Goal: Task Accomplishment & Management: Complete application form

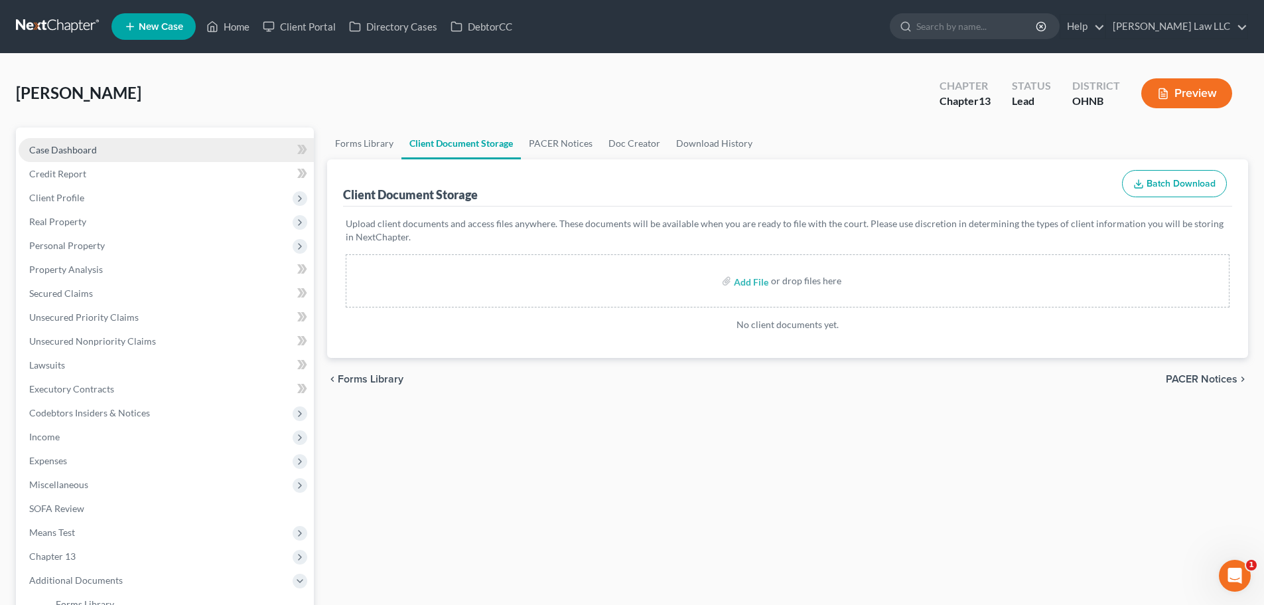
click at [104, 150] on link "Case Dashboard" at bounding box center [166, 150] width 295 height 24
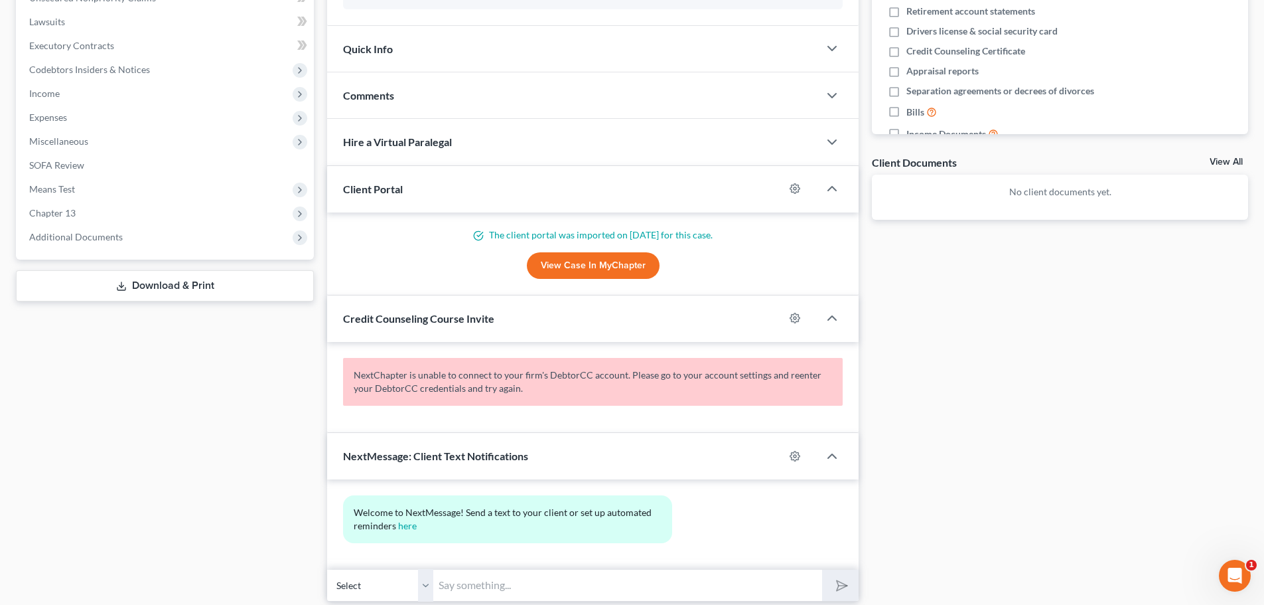
scroll to position [390, 0]
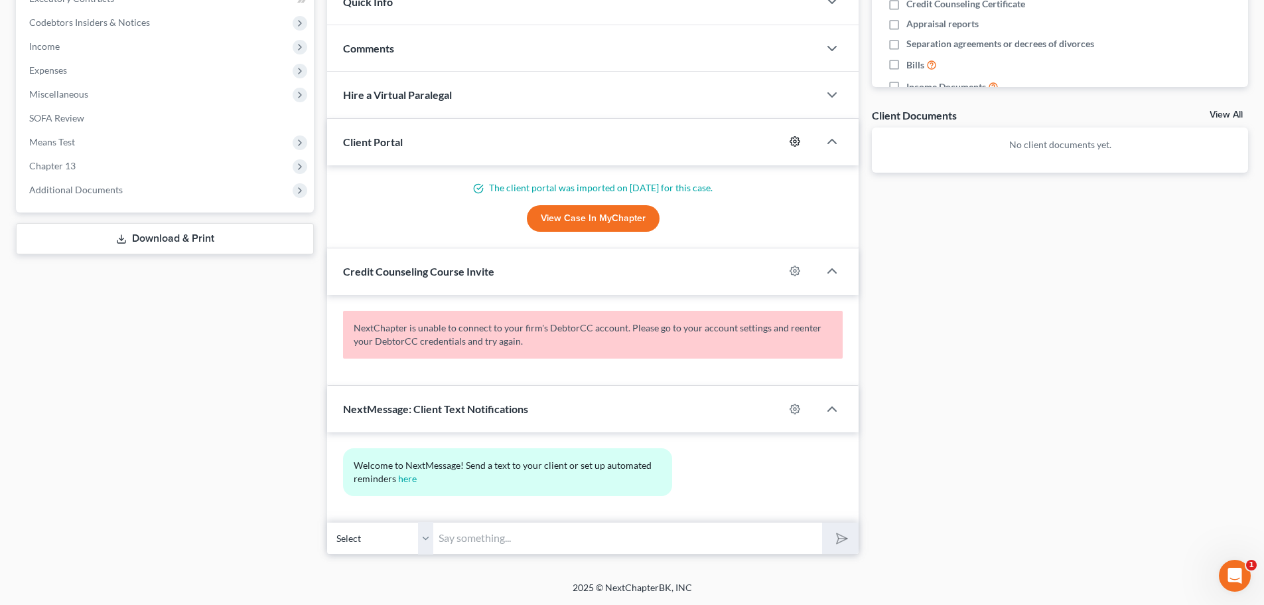
click at [800, 140] on icon "button" at bounding box center [795, 141] width 11 height 11
select select "0"
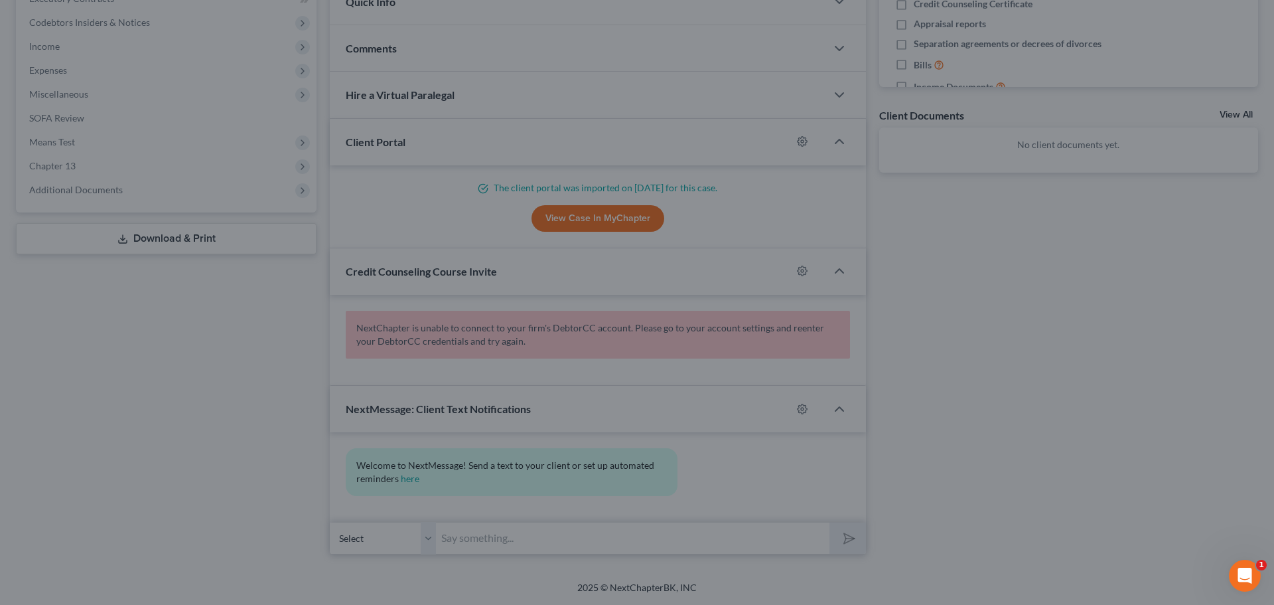
click at [1103, 264] on div "MyChapter Settings for Bloch, Emily If you would like to add custom instruction…" at bounding box center [637, 302] width 1274 height 605
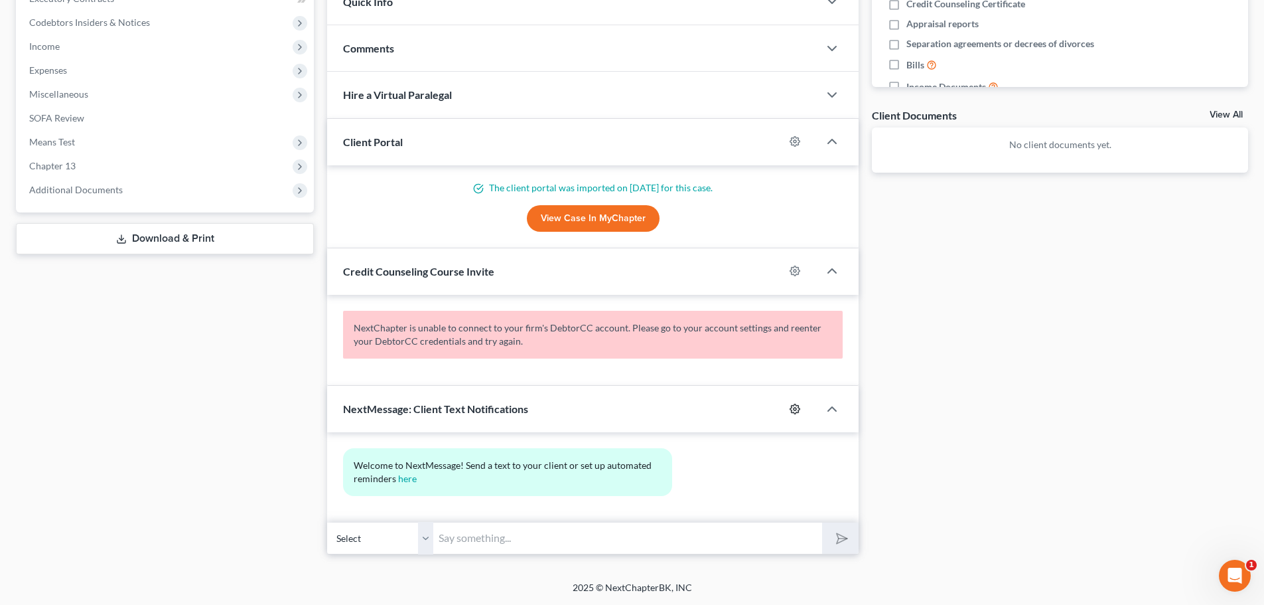
click at [794, 412] on icon "button" at bounding box center [795, 408] width 10 height 10
select select "0"
select select
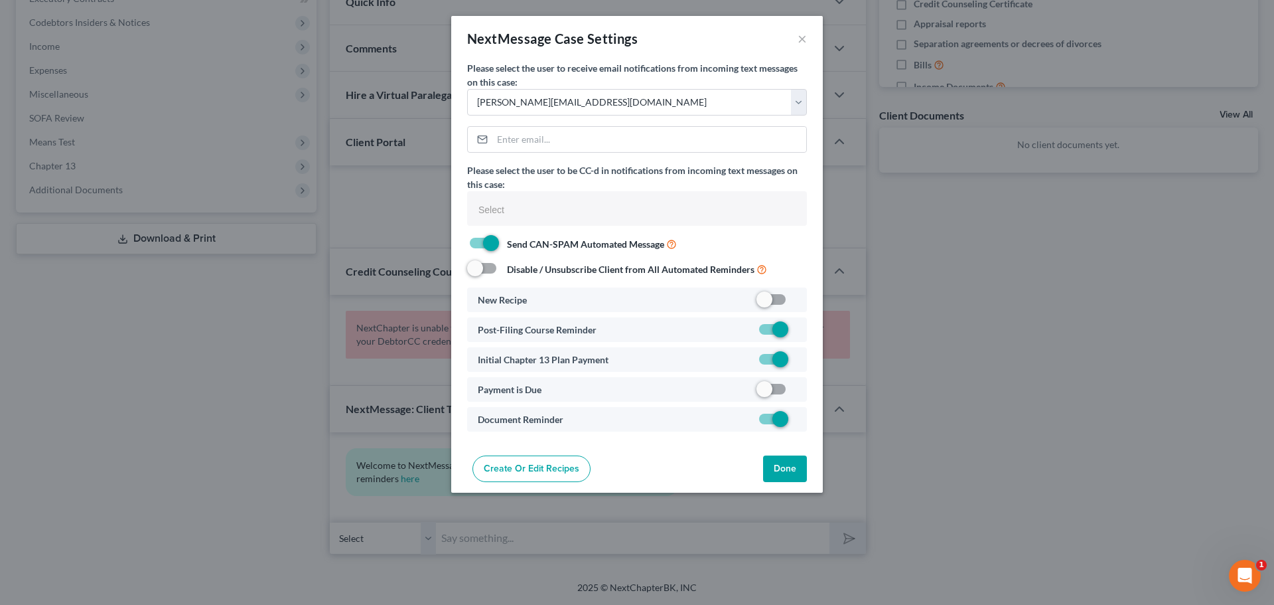
click at [980, 413] on div "NextMessage Case Settings × Please select the user to receive email notificatio…" at bounding box center [637, 302] width 1274 height 605
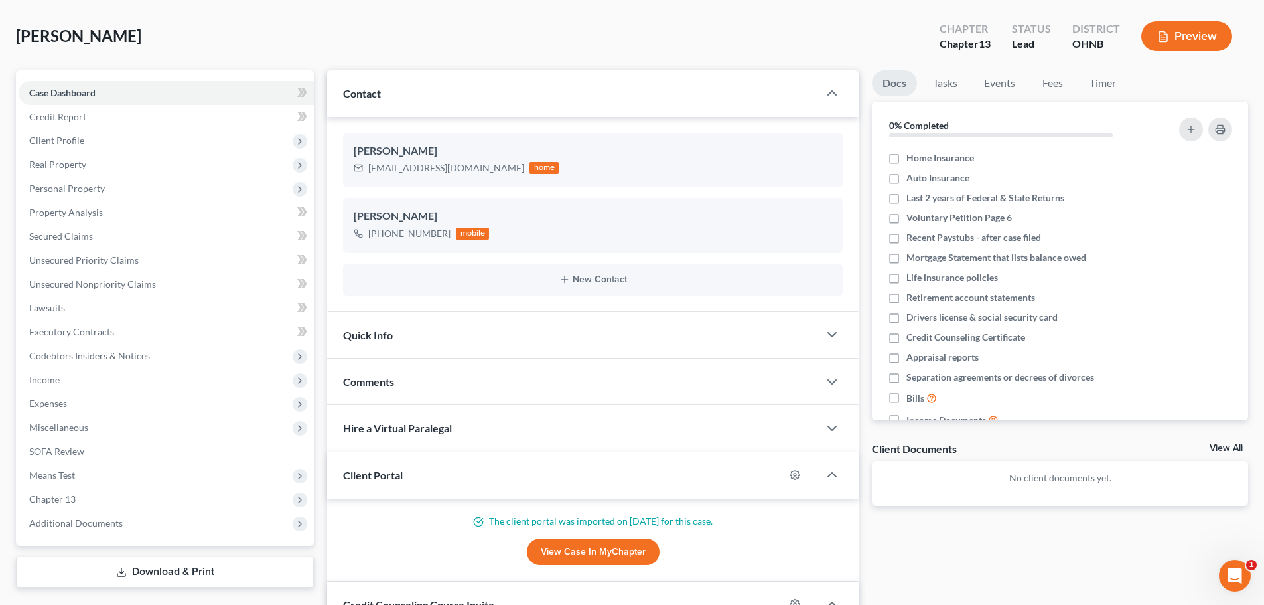
scroll to position [0, 0]
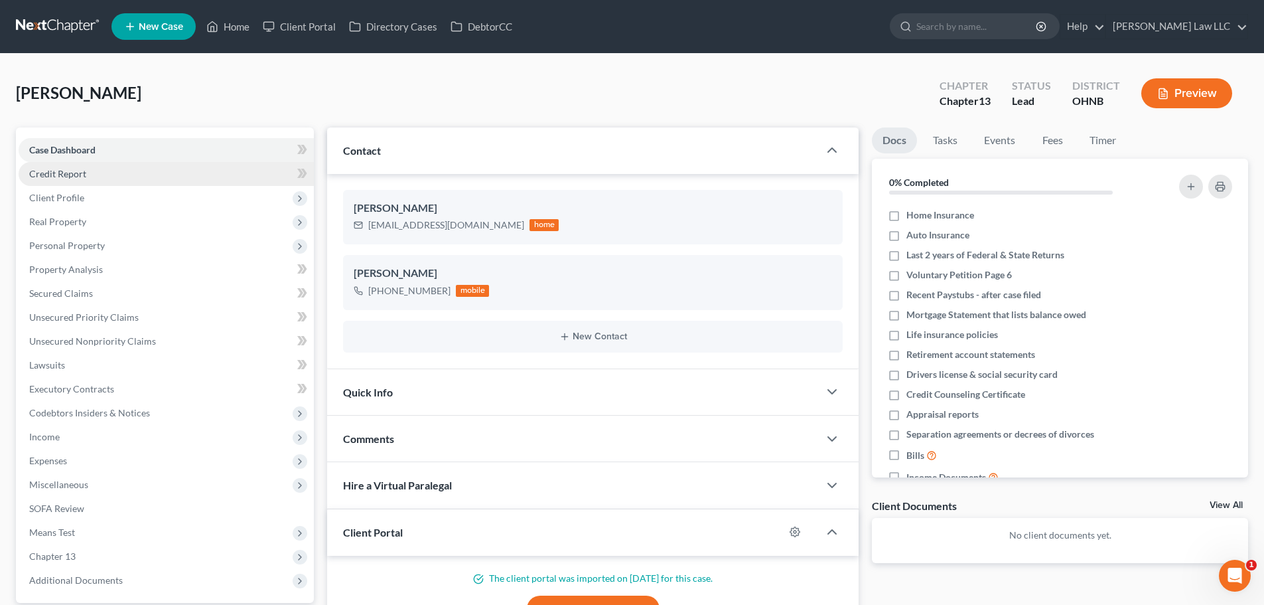
click at [96, 179] on link "Credit Report" at bounding box center [166, 174] width 295 height 24
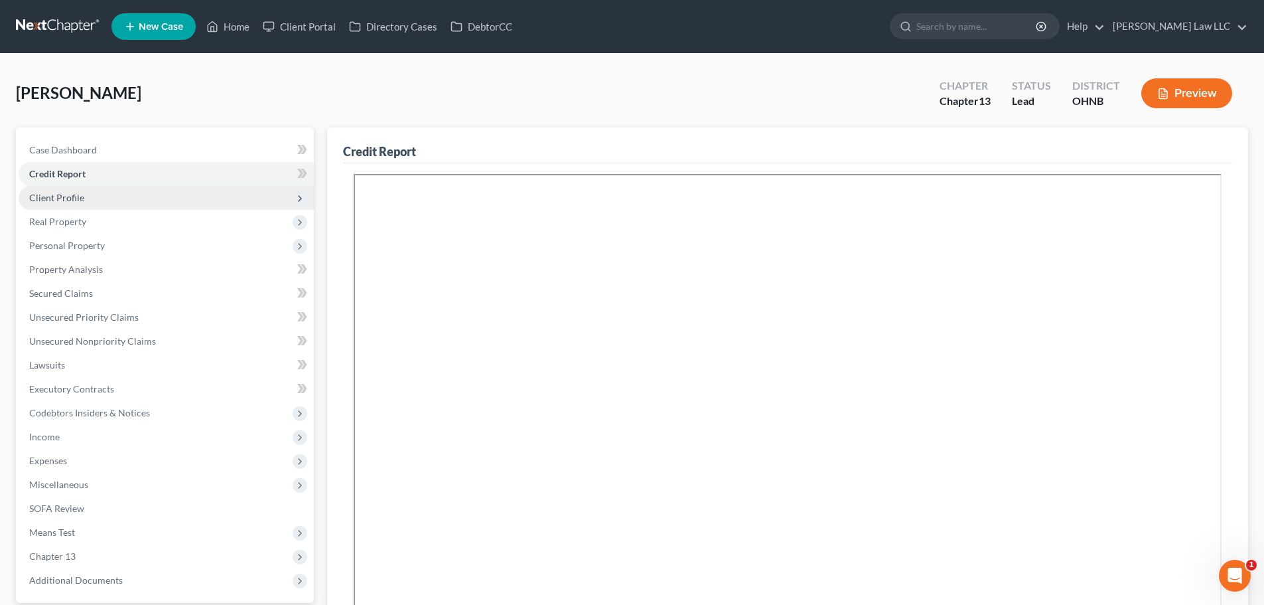
click at [84, 198] on span "Client Profile" at bounding box center [166, 198] width 295 height 24
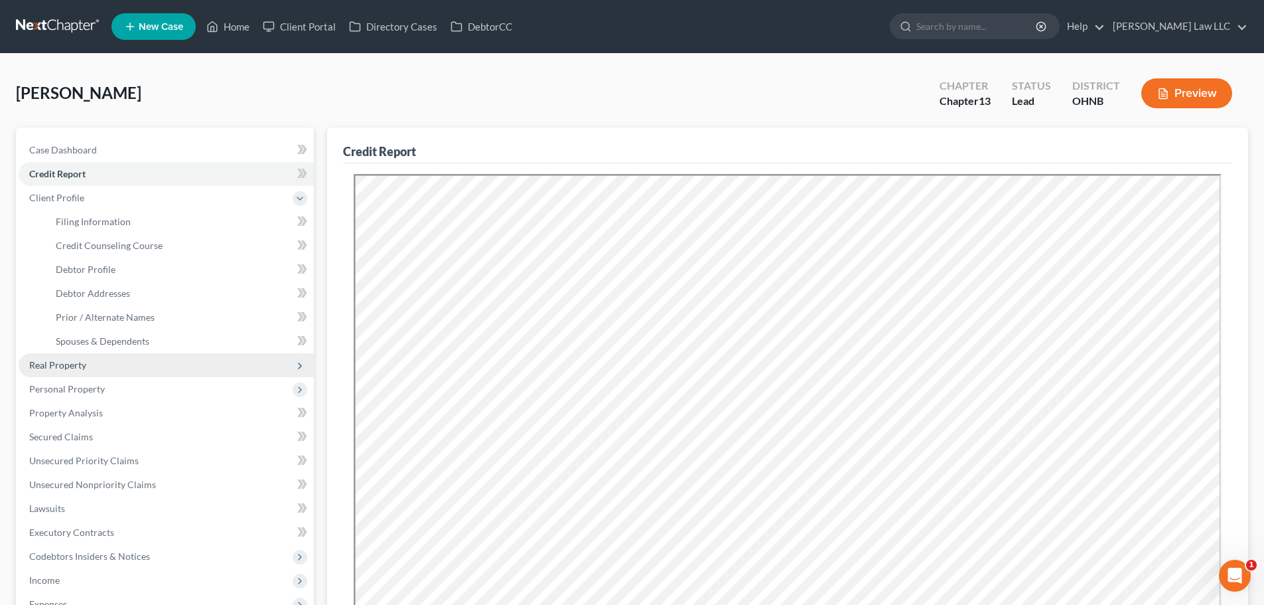
click at [93, 374] on span "Real Property" at bounding box center [166, 365] width 295 height 24
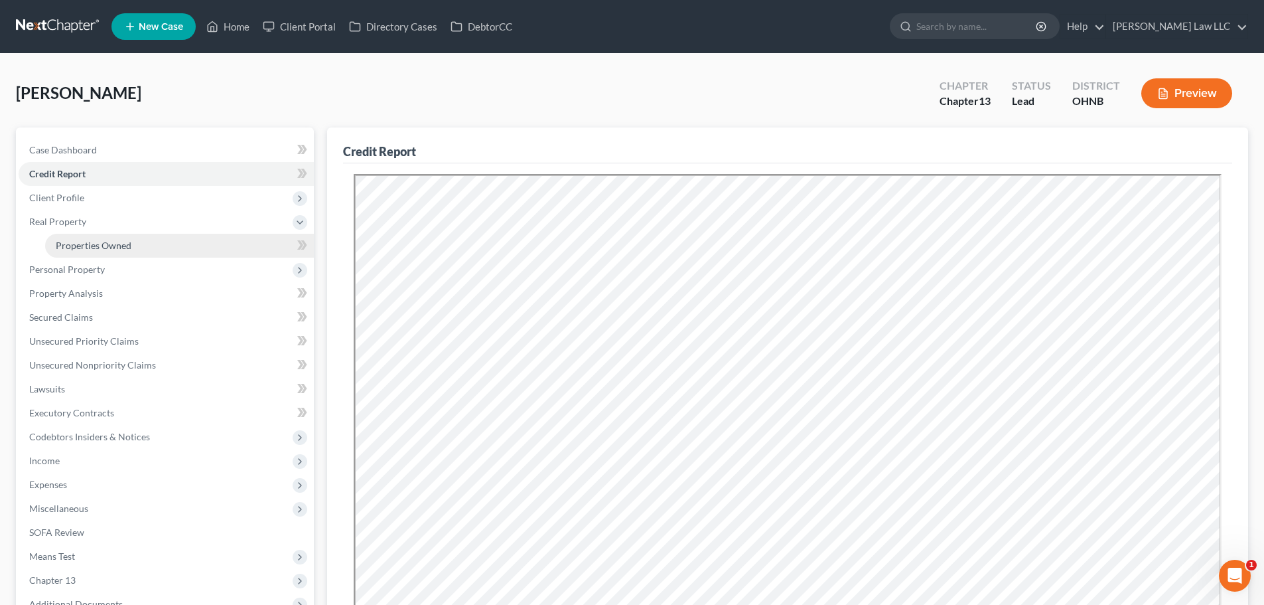
click at [111, 246] on span "Properties Owned" at bounding box center [94, 245] width 76 height 11
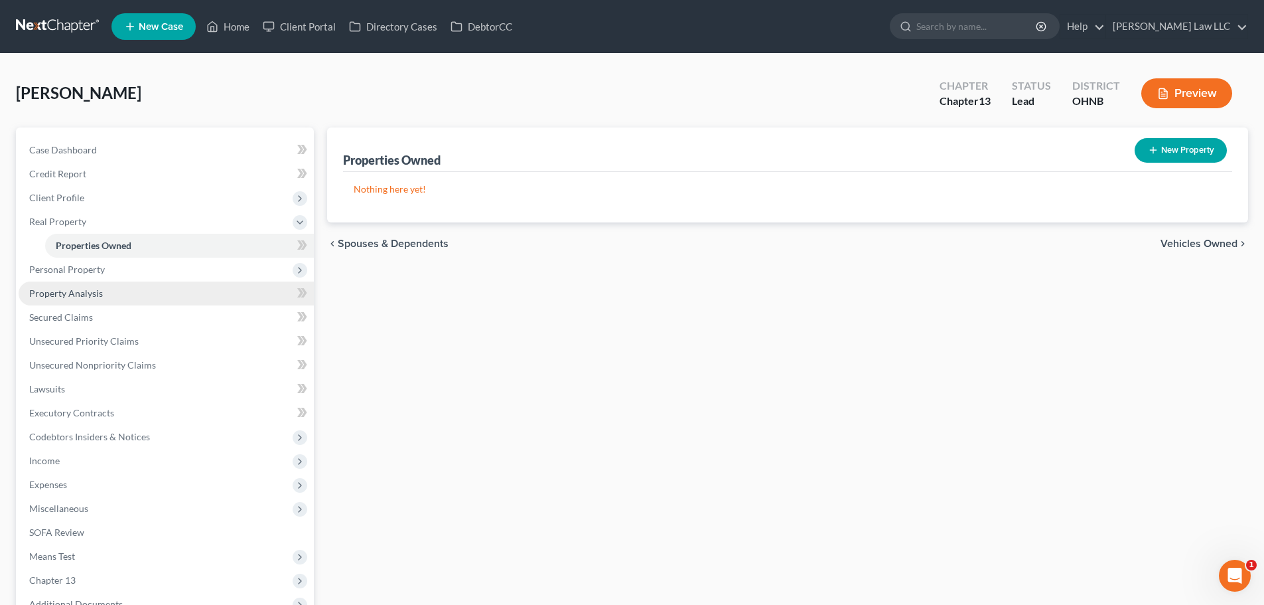
click at [50, 281] on link "Property Analysis" at bounding box center [166, 293] width 295 height 24
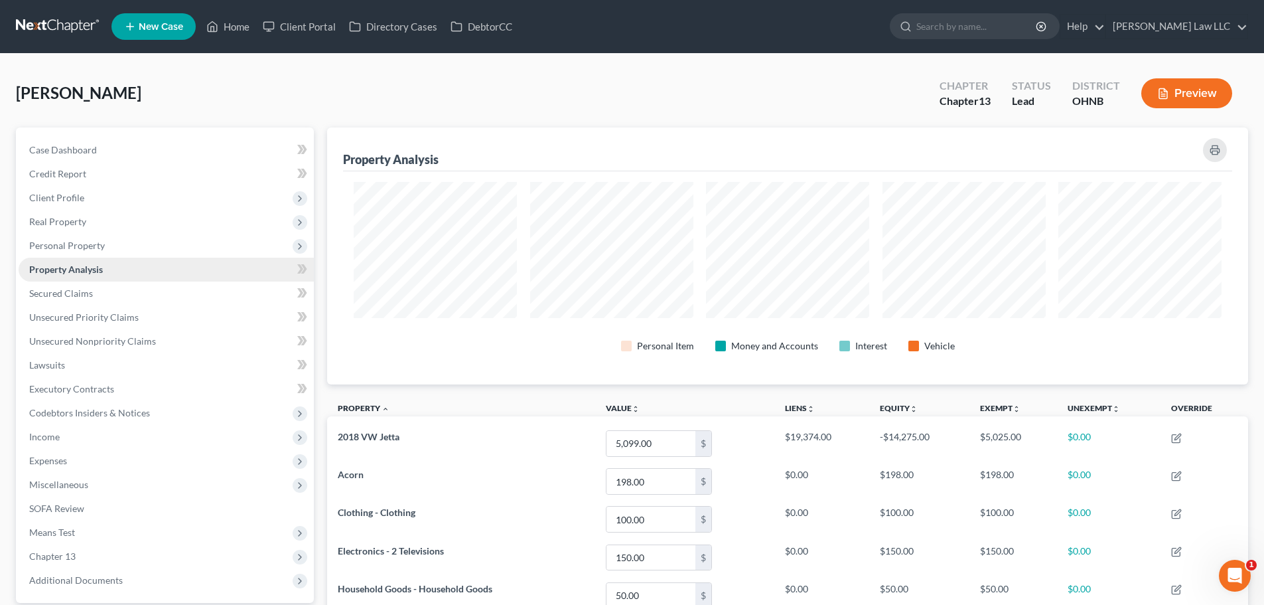
click at [62, 271] on span "Property Analysis" at bounding box center [66, 268] width 74 height 11
click at [75, 247] on span "Personal Property" at bounding box center [67, 245] width 76 height 11
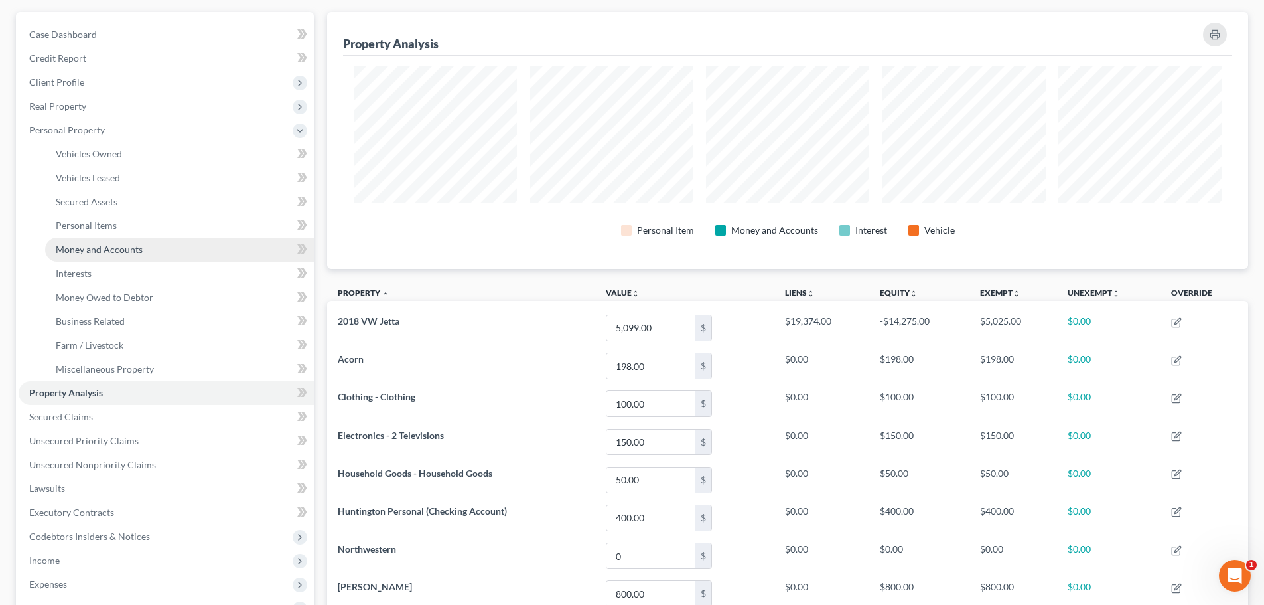
scroll to position [64, 0]
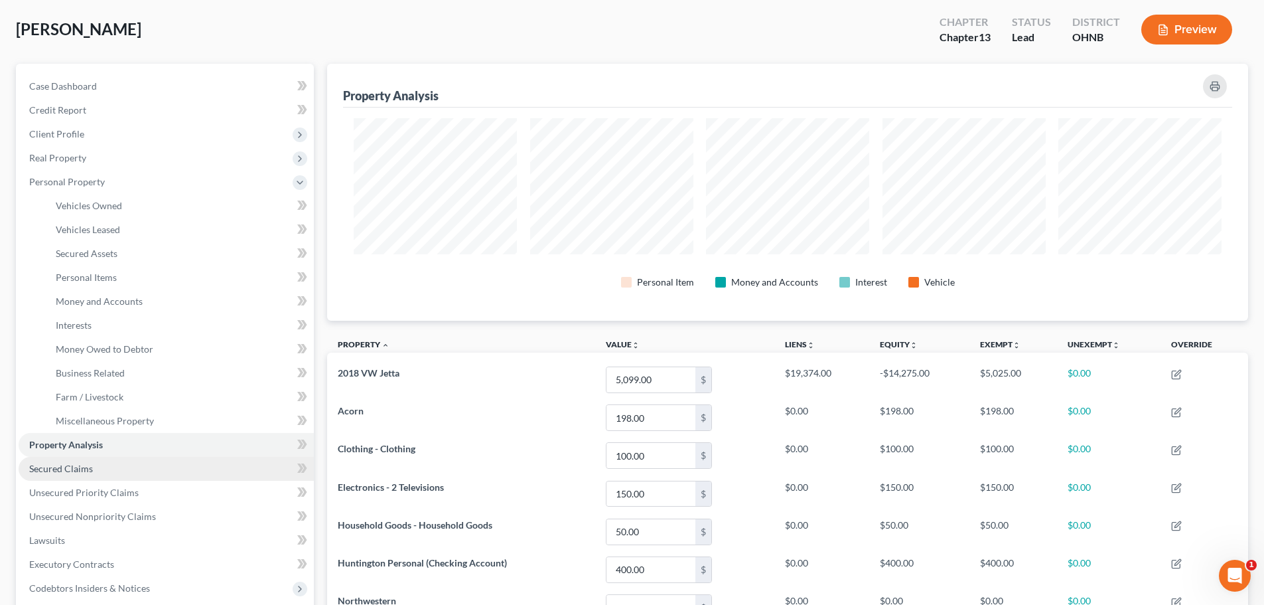
click at [67, 472] on span "Secured Claims" at bounding box center [61, 468] width 64 height 11
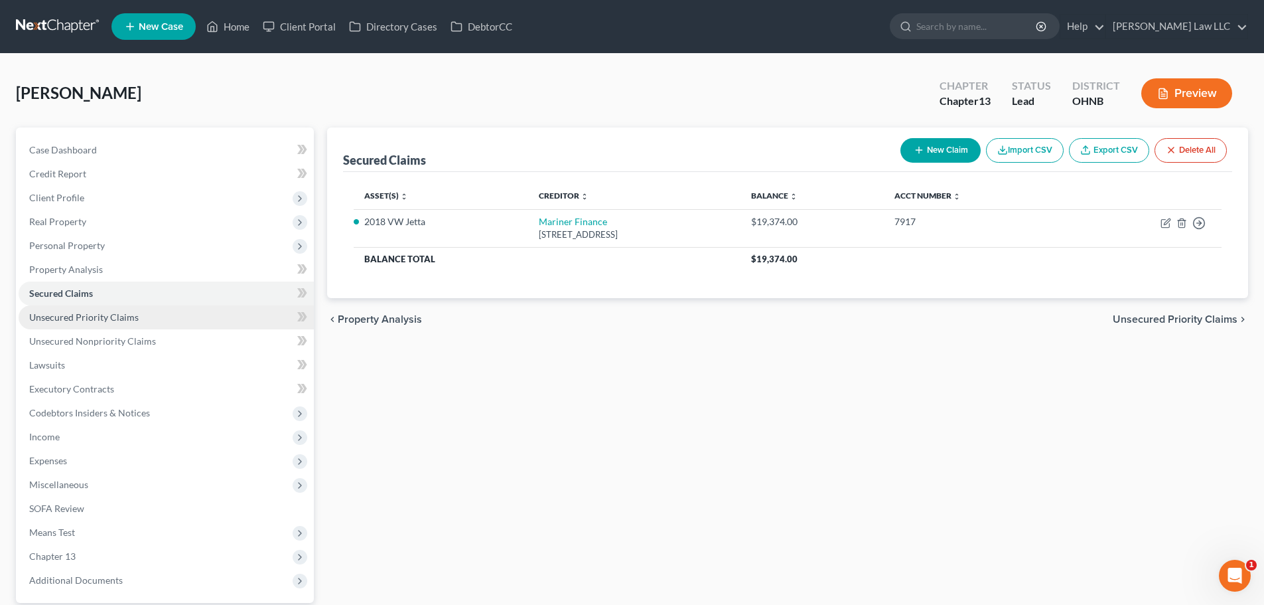
click at [105, 312] on span "Unsecured Priority Claims" at bounding box center [83, 316] width 109 height 11
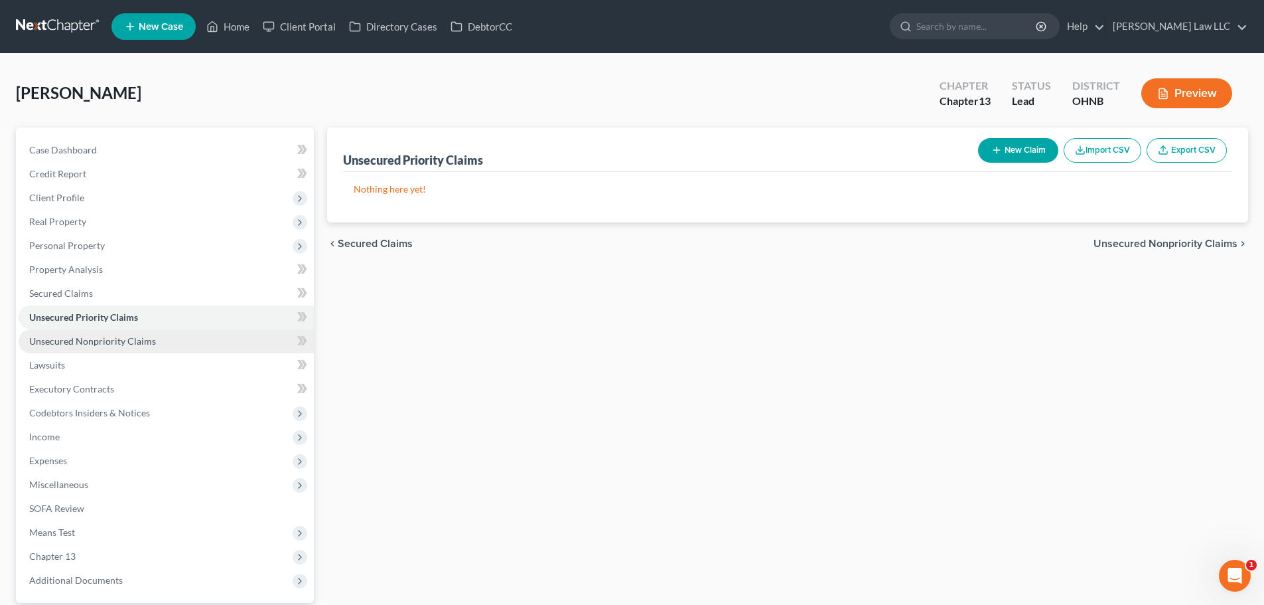
click at [135, 346] on span "Unsecured Nonpriority Claims" at bounding box center [92, 340] width 127 height 11
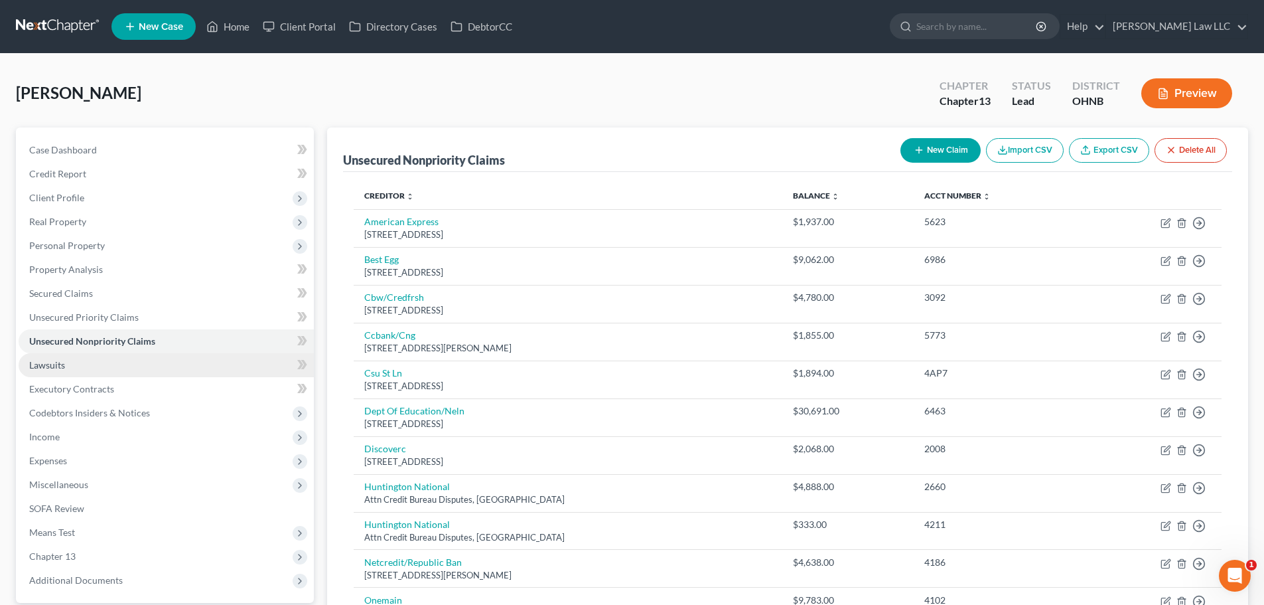
click at [129, 369] on link "Lawsuits" at bounding box center [166, 365] width 295 height 24
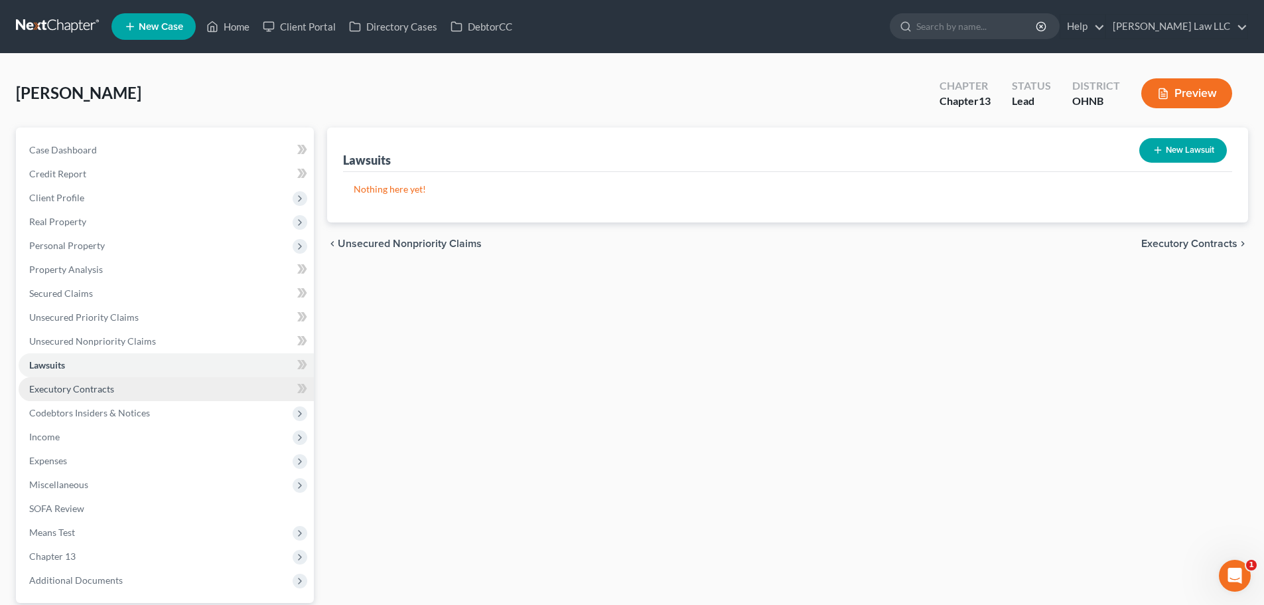
click at [129, 396] on link "Executory Contracts" at bounding box center [166, 389] width 295 height 24
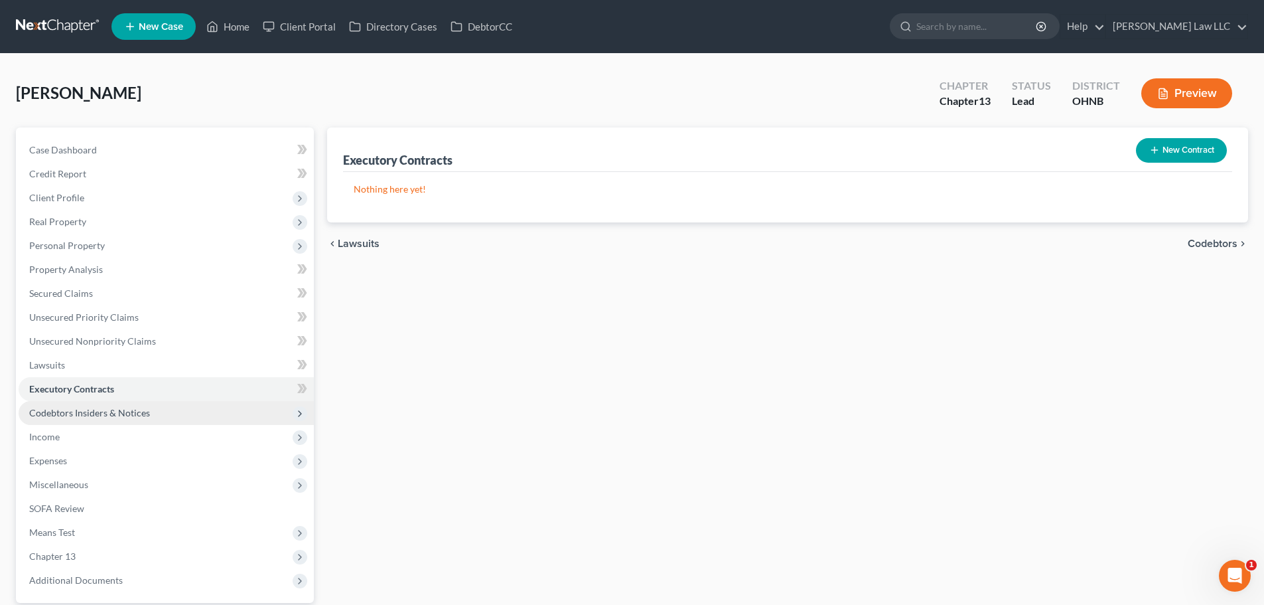
click at [129, 411] on span "Codebtors Insiders & Notices" at bounding box center [89, 412] width 121 height 11
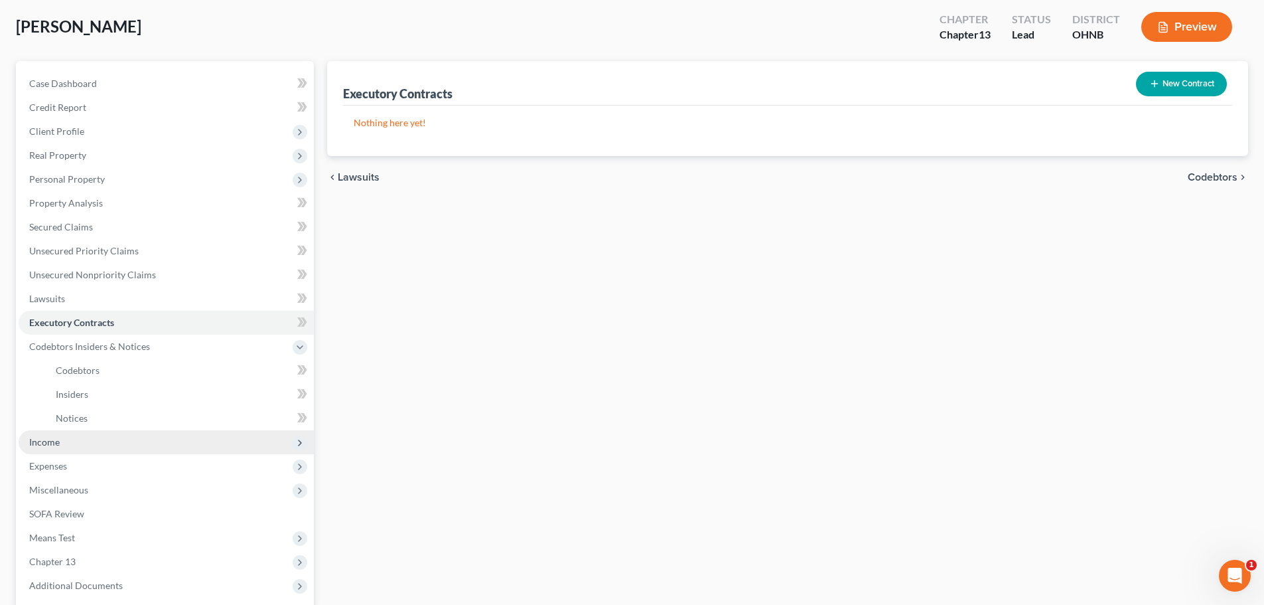
click at [80, 448] on span "Income" at bounding box center [166, 442] width 295 height 24
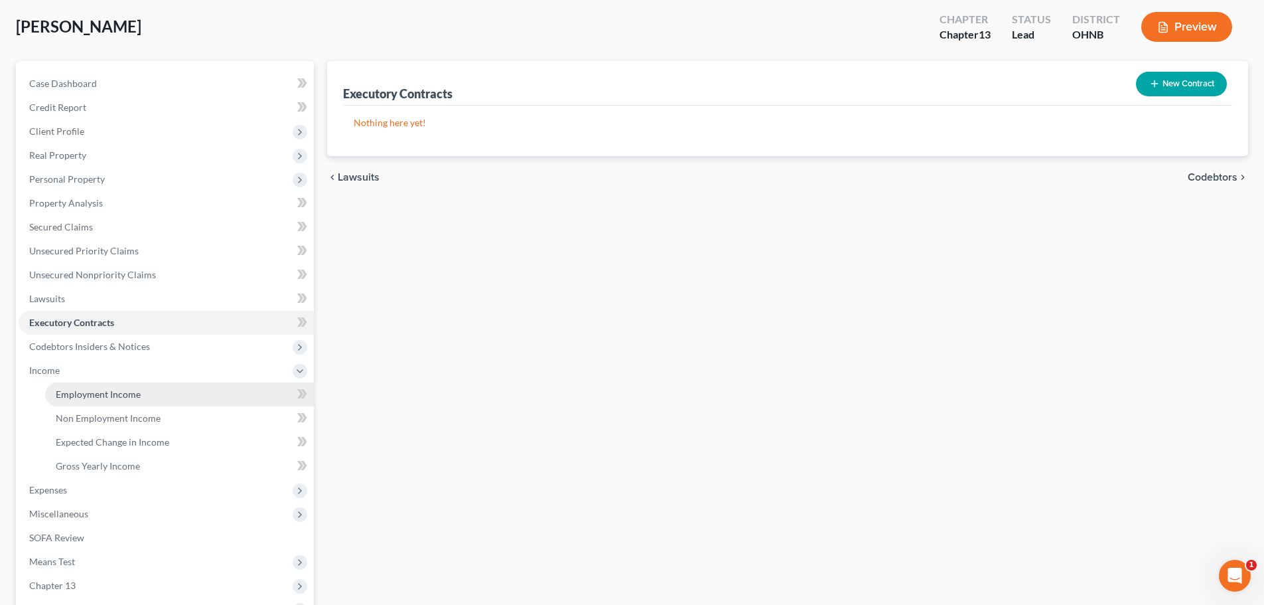
click at [115, 397] on span "Employment Income" at bounding box center [98, 393] width 85 height 11
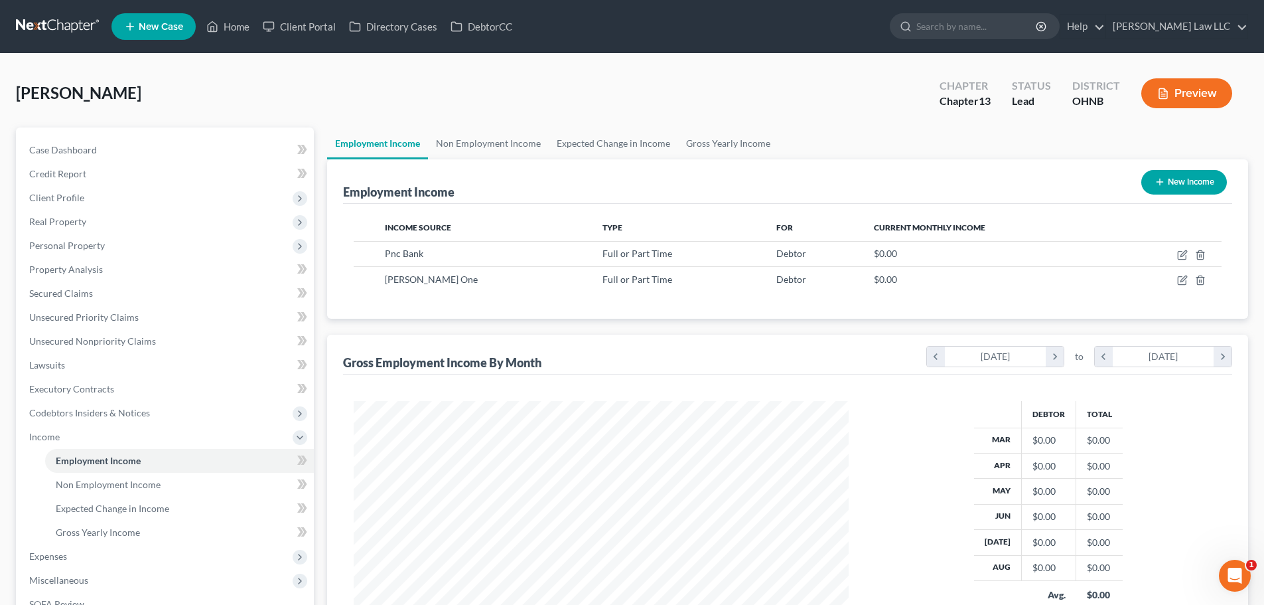
scroll to position [248, 522]
click at [487, 143] on link "Non Employment Income" at bounding box center [488, 143] width 121 height 32
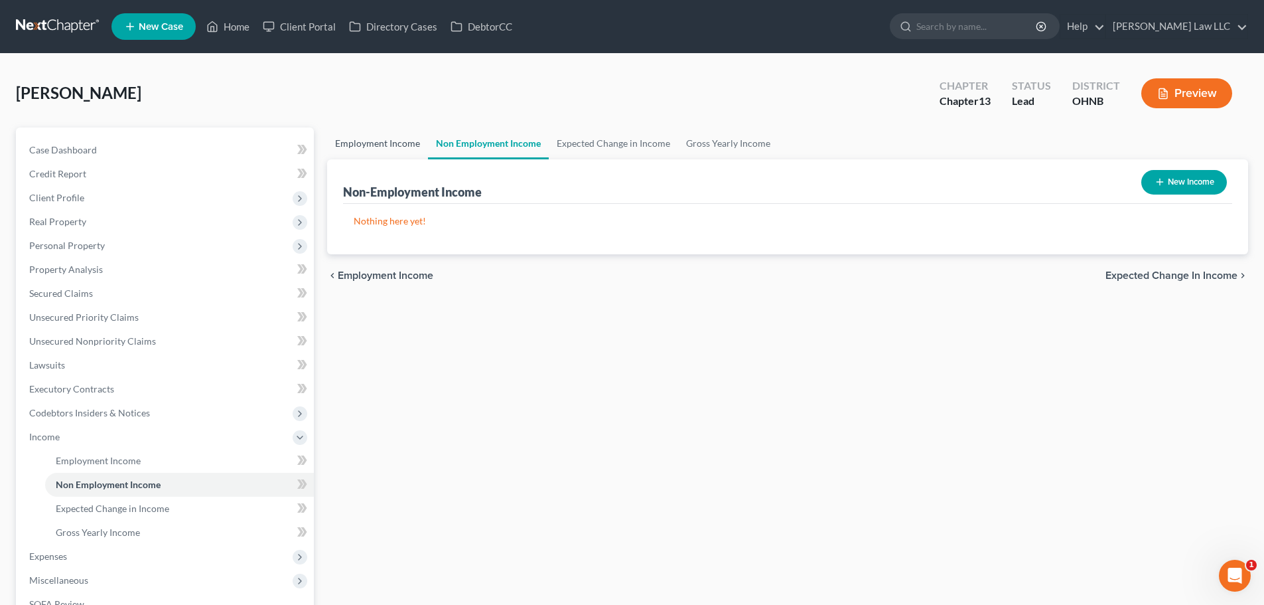
click at [401, 141] on link "Employment Income" at bounding box center [377, 143] width 101 height 32
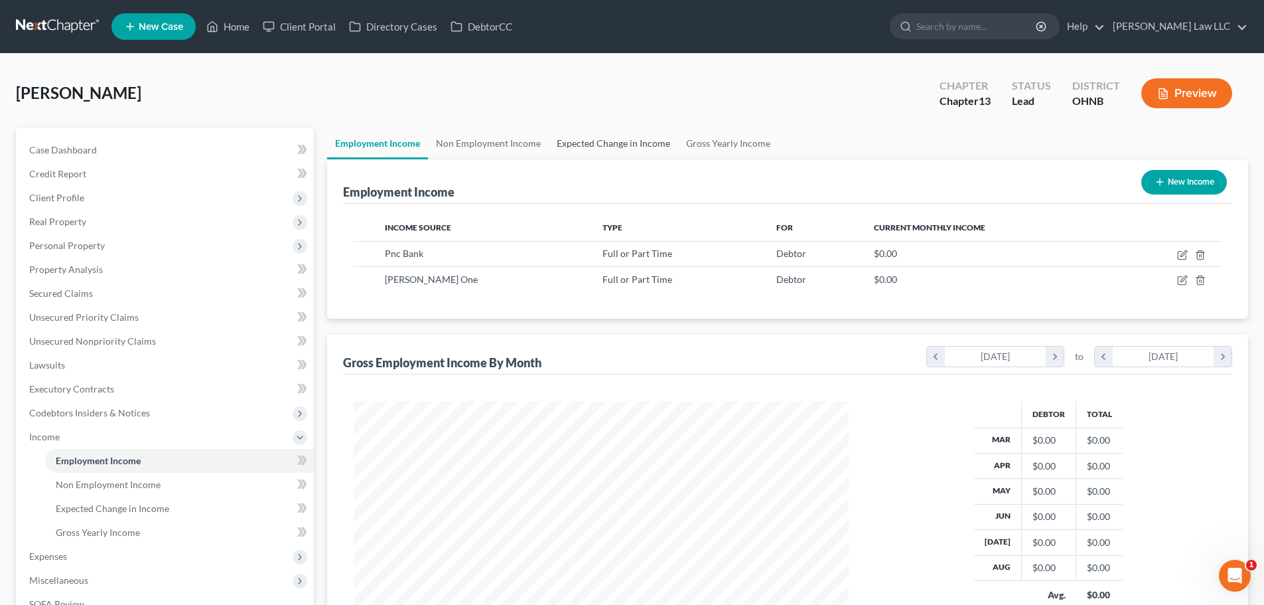
scroll to position [248, 522]
click at [581, 142] on link "Expected Change in Income" at bounding box center [613, 143] width 129 height 32
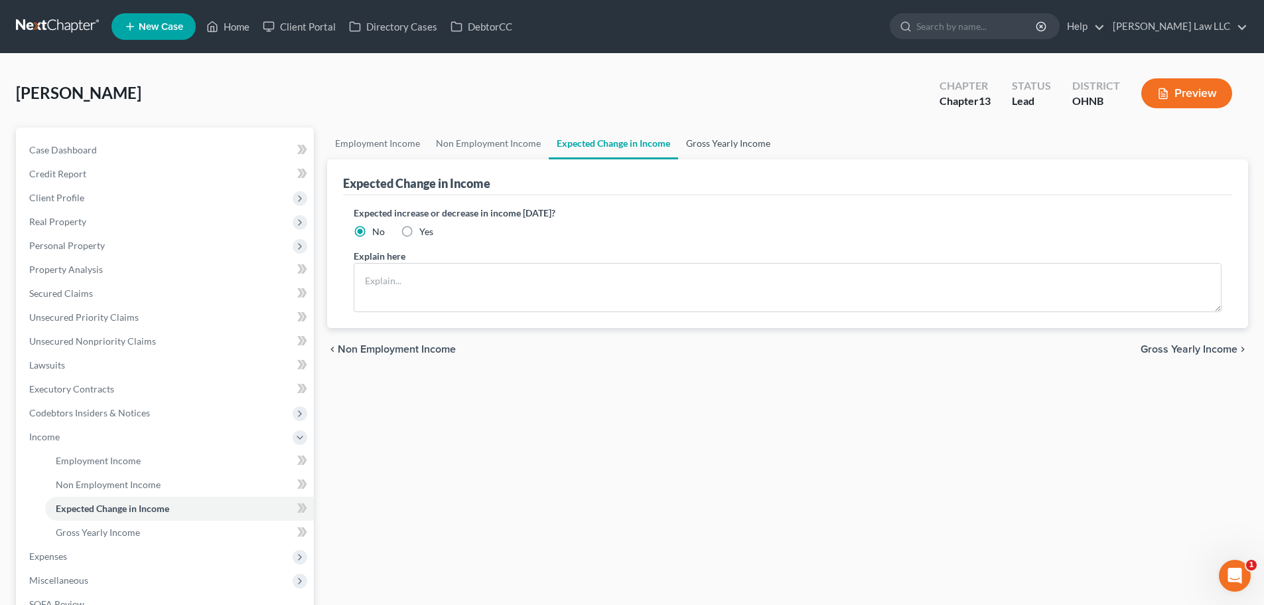
click at [713, 145] on link "Gross Yearly Income" at bounding box center [728, 143] width 100 height 32
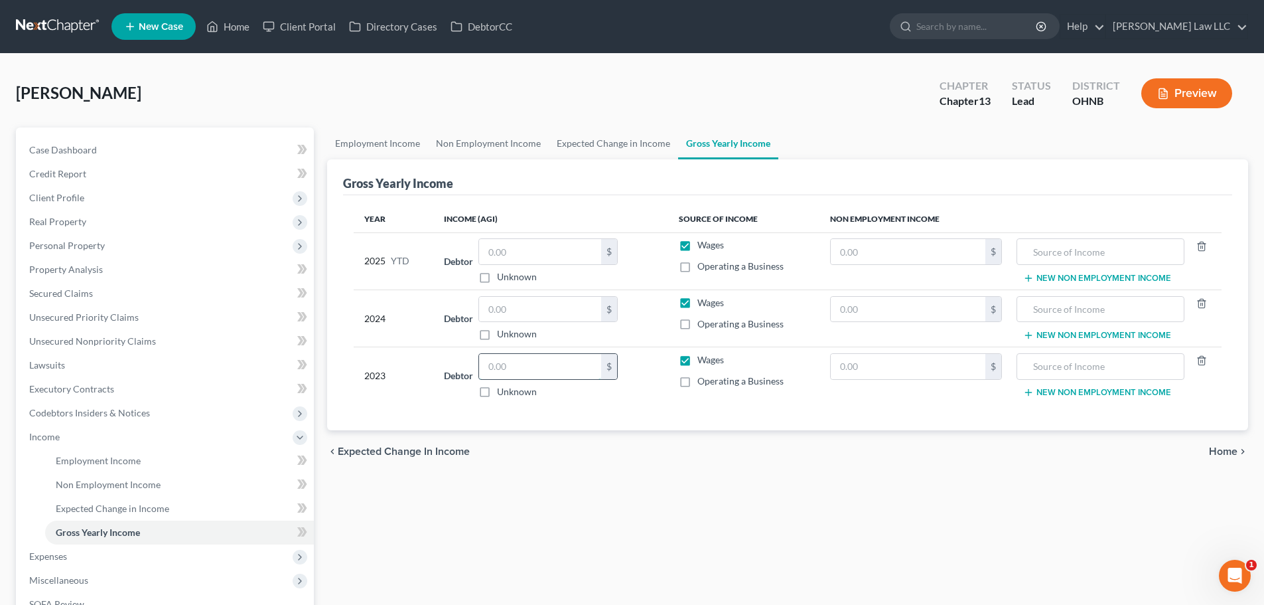
click at [550, 360] on input "text" at bounding box center [540, 366] width 122 height 25
type input "66,848"
click at [566, 313] on input "text" at bounding box center [540, 309] width 122 height 25
type input "70,121"
click at [546, 252] on input "text" at bounding box center [540, 251] width 122 height 25
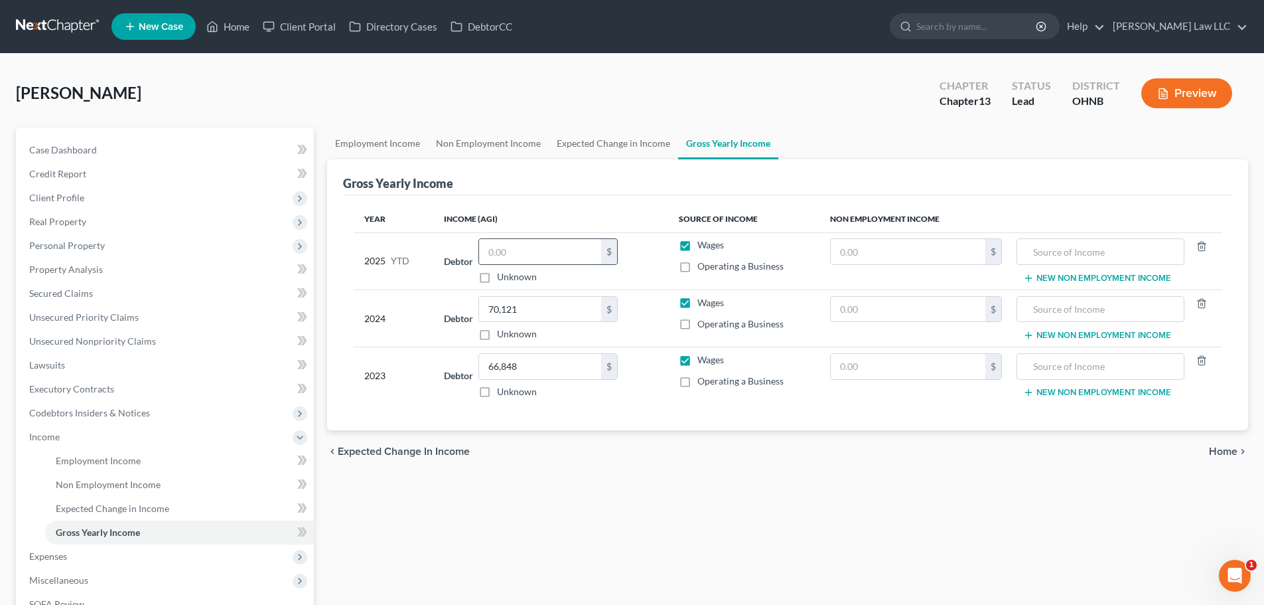
click at [518, 248] on input "text" at bounding box center [540, 251] width 122 height 25
type input "33,289.87"
click at [597, 482] on div "Employment Income Non Employment Income Expected Change in Income Gross Yearly …" at bounding box center [788, 433] width 934 height 613
click at [595, 447] on div "chevron_left Expected Change in Income Home chevron_right" at bounding box center [787, 451] width 921 height 42
click at [622, 135] on link "Expected Change in Income" at bounding box center [613, 143] width 129 height 32
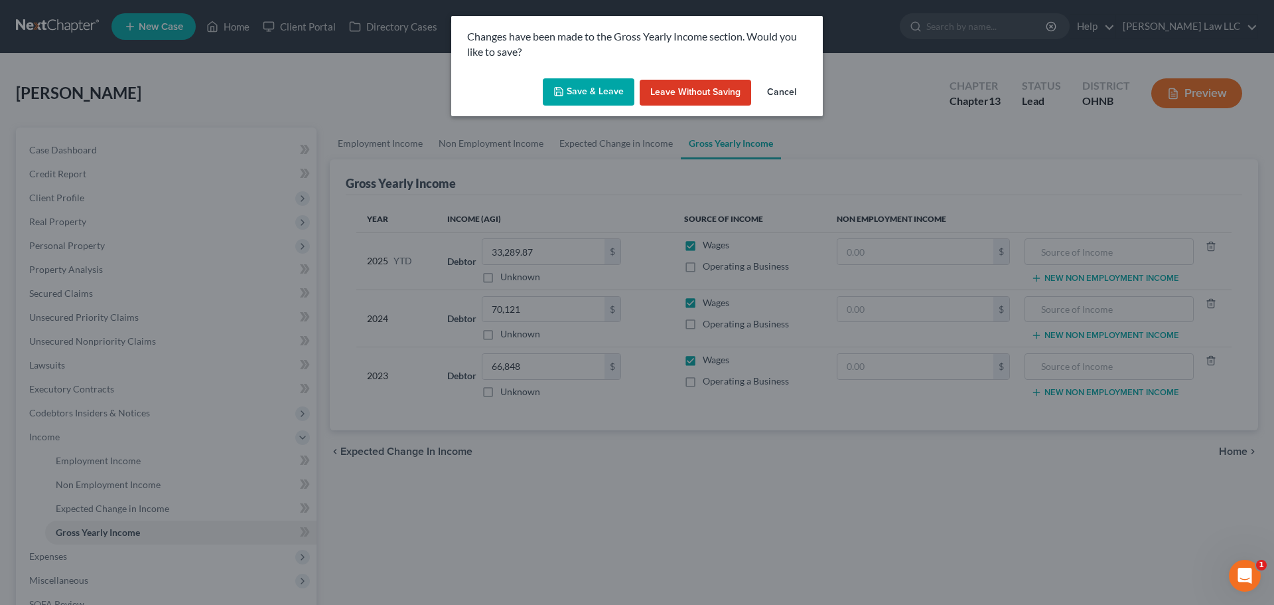
click at [587, 95] on button "Save & Leave" at bounding box center [589, 92] width 92 height 28
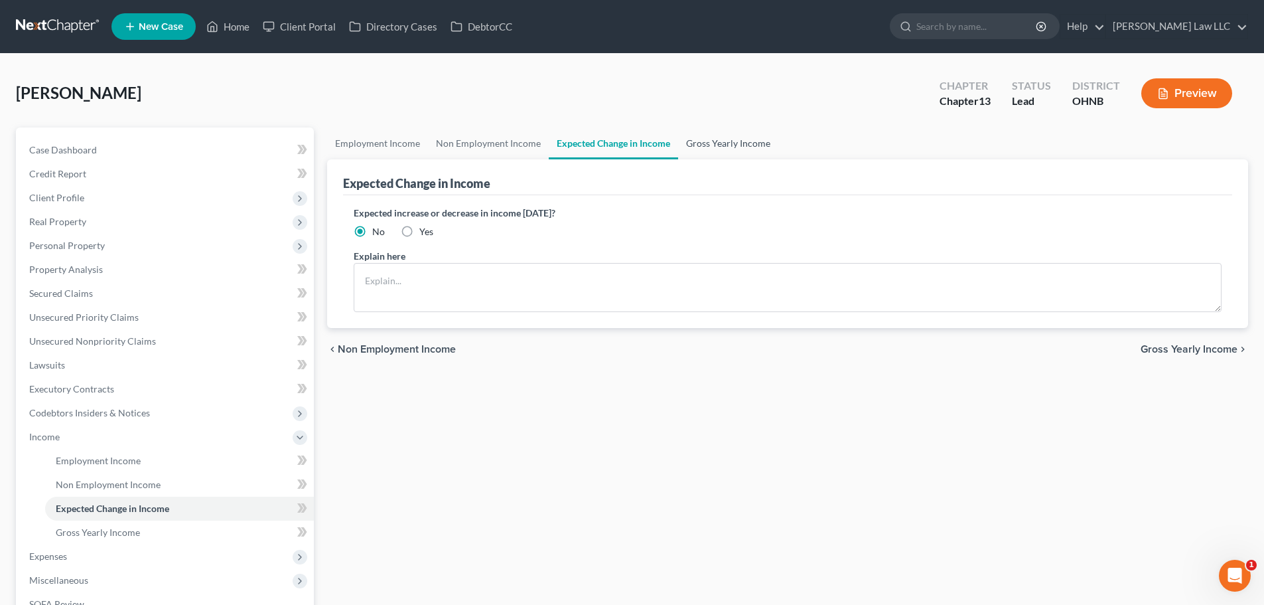
click at [722, 142] on link "Gross Yearly Income" at bounding box center [728, 143] width 100 height 32
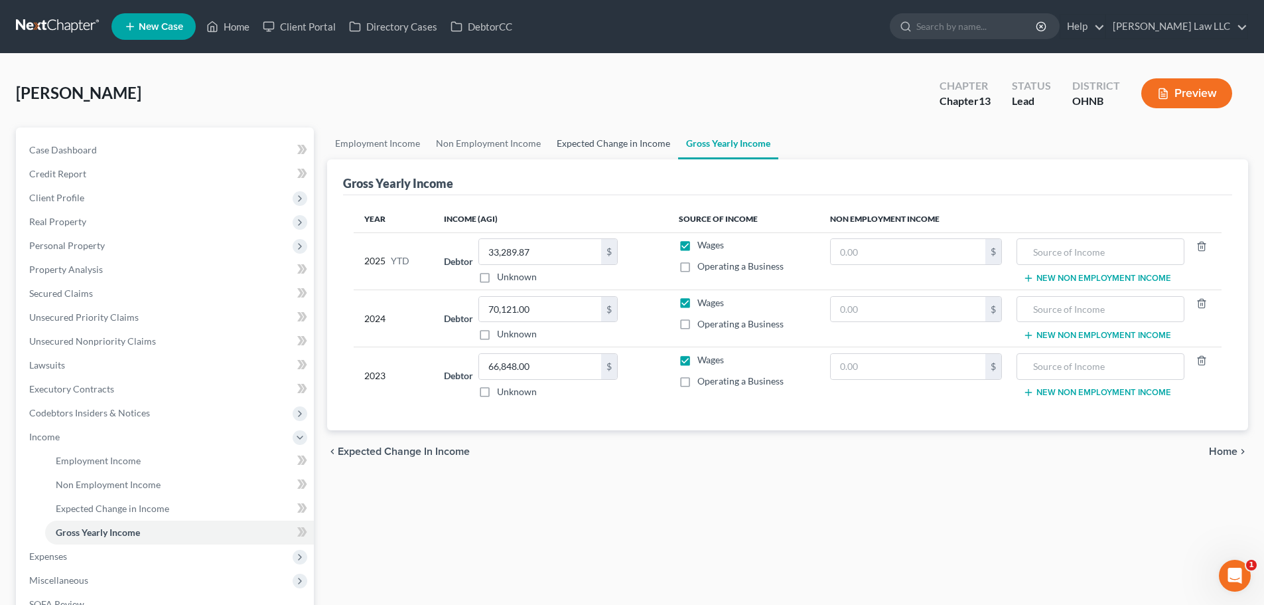
click at [603, 139] on link "Expected Change in Income" at bounding box center [613, 143] width 129 height 32
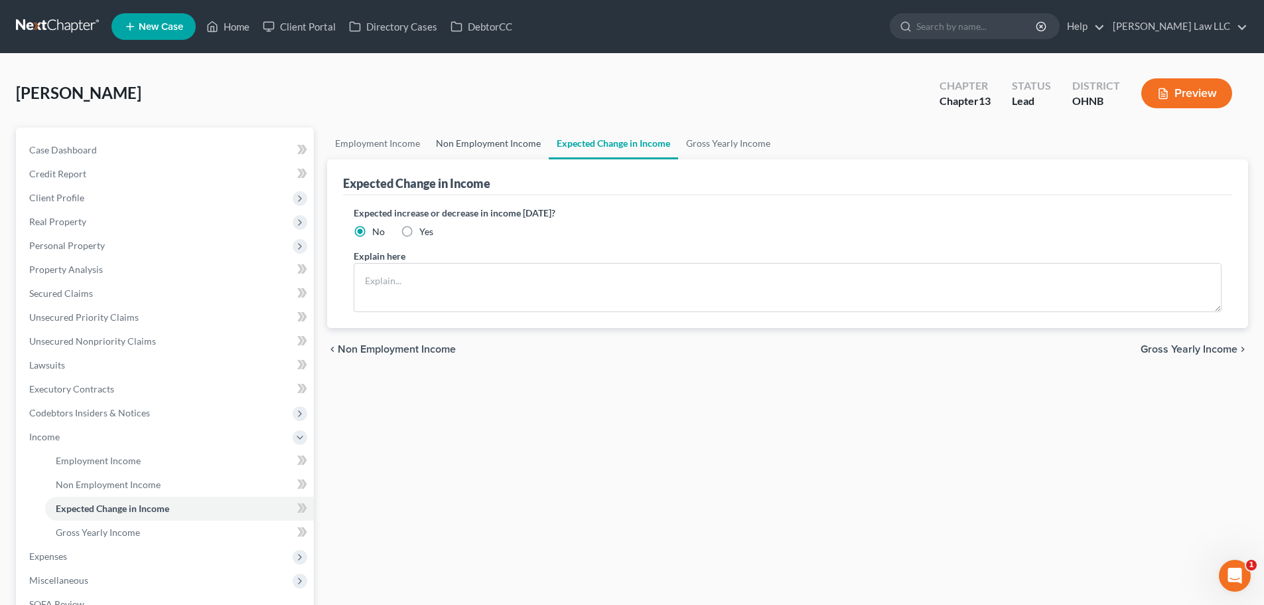
click at [517, 143] on link "Non Employment Income" at bounding box center [488, 143] width 121 height 32
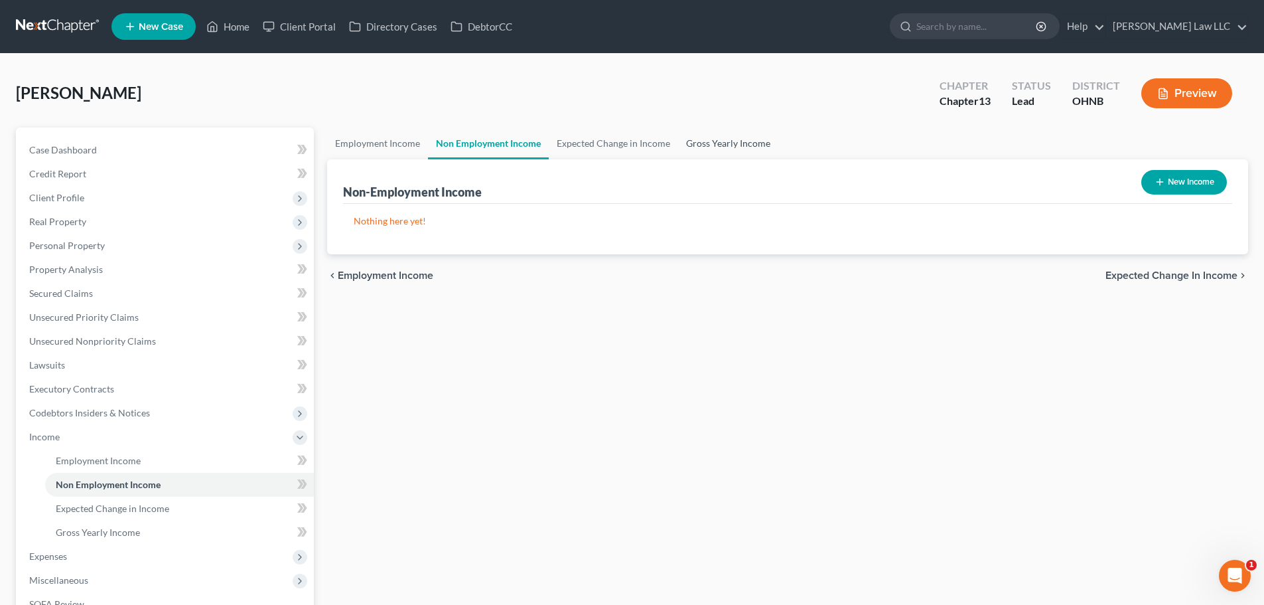
click at [714, 144] on link "Gross Yearly Income" at bounding box center [728, 143] width 100 height 32
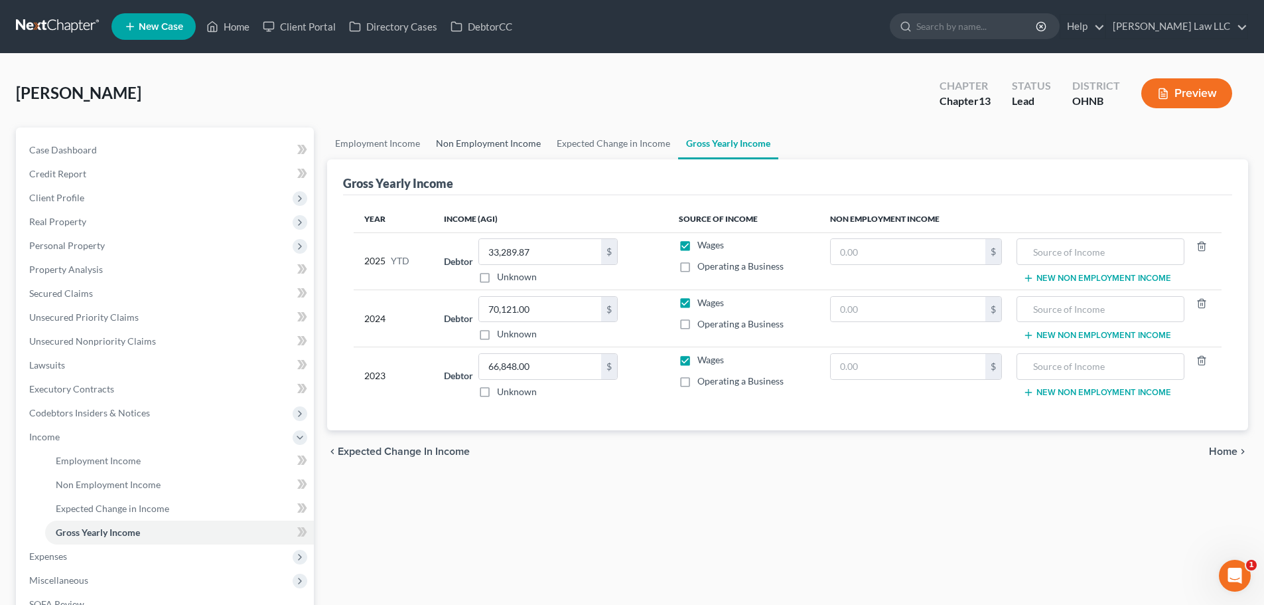
click at [494, 145] on link "Non Employment Income" at bounding box center [488, 143] width 121 height 32
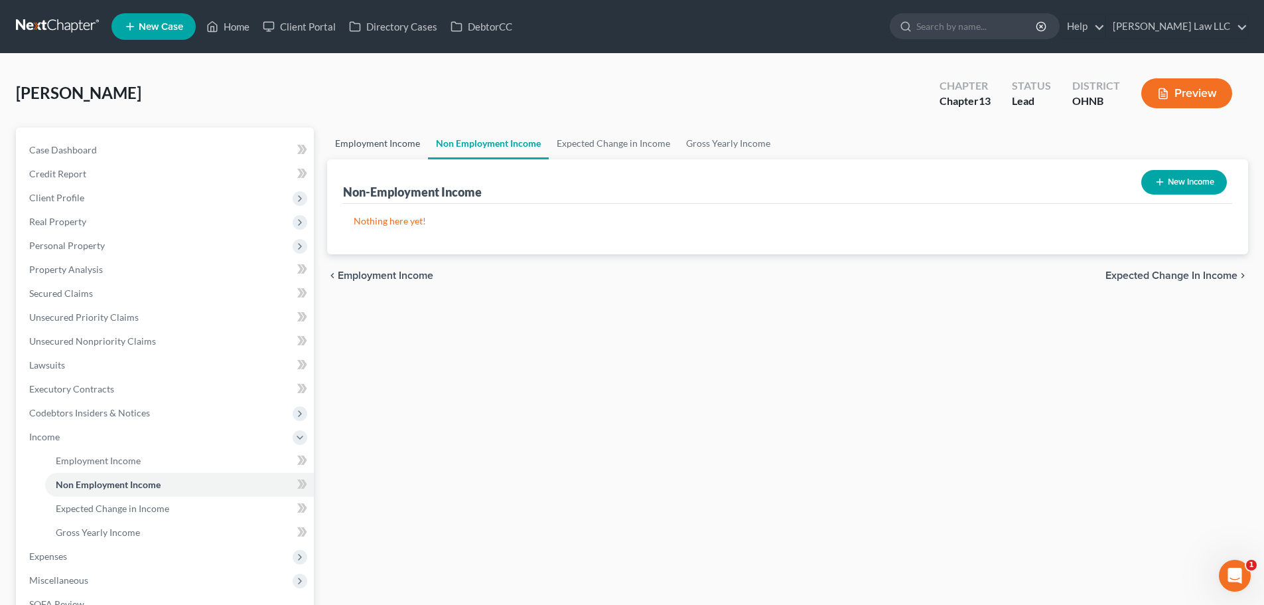
click at [392, 146] on link "Employment Income" at bounding box center [377, 143] width 101 height 32
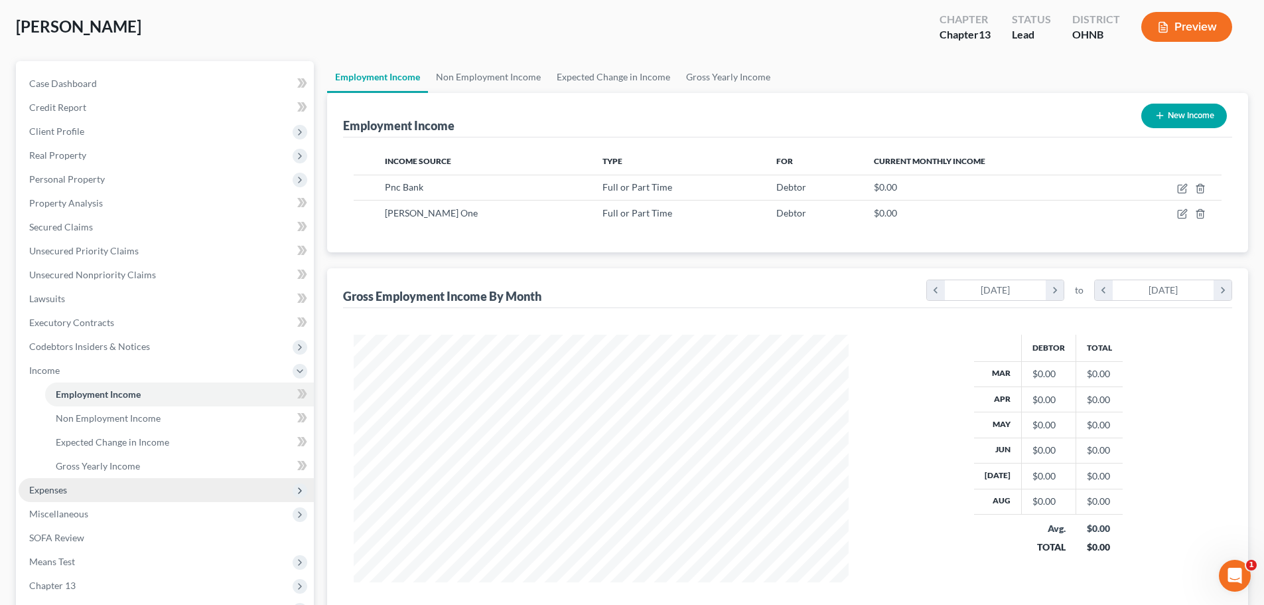
scroll to position [186, 0]
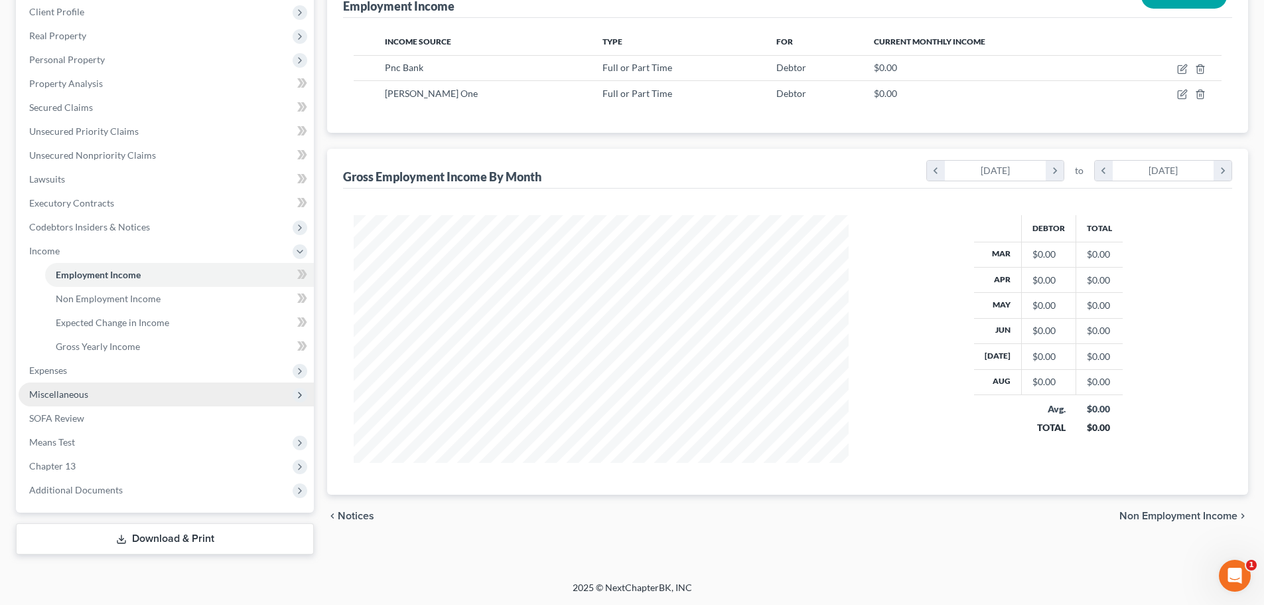
click at [72, 396] on span "Miscellaneous" at bounding box center [58, 393] width 59 height 11
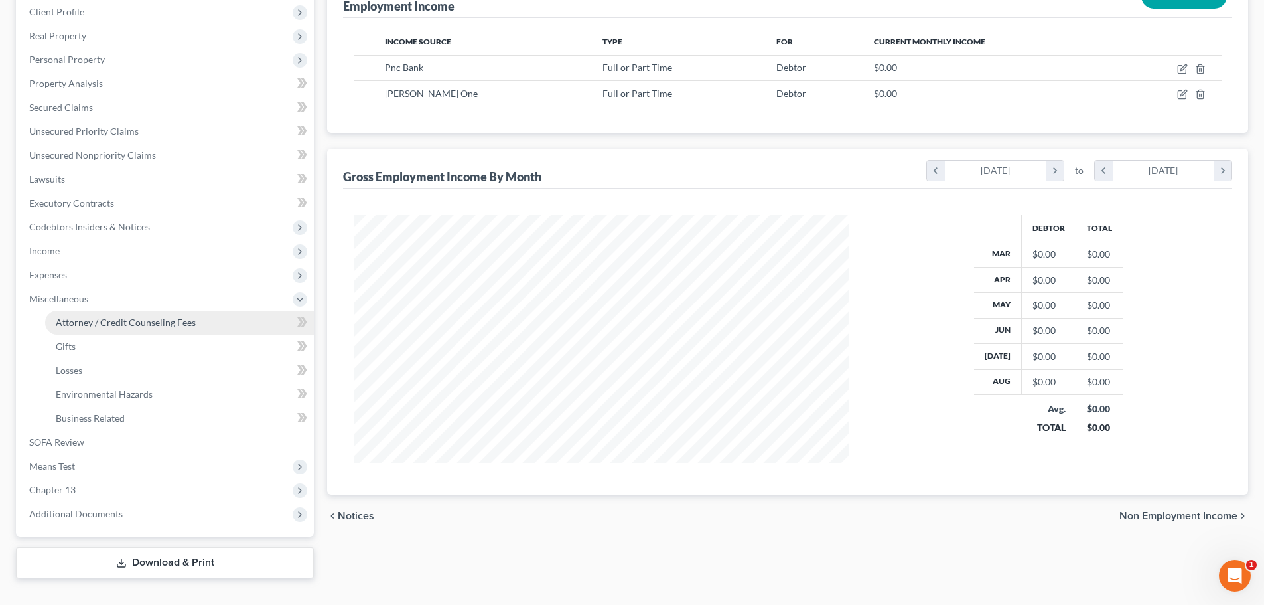
click at [158, 327] on span "Attorney / Credit Counseling Fees" at bounding box center [126, 322] width 140 height 11
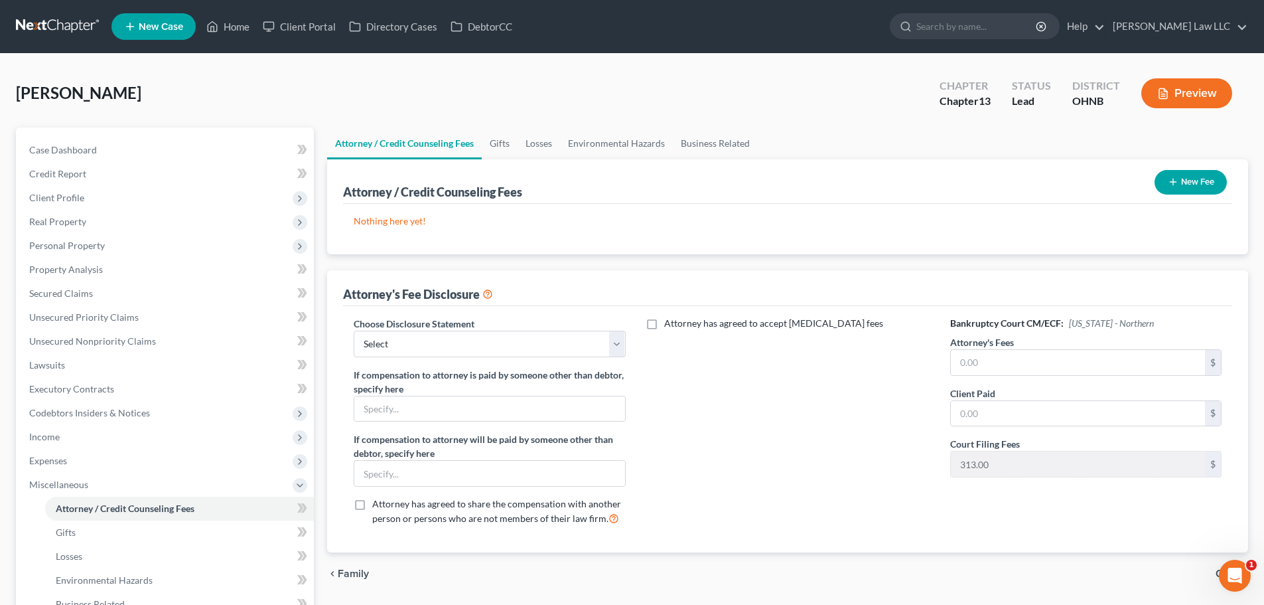
click at [1208, 182] on button "New Fee" at bounding box center [1191, 182] width 72 height 25
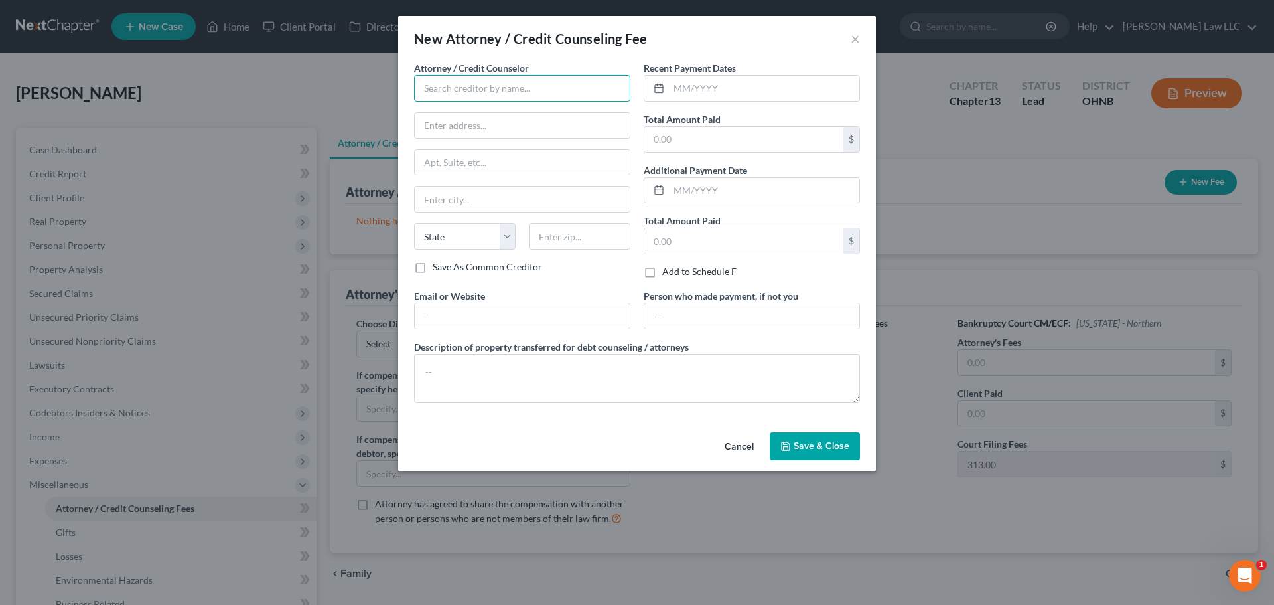
click at [543, 81] on input "text" at bounding box center [522, 88] width 216 height 27
click at [526, 115] on div "Nicole L. Metzger" at bounding box center [494, 111] width 138 height 13
type input "Nicole L. Metzger"
type input "689 Lafayette Road"
type input "Medina"
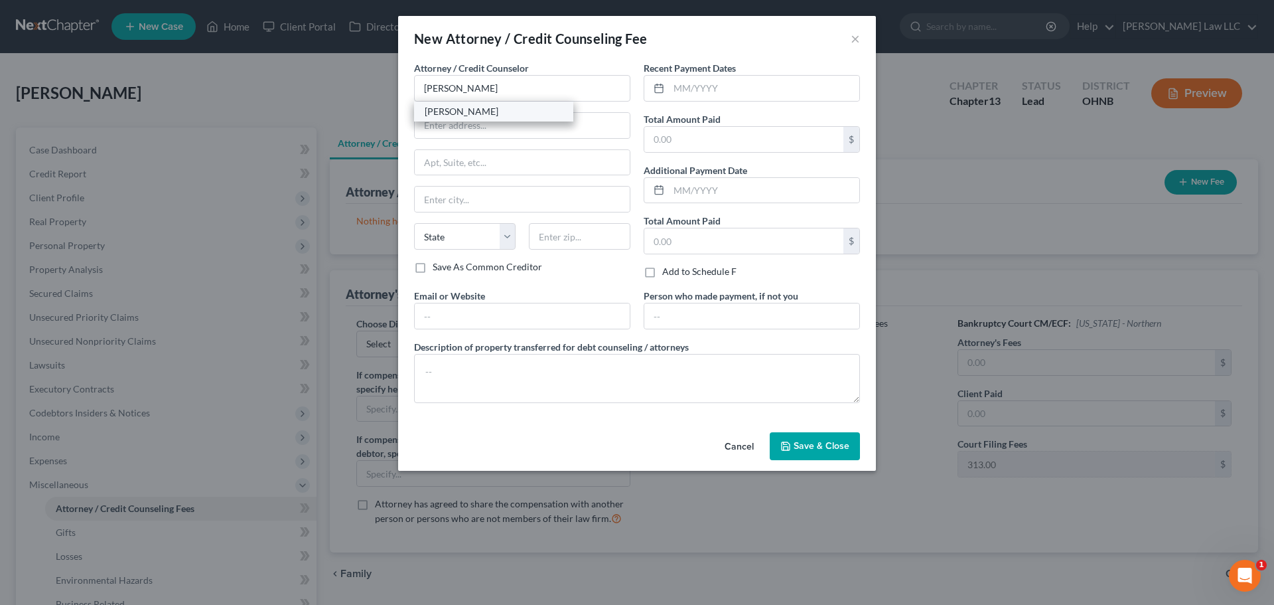
select select "36"
type input "44256"
click at [736, 91] on input "text" at bounding box center [764, 88] width 190 height 25
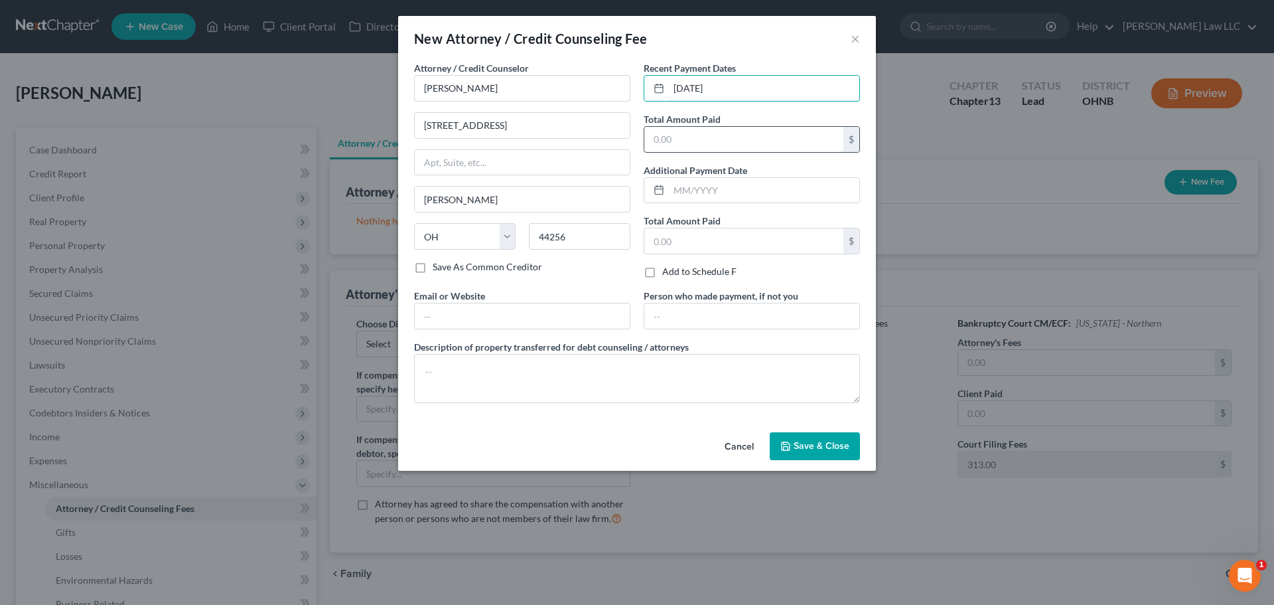
type input "08/18/2025"
click at [699, 136] on input "text" at bounding box center [743, 139] width 199 height 25
type input "500"
click at [821, 444] on span "Save & Close" at bounding box center [822, 445] width 56 height 11
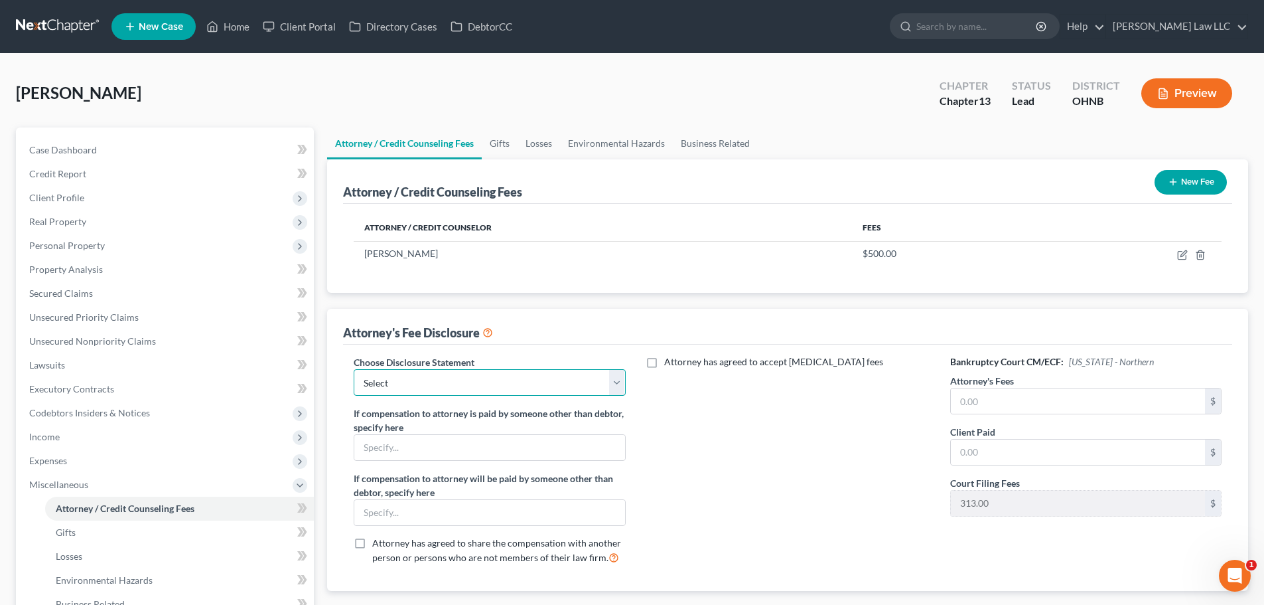
drag, startPoint x: 401, startPoint y: 378, endPoint x: 401, endPoint y: 385, distance: 7.3
click at [401, 378] on select "Select Disclosure of Attorney Compensation" at bounding box center [489, 382] width 271 height 27
select select "0"
click at [354, 369] on select "Select Disclosure of Attorney Compensation" at bounding box center [489, 382] width 271 height 27
click at [710, 442] on div "Attorney has agreed to accept retainer fees" at bounding box center [788, 465] width 298 height 220
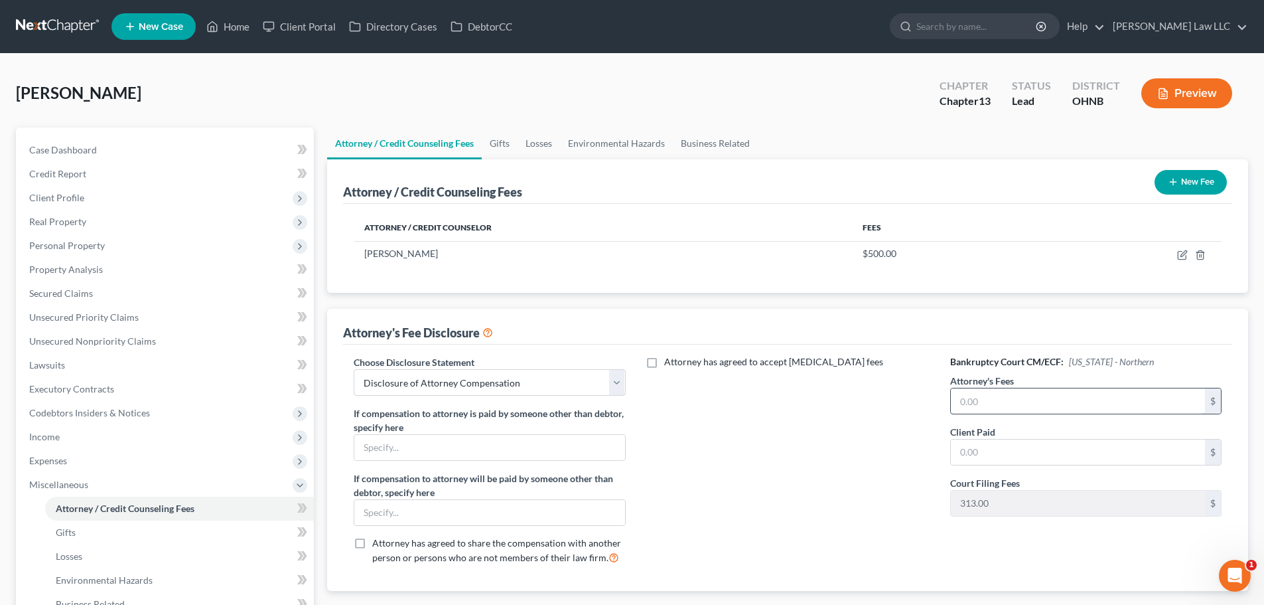
click at [981, 400] on input "text" at bounding box center [1078, 400] width 254 height 25
type input "4,000"
click at [980, 445] on input "text" at bounding box center [1078, 451] width 254 height 25
type input "500"
drag, startPoint x: 877, startPoint y: 436, endPoint x: 737, endPoint y: 261, distance: 223.8
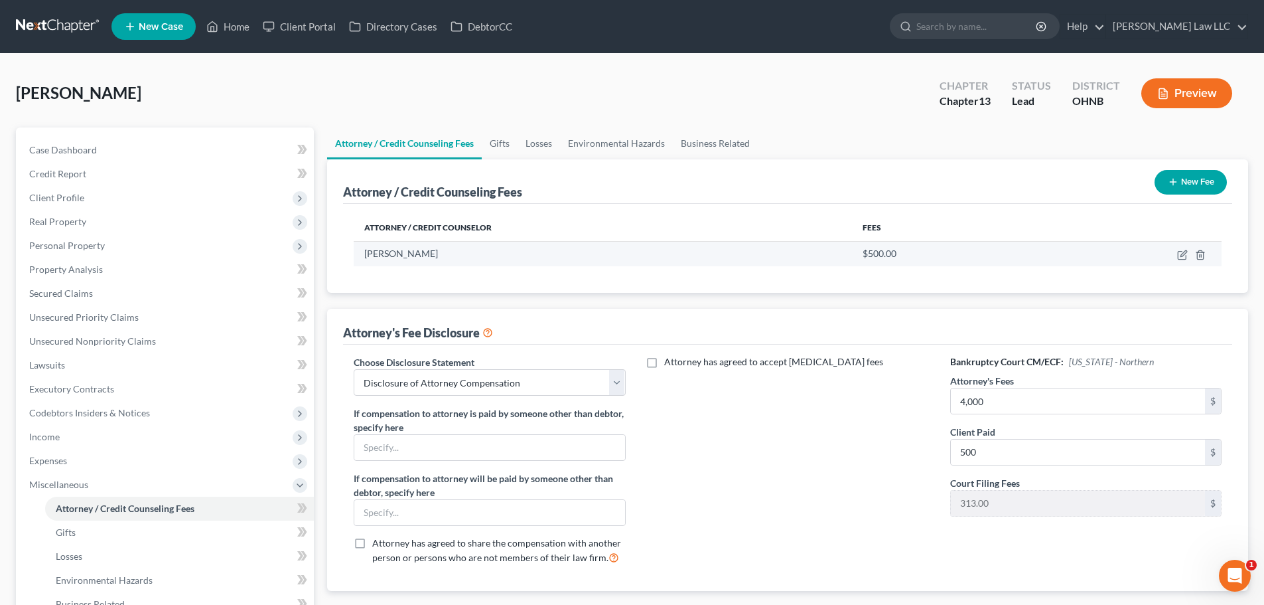
click at [875, 435] on div "Attorney has agreed to accept retainer fees" at bounding box center [788, 465] width 298 height 220
click at [502, 148] on link "Gifts" at bounding box center [500, 143] width 36 height 32
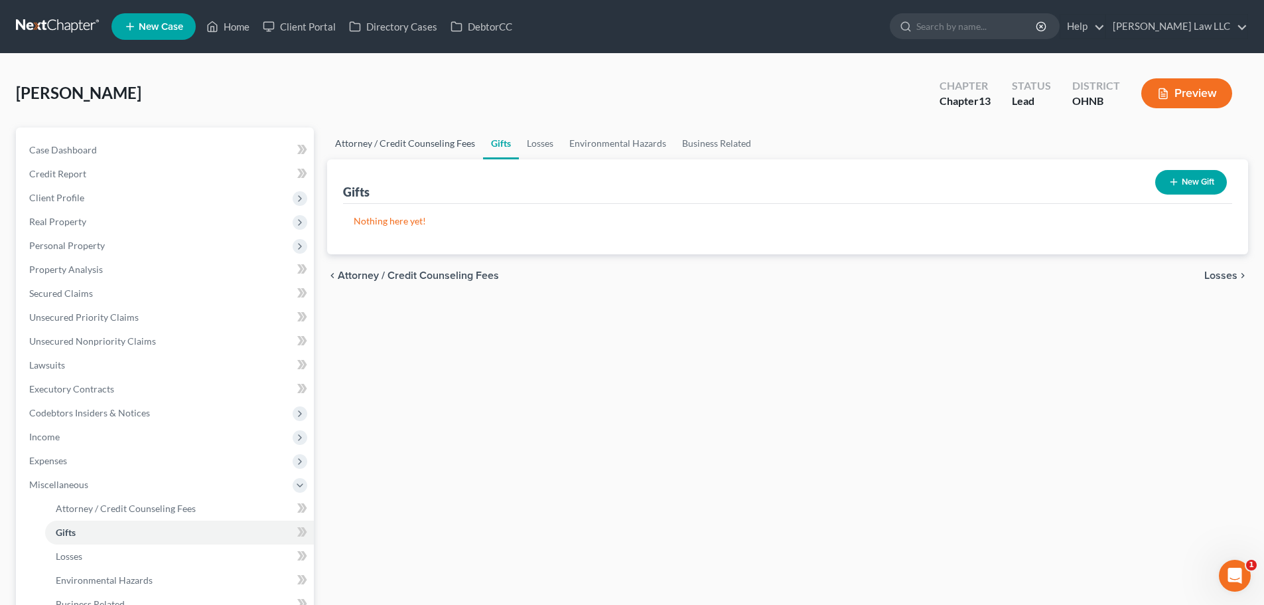
click at [425, 147] on link "Attorney / Credit Counseling Fees" at bounding box center [405, 143] width 156 height 32
select select "0"
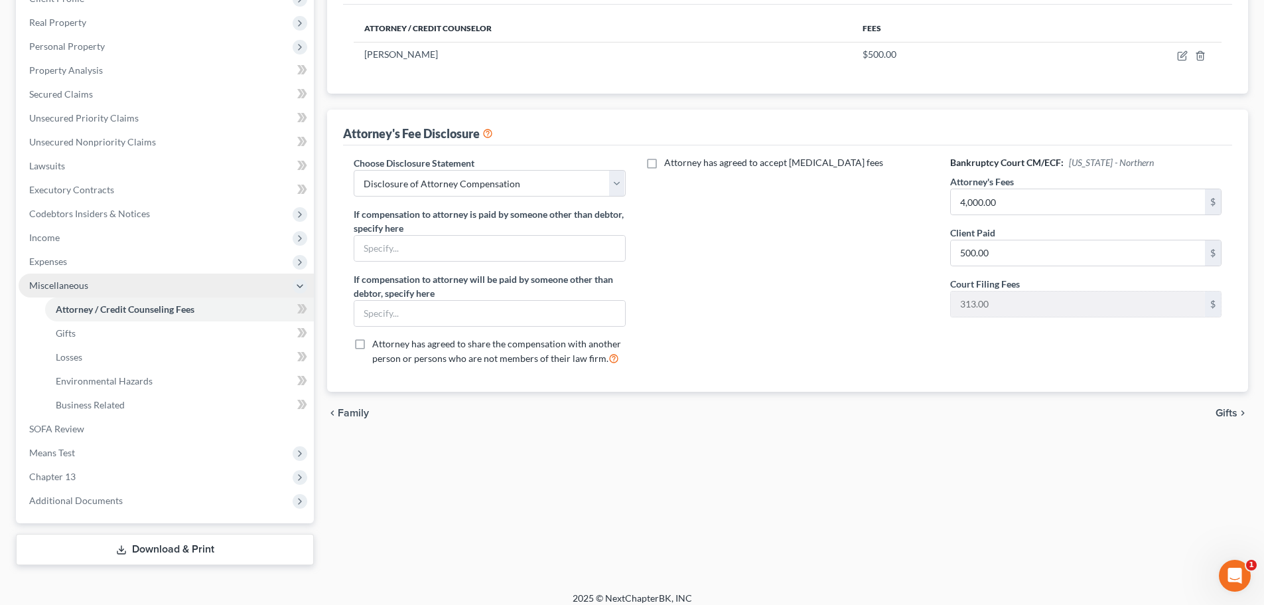
scroll to position [210, 0]
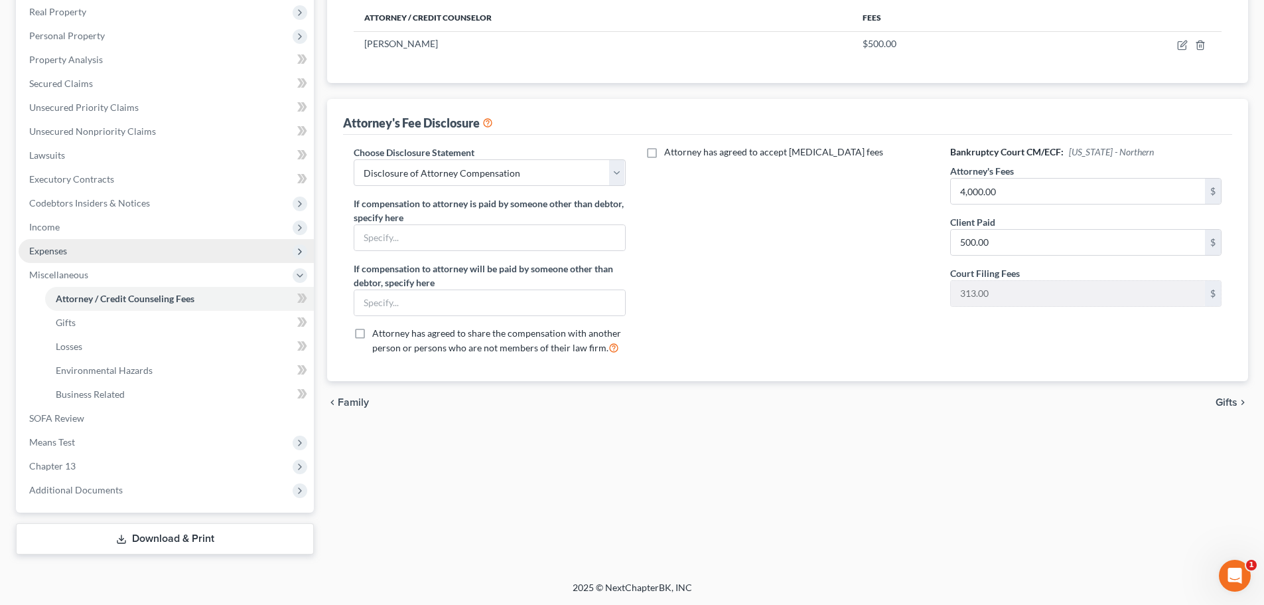
click at [82, 254] on span "Expenses" at bounding box center [166, 251] width 295 height 24
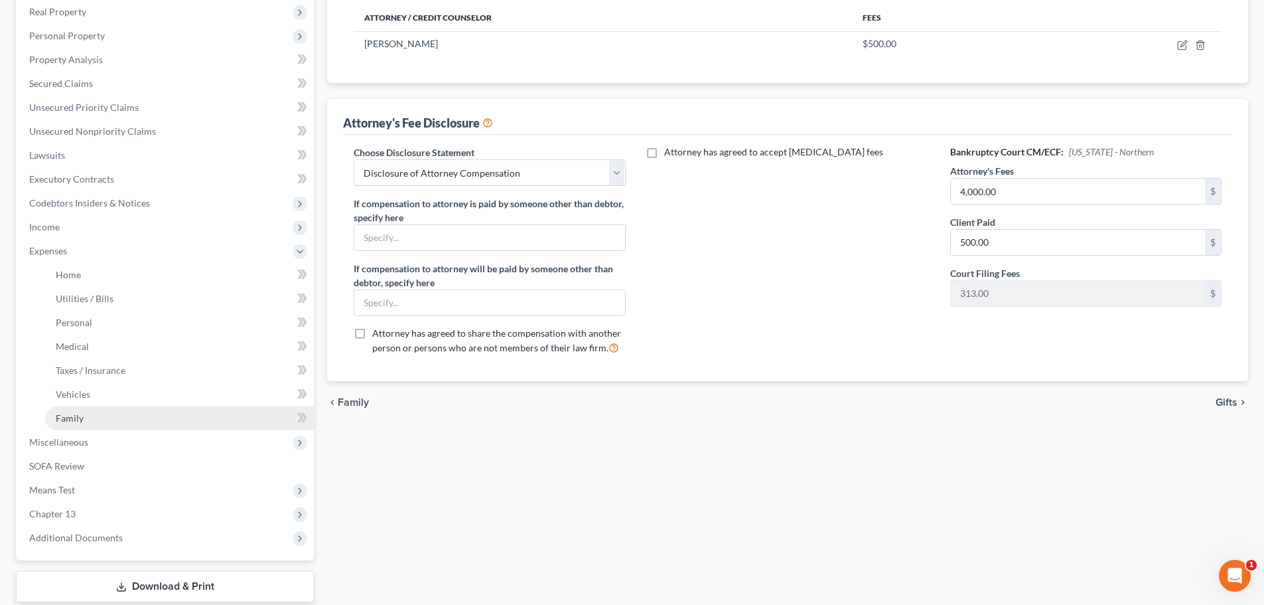
click at [82, 418] on span "Family" at bounding box center [70, 417] width 28 height 11
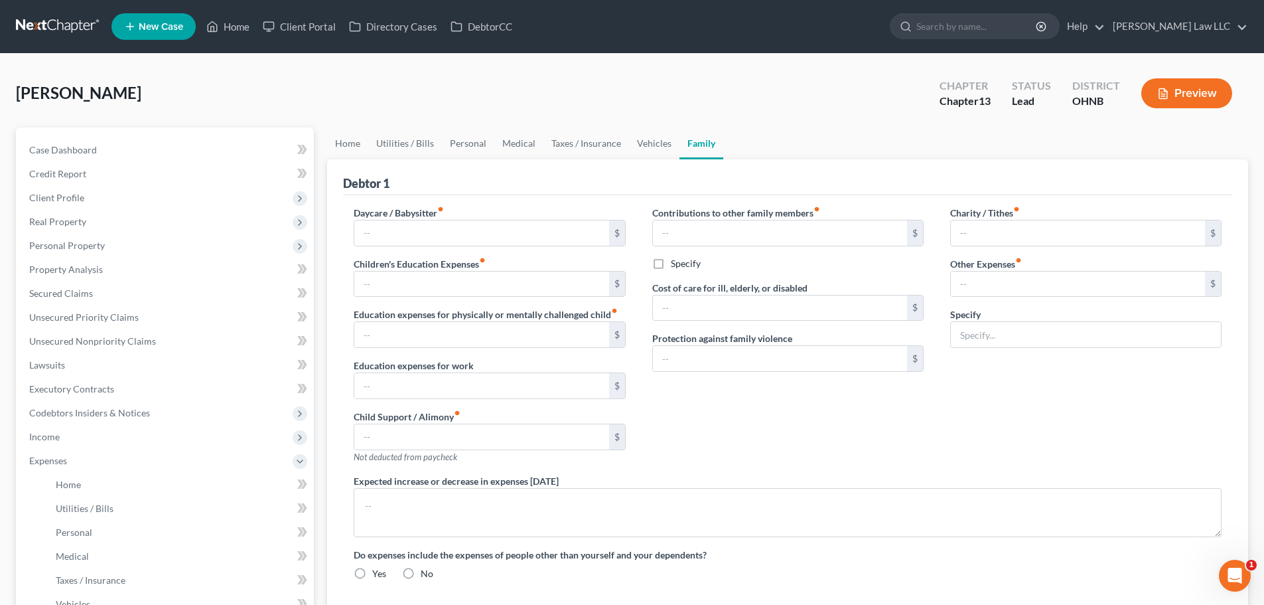
type input "0.00"
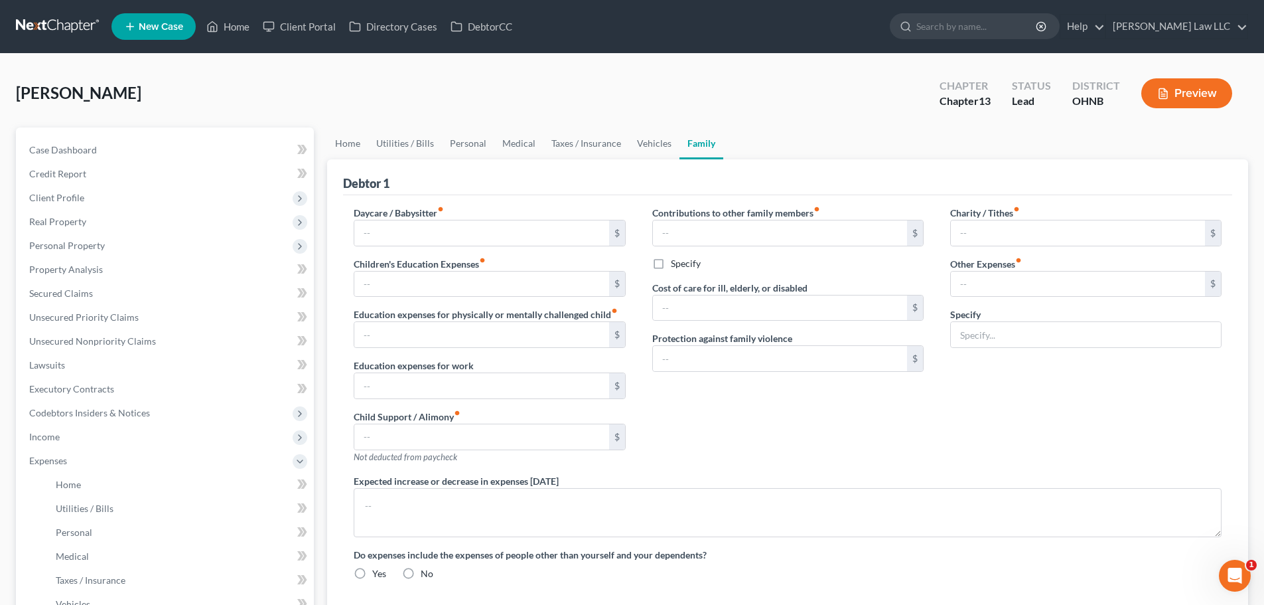
type input "0.00"
type input "85.00"
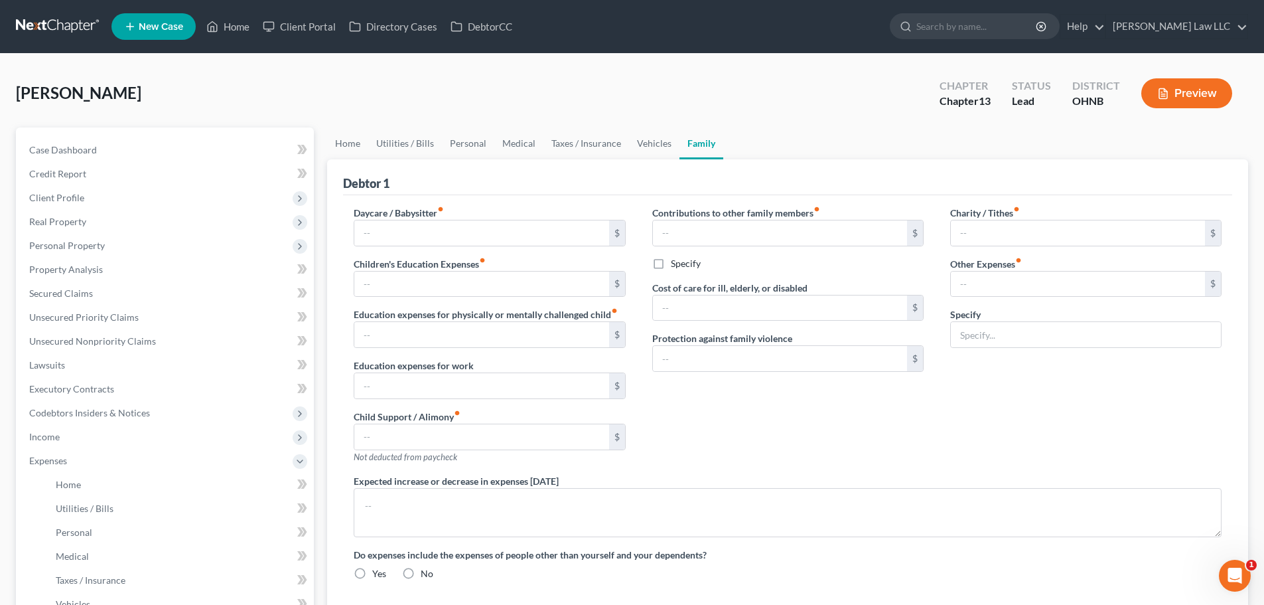
type input "Pets"
radio input "true"
click at [995, 366] on button "Add Other Expenses" at bounding box center [1004, 366] width 108 height 11
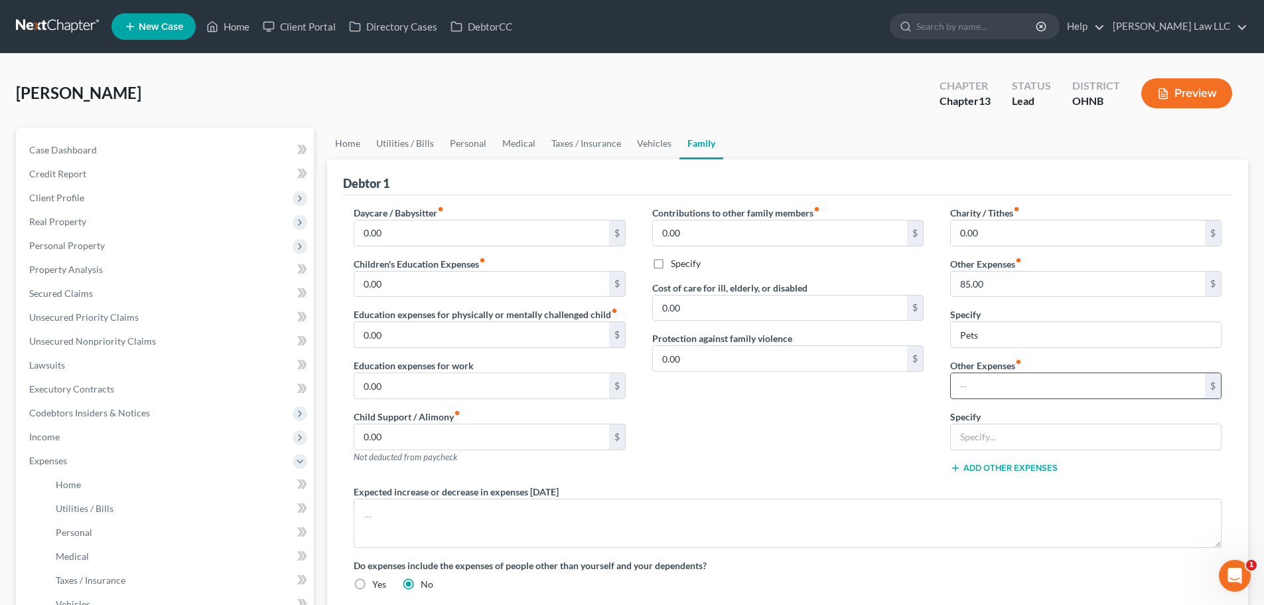
click at [983, 380] on input "text" at bounding box center [1078, 385] width 254 height 25
type input "90"
type input "Storage Unit"
click at [822, 421] on div "Contributions to other family members fiber_manual_record 0.00 $ Specify Cost o…" at bounding box center [788, 345] width 298 height 279
drag, startPoint x: 508, startPoint y: 147, endPoint x: 537, endPoint y: 147, distance: 28.5
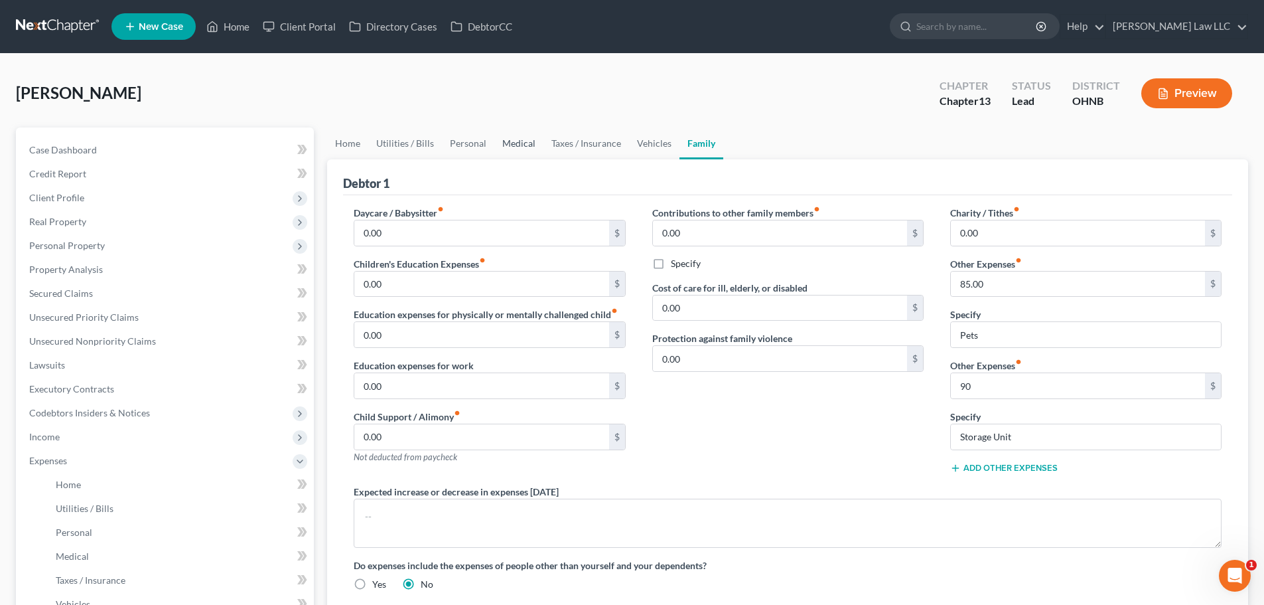
click at [508, 147] on link "Medical" at bounding box center [518, 143] width 49 height 32
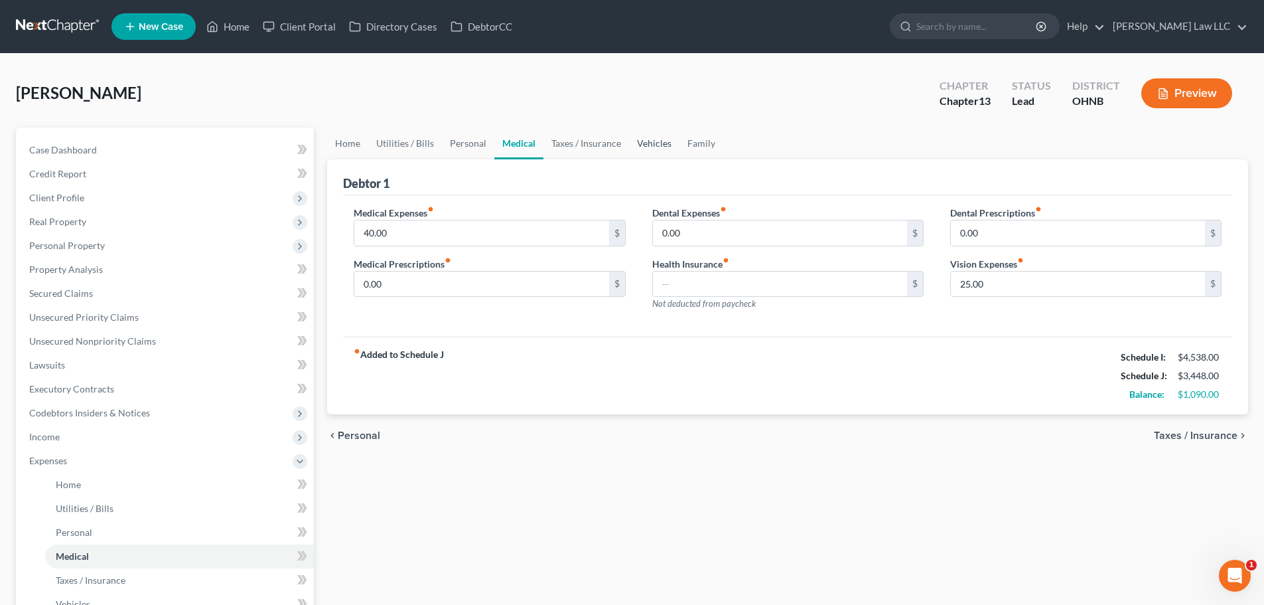
click at [629, 143] on link "Vehicles" at bounding box center [654, 143] width 50 height 32
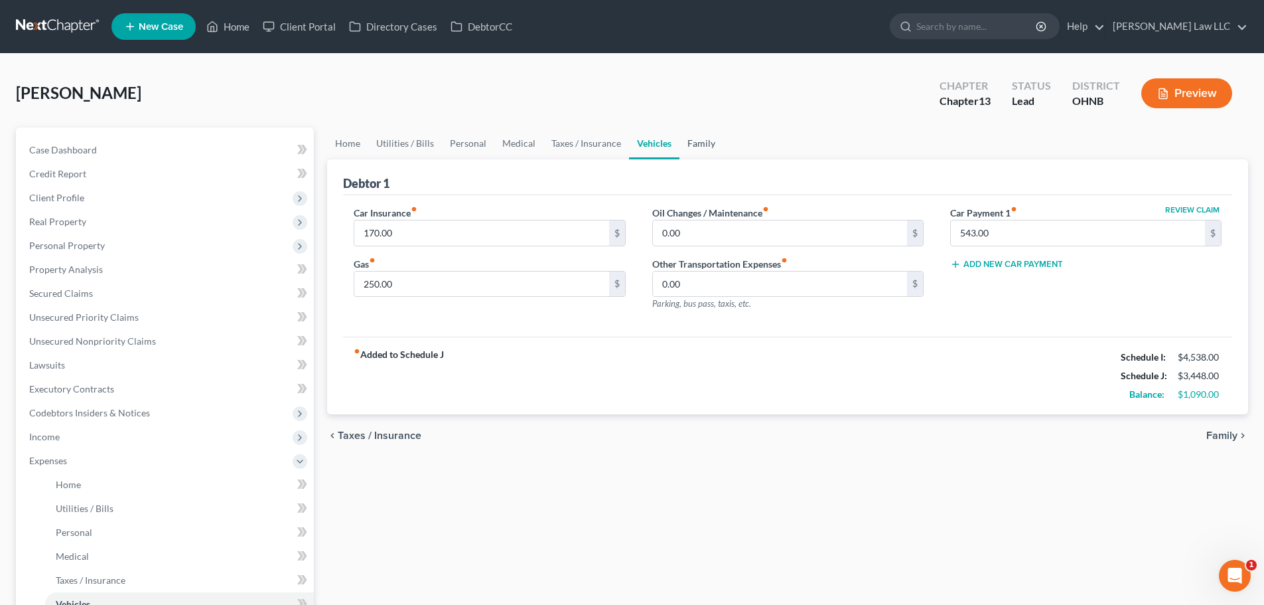
click at [680, 143] on link "Family" at bounding box center [702, 143] width 44 height 32
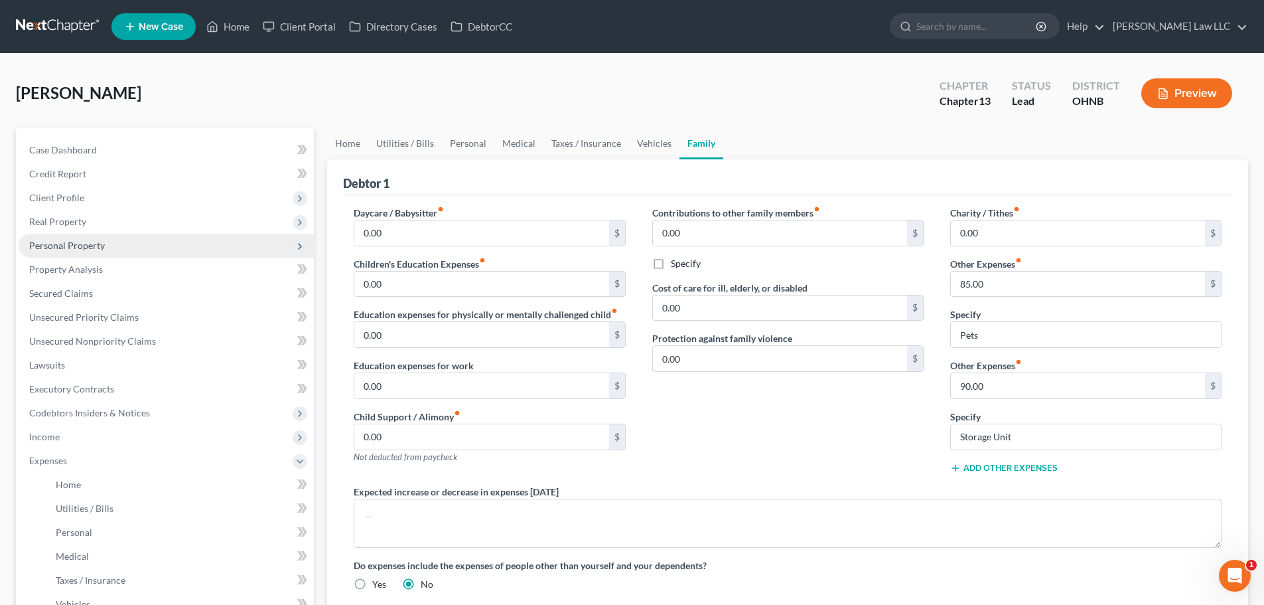
click at [81, 249] on span "Personal Property" at bounding box center [67, 245] width 76 height 11
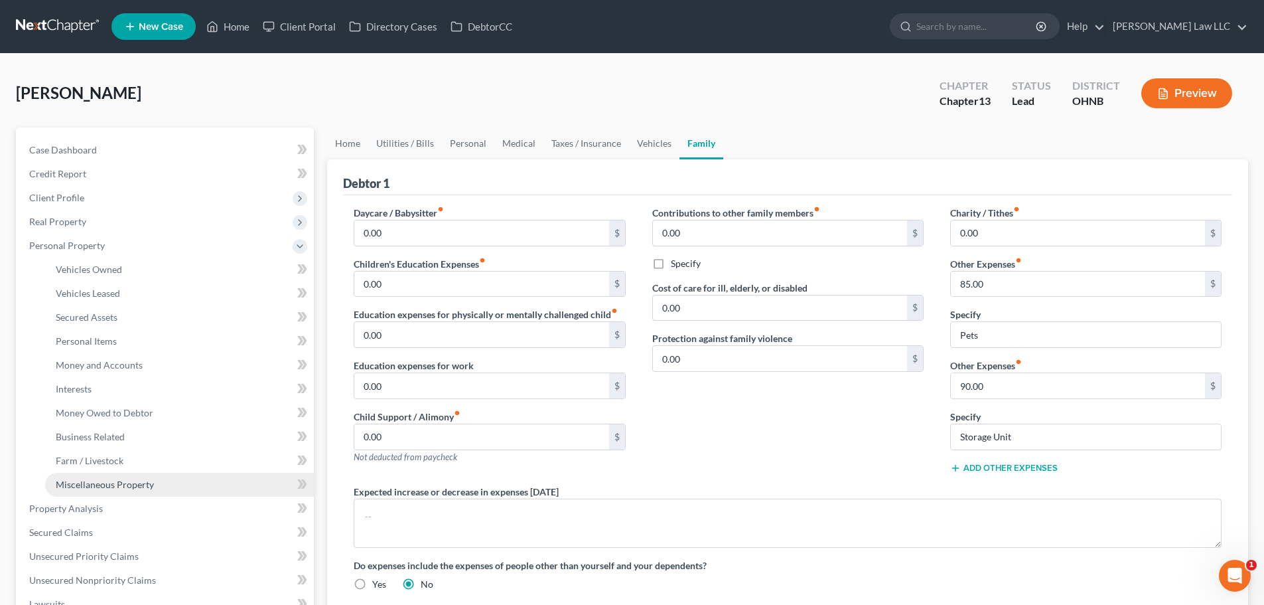
click at [124, 483] on span "Miscellaneous Property" at bounding box center [105, 483] width 98 height 11
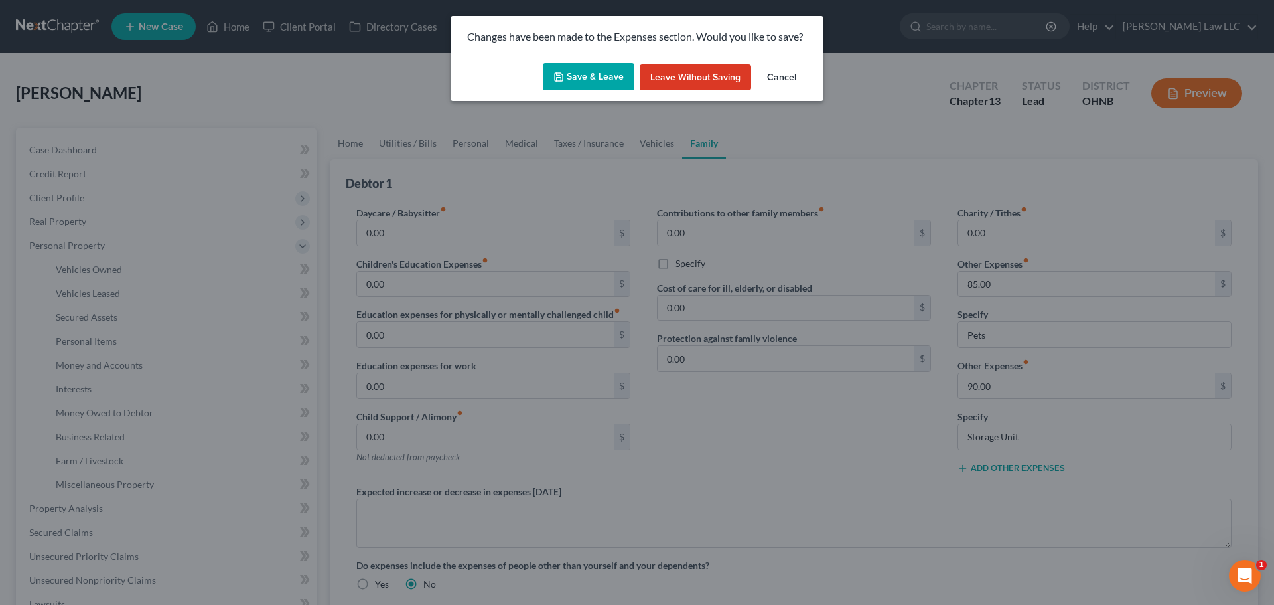
click at [575, 74] on button "Save & Leave" at bounding box center [589, 77] width 92 height 28
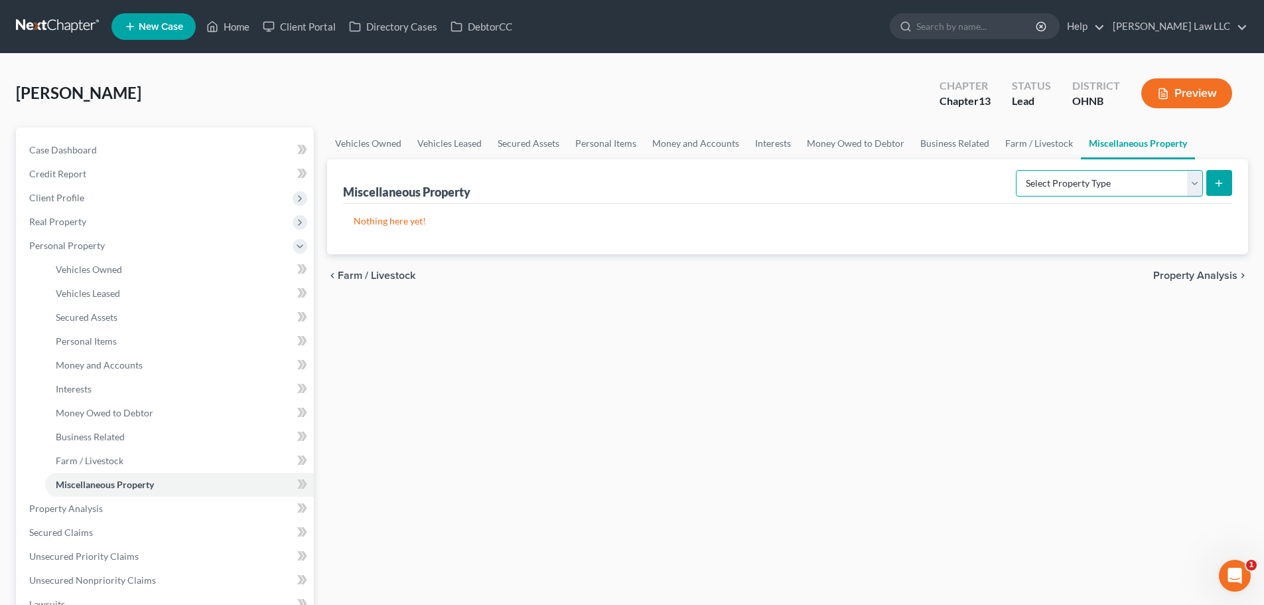
click at [1102, 181] on select "Select Property Type Assigned for Creditor Benefit Within 1 Year Holding for An…" at bounding box center [1109, 183] width 187 height 27
select select "stored_within_1_year"
click at [1016, 170] on select "Select Property Type Assigned for Creditor Benefit Within 1 Year Holding for An…" at bounding box center [1109, 183] width 187 height 27
click at [1222, 188] on icon "submit" at bounding box center [1219, 183] width 11 height 11
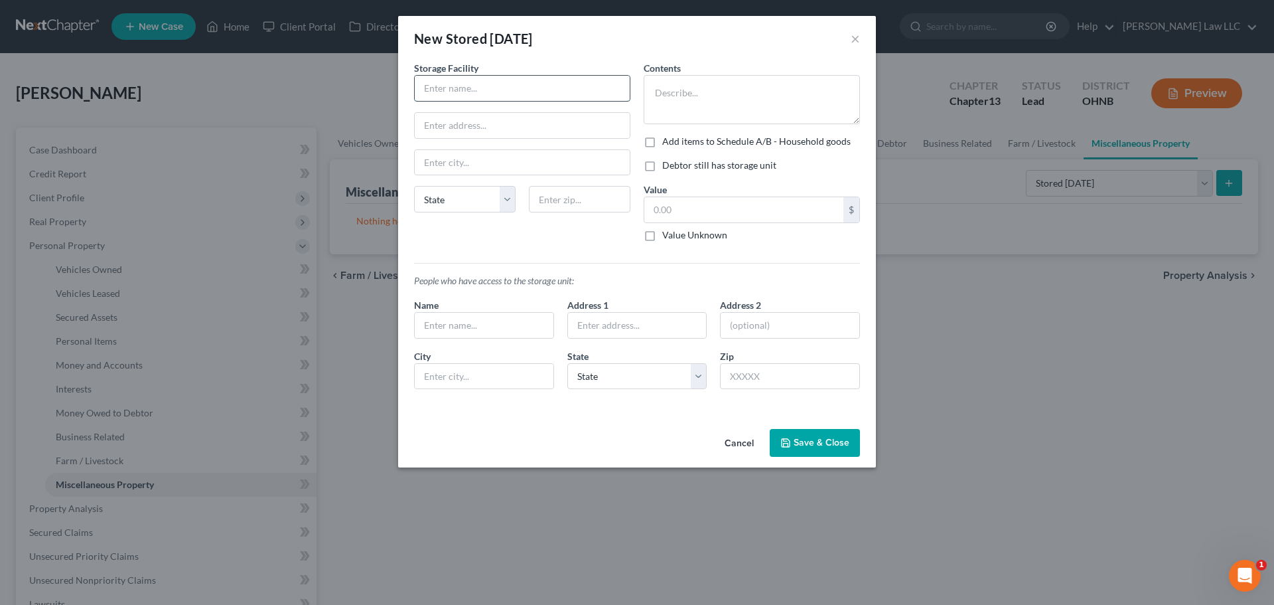
click at [492, 90] on input "text" at bounding box center [522, 88] width 215 height 25
type input "Valley Storage"
type input "3"
type input "2510 Medina Rd"
type input "Medina"
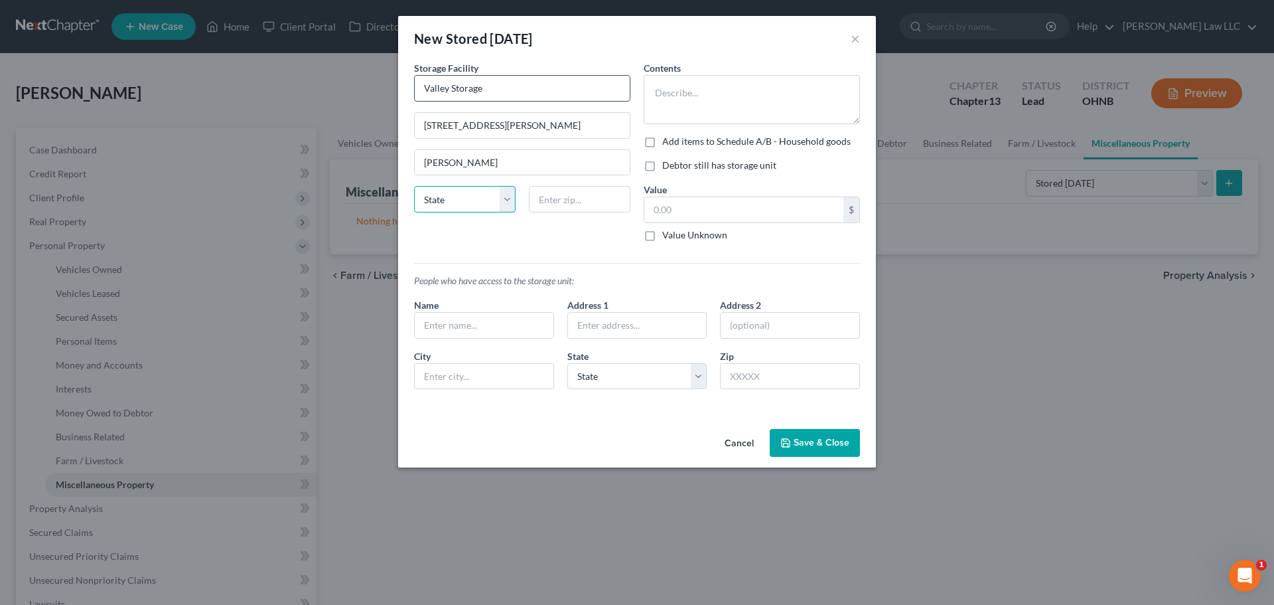
select select "36"
type input "44256"
click at [536, 250] on div "Storage Facility Valley Storage 2510 Medina Rd Medina State AL AK AR AZ CA CO C…" at bounding box center [522, 156] width 230 height 191
click at [678, 96] on textarea at bounding box center [752, 99] width 216 height 49
type textarea "HHG"
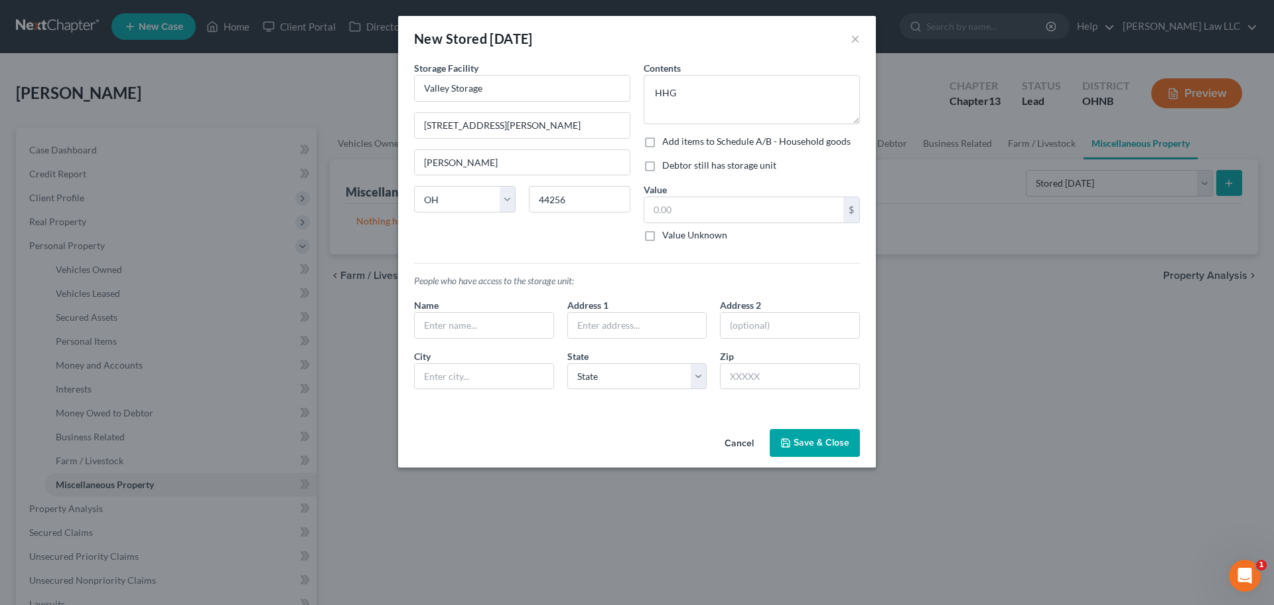
click at [828, 441] on button "Save & Close" at bounding box center [815, 443] width 90 height 28
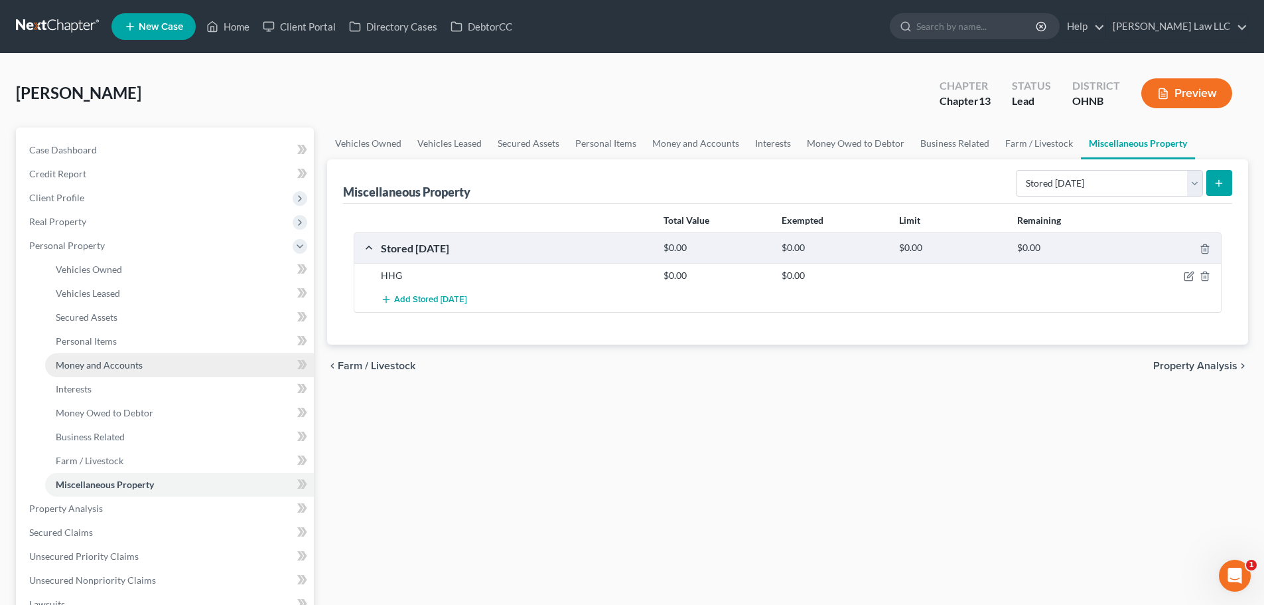
click at [123, 367] on span "Money and Accounts" at bounding box center [99, 364] width 87 height 11
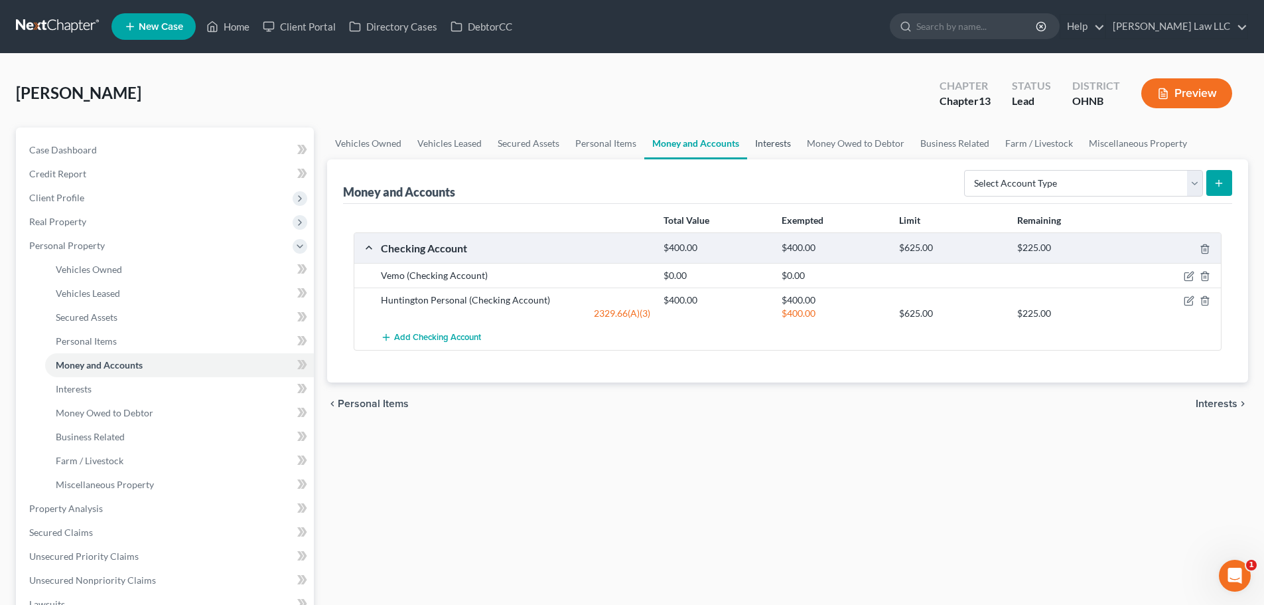
click at [789, 145] on link "Interests" at bounding box center [773, 143] width 52 height 32
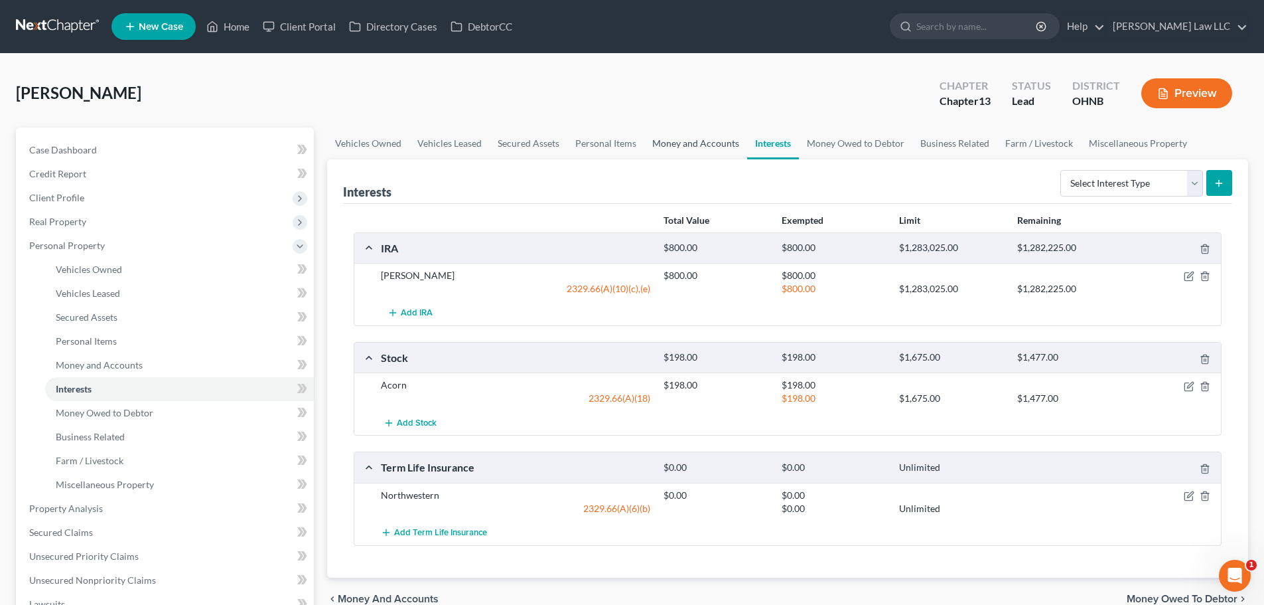
click at [714, 141] on link "Money and Accounts" at bounding box center [695, 143] width 103 height 32
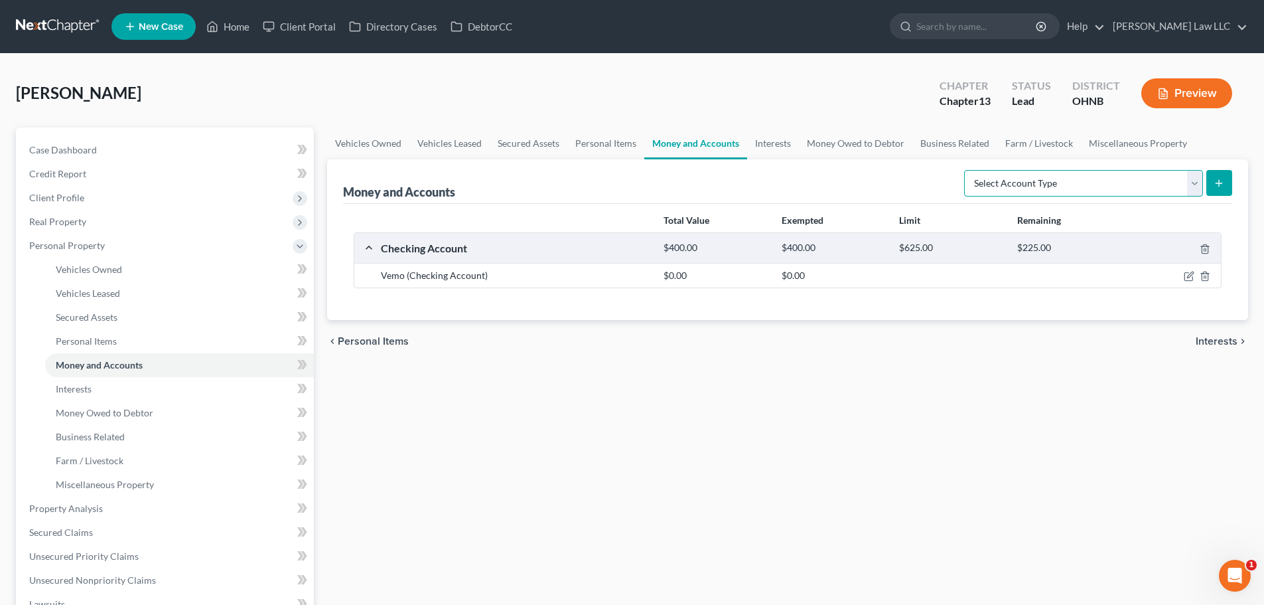
click at [1088, 188] on select "Select Account Type Brokerage Cash on Hand Certificates of Deposit Checking Acc…" at bounding box center [1083, 183] width 239 height 27
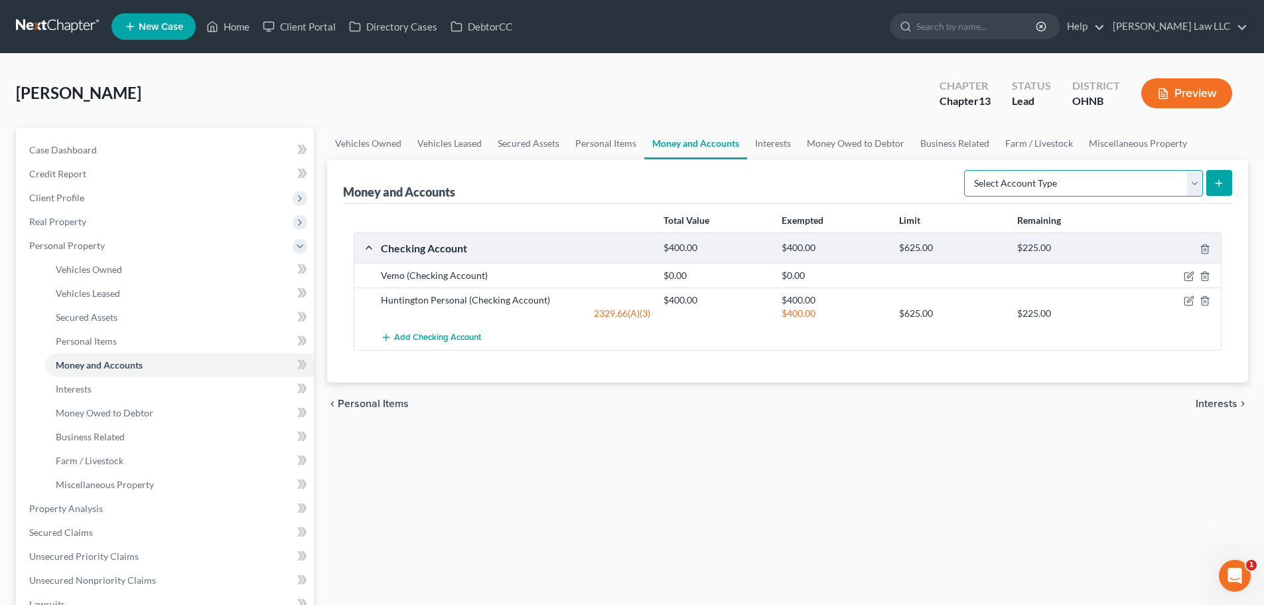
select select "other"
click at [967, 170] on select "Select Account Type Brokerage Cash on Hand Certificates of Deposit Checking Acc…" at bounding box center [1083, 183] width 239 height 27
click at [1226, 181] on button "submit" at bounding box center [1219, 183] width 26 height 26
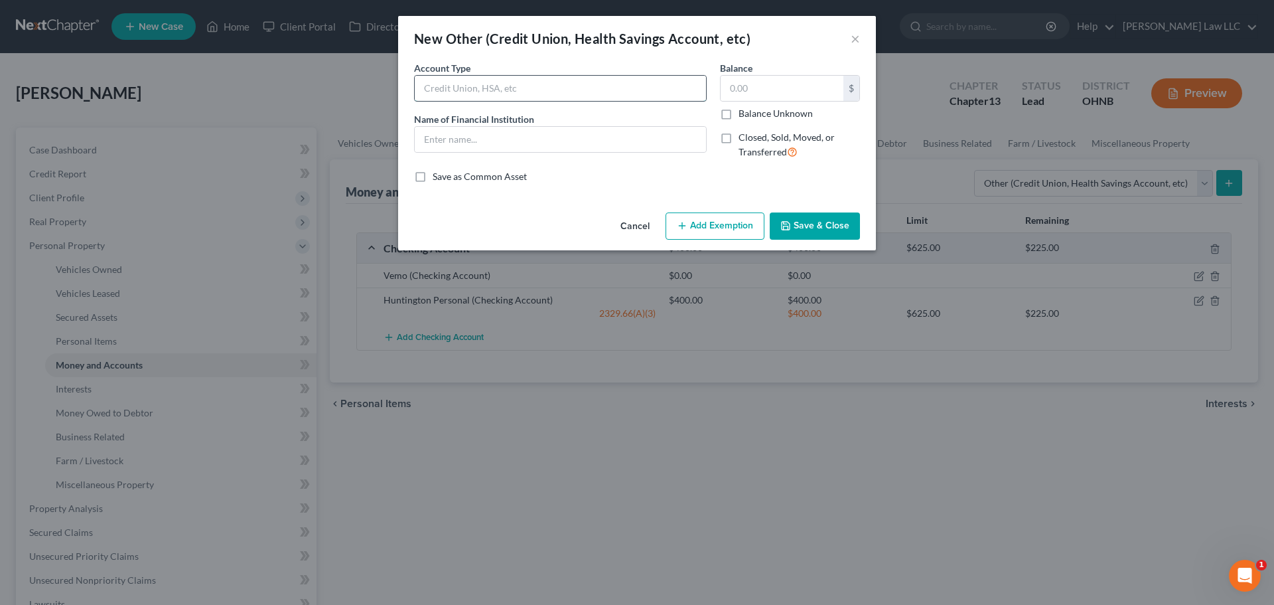
click at [461, 92] on input "text" at bounding box center [560, 88] width 291 height 25
type input "HSA"
click at [780, 94] on input "text" at bounding box center [782, 88] width 123 height 25
type input "300"
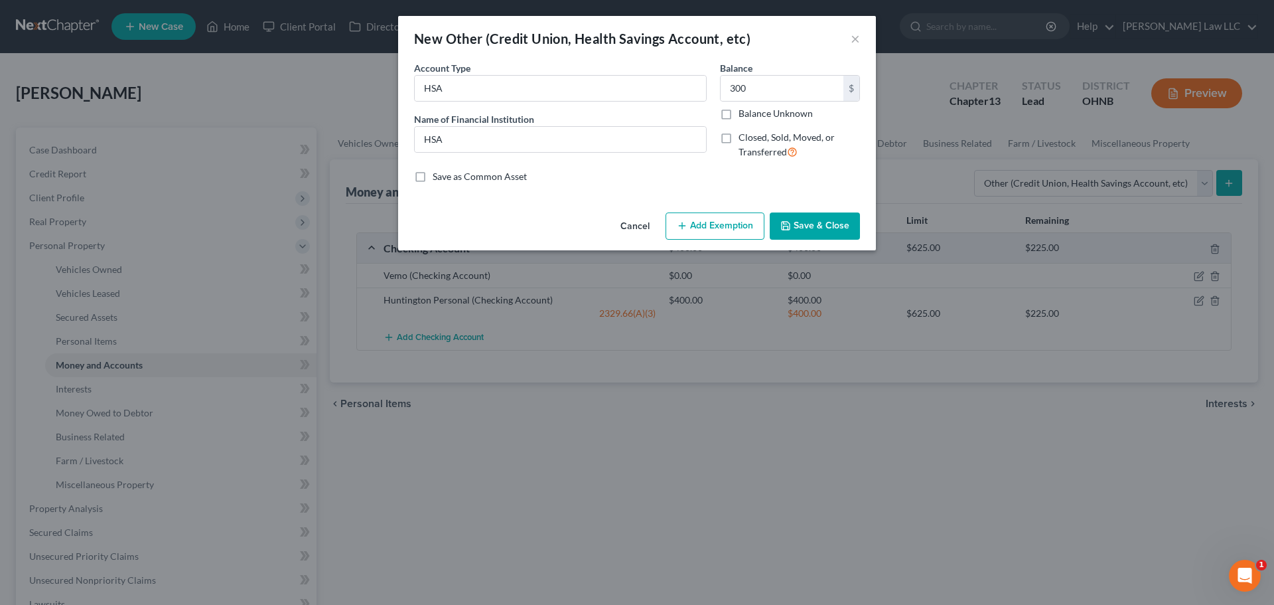
click at [622, 190] on div "An exemption set must first be selected from the Filing Information section. Co…" at bounding box center [637, 134] width 478 height 146
click at [823, 228] on button "Save & Close" at bounding box center [815, 226] width 90 height 28
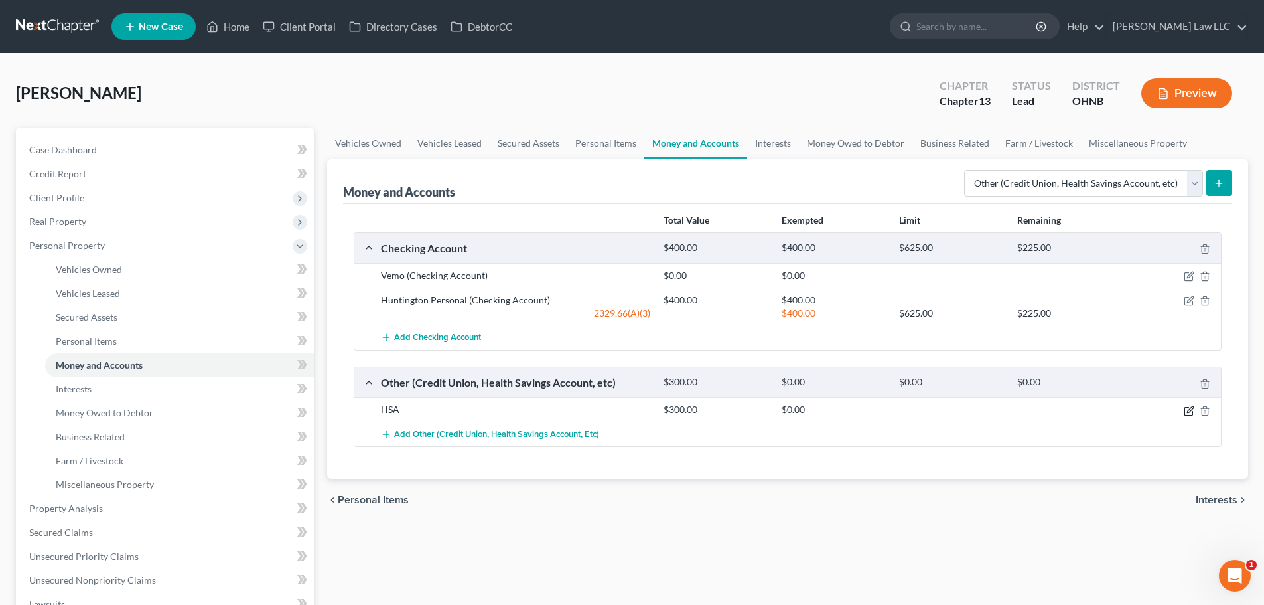
click at [1189, 412] on icon "button" at bounding box center [1190, 409] width 6 height 6
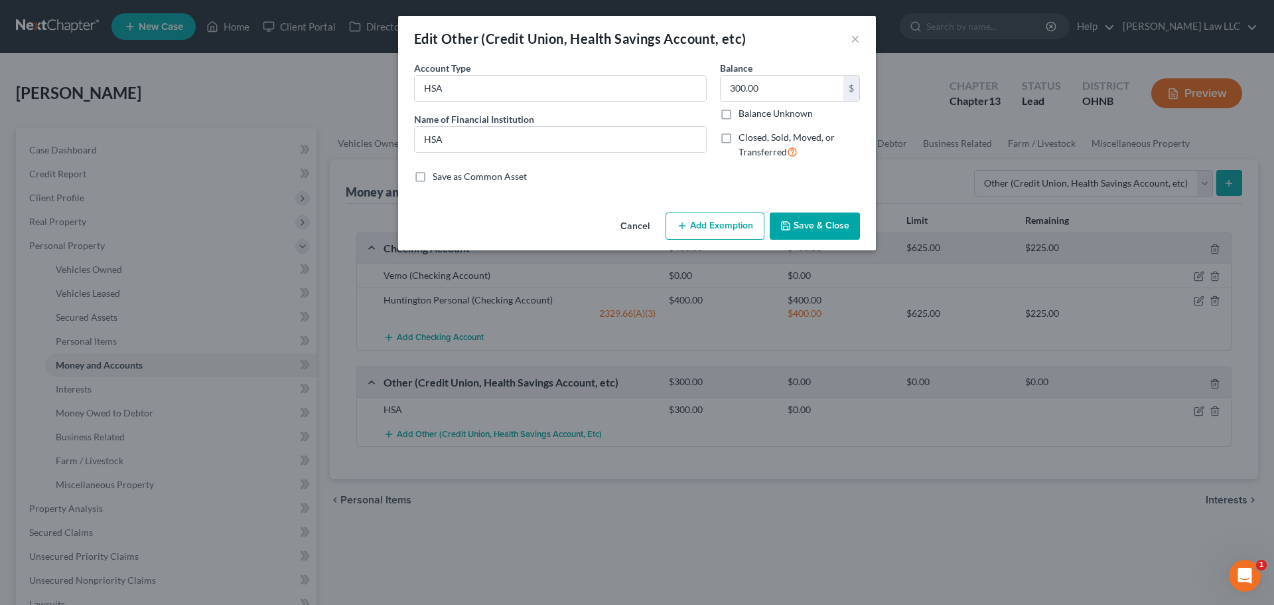
click at [739, 223] on button "Add Exemption" at bounding box center [715, 226] width 99 height 28
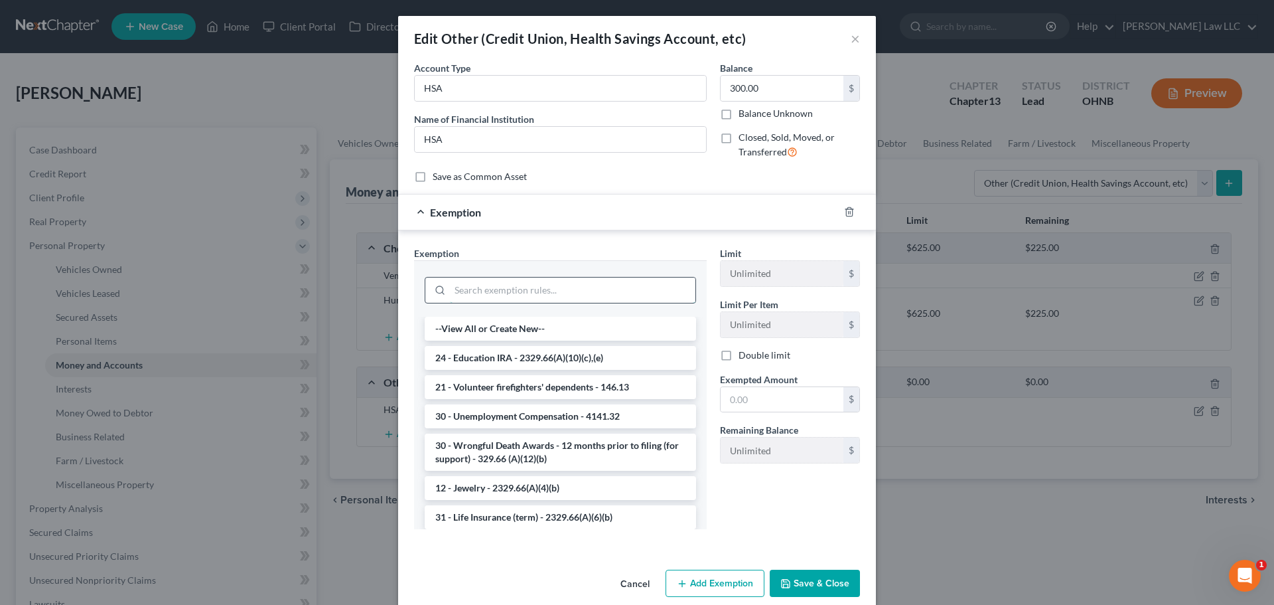
click at [498, 282] on input "search" at bounding box center [573, 289] width 246 height 25
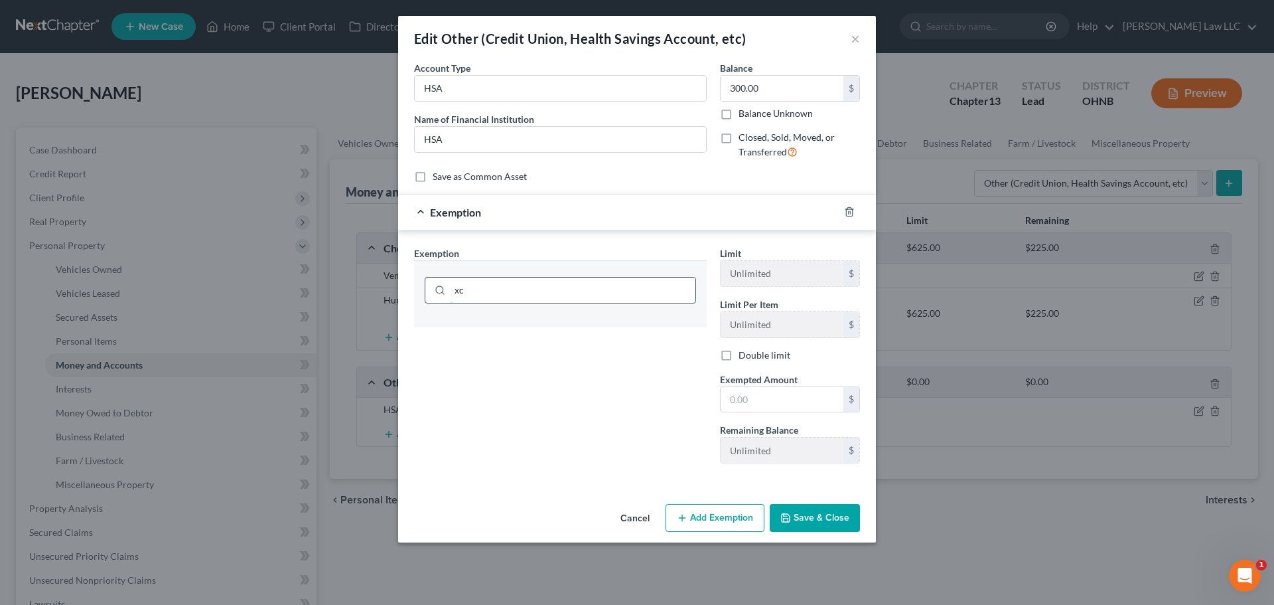
type input "x"
type input "check"
click at [517, 330] on li "17 - Checking Accounts - 2329.66(A)(3)" at bounding box center [560, 329] width 271 height 24
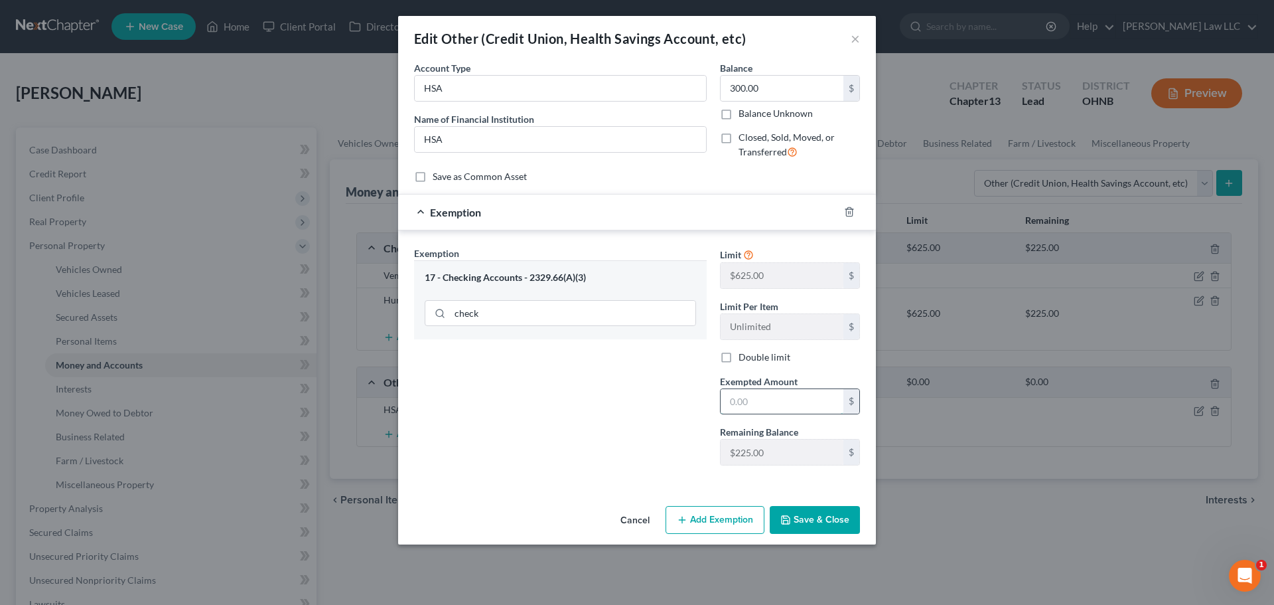
click at [777, 405] on input "text" at bounding box center [782, 401] width 123 height 25
type input "225"
click at [840, 520] on button "Save & Close" at bounding box center [815, 520] width 90 height 28
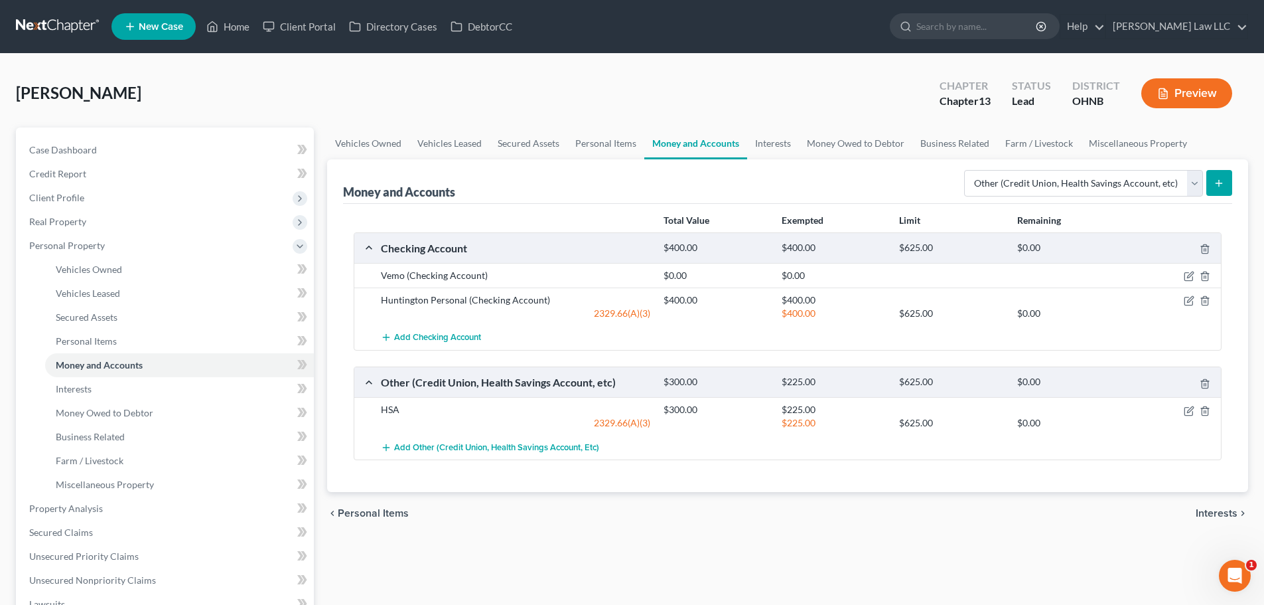
click at [745, 528] on div "chevron_left Personal Items Interests chevron_right" at bounding box center [787, 513] width 921 height 42
click at [1191, 409] on icon "button" at bounding box center [1189, 410] width 11 height 11
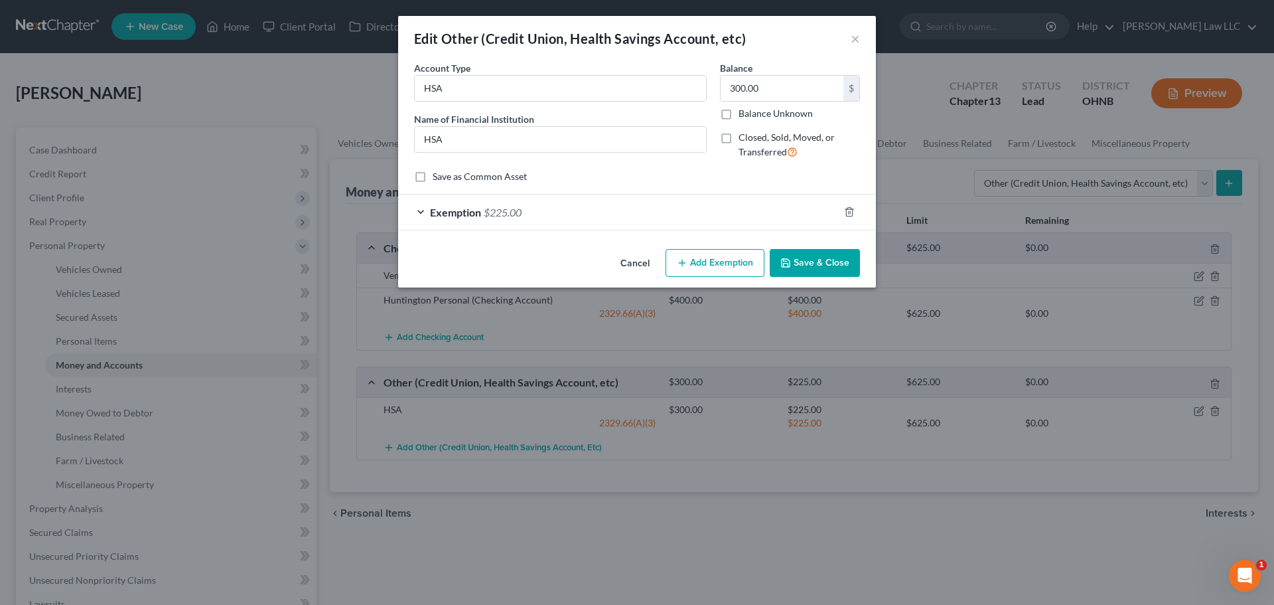
click at [719, 257] on button "Add Exemption" at bounding box center [715, 263] width 99 height 28
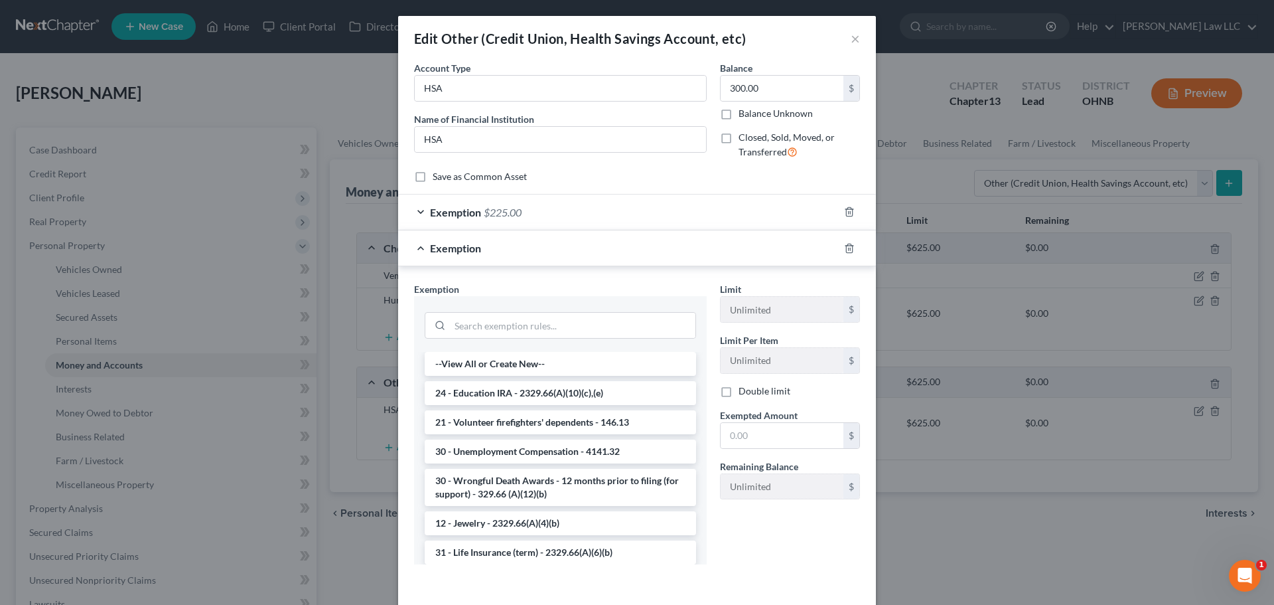
click at [488, 311] on div at bounding box center [560, 324] width 271 height 35
click at [488, 326] on input "search" at bounding box center [573, 325] width 246 height 25
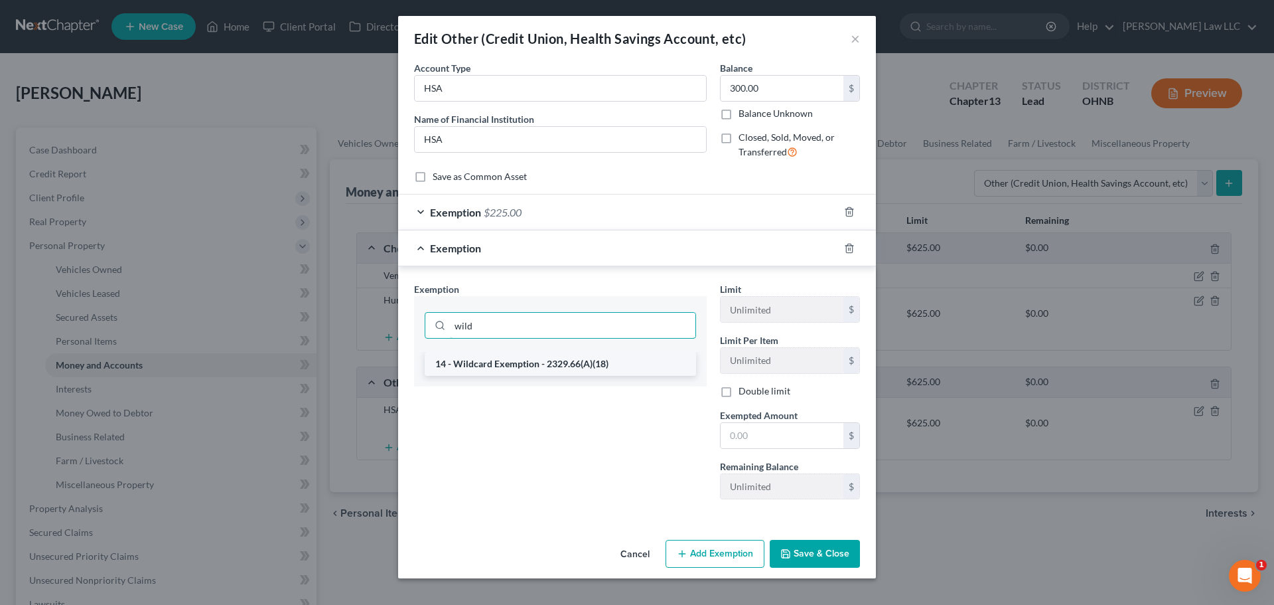
type input "wild"
click at [481, 372] on li "14 - Wildcard Exemption - 2329.66(A)(18)" at bounding box center [560, 364] width 271 height 24
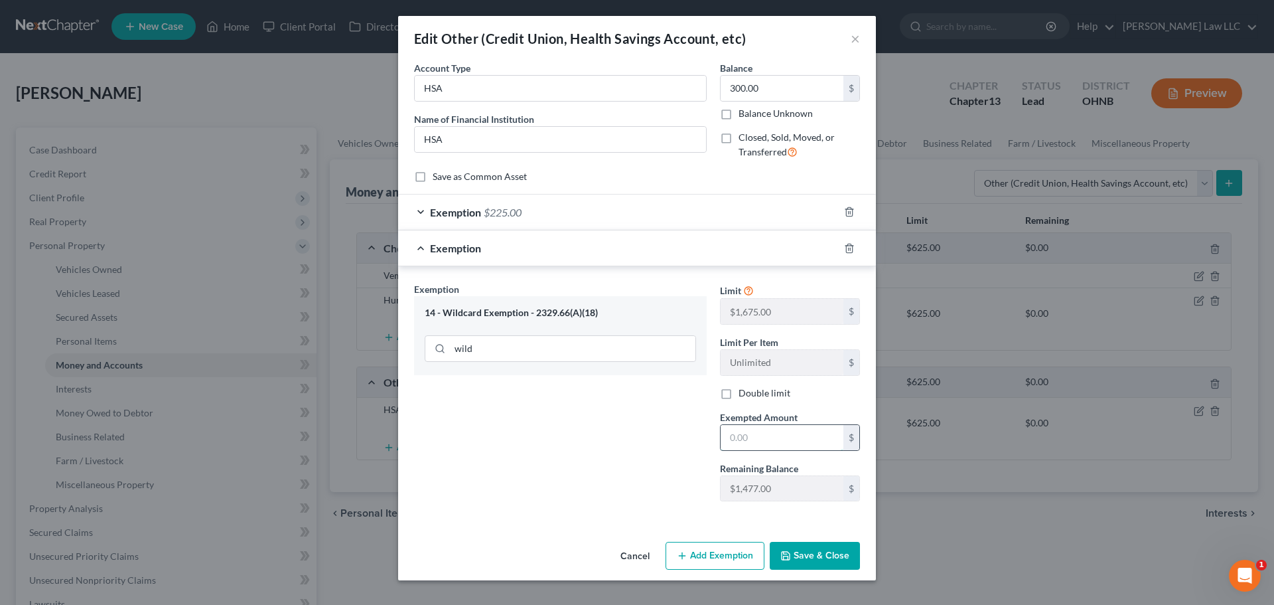
click at [798, 445] on input "text" at bounding box center [782, 437] width 123 height 25
type input "75"
click at [637, 457] on div "Exemption Set must be selected for CA. Exemption * 14 - Wildcard Exemption - 23…" at bounding box center [560, 397] width 306 height 230
click at [806, 551] on button "Save & Close" at bounding box center [815, 556] width 90 height 28
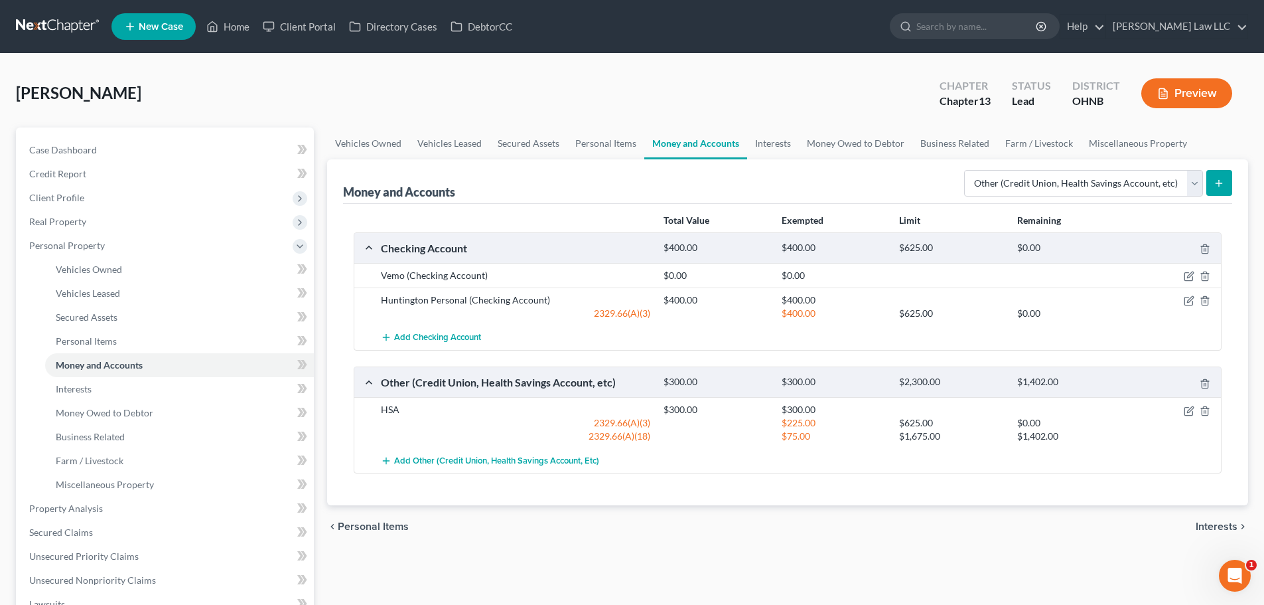
click at [921, 538] on div "chevron_left Personal Items Interests chevron_right" at bounding box center [787, 526] width 921 height 42
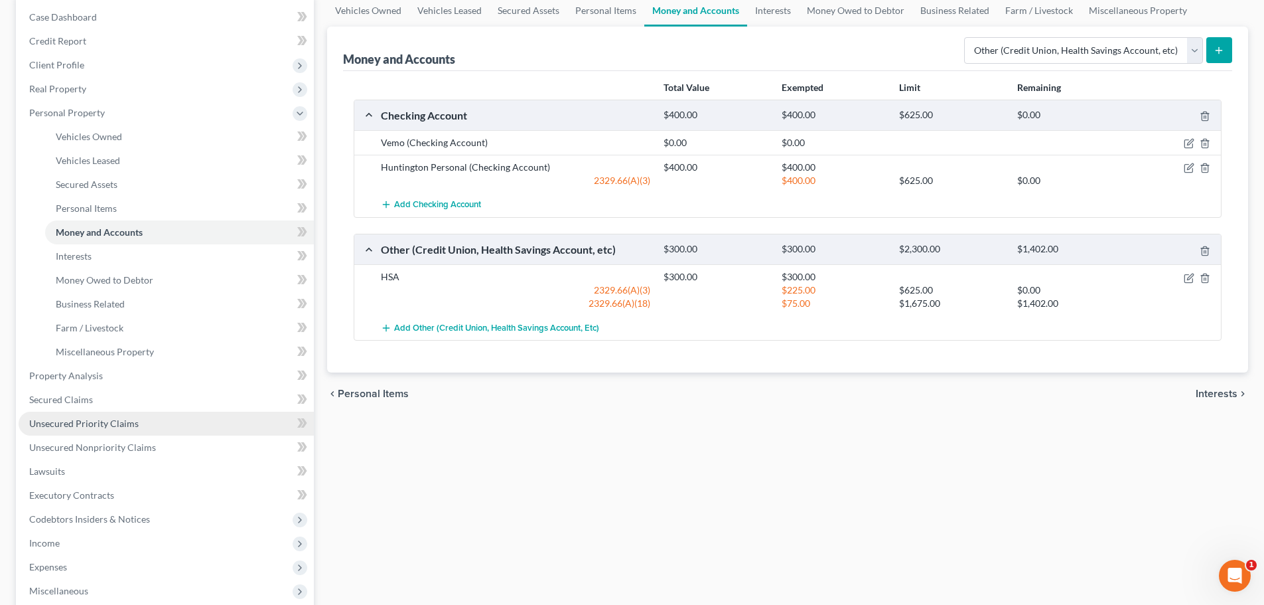
click at [98, 426] on span "Unsecured Priority Claims" at bounding box center [83, 422] width 109 height 11
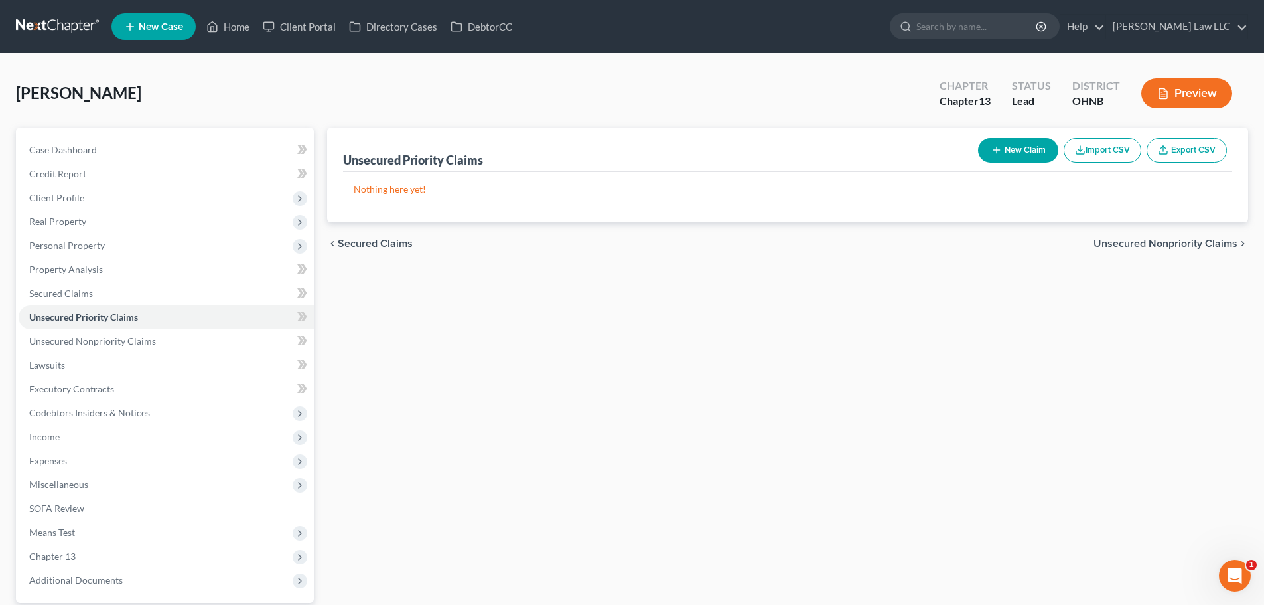
click at [1002, 153] on button "New Claim" at bounding box center [1018, 150] width 80 height 25
select select "0"
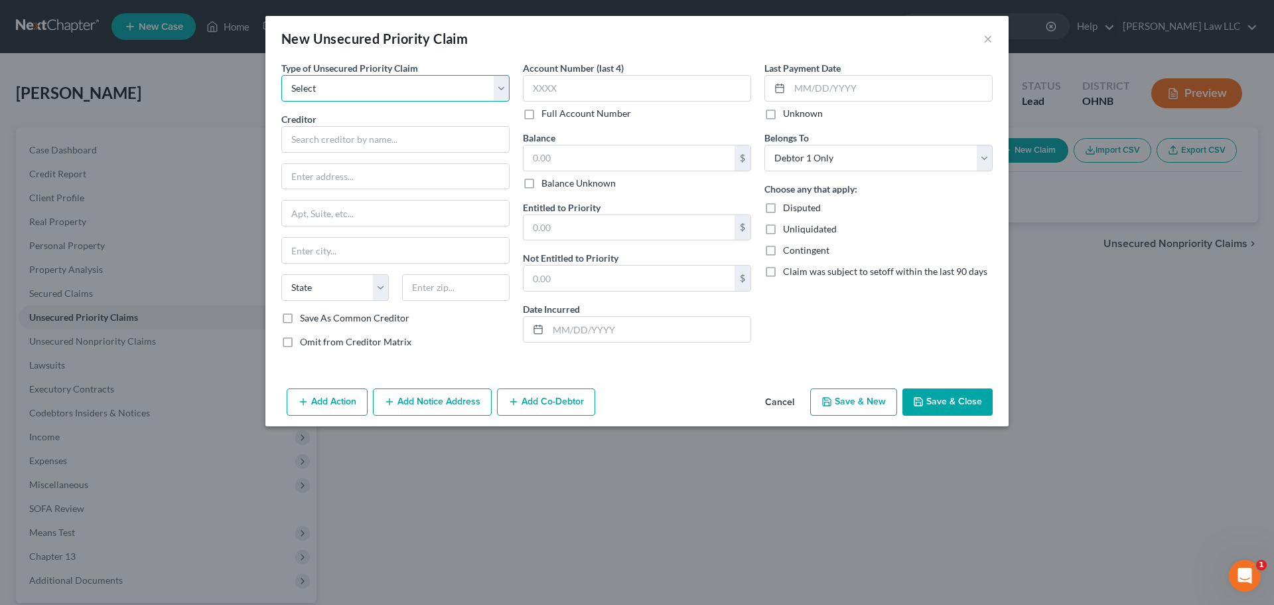
click at [392, 98] on select "Select Taxes & Other Government Units Domestic Support Obligations Extensions o…" at bounding box center [395, 88] width 228 height 27
select select "0"
click at [281, 75] on select "Select Taxes & Other Government Units Domestic Support Obligations Extensions o…" at bounding box center [395, 88] width 228 height 27
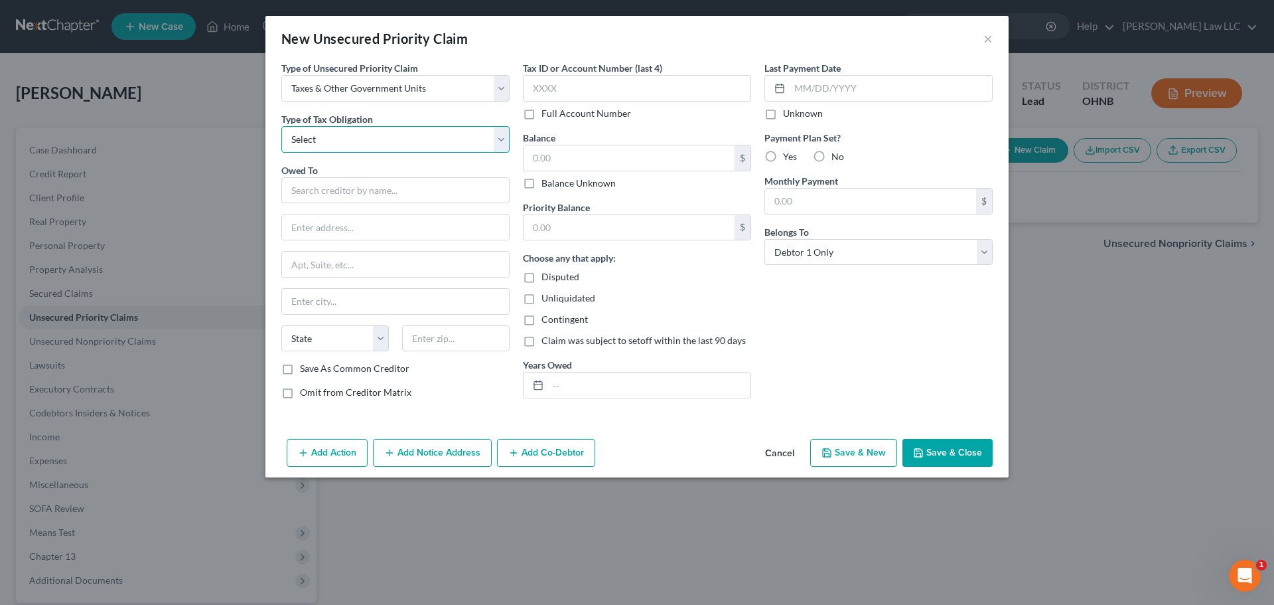
click at [358, 132] on select "Select Federal City State Franchise Tax Board Other" at bounding box center [395, 139] width 228 height 27
select select "0"
click at [281, 126] on select "Select Federal City State Franchise Tax Board Other" at bounding box center [395, 139] width 228 height 27
click at [344, 188] on input "text" at bounding box center [395, 190] width 228 height 27
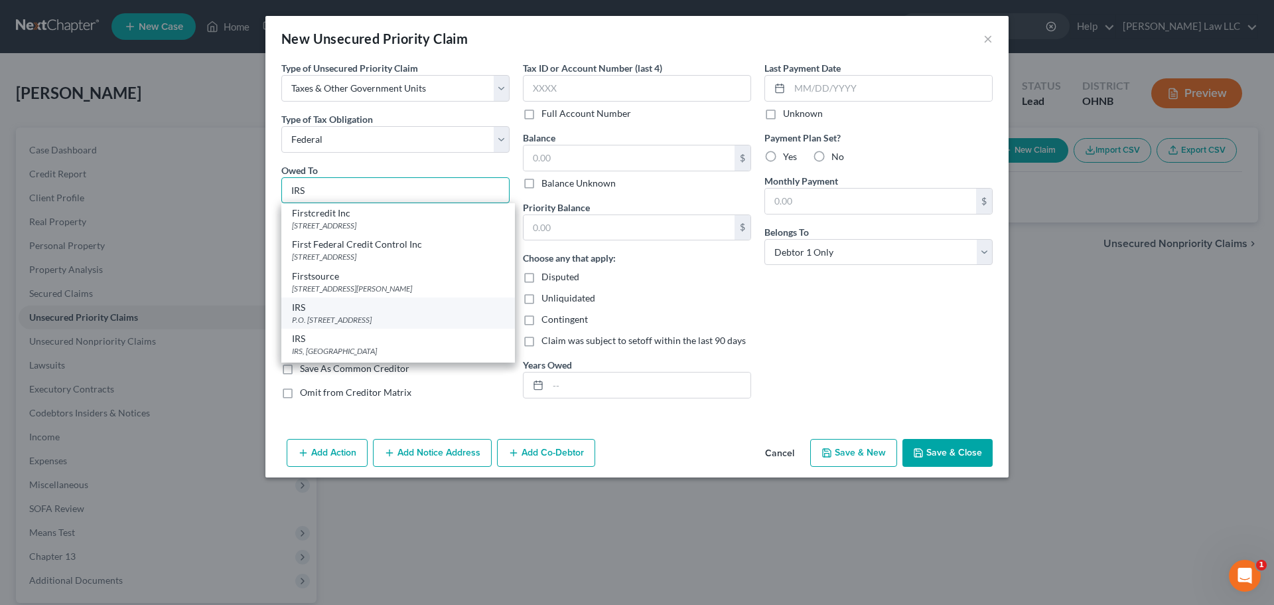
type input "IRS"
click at [374, 326] on div "IRS P.O. Box 7346, Philadelphia, PA 19101" at bounding box center [398, 312] width 234 height 31
type input "P.O. Box 7346"
type input "Philadelphia"
select select "39"
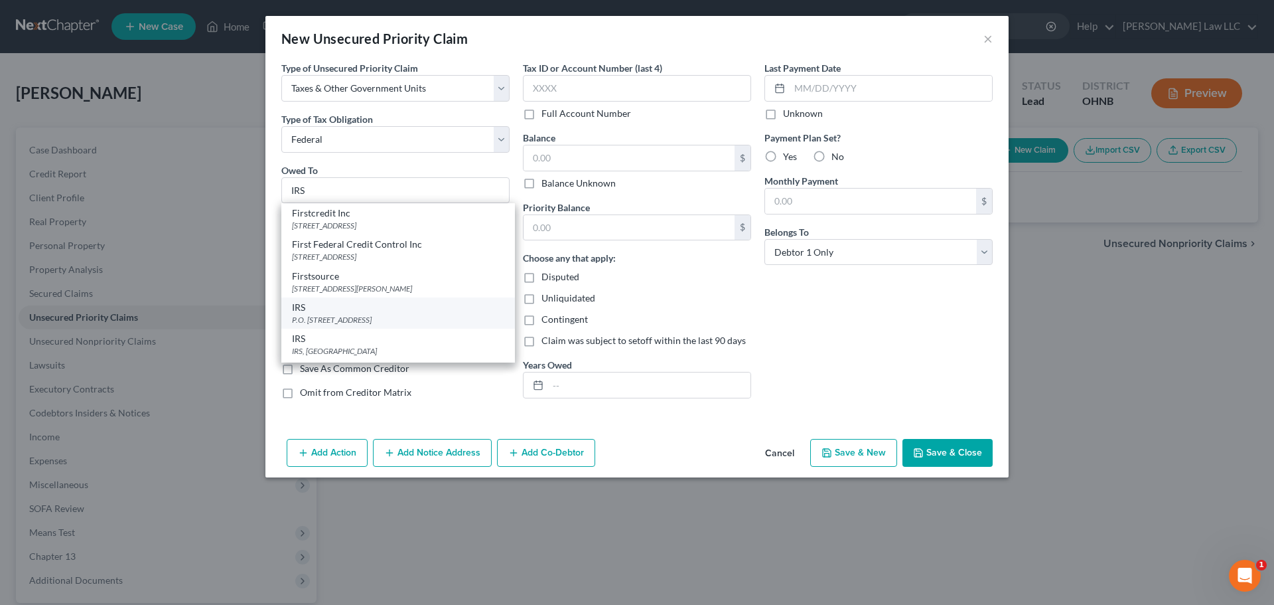
type input "19101"
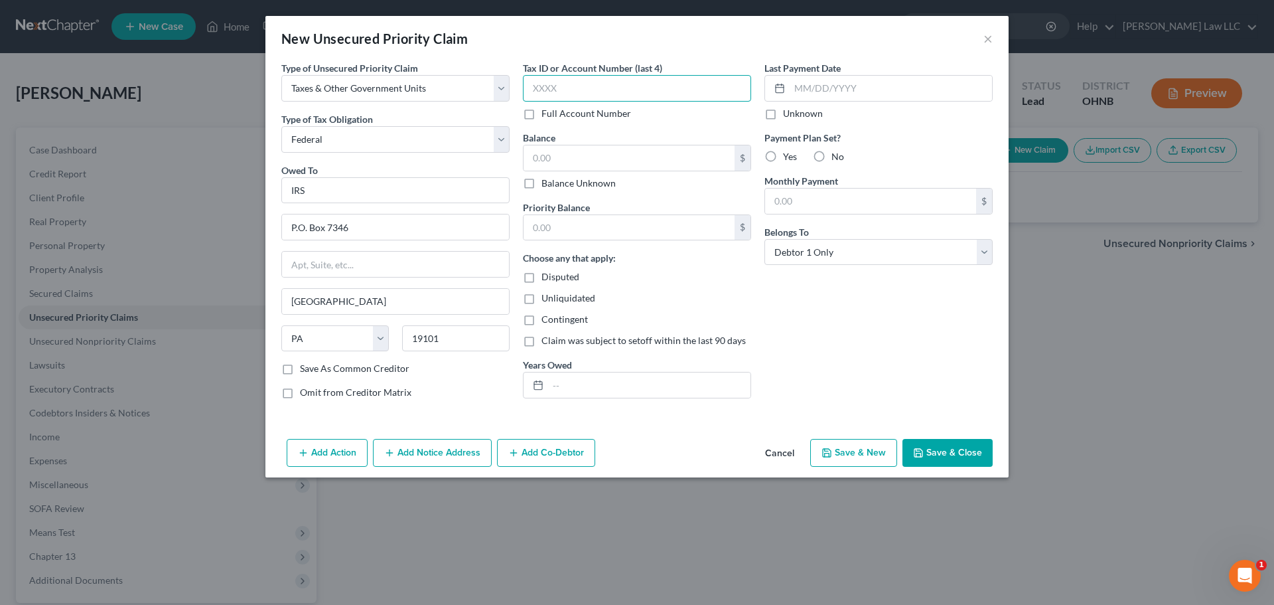
click at [615, 96] on input "text" at bounding box center [637, 88] width 228 height 27
type input "0062"
click at [558, 150] on input "text" at bounding box center [629, 157] width 211 height 25
click at [596, 383] on input "text" at bounding box center [649, 384] width 202 height 25
type input "2023+2024"
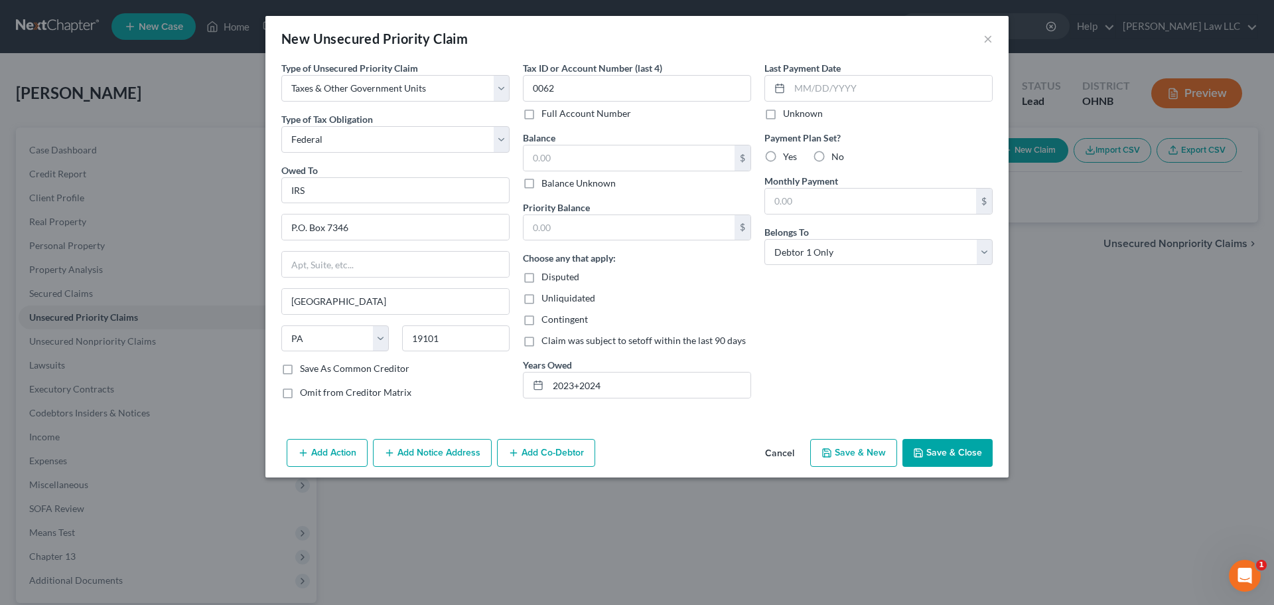
click at [951, 457] on button "Save & Close" at bounding box center [948, 453] width 90 height 28
type input "0.00"
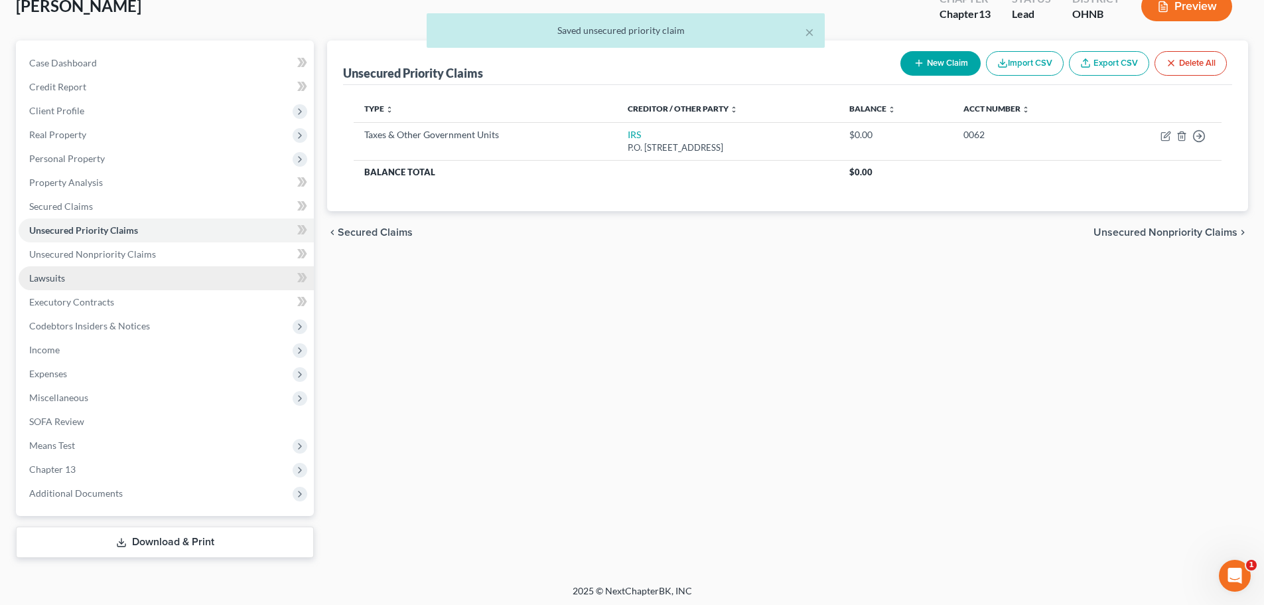
scroll to position [90, 0]
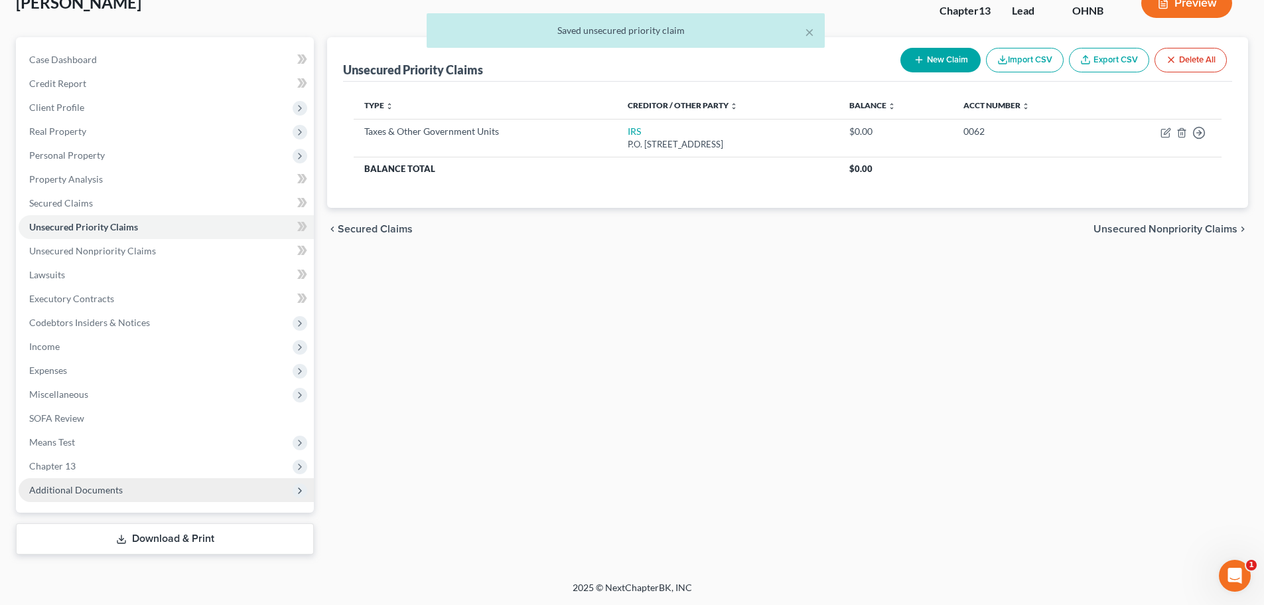
click at [96, 491] on span "Additional Documents" at bounding box center [76, 489] width 94 height 11
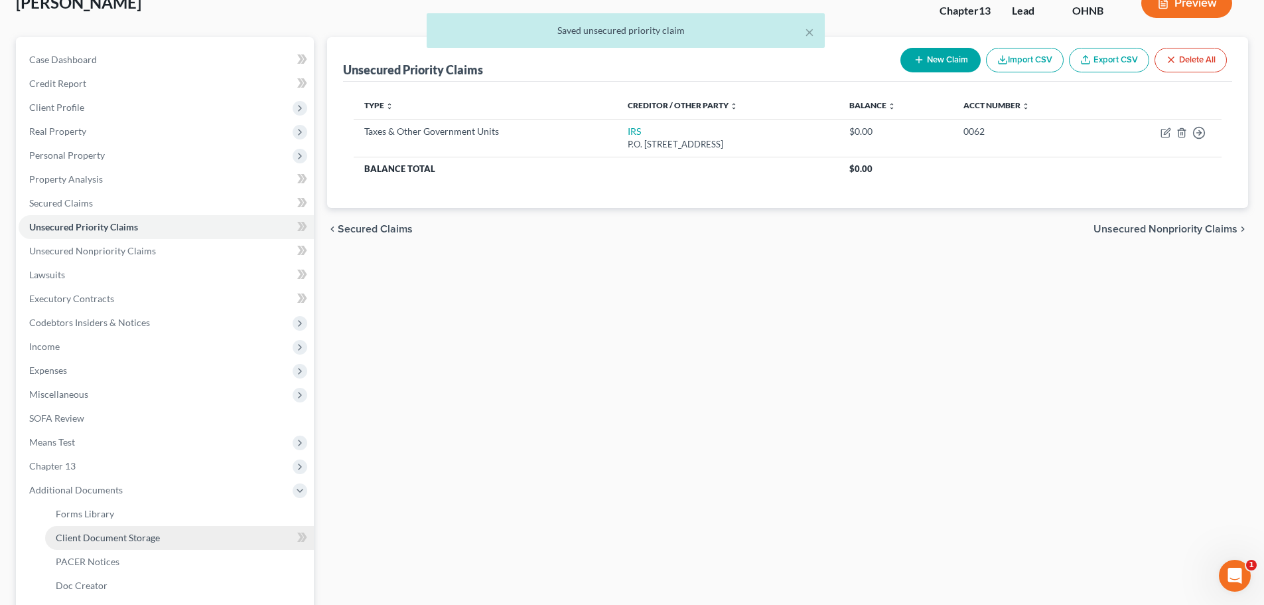
click at [124, 543] on link "Client Document Storage" at bounding box center [179, 538] width 269 height 24
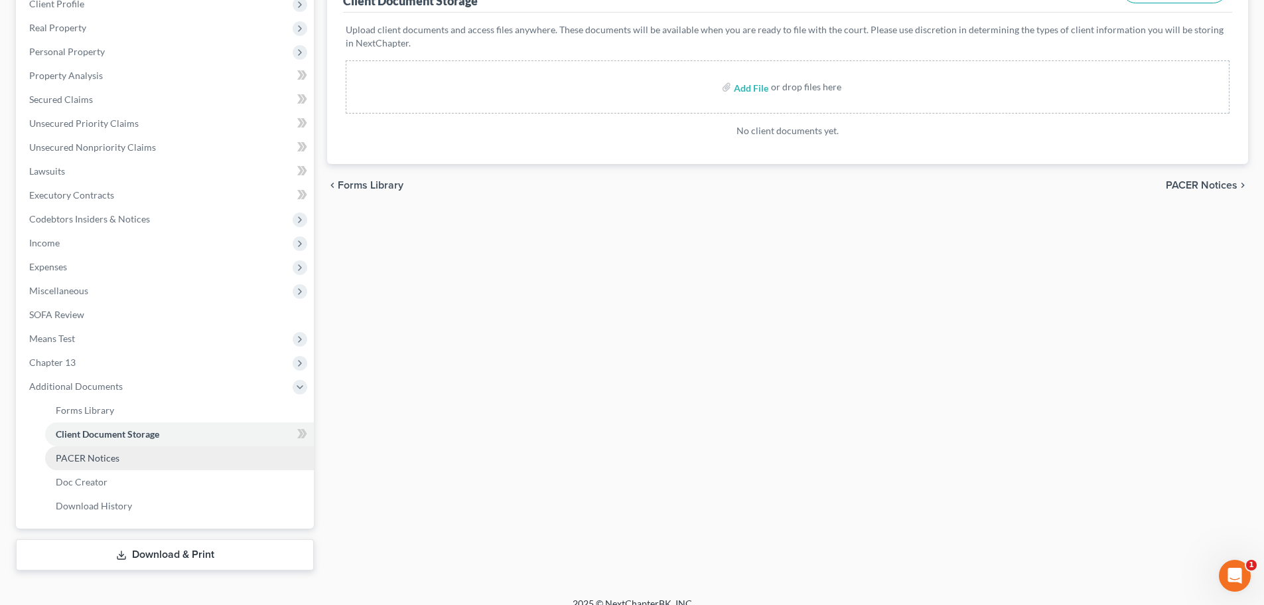
scroll to position [210, 0]
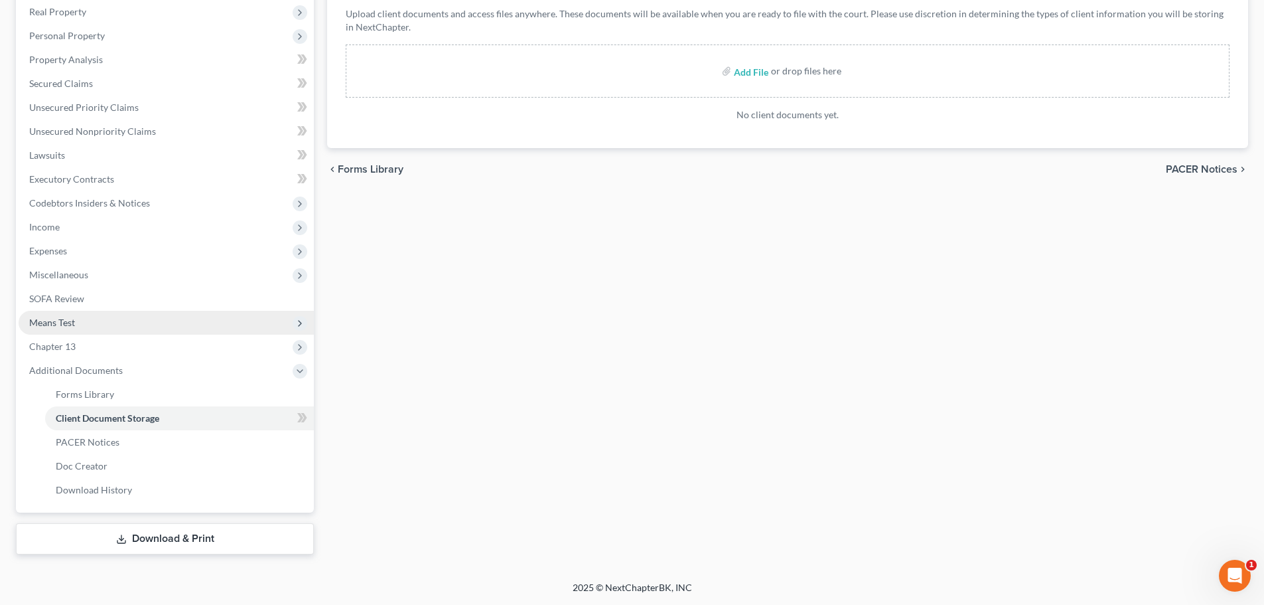
click at [81, 324] on span "Means Test" at bounding box center [166, 323] width 295 height 24
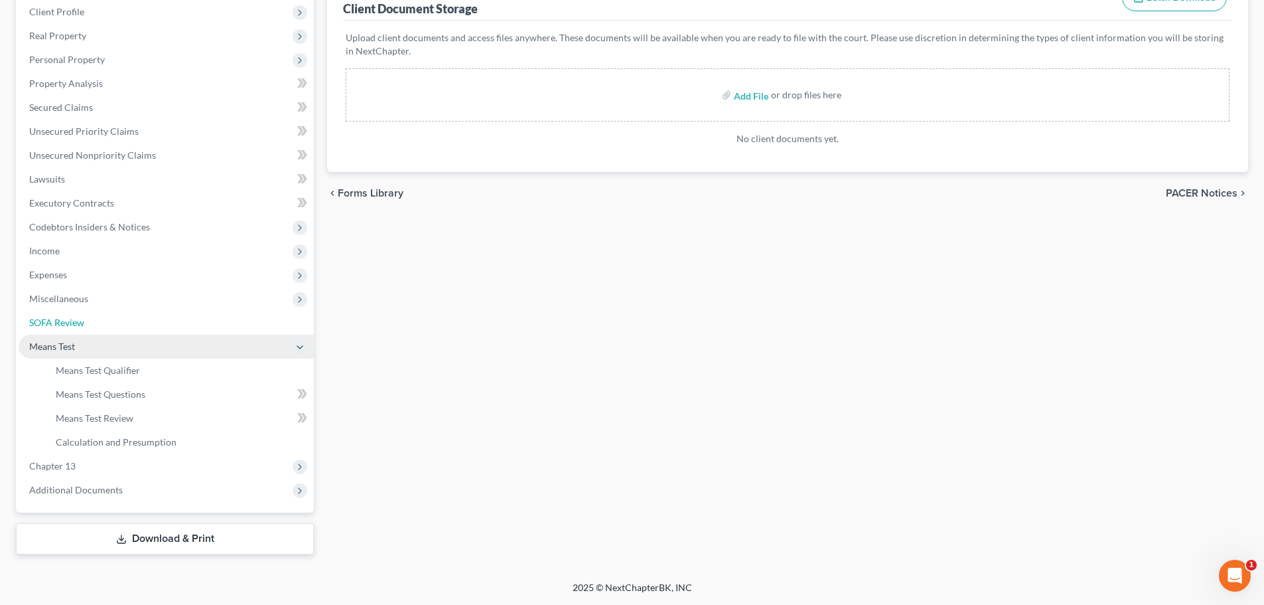
click at [72, 319] on span "SOFA Review" at bounding box center [56, 322] width 55 height 11
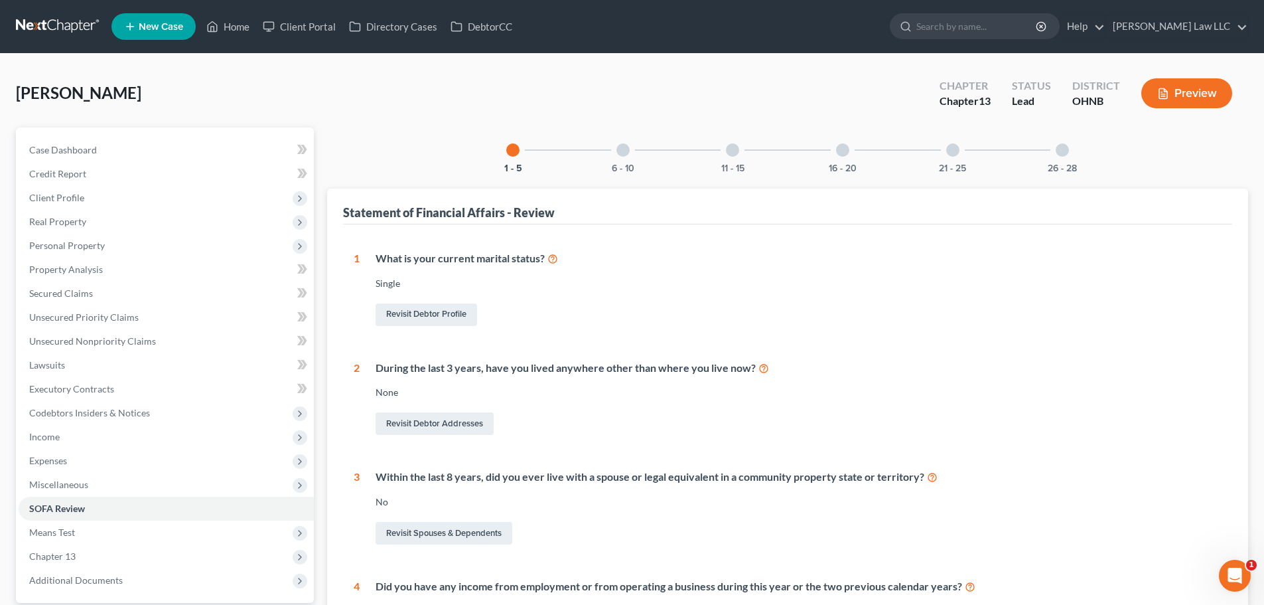
click at [623, 154] on div at bounding box center [623, 149] width 13 height 13
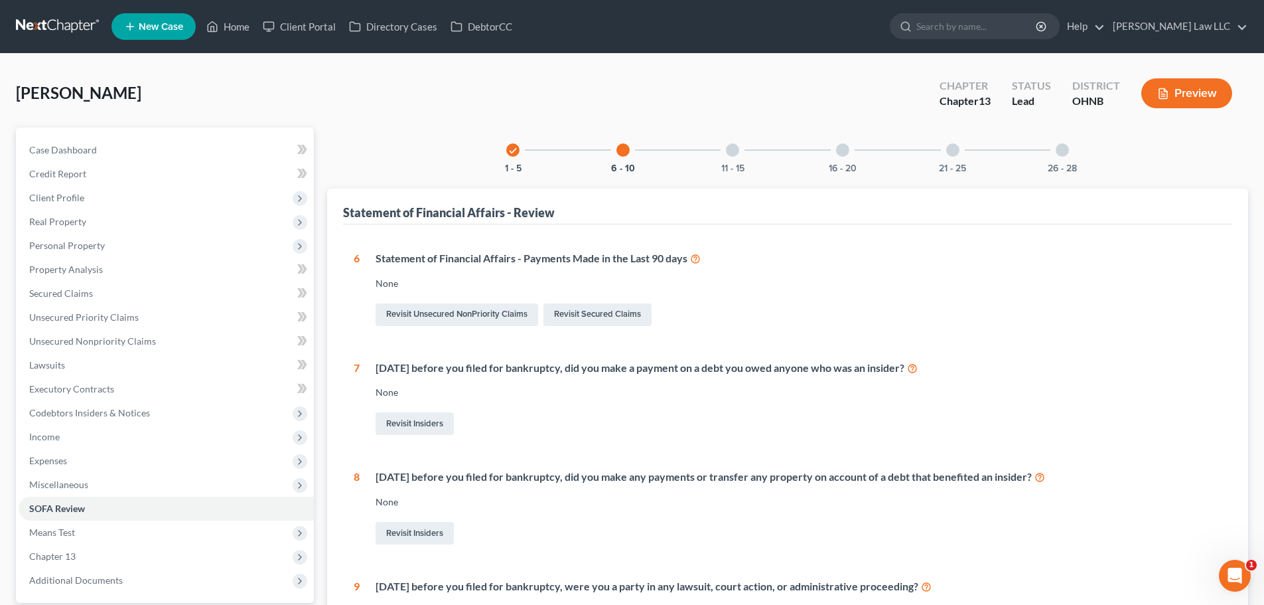
click at [736, 151] on div at bounding box center [732, 149] width 13 height 13
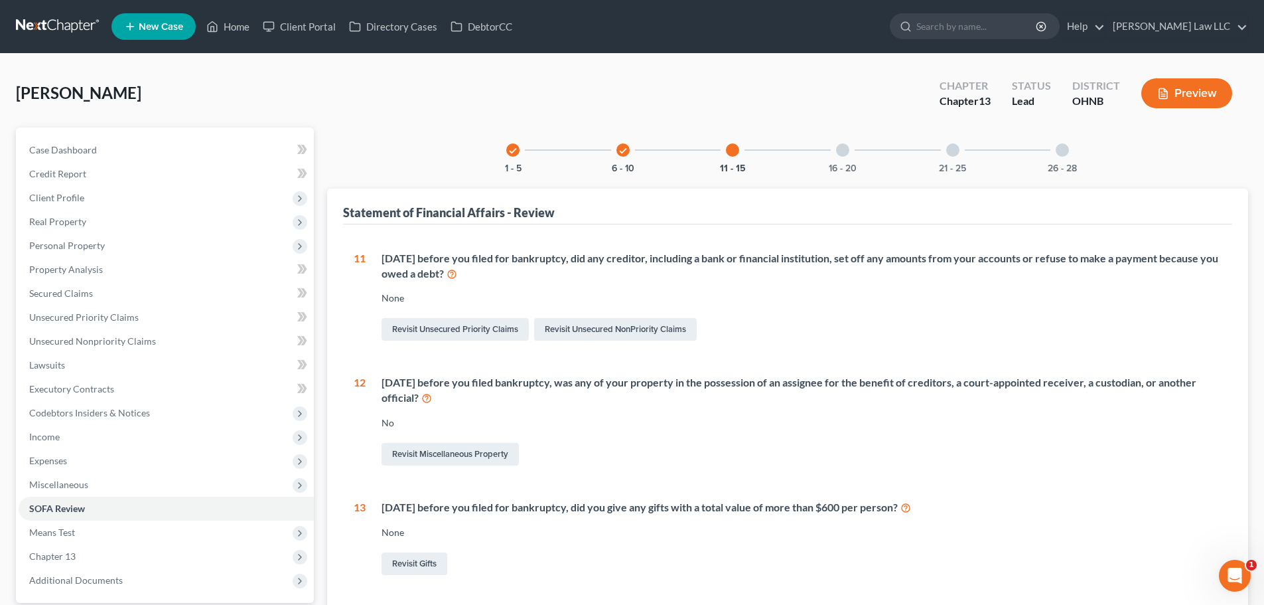
click at [847, 151] on div at bounding box center [842, 149] width 13 height 13
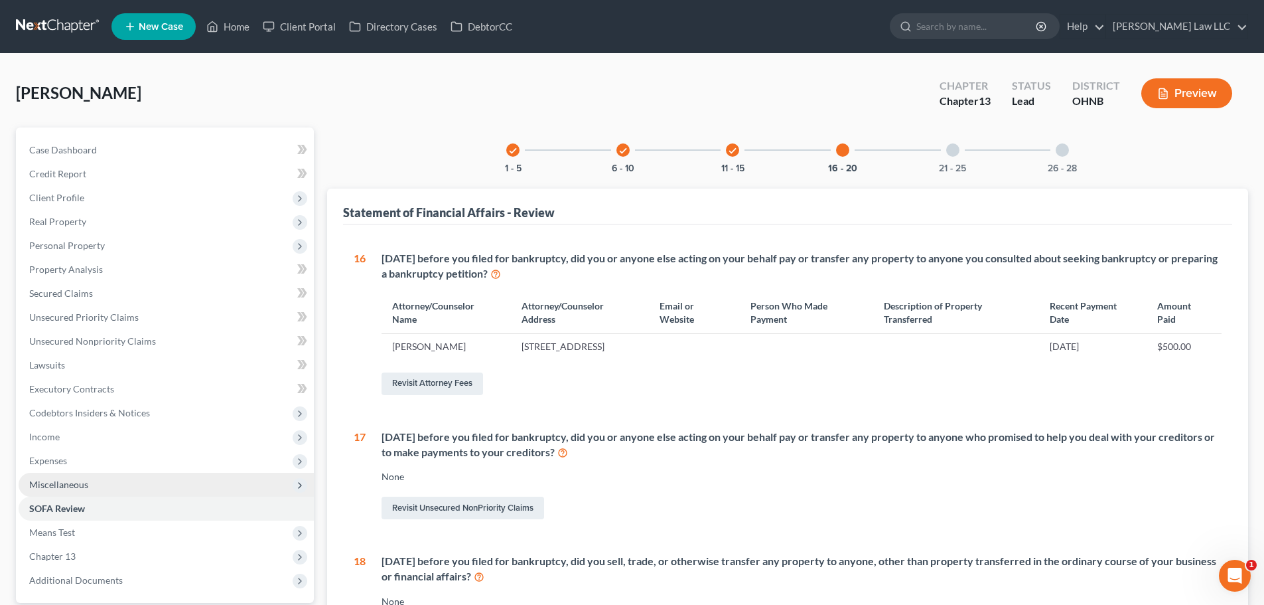
click at [125, 485] on span "Miscellaneous" at bounding box center [166, 485] width 295 height 24
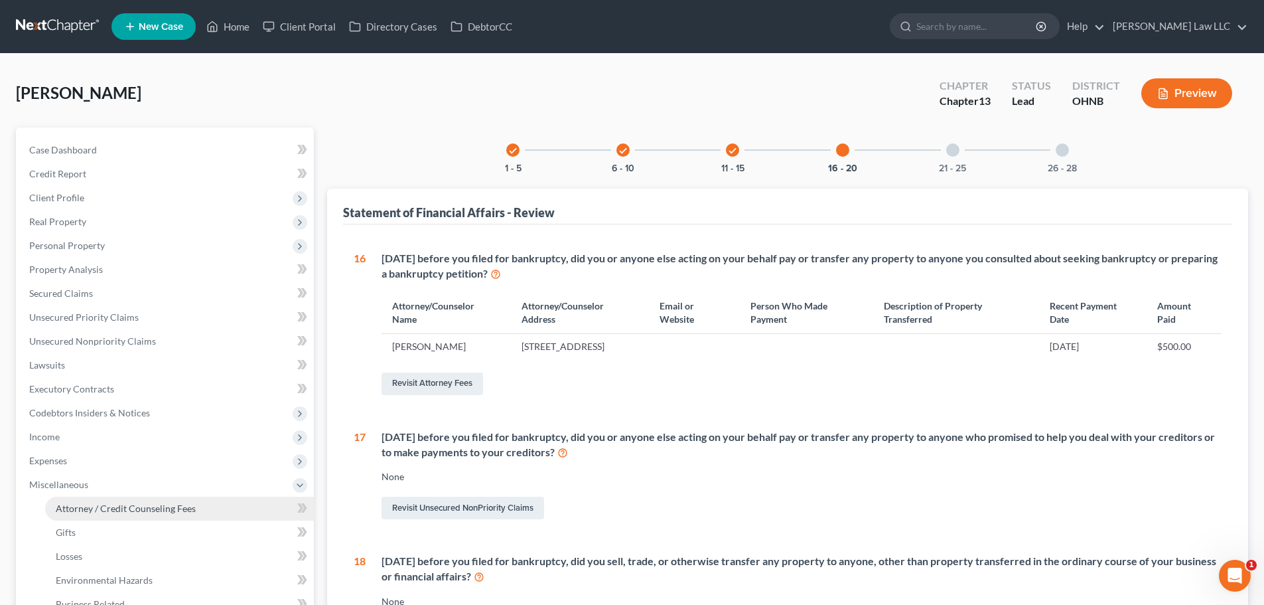
click at [133, 511] on span "Attorney / Credit Counseling Fees" at bounding box center [126, 507] width 140 height 11
select select "0"
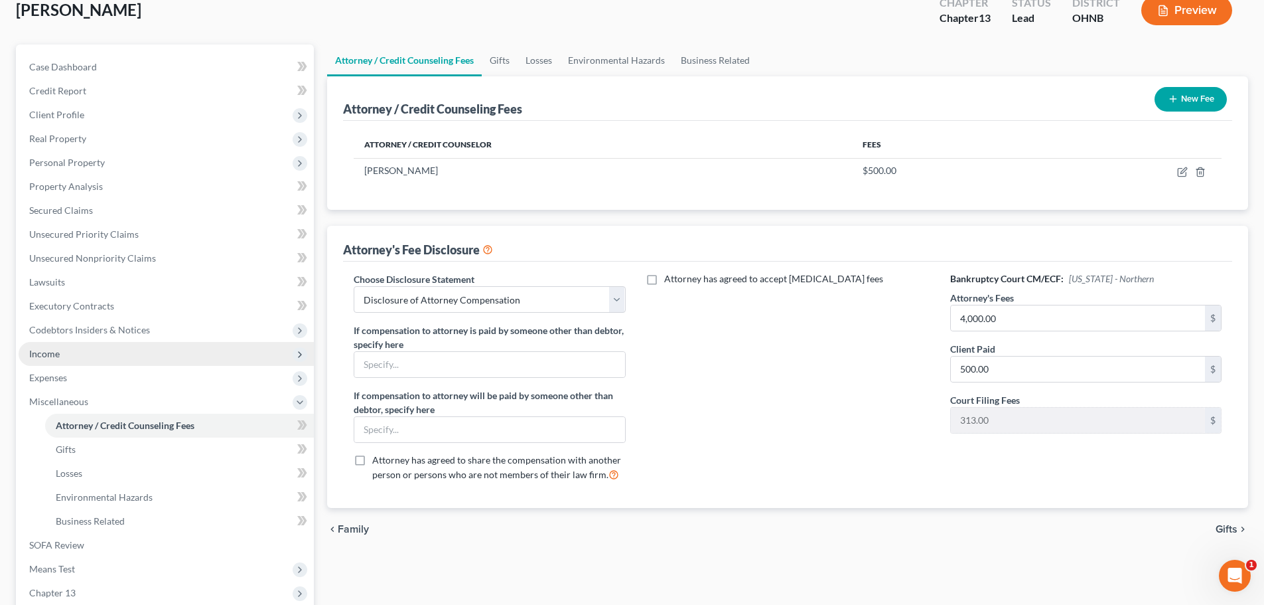
scroll to position [77, 0]
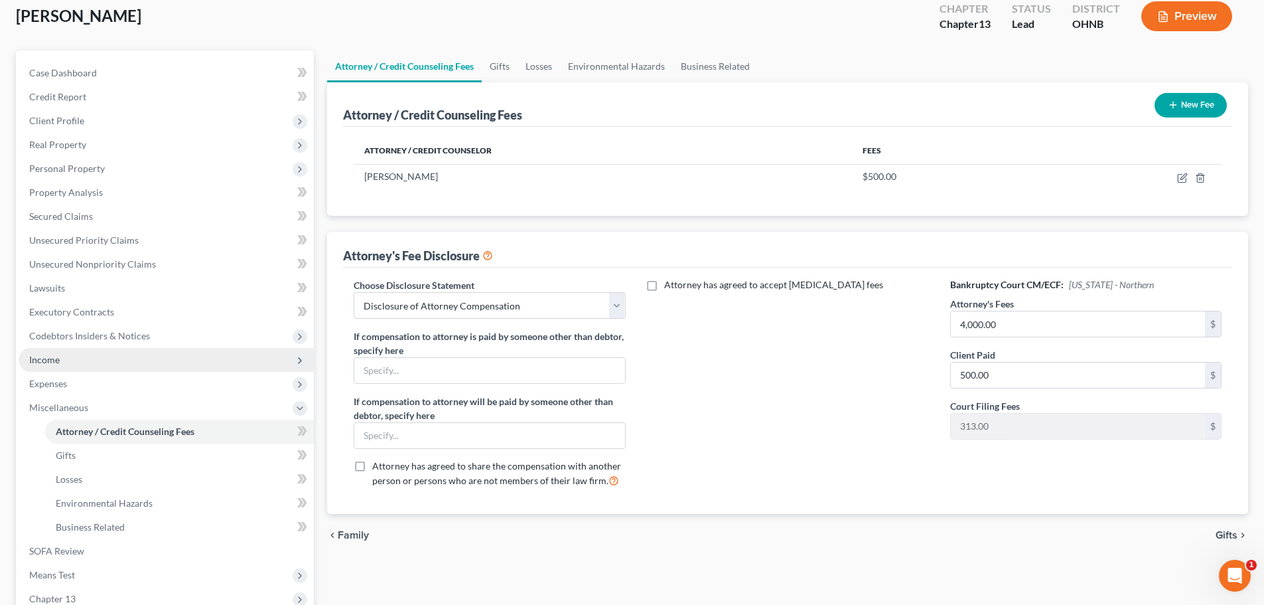
click at [57, 358] on span "Income" at bounding box center [44, 359] width 31 height 11
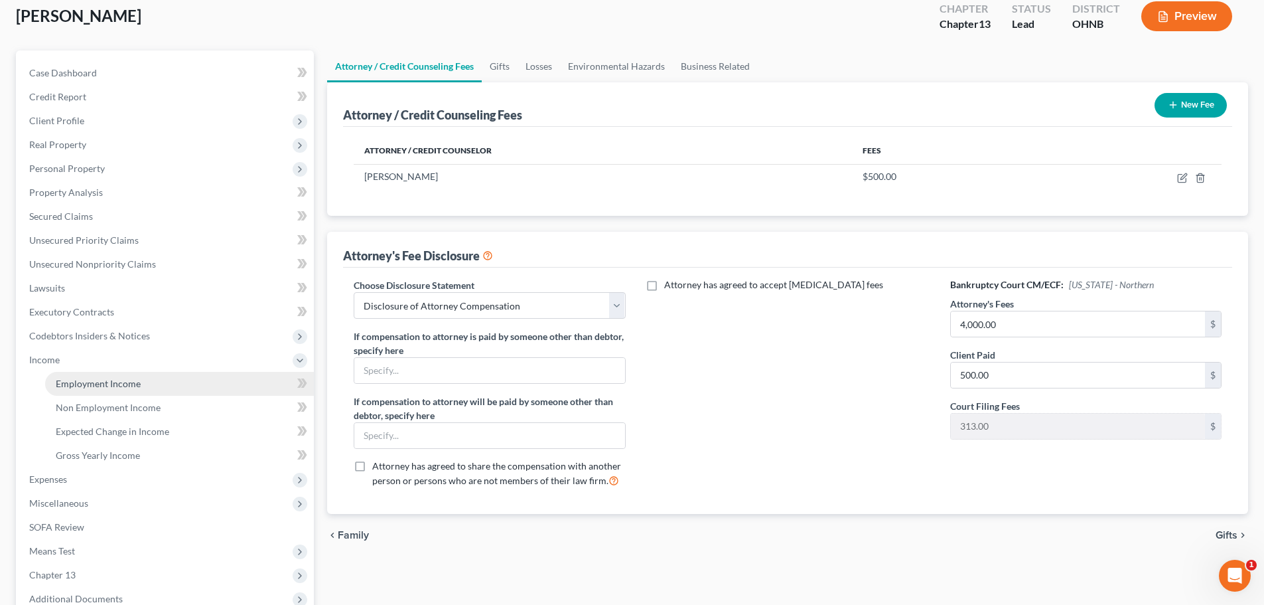
click at [72, 376] on link "Employment Income" at bounding box center [179, 384] width 269 height 24
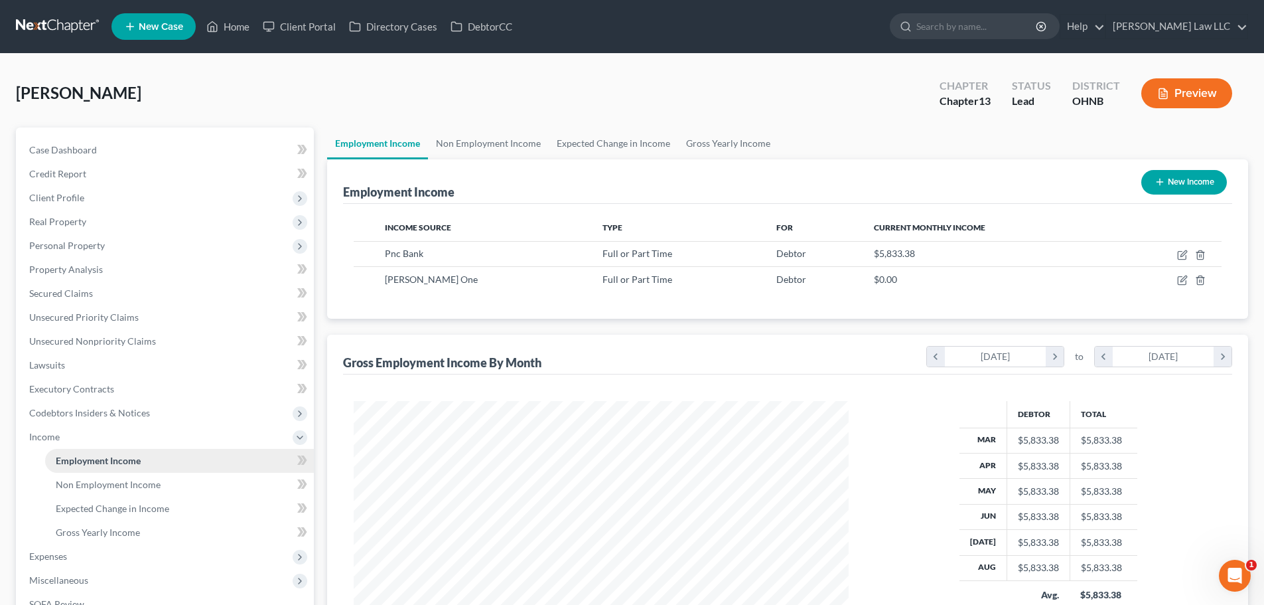
scroll to position [248, 522]
click at [73, 416] on span "Codebtors Insiders & Notices" at bounding box center [89, 412] width 121 height 11
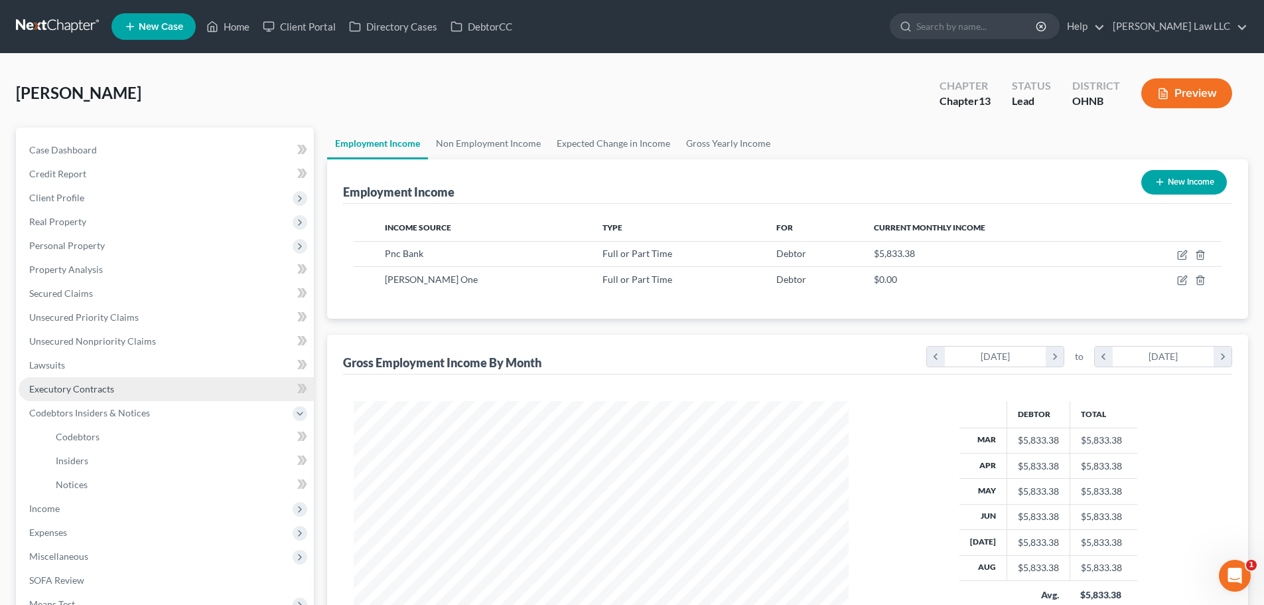
click at [79, 388] on span "Executory Contracts" at bounding box center [71, 388] width 85 height 11
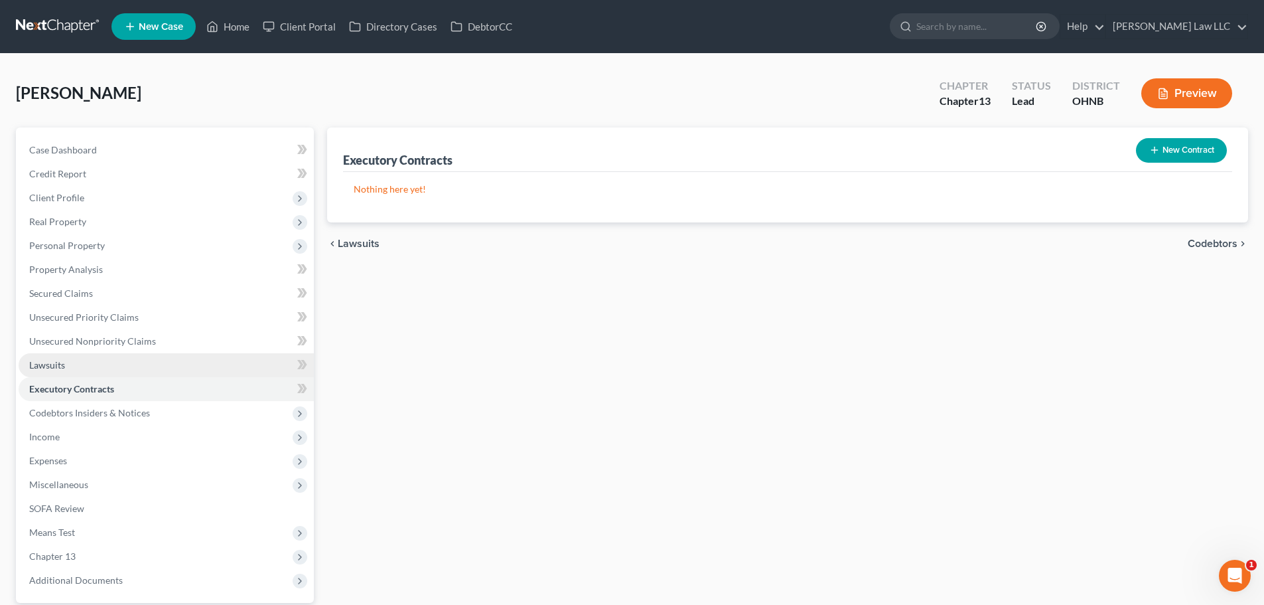
click at [78, 368] on link "Lawsuits" at bounding box center [166, 365] width 295 height 24
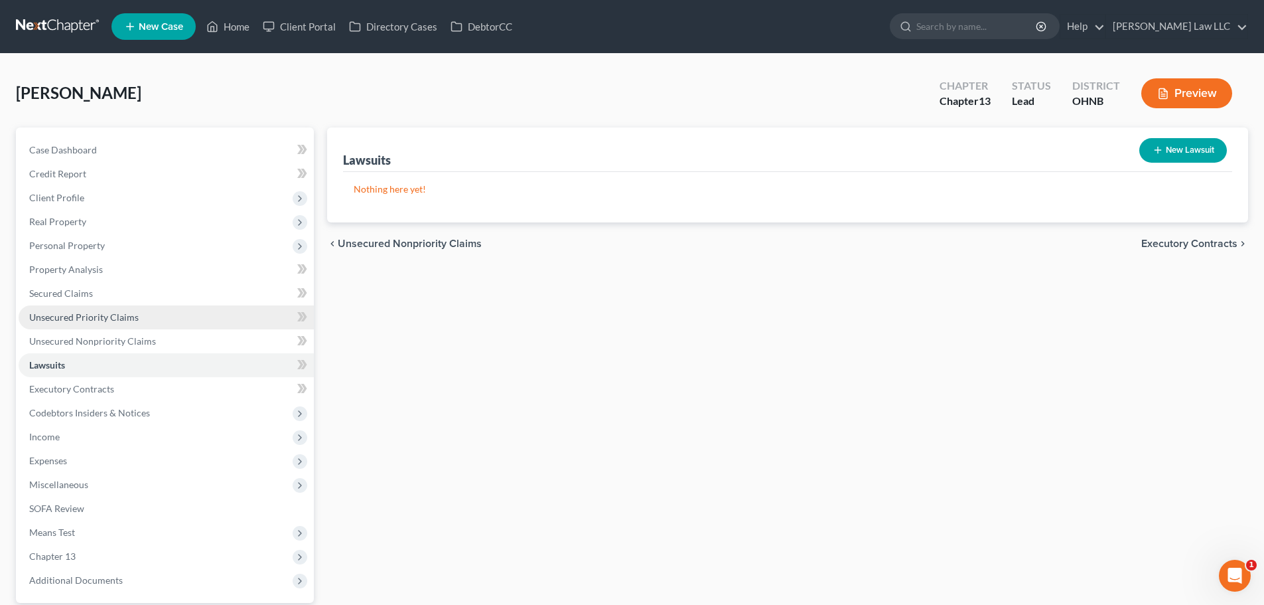
click at [84, 305] on link "Unsecured Priority Claims" at bounding box center [166, 317] width 295 height 24
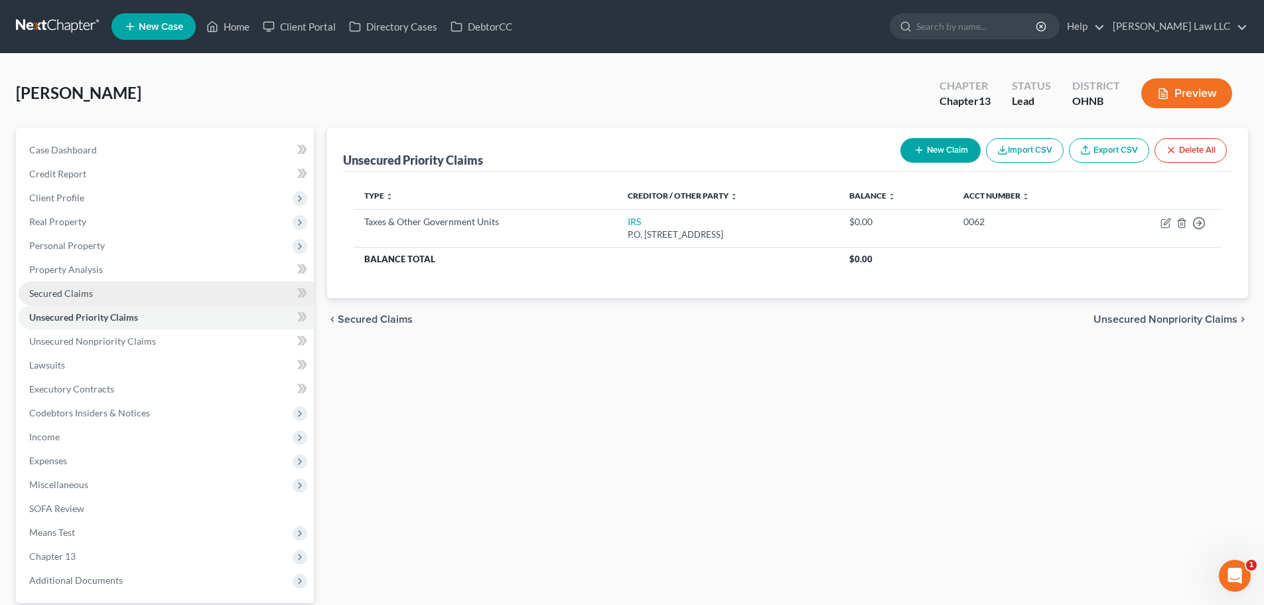
click at [84, 293] on span "Secured Claims" at bounding box center [61, 292] width 64 height 11
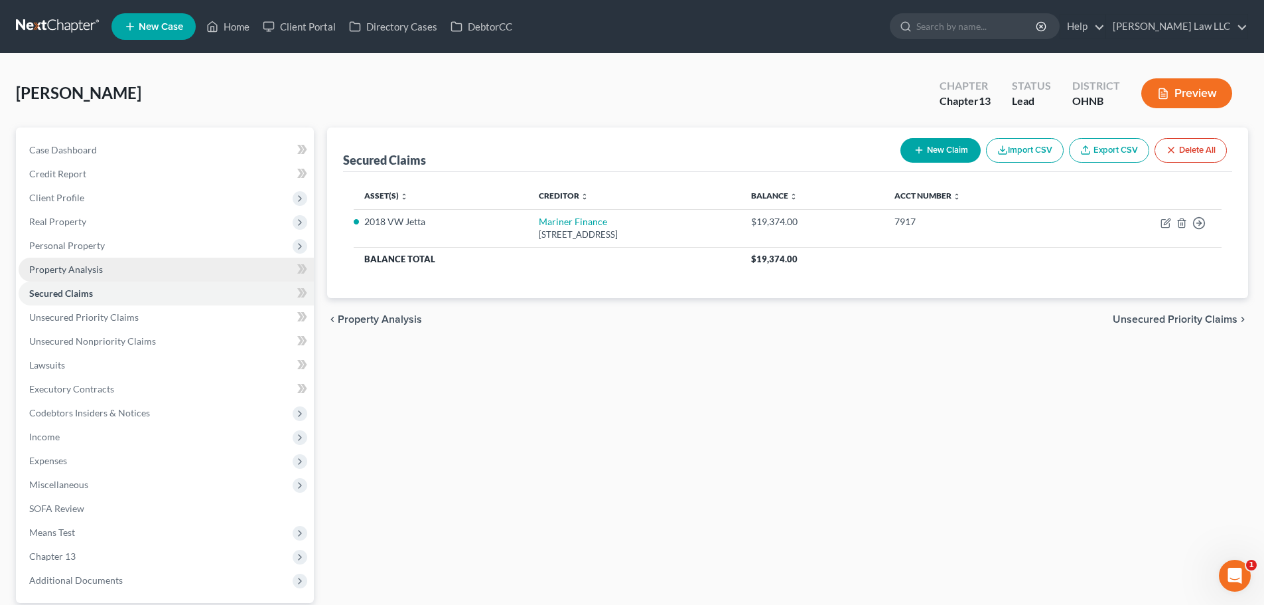
click at [96, 271] on span "Property Analysis" at bounding box center [66, 268] width 74 height 11
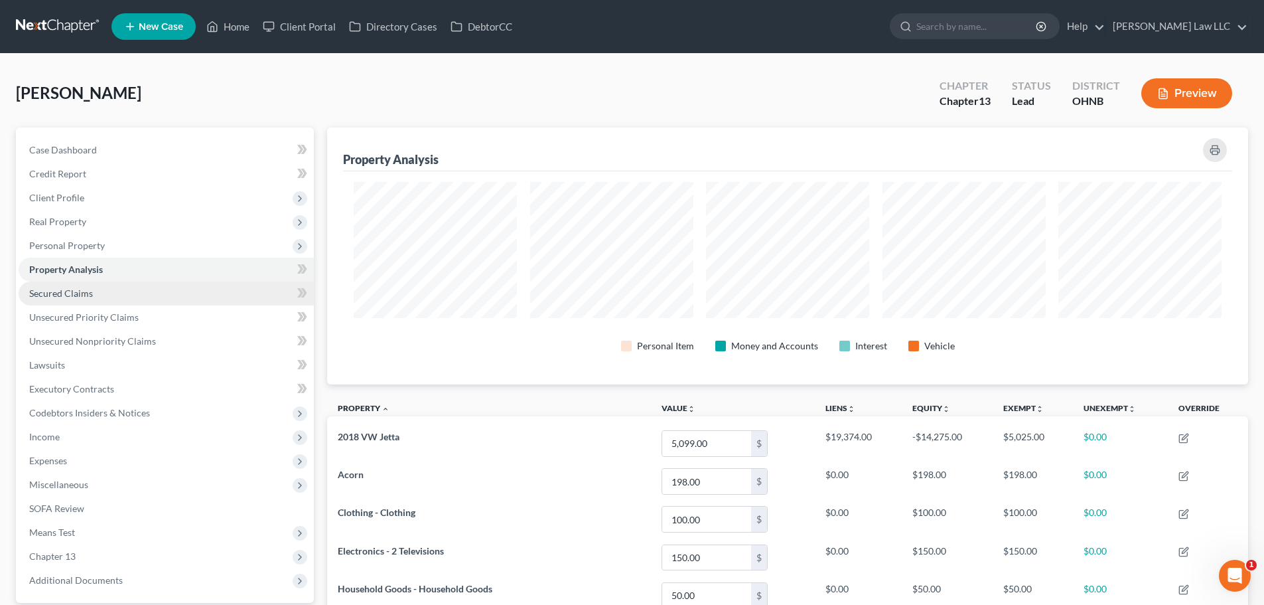
scroll to position [257, 921]
click at [94, 301] on link "Secured Claims" at bounding box center [166, 293] width 295 height 24
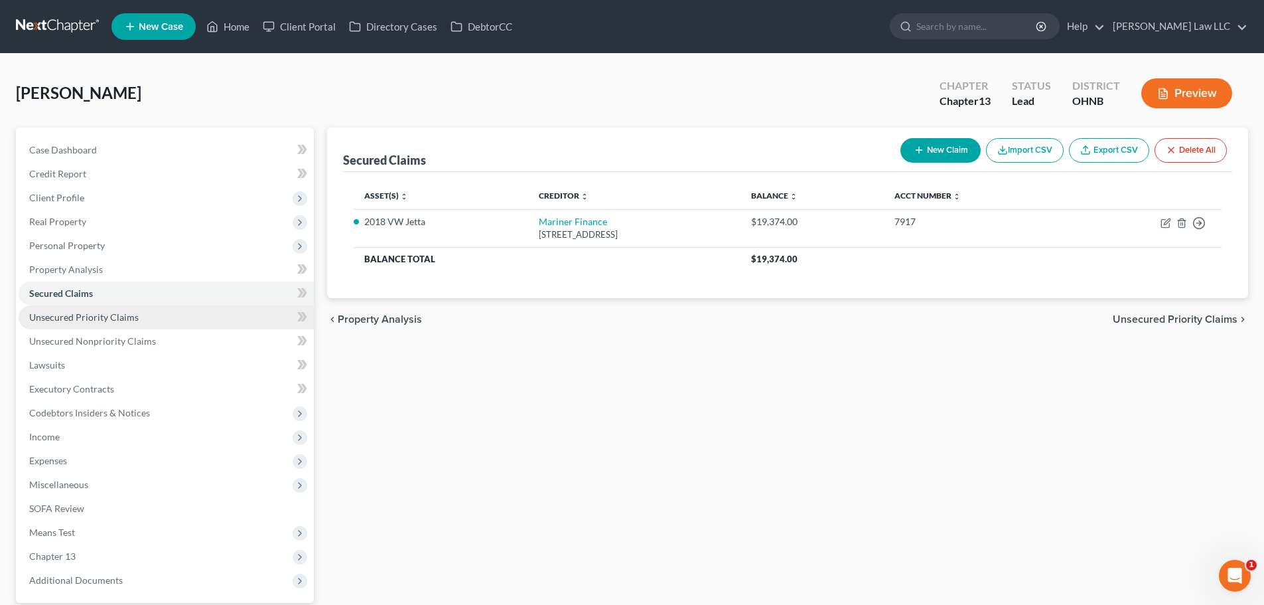
click at [94, 311] on span "Unsecured Priority Claims" at bounding box center [83, 316] width 109 height 11
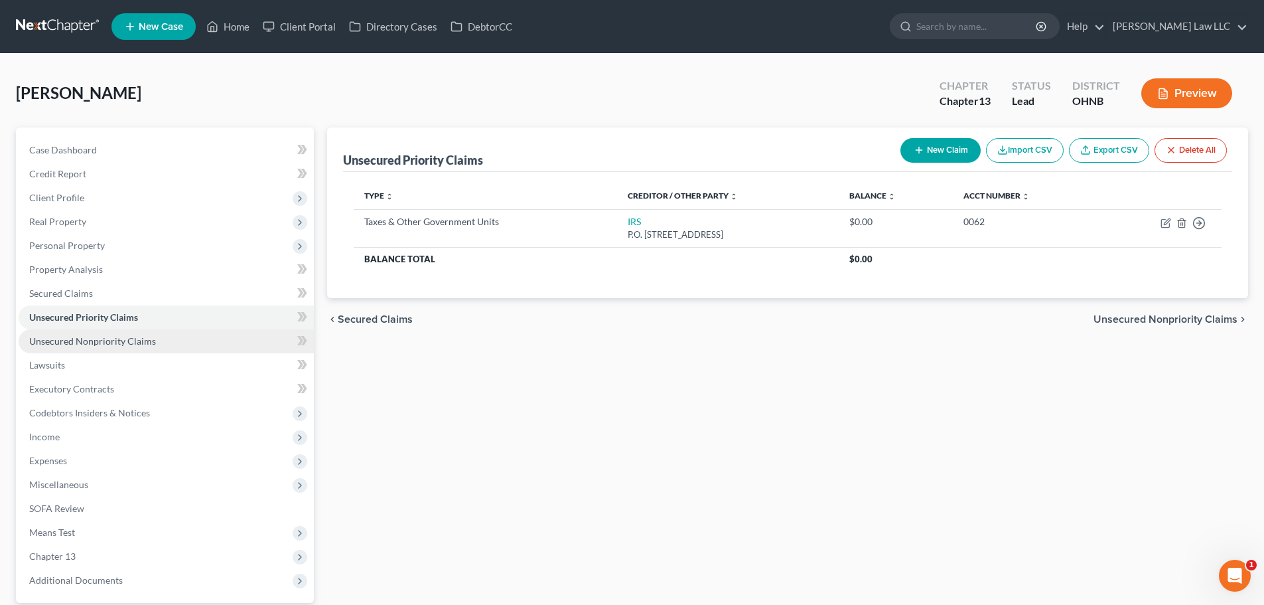
click at [106, 344] on span "Unsecured Nonpriority Claims" at bounding box center [92, 340] width 127 height 11
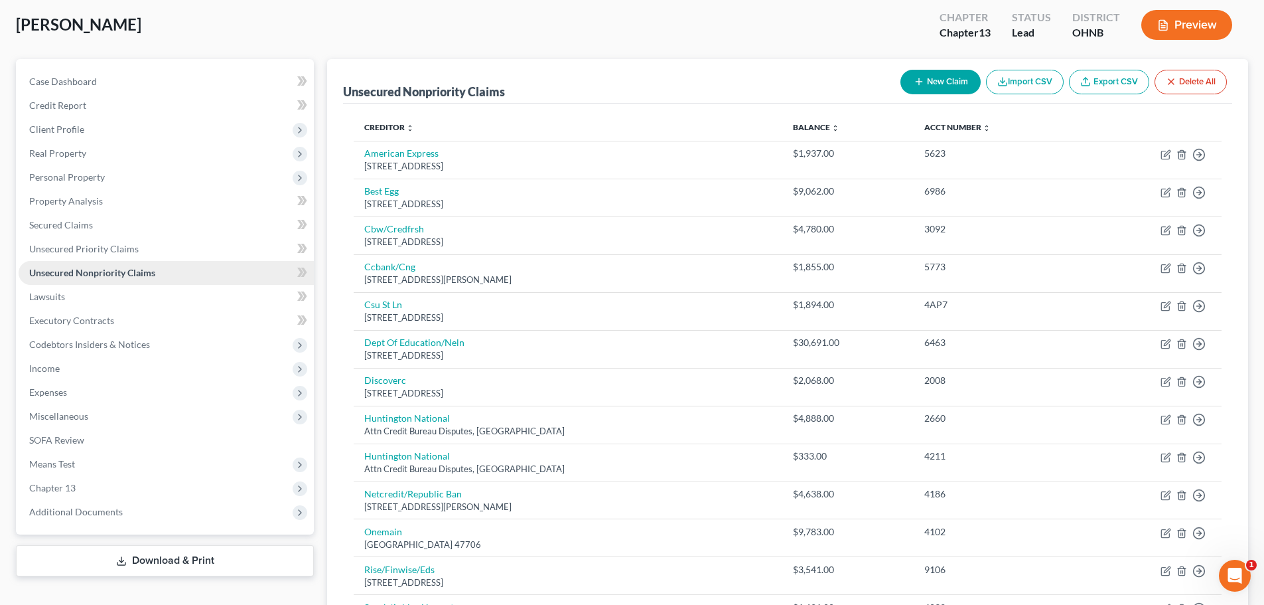
click at [92, 272] on span "Unsecured Nonpriority Claims" at bounding box center [92, 272] width 126 height 11
drag, startPoint x: 102, startPoint y: 181, endPoint x: 105, endPoint y: 206, distance: 25.4
click at [102, 181] on span "Personal Property" at bounding box center [67, 176] width 76 height 11
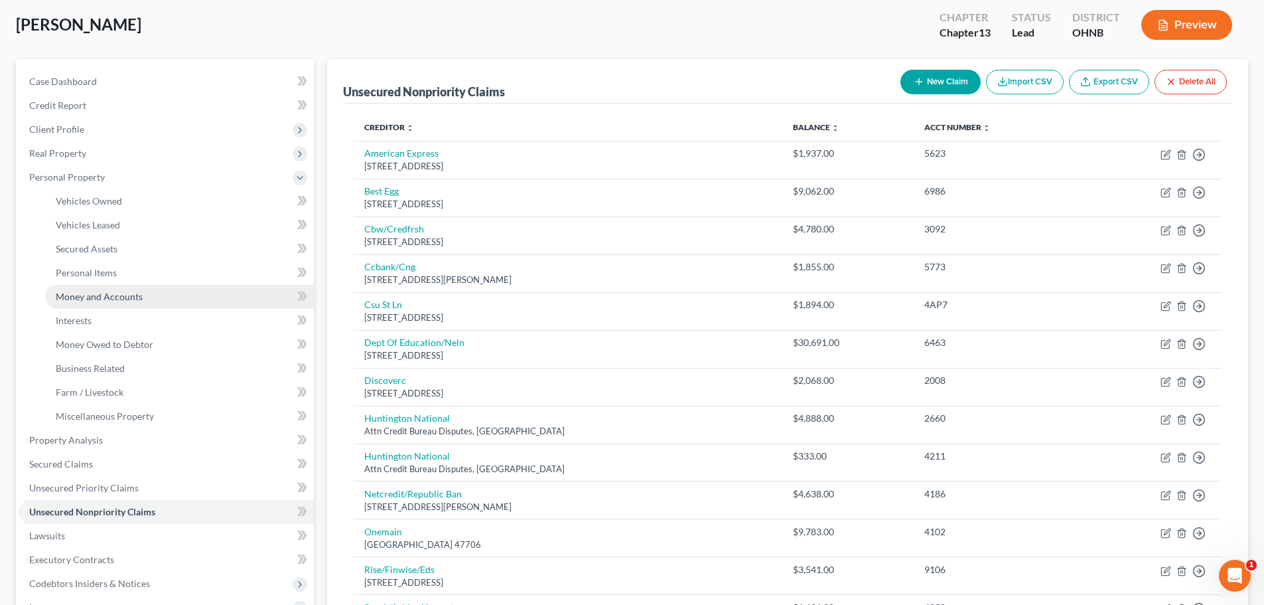
click at [108, 286] on link "Money and Accounts" at bounding box center [179, 297] width 269 height 24
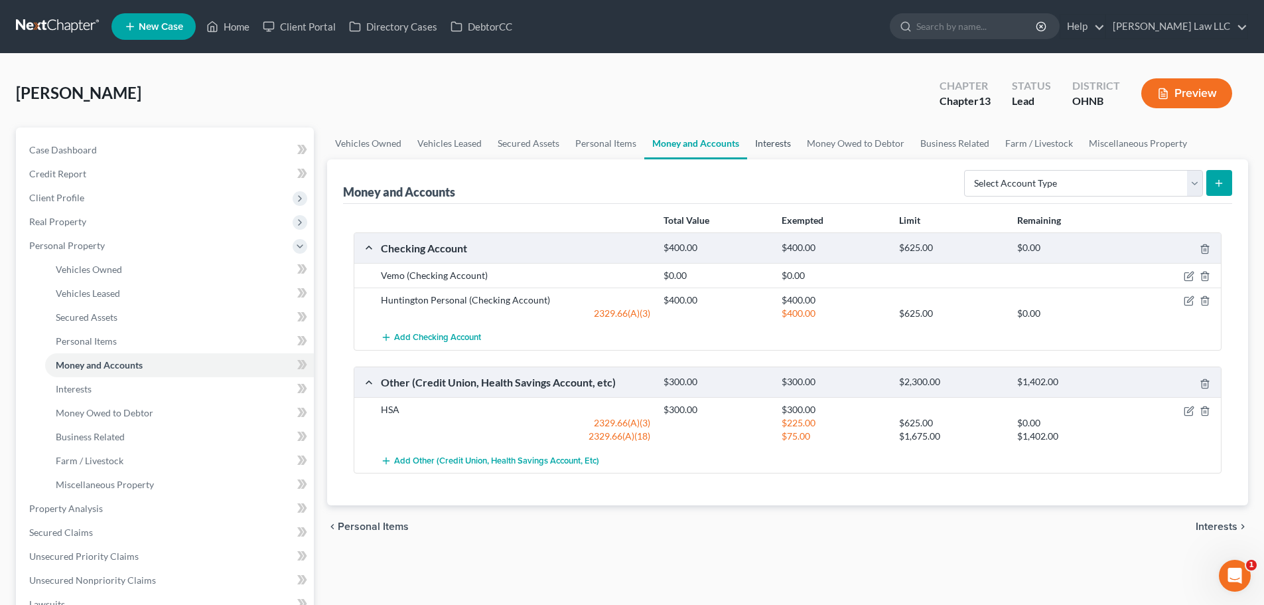
click at [771, 143] on link "Interests" at bounding box center [773, 143] width 52 height 32
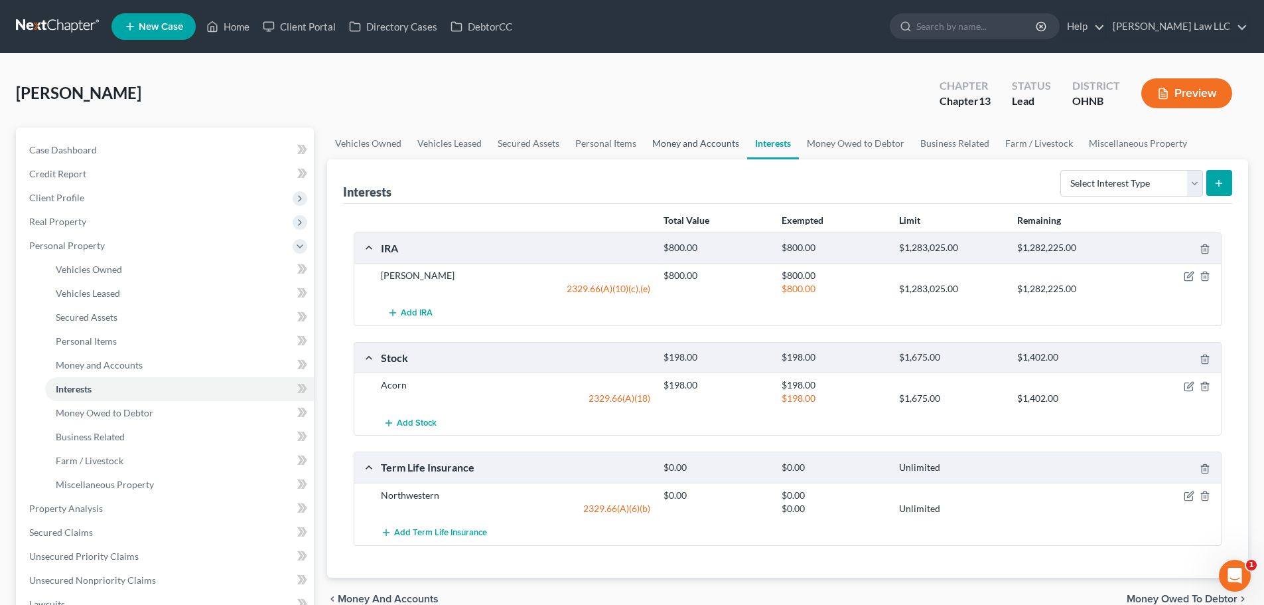
click at [697, 147] on link "Money and Accounts" at bounding box center [695, 143] width 103 height 32
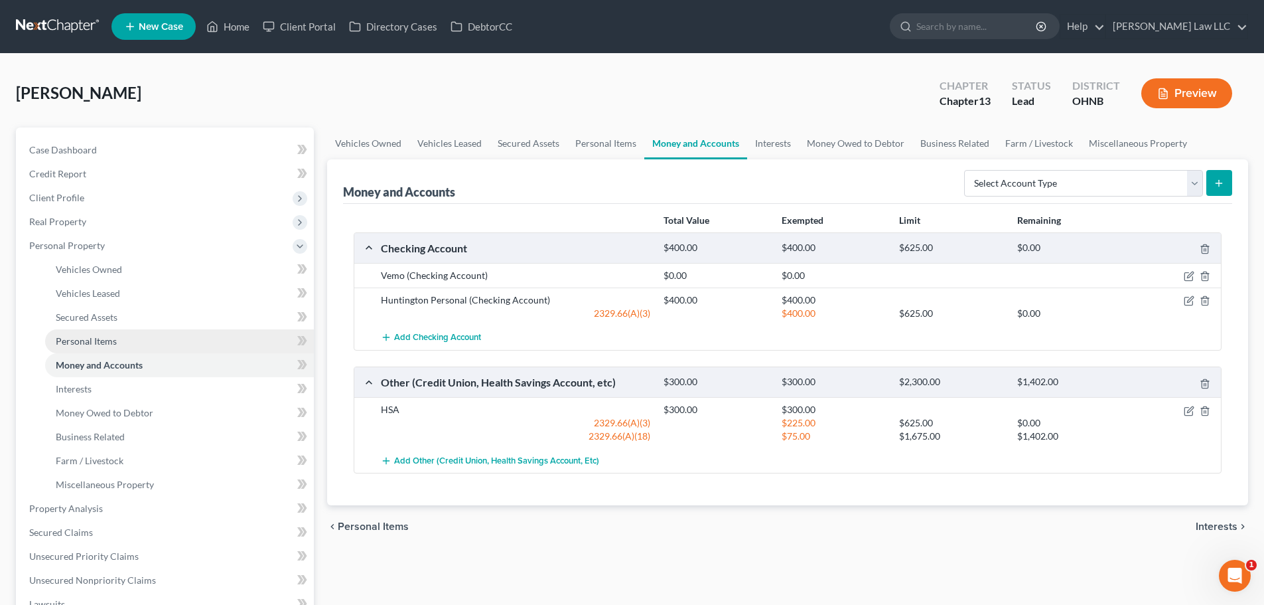
click at [103, 338] on span "Personal Items" at bounding box center [86, 340] width 61 height 11
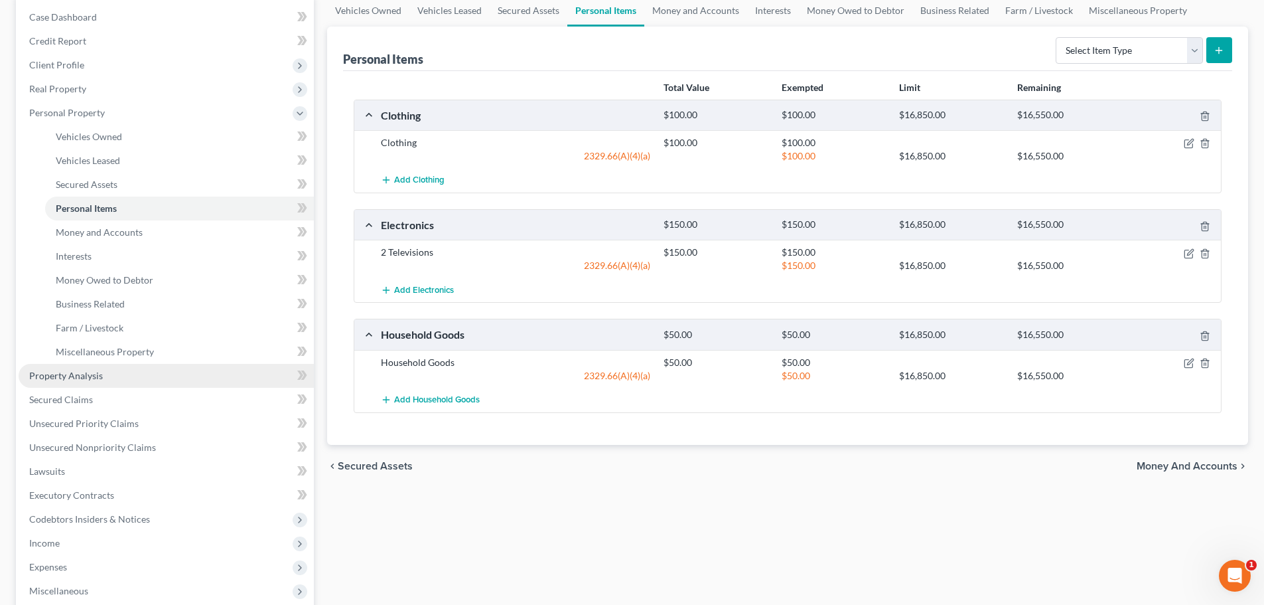
click at [91, 371] on span "Property Analysis" at bounding box center [66, 375] width 74 height 11
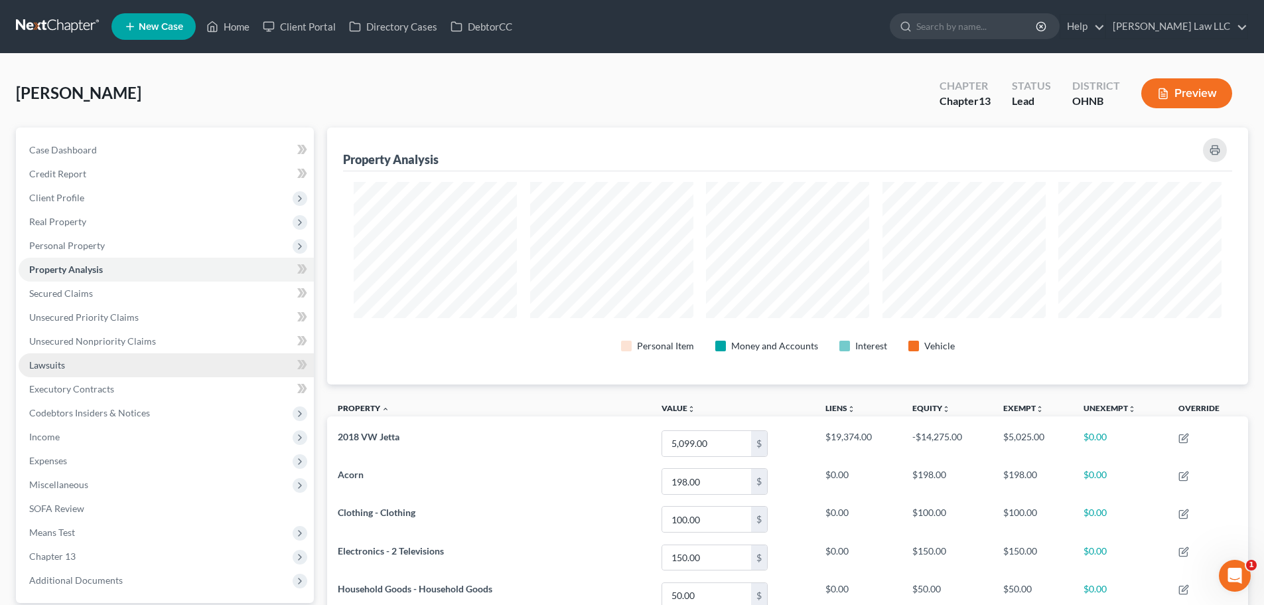
scroll to position [257, 921]
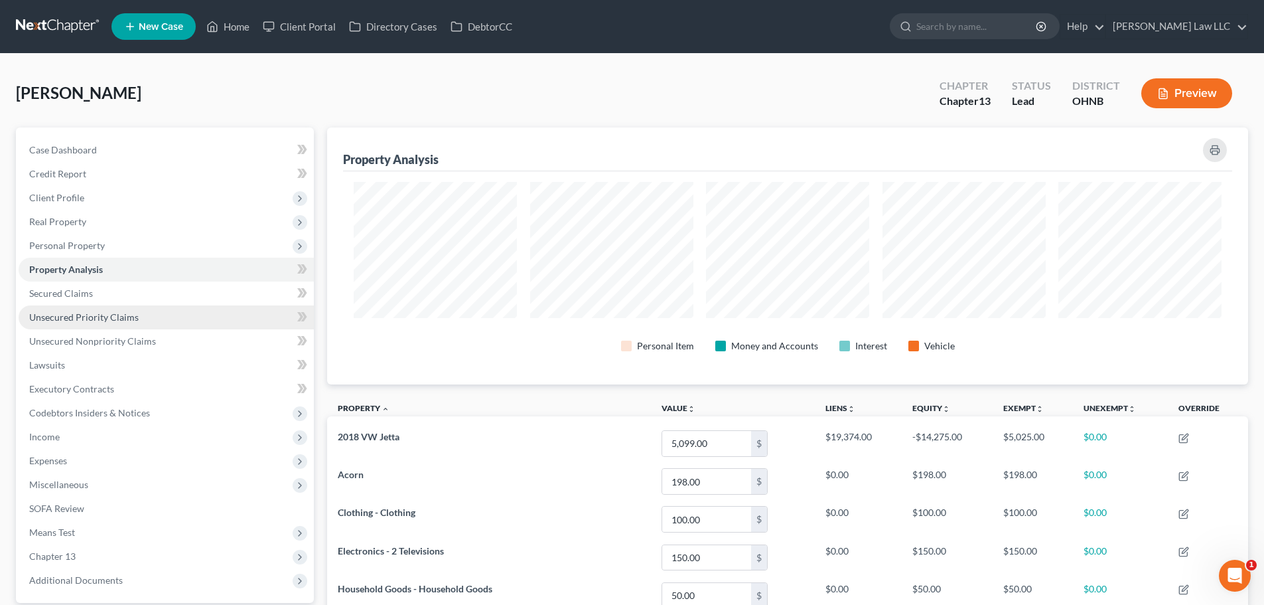
click at [102, 318] on span "Unsecured Priority Claims" at bounding box center [83, 316] width 109 height 11
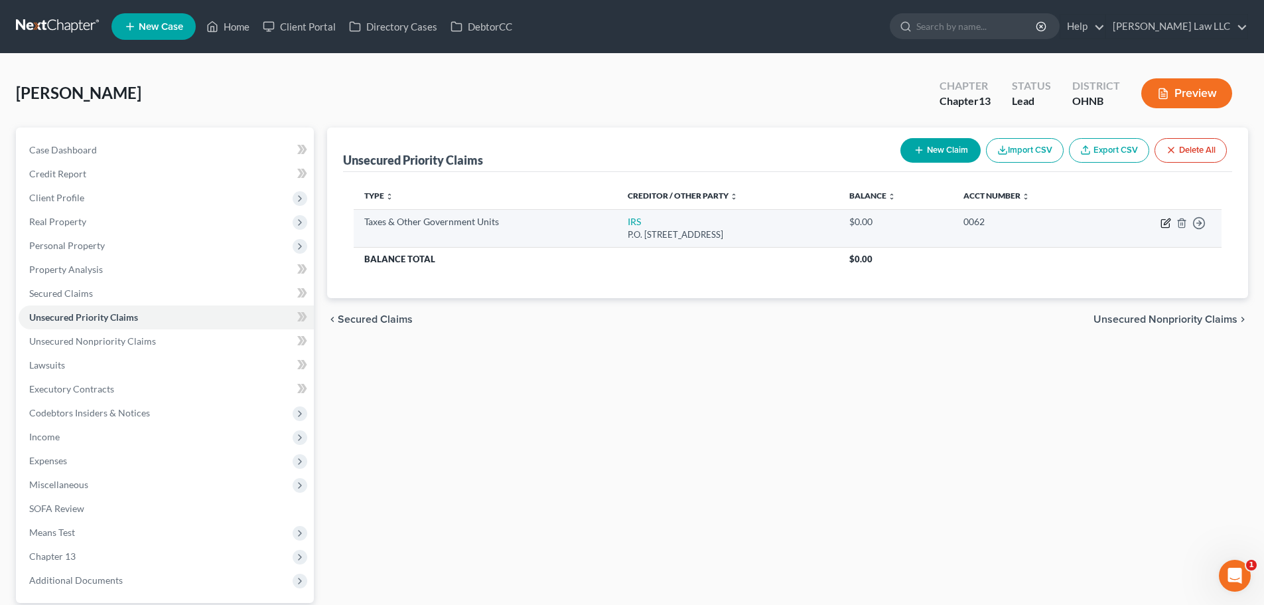
click at [1161, 225] on icon "button" at bounding box center [1165, 224] width 8 height 8
select select "0"
select select "39"
select select "0"
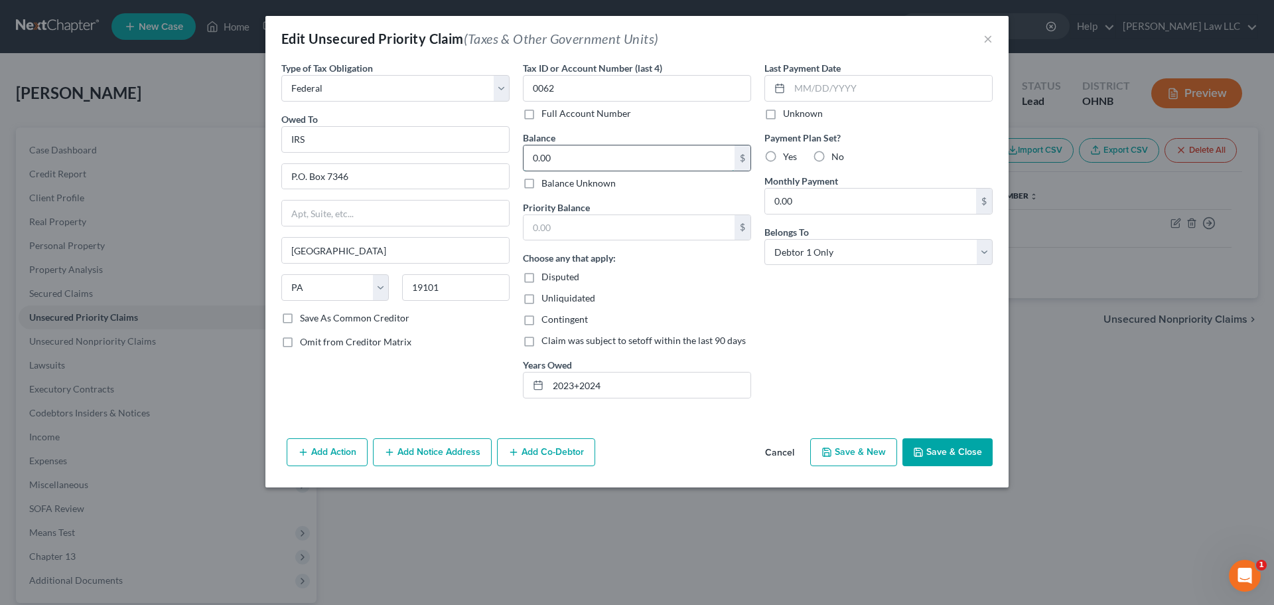
click at [564, 167] on input "0.00" at bounding box center [629, 157] width 211 height 25
type input "1,025.95"
click at [950, 447] on button "Save & Close" at bounding box center [948, 452] width 90 height 28
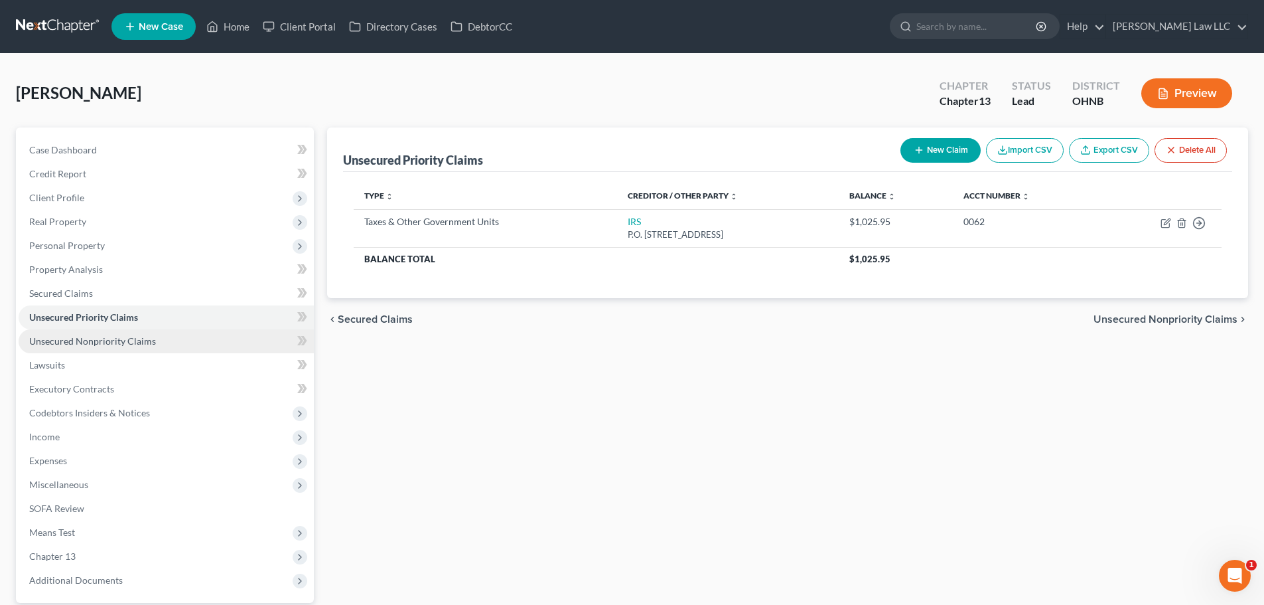
click at [121, 343] on span "Unsecured Nonpriority Claims" at bounding box center [92, 340] width 127 height 11
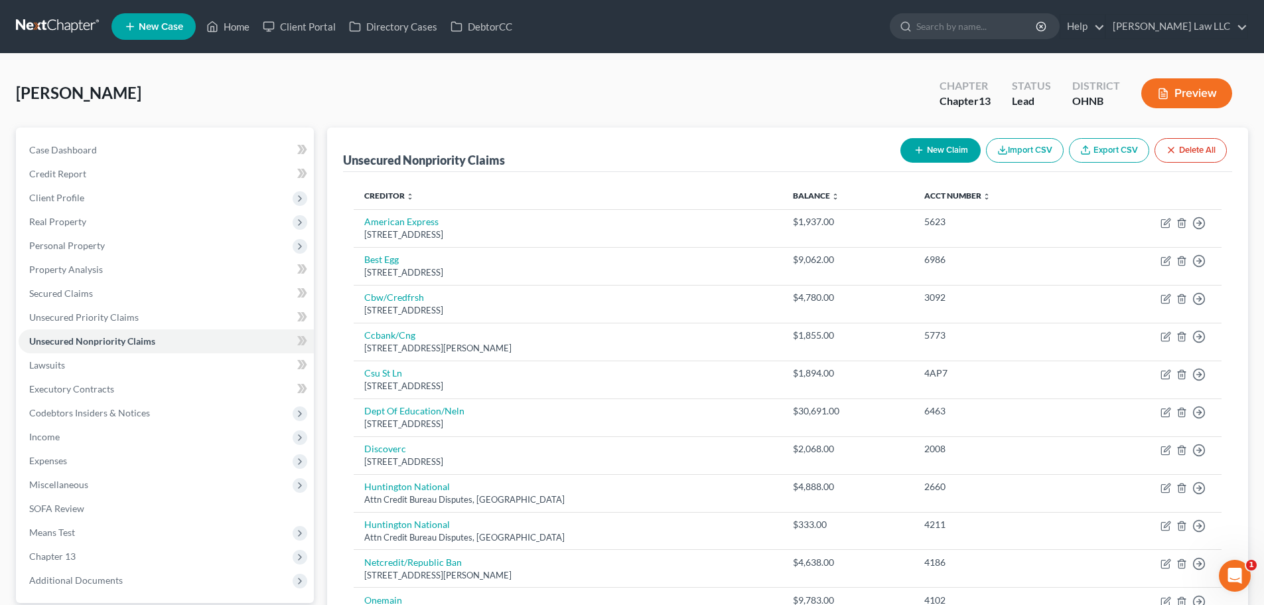
click at [944, 153] on button "New Claim" at bounding box center [941, 150] width 80 height 25
select select "0"
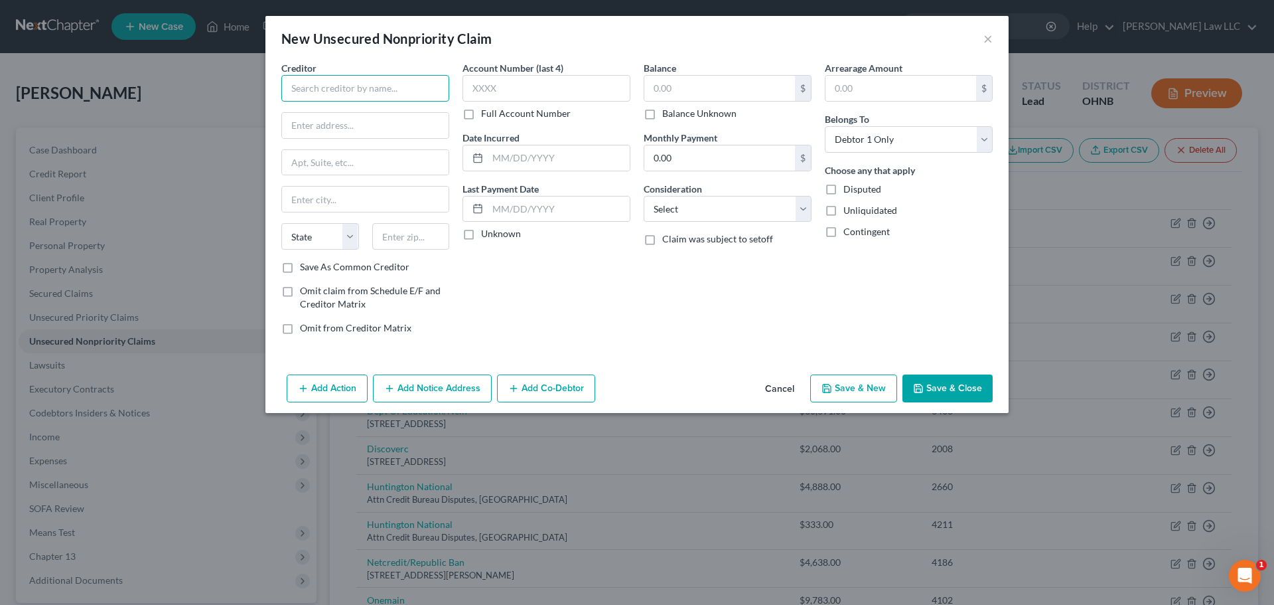
click at [334, 96] on input "text" at bounding box center [365, 88] width 168 height 27
type input "Penn Highlands Healthcare"
type input "PO BOX 447"
type input "15801"
type input "Du Bois"
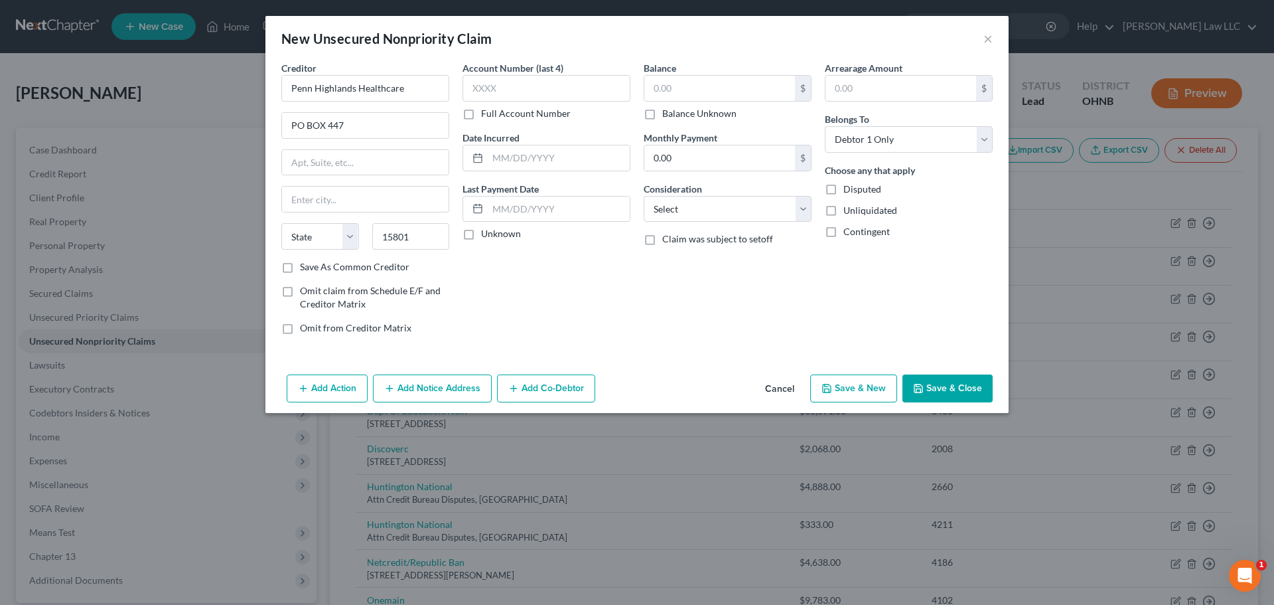
select select "39"
click at [607, 315] on div "Account Number (last 4) Full Account Number Date Incurred Last Payment Date Unk…" at bounding box center [546, 203] width 181 height 284
click at [516, 88] on input "text" at bounding box center [547, 88] width 168 height 27
type input "3811"
click at [700, 87] on input "text" at bounding box center [719, 88] width 151 height 25
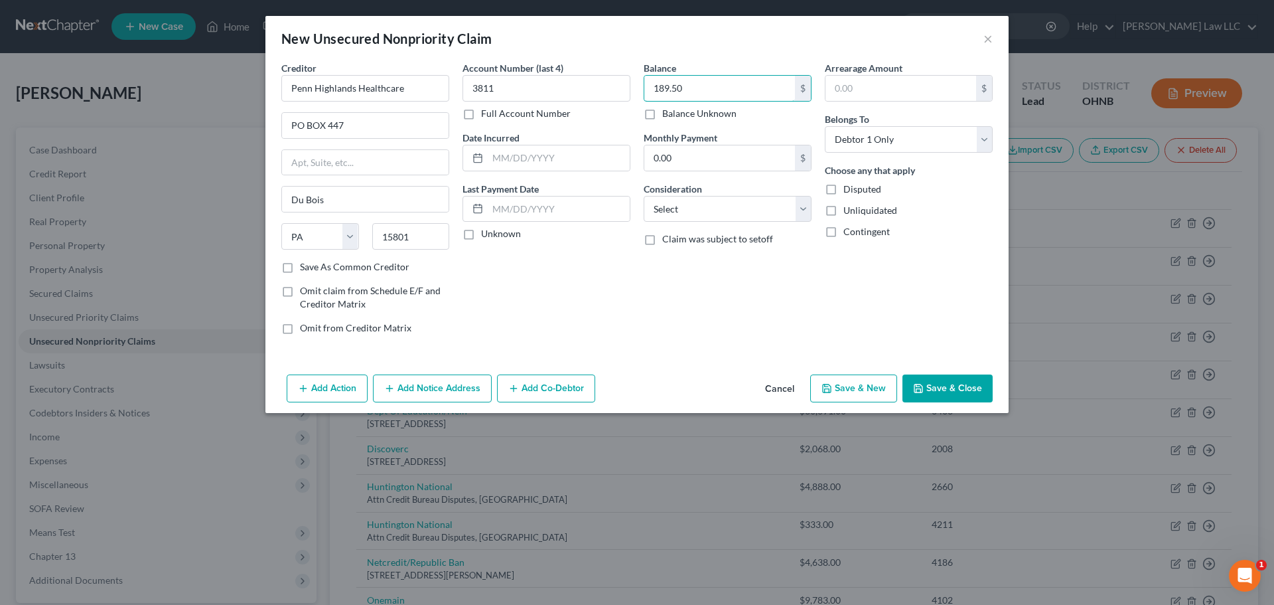
type input "189.50"
click at [956, 383] on button "Save & Close" at bounding box center [948, 388] width 90 height 28
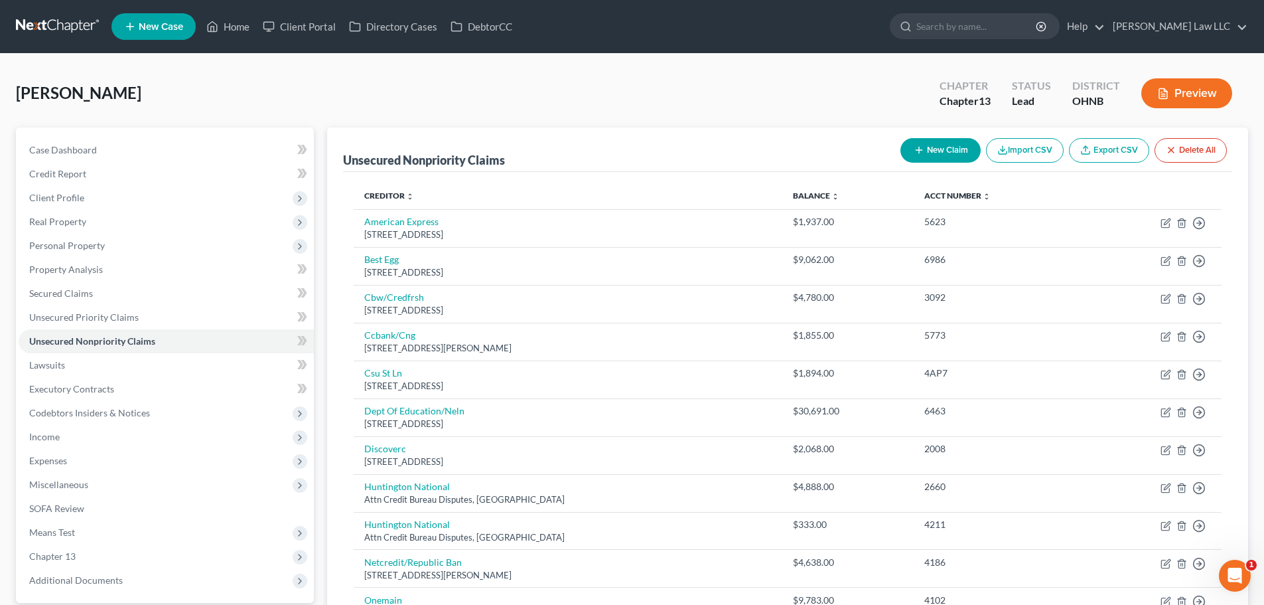
click at [940, 148] on button "New Claim" at bounding box center [941, 150] width 80 height 25
select select "0"
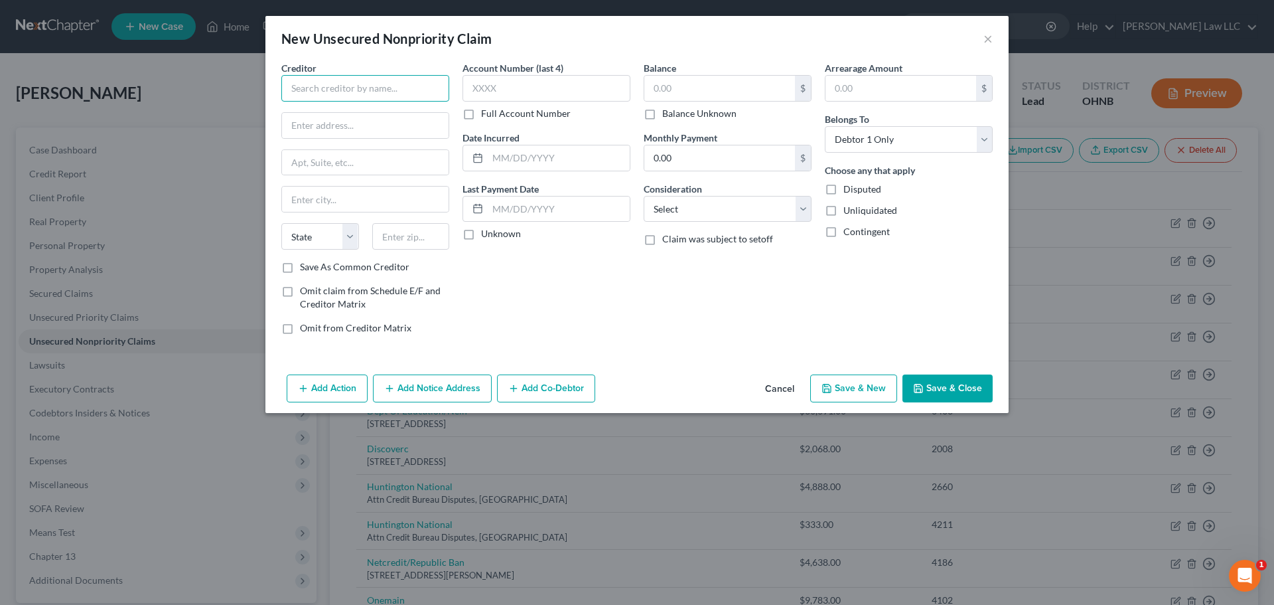
click at [356, 82] on input "text" at bounding box center [365, 88] width 168 height 27
type input "Healthsource of Medina"
type input "5019 Victor Dr Suite B"
type input "44256"
click at [626, 299] on div "Account Number (last 4) Full Account Number Date Incurred Last Payment Date Unk…" at bounding box center [546, 203] width 181 height 284
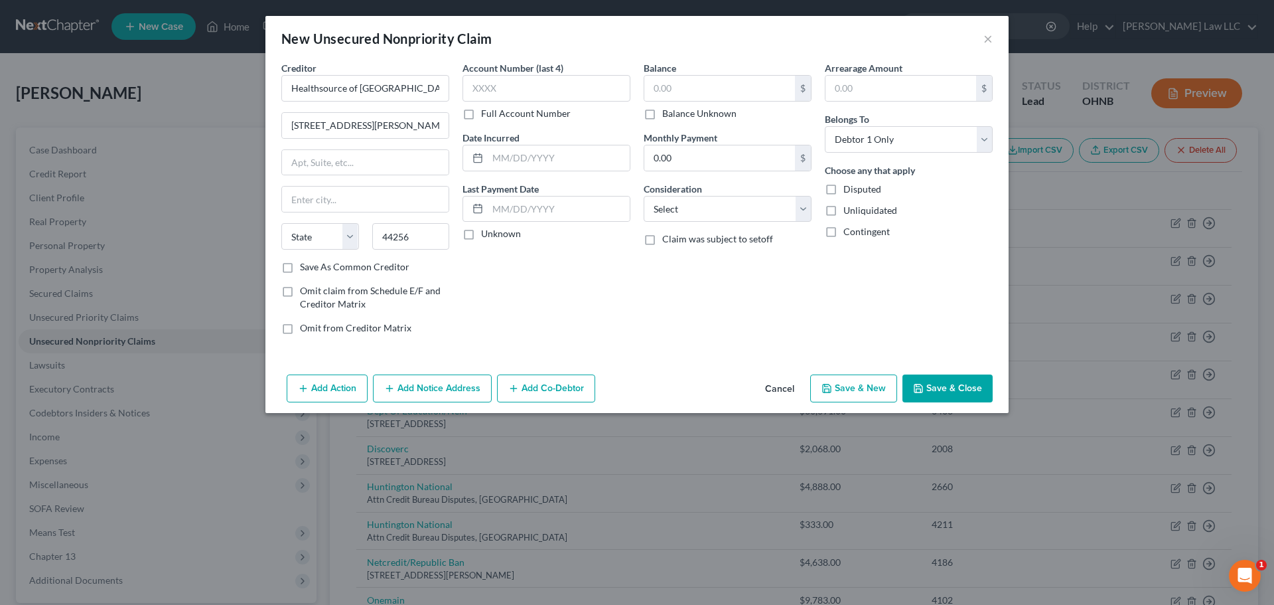
type input "Medina"
select select "36"
click at [372, 265] on label "Save As Common Creditor" at bounding box center [354, 266] width 109 height 13
click at [314, 265] on input "Save As Common Creditor" at bounding box center [309, 264] width 9 height 9
checkbox input "true"
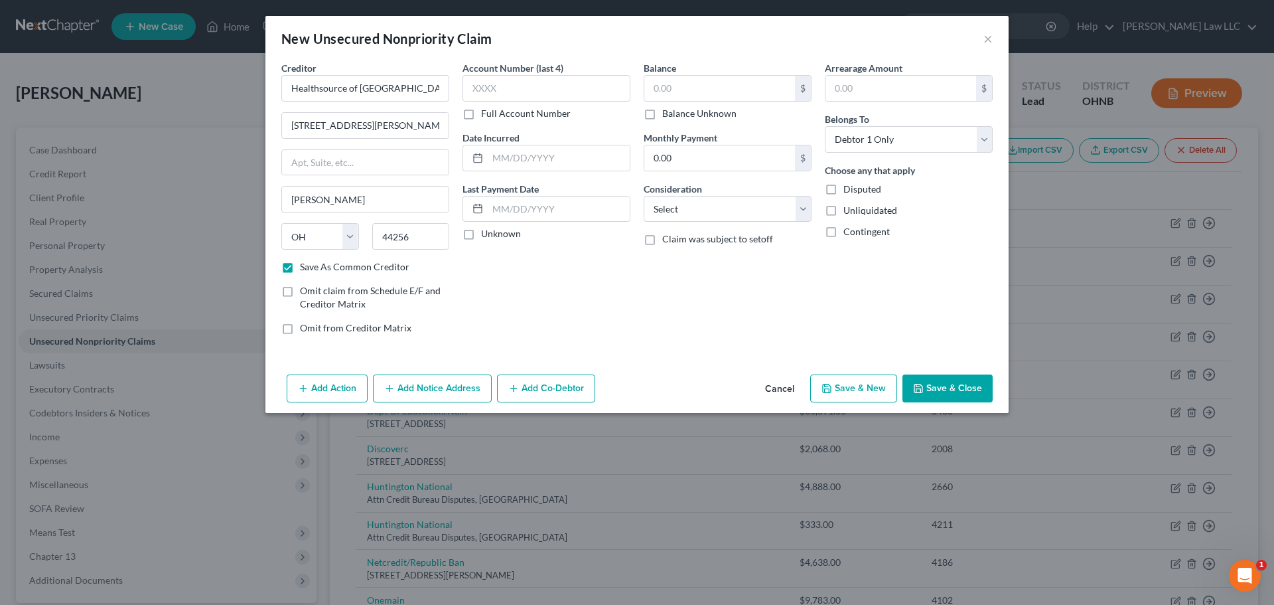
click at [485, 277] on div "Account Number (last 4) Full Account Number Date Incurred Last Payment Date Unk…" at bounding box center [546, 203] width 181 height 284
click at [704, 70] on div "Balance $ Balance Unknown Balance Undetermined $ Balance Unknown" at bounding box center [728, 90] width 168 height 59
click at [707, 79] on div "Balance $ Balance Unknown Balance Undetermined $ Balance Unknown" at bounding box center [728, 90] width 168 height 59
click at [707, 80] on input "text" at bounding box center [719, 88] width 151 height 25
type input "265"
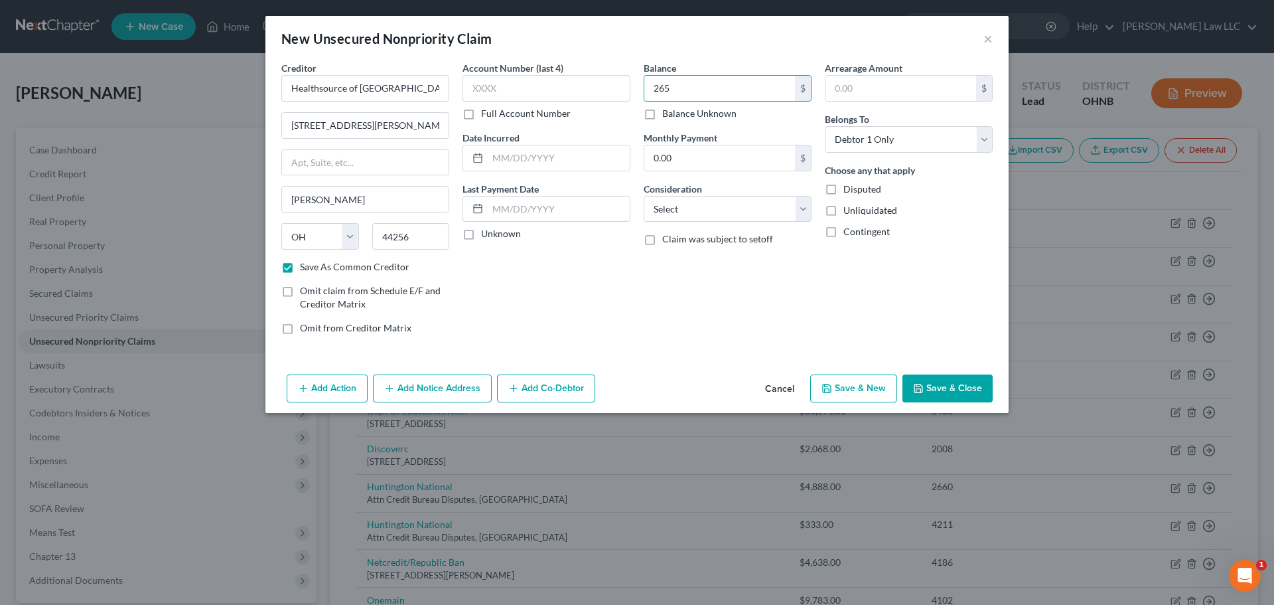
click at [972, 384] on button "Save & Close" at bounding box center [948, 388] width 90 height 28
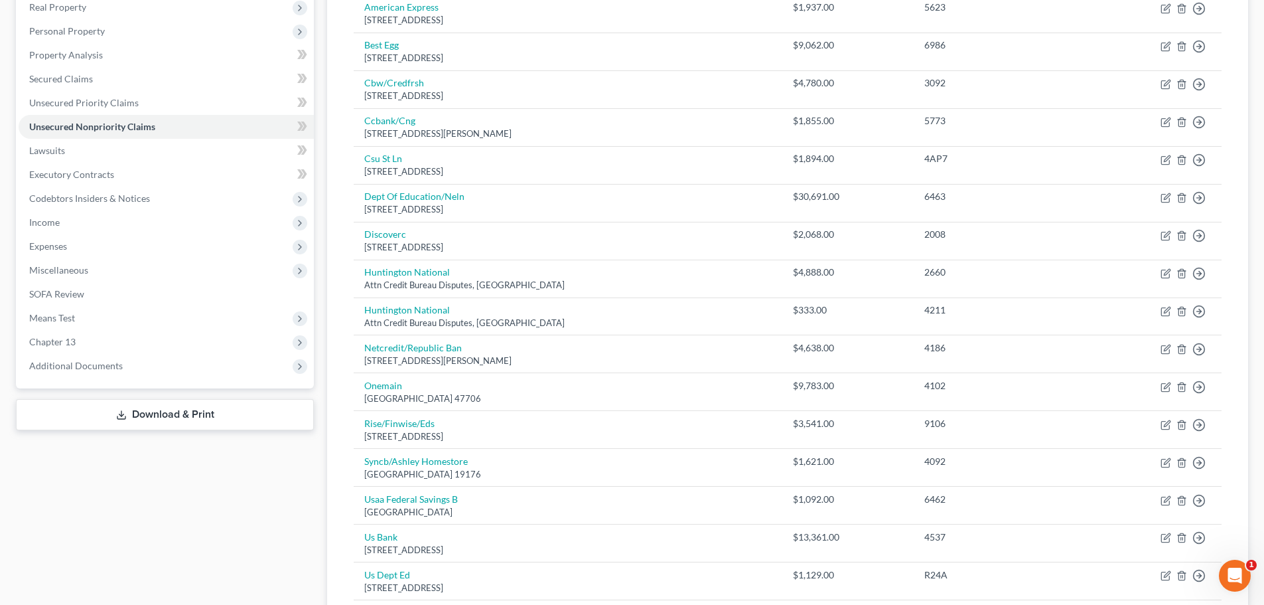
scroll to position [11, 0]
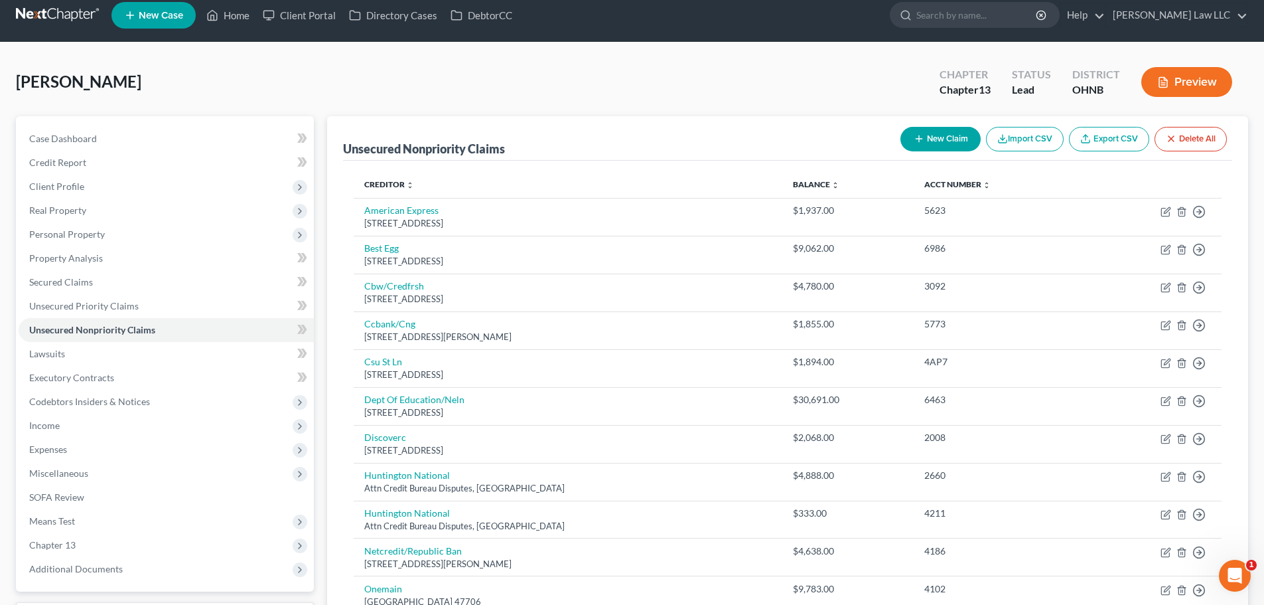
click at [916, 139] on line "button" at bounding box center [919, 139] width 6 height 0
select select "0"
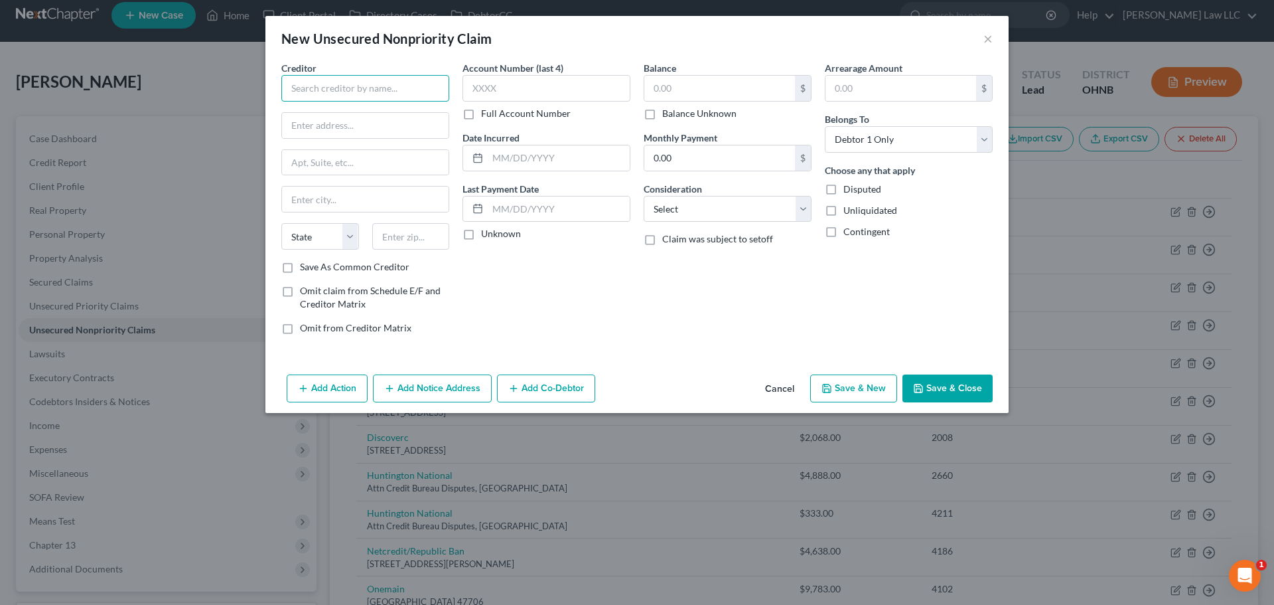
click at [374, 80] on input "text" at bounding box center [365, 88] width 168 height 27
type input "Sunbury Urgent Care"
type input "PO BOX 77000"
click at [325, 164] on input "DEPT 771780" at bounding box center [365, 162] width 167 height 25
type input "DEPT 771780"
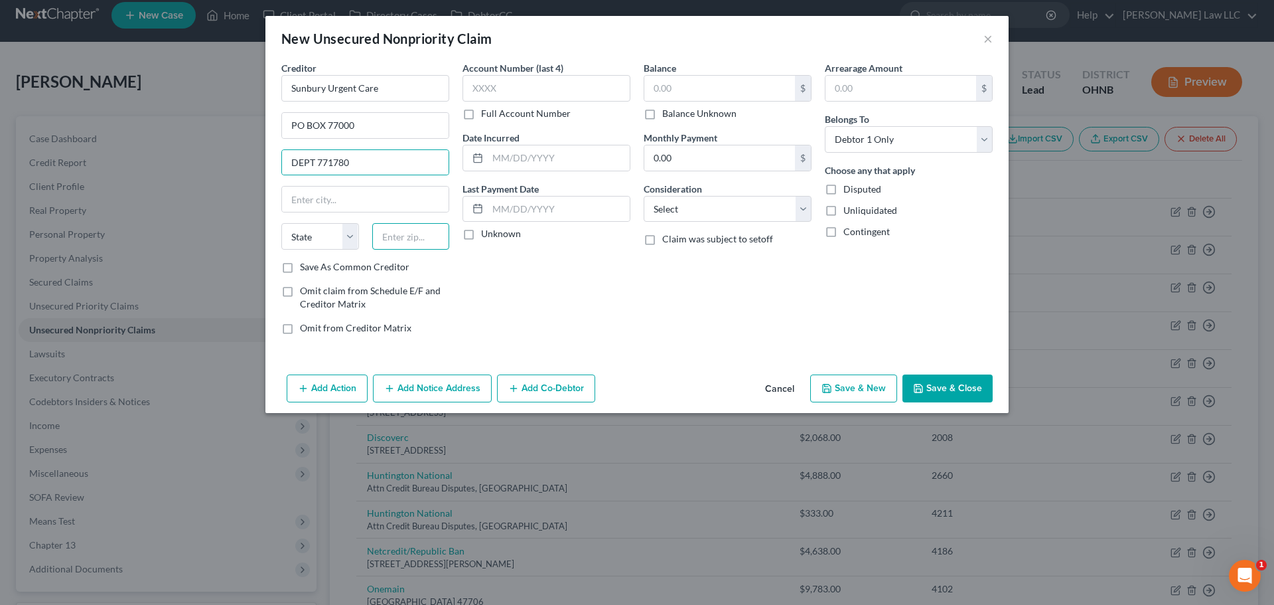
click at [418, 239] on input "text" at bounding box center [411, 236] width 78 height 27
type input "48277"
type input "Detroit"
select select "23"
click at [680, 312] on div "Balance $ Balance Unknown Balance Undetermined $ Balance Unknown Monthly Paymen…" at bounding box center [727, 203] width 181 height 284
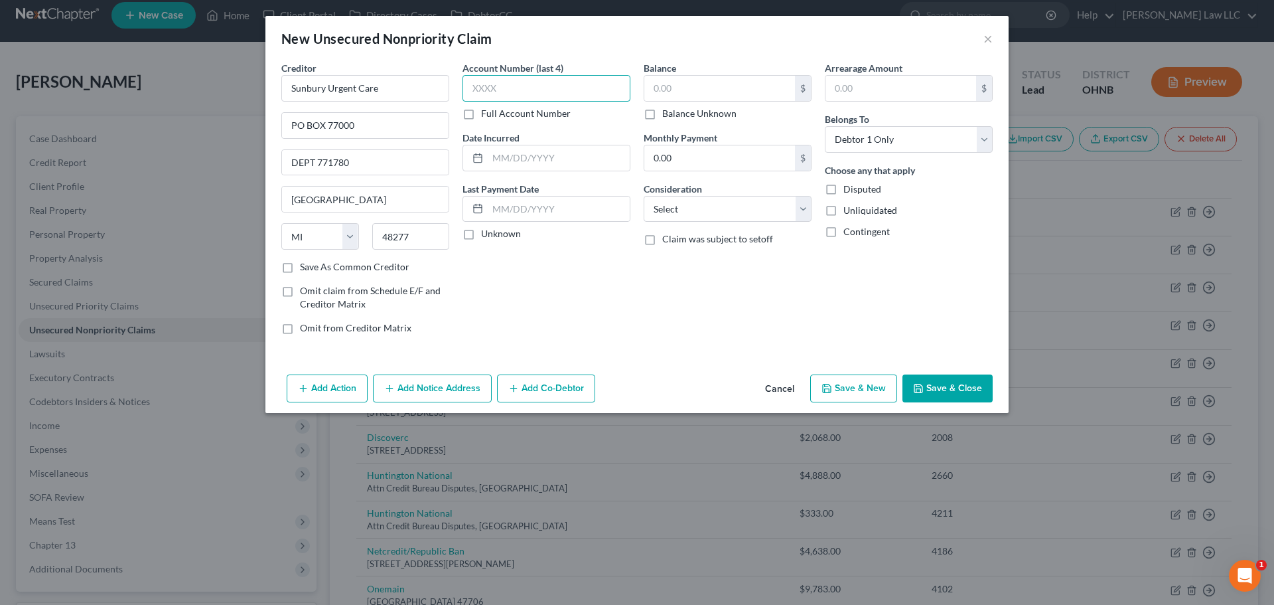
click at [511, 99] on input "text" at bounding box center [547, 88] width 168 height 27
type input "1838"
drag, startPoint x: 569, startPoint y: 297, endPoint x: 562, endPoint y: 293, distance: 8.3
click at [563, 297] on div "Account Number (last 4) 1838 Full Account Number Date Incurred Last Payment Dat…" at bounding box center [546, 203] width 181 height 284
click at [522, 294] on div "Account Number (last 4) 1838 Full Account Number Date Incurred Last Payment Dat…" at bounding box center [546, 203] width 181 height 284
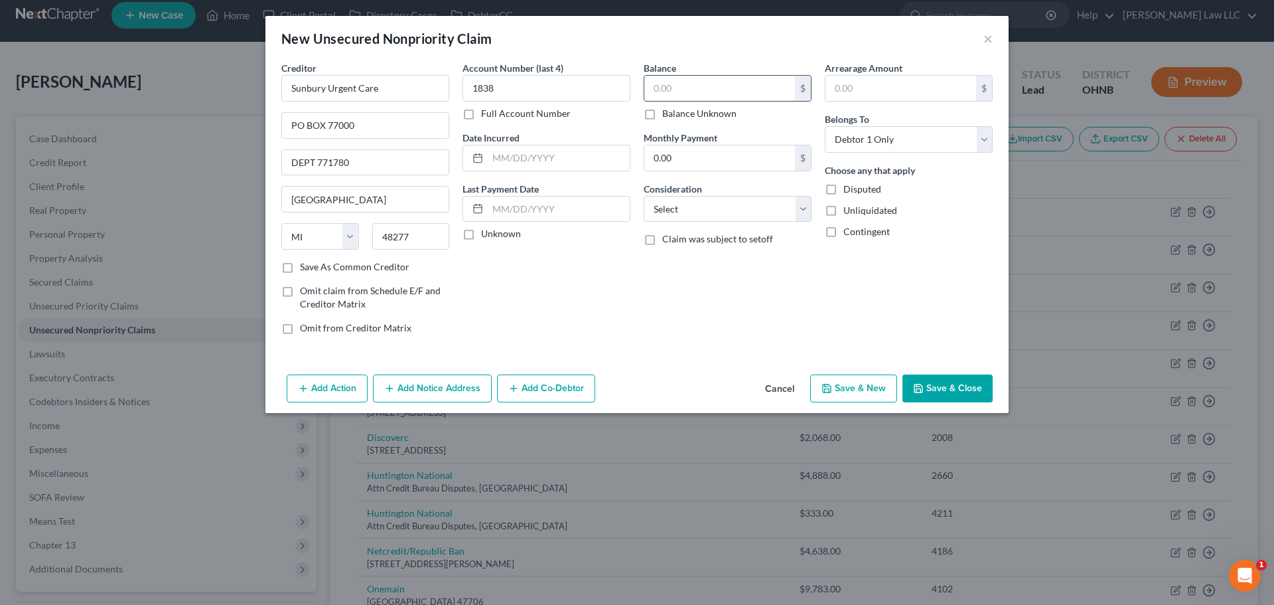
click at [697, 100] on input "text" at bounding box center [719, 88] width 151 height 25
type input "205.02"
click at [968, 388] on button "Save & Close" at bounding box center [948, 388] width 90 height 28
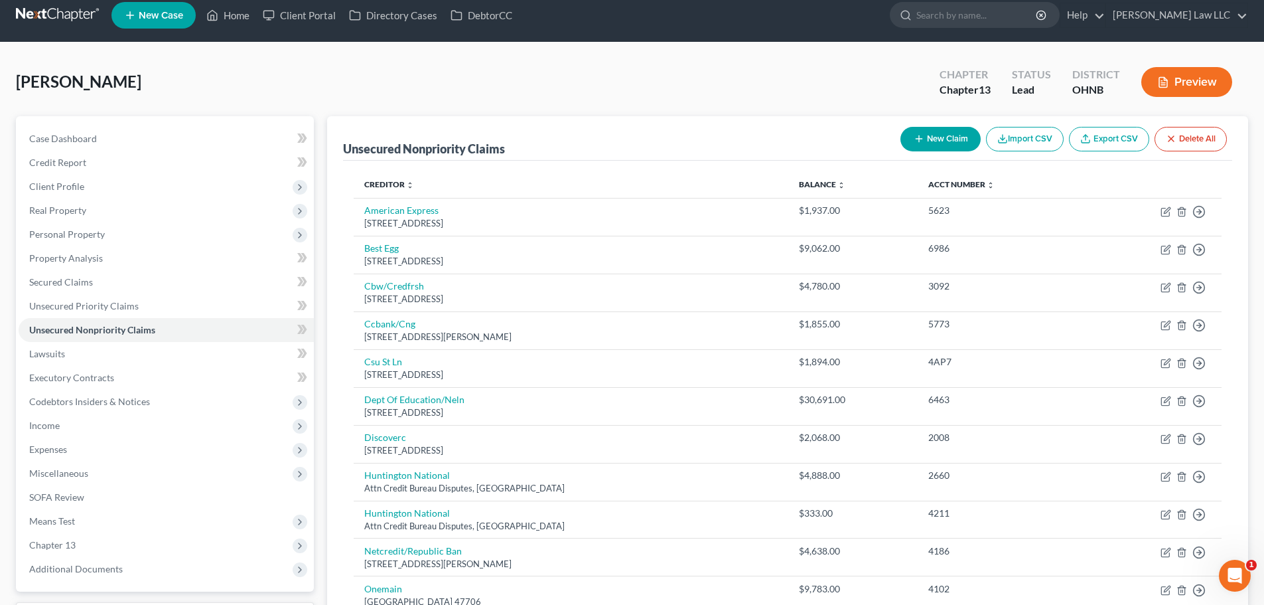
click at [954, 135] on button "New Claim" at bounding box center [941, 139] width 80 height 25
select select "0"
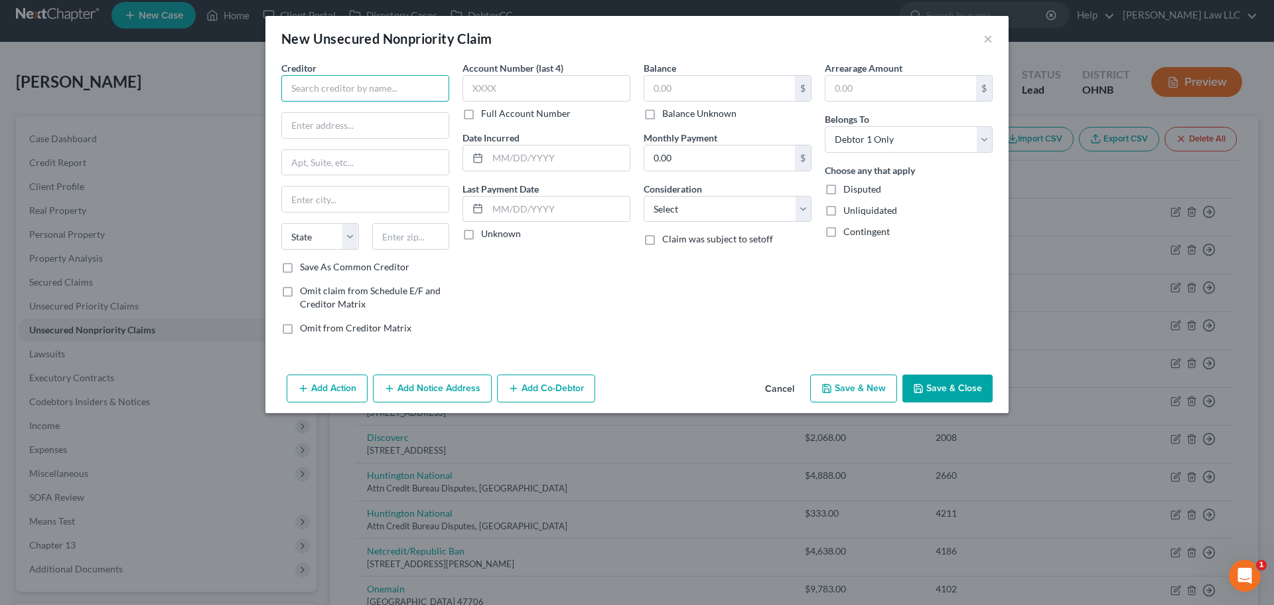
click at [372, 87] on input "text" at bounding box center [365, 88] width 168 height 27
type input "Nathan Miller, NP"
type input "PO BOX 14000"
click at [418, 238] on input "text" at bounding box center [411, 236] width 78 height 27
type input "04915"
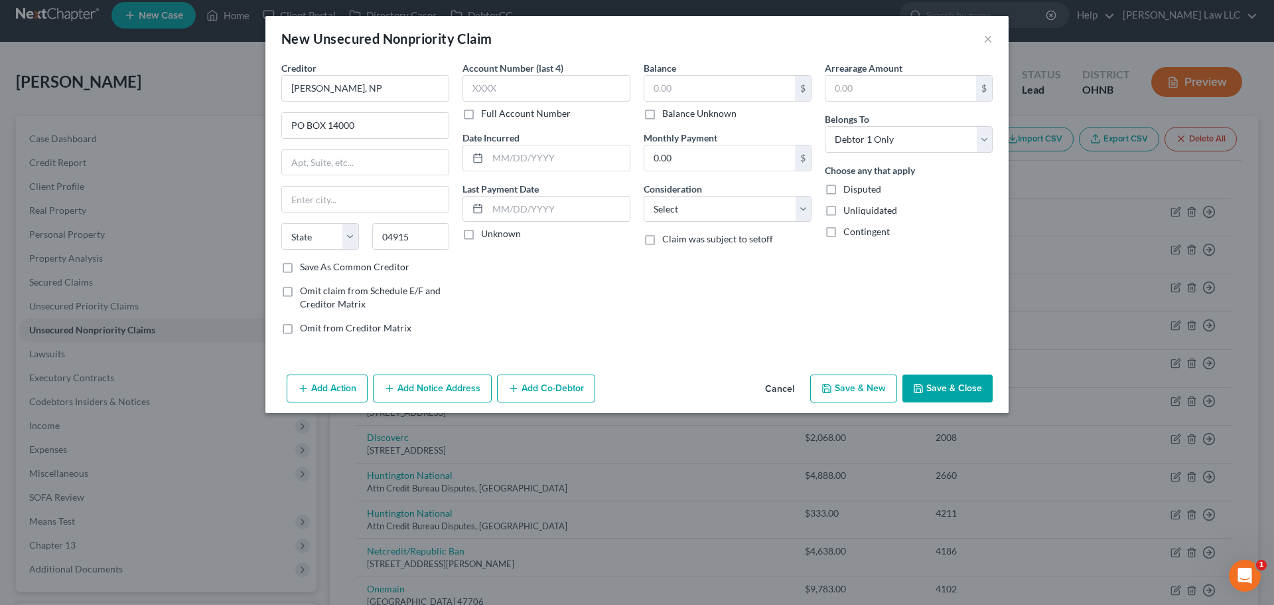
type input "Belfast"
select select "20"
click at [554, 287] on div "Account Number (last 4) Full Account Number Date Incurred Last Payment Date Unk…" at bounding box center [546, 203] width 181 height 284
click at [407, 88] on input "Nathan Miller, NP" at bounding box center [365, 88] width 168 height 27
type input "Nathan Miller, NP ATTN 39141W"
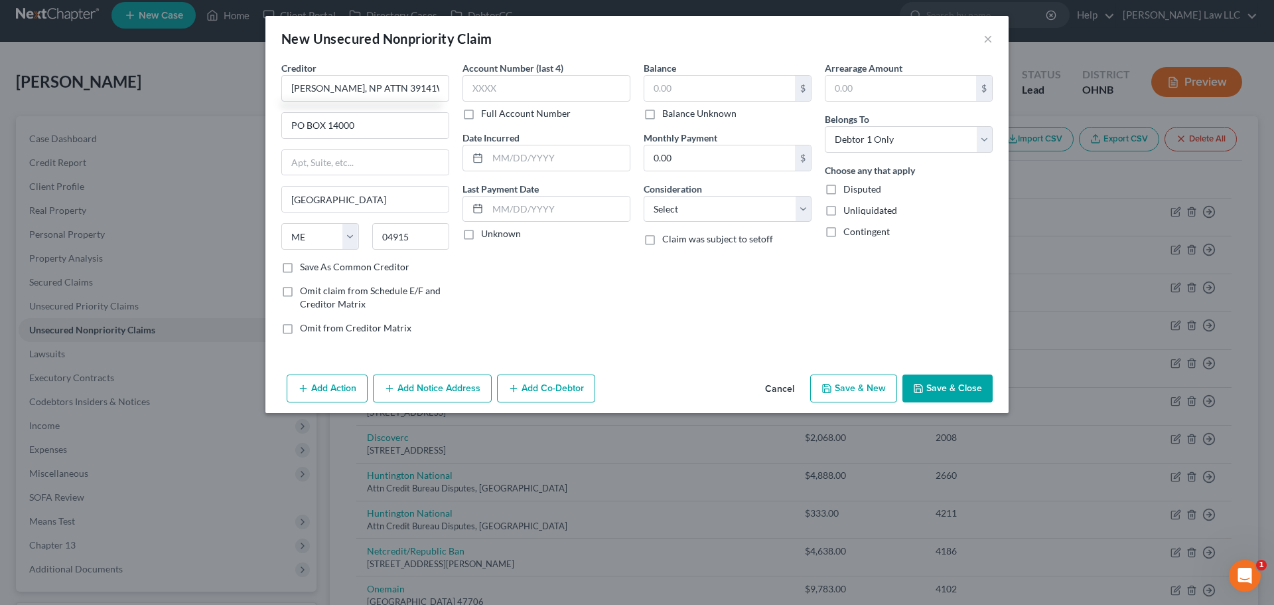
click at [611, 310] on div "Account Number (last 4) Full Account Number Date Incurred Last Payment Date Unk…" at bounding box center [546, 203] width 181 height 284
click at [561, 104] on div "Account Number (last 4) Full Account Number" at bounding box center [547, 90] width 168 height 59
click at [569, 96] on input "text" at bounding box center [547, 88] width 168 height 27
type input "1985"
click at [775, 315] on div "Balance $ Balance Unknown Balance Undetermined $ Balance Unknown Monthly Paymen…" at bounding box center [727, 203] width 181 height 284
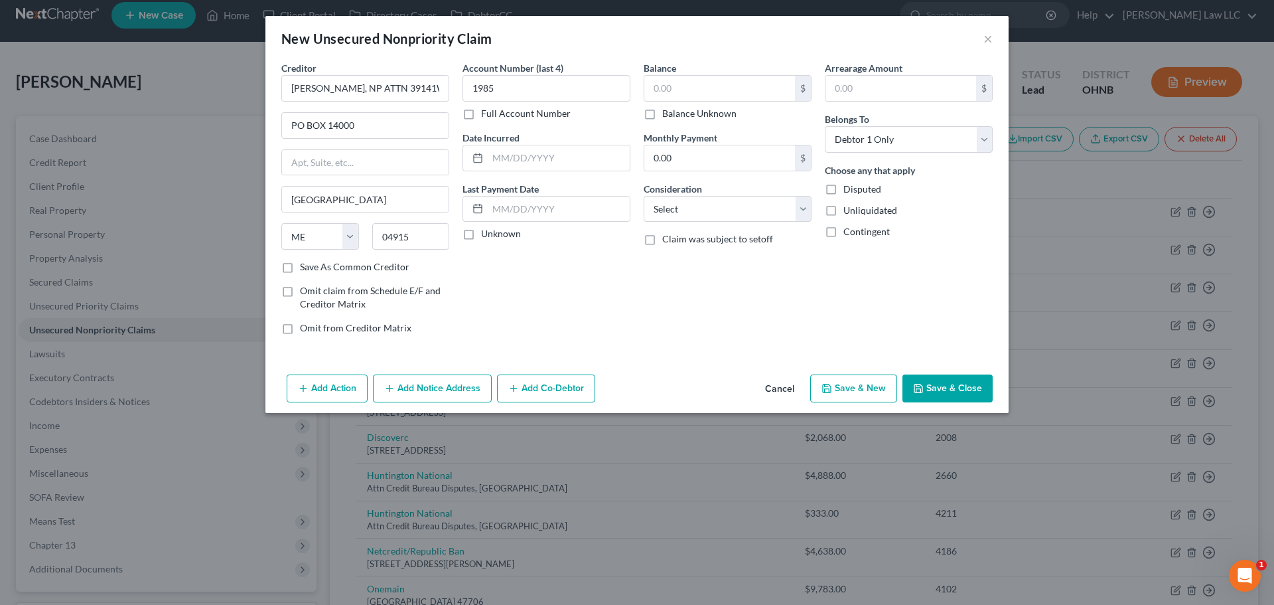
click at [968, 398] on button "Save & Close" at bounding box center [948, 388] width 90 height 28
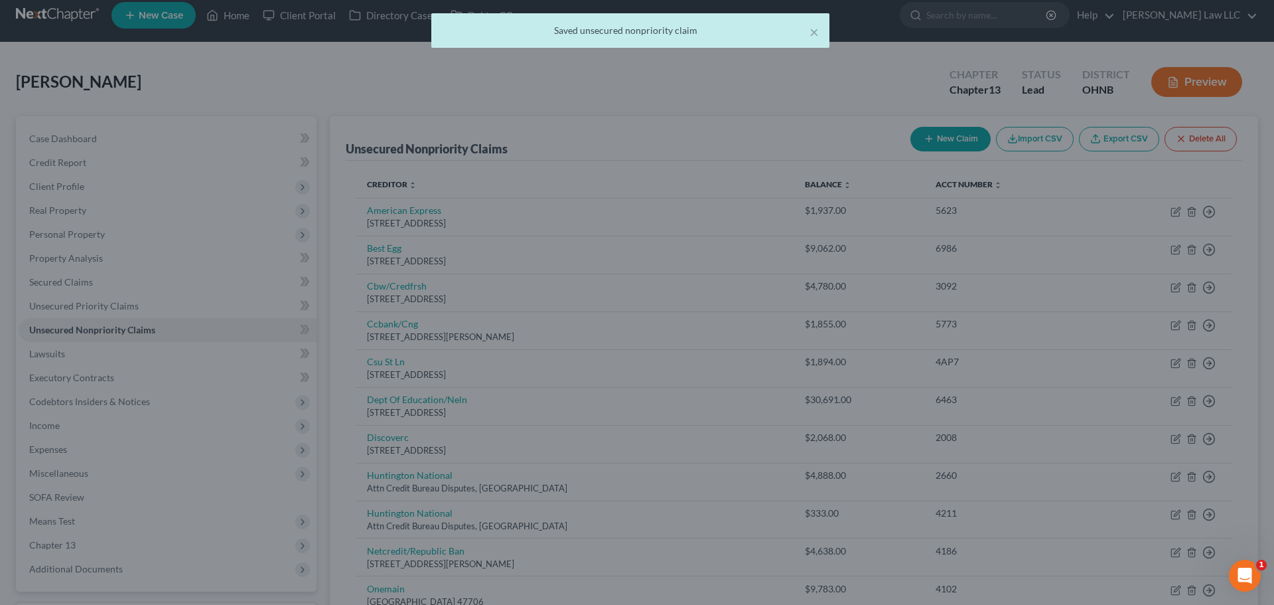
type input "0.00"
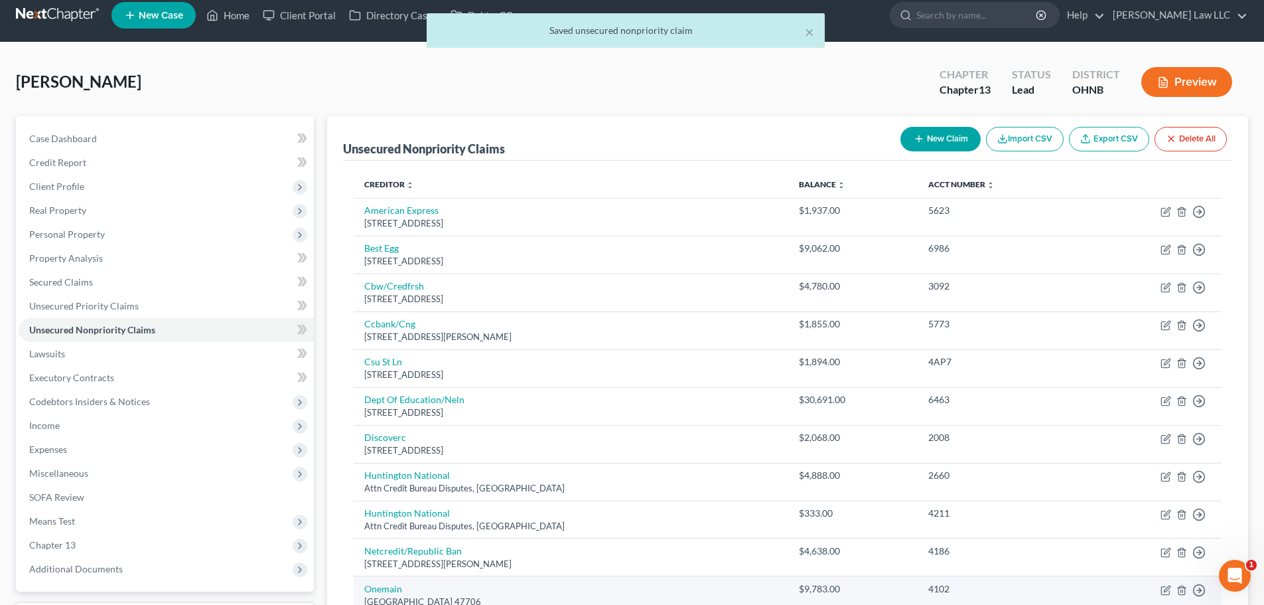
scroll to position [618, 0]
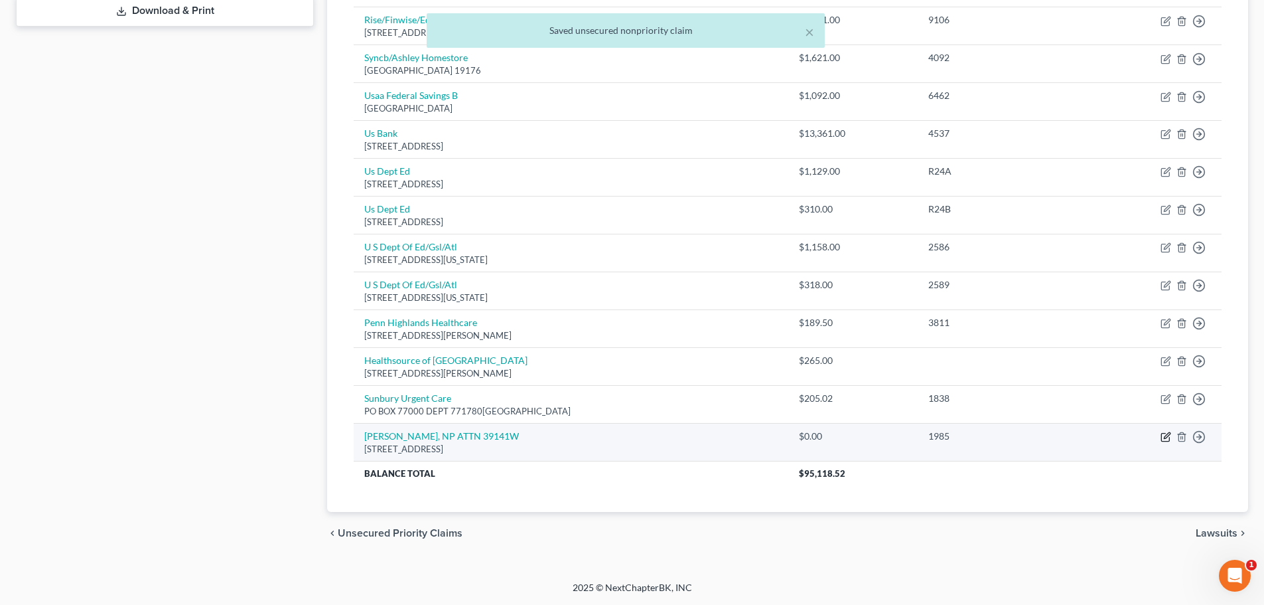
click at [1165, 437] on icon "button" at bounding box center [1166, 436] width 11 height 11
select select "20"
select select "0"
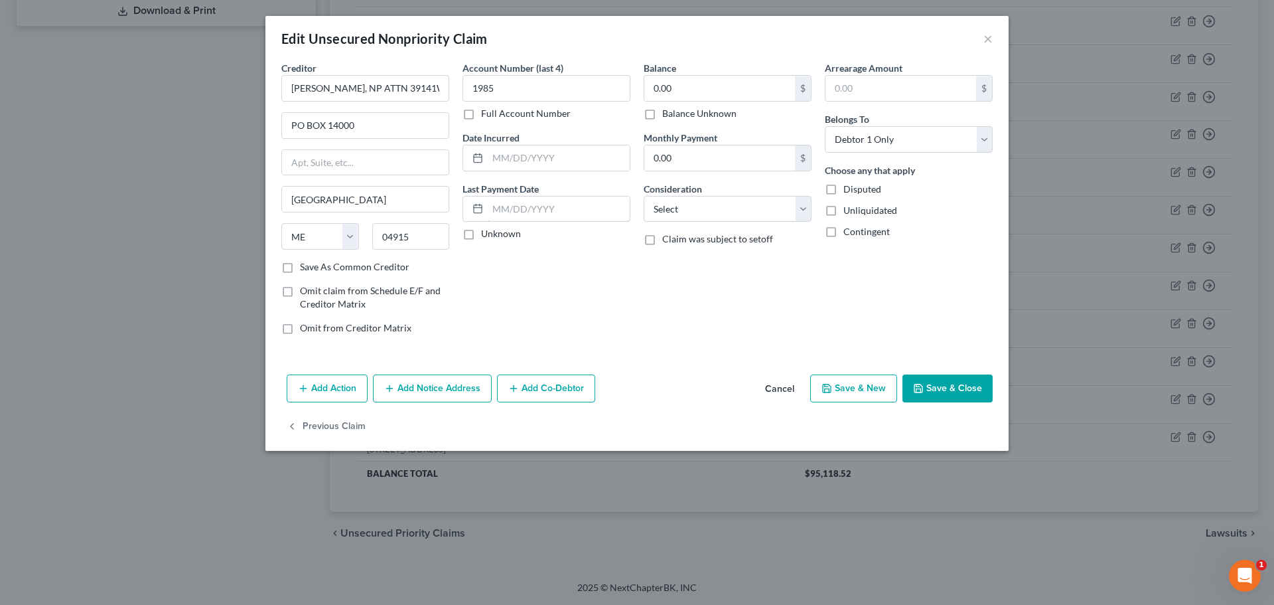
drag, startPoint x: 542, startPoint y: 204, endPoint x: 565, endPoint y: 188, distance: 28.2
click at [542, 204] on input "text" at bounding box center [559, 208] width 142 height 25
click at [703, 83] on input "0.00" at bounding box center [719, 88] width 151 height 25
click at [934, 390] on button "Save & Close" at bounding box center [948, 388] width 90 height 28
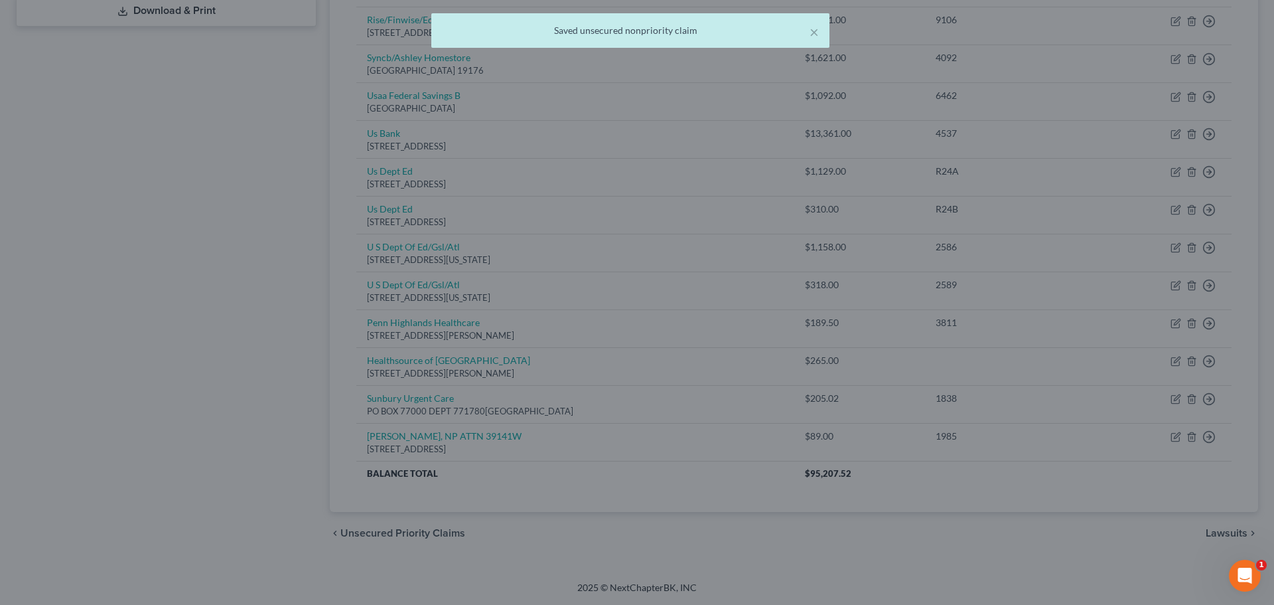
type input "89.00"
type input "0"
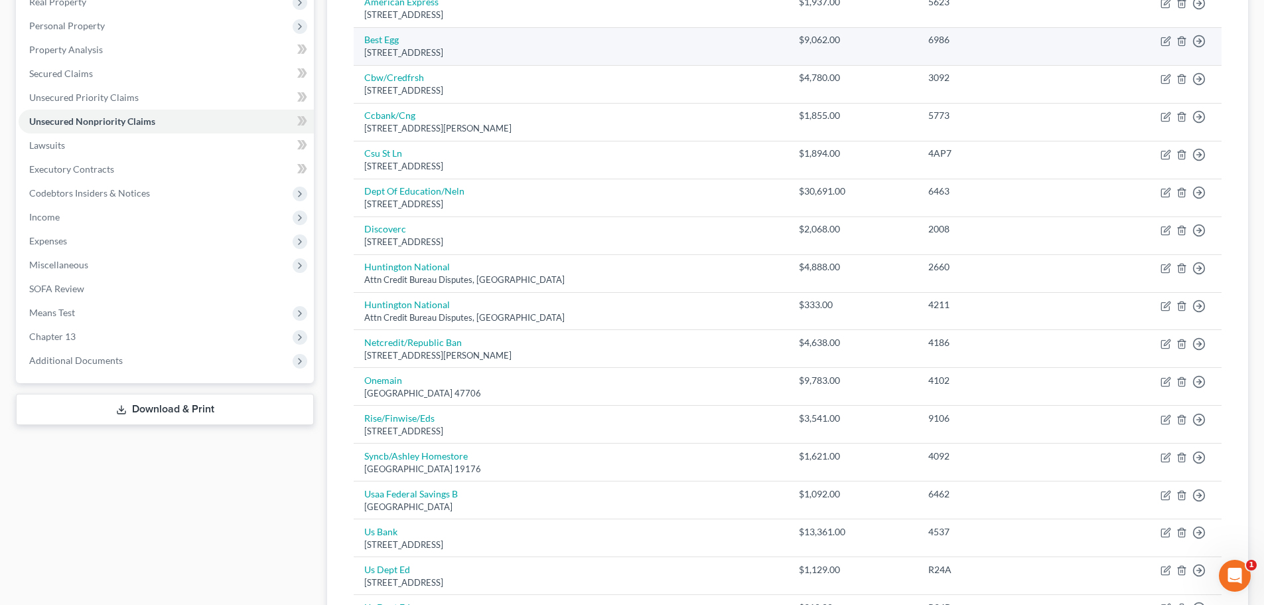
scroll to position [0, 0]
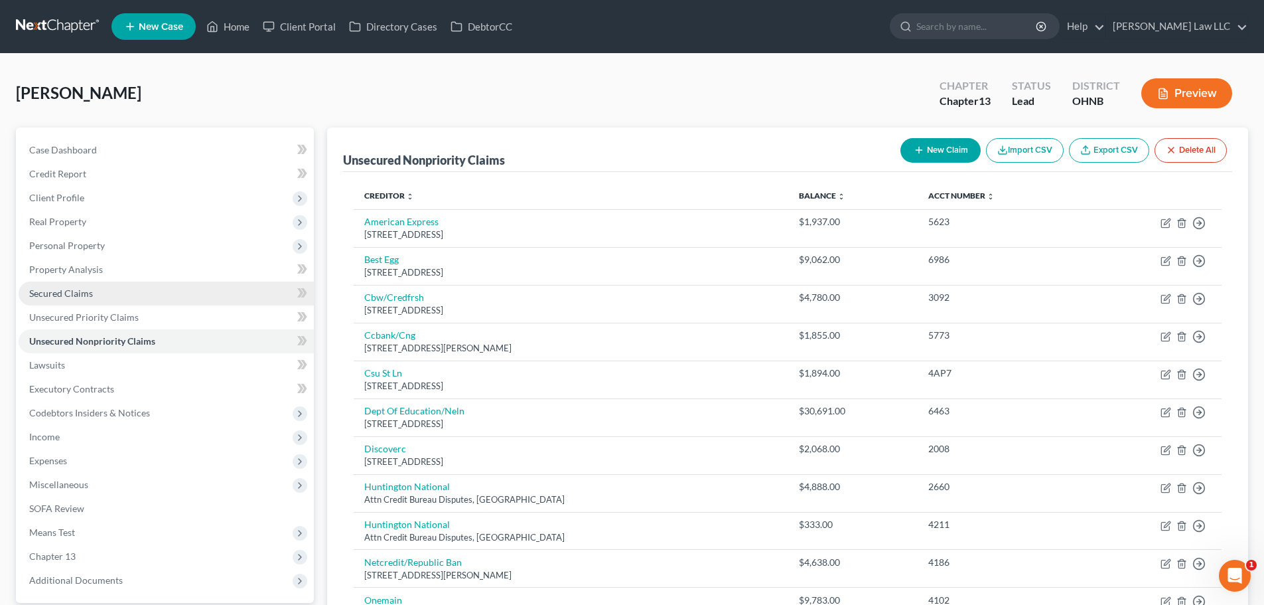
drag, startPoint x: 115, startPoint y: 245, endPoint x: 177, endPoint y: 285, distance: 73.4
click at [115, 245] on span "Personal Property" at bounding box center [166, 246] width 295 height 24
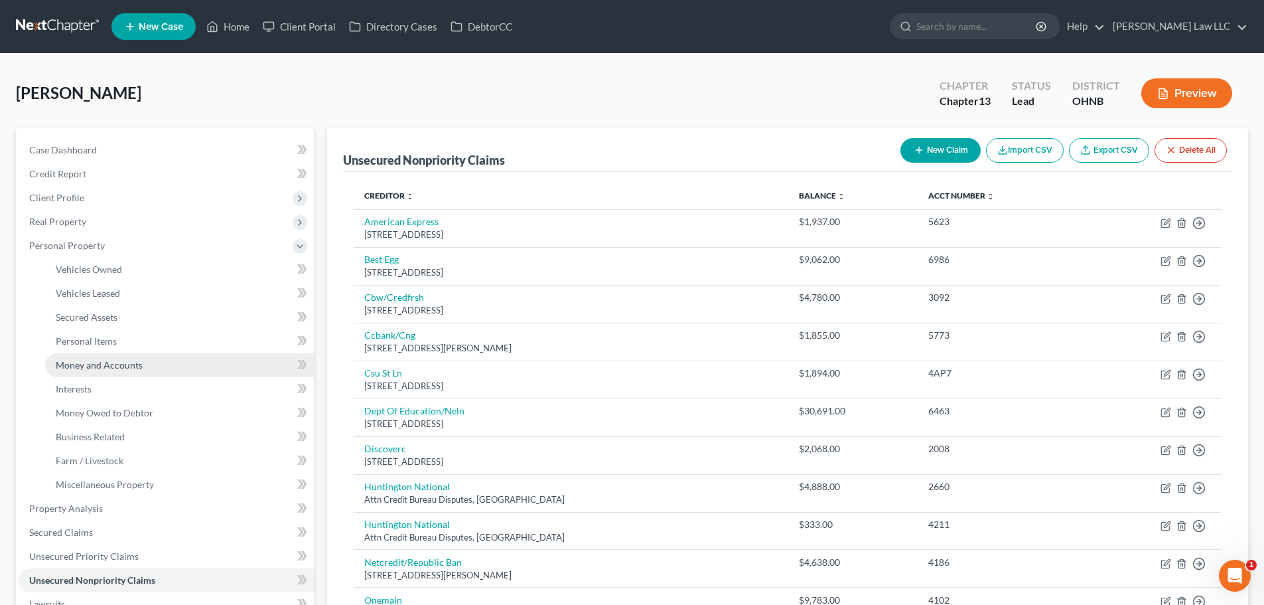
click at [125, 366] on span "Money and Accounts" at bounding box center [99, 364] width 87 height 11
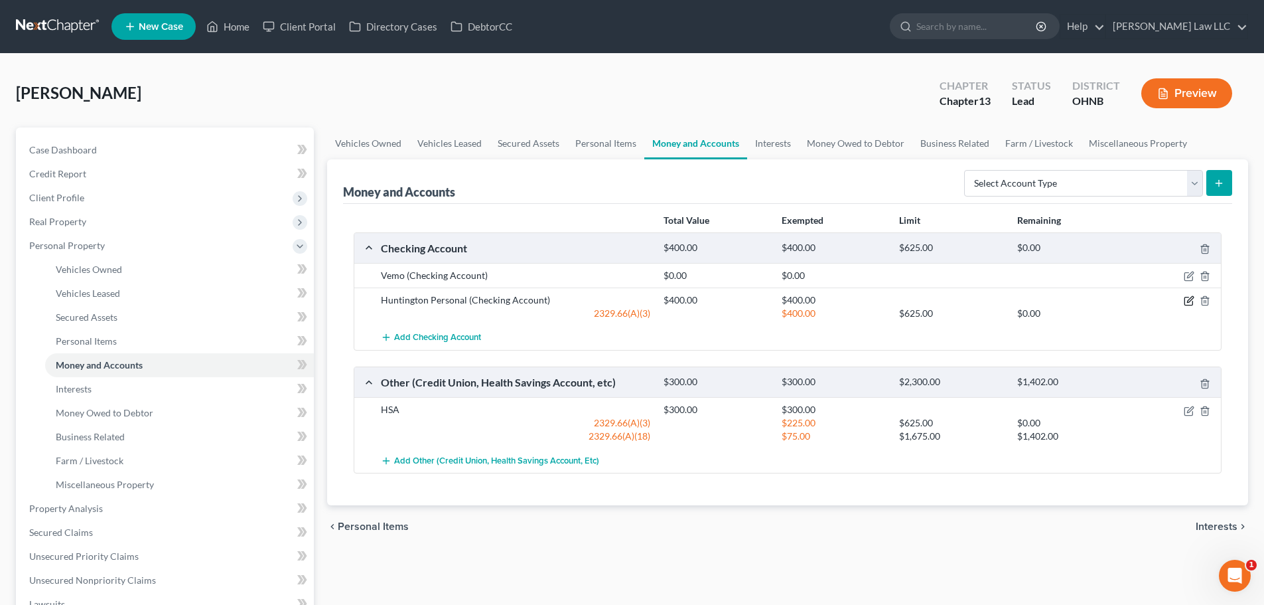
click at [1186, 301] on icon "button" at bounding box center [1189, 300] width 11 height 11
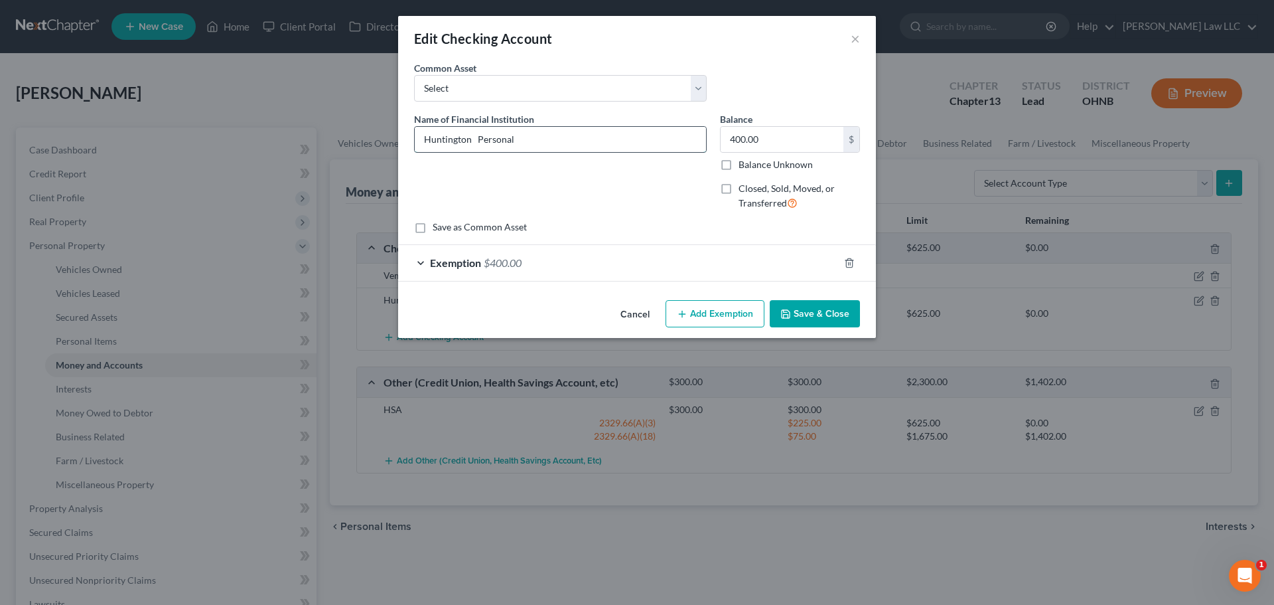
click at [548, 150] on input "Huntington Personal" at bounding box center [560, 139] width 291 height 25
type input "Huntington Personal 4263"
click at [808, 309] on button "Save & Close" at bounding box center [815, 314] width 90 height 28
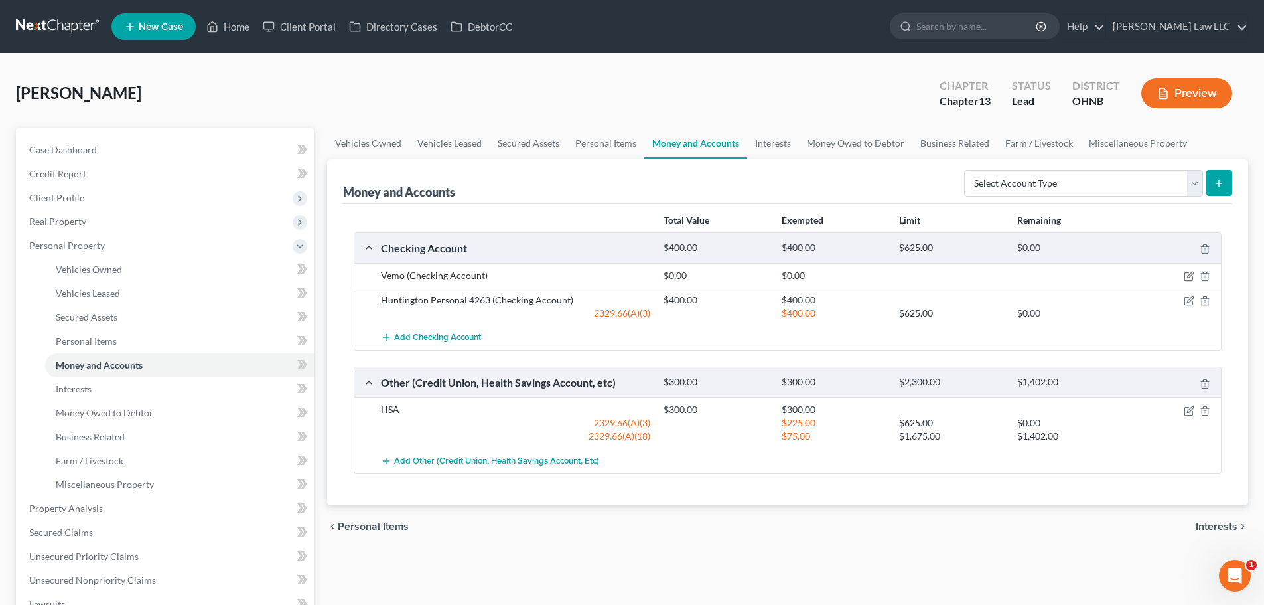
click at [680, 522] on div "chevron_left Personal Items Interests chevron_right" at bounding box center [787, 526] width 921 height 42
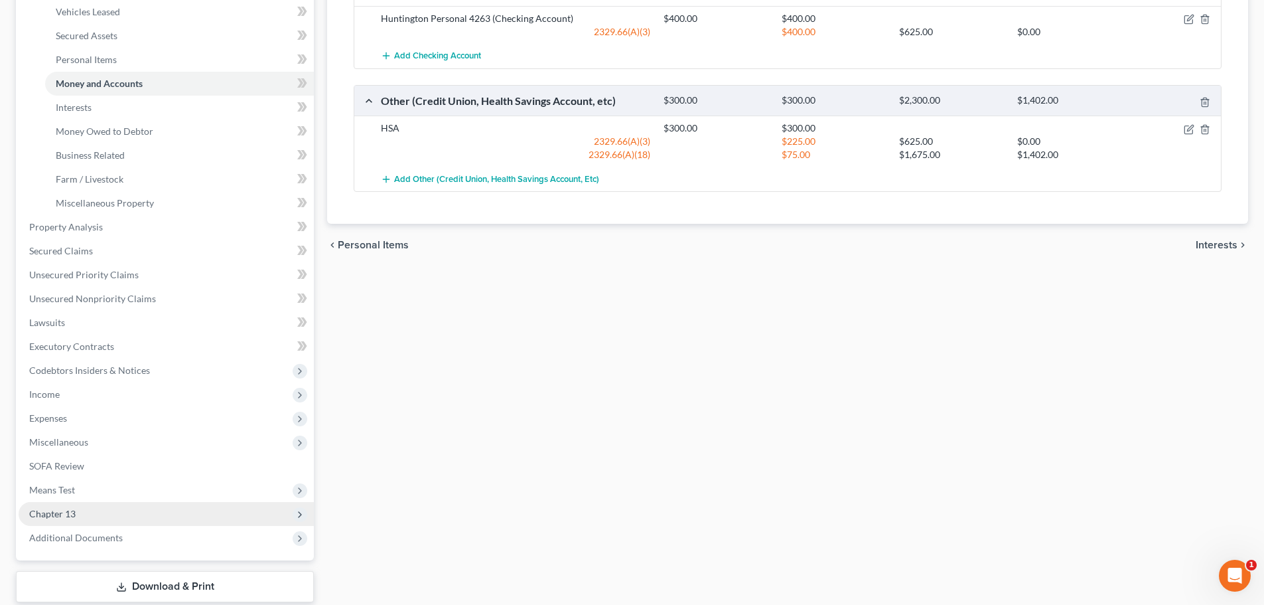
scroll to position [329, 0]
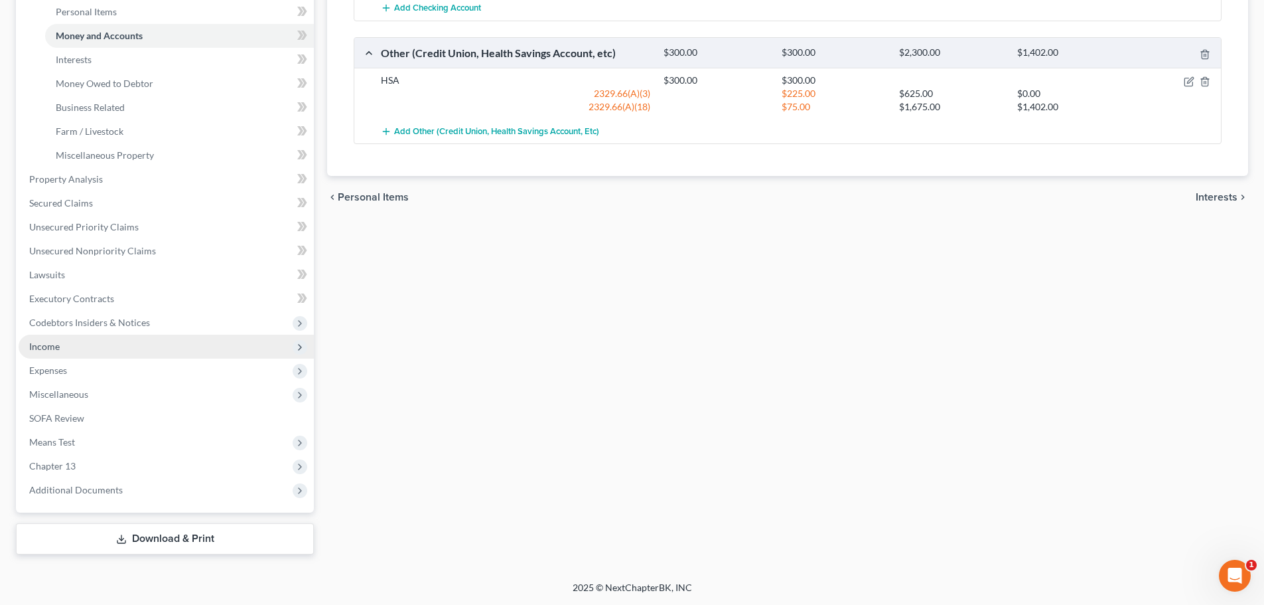
click at [68, 346] on span "Income" at bounding box center [166, 346] width 295 height 24
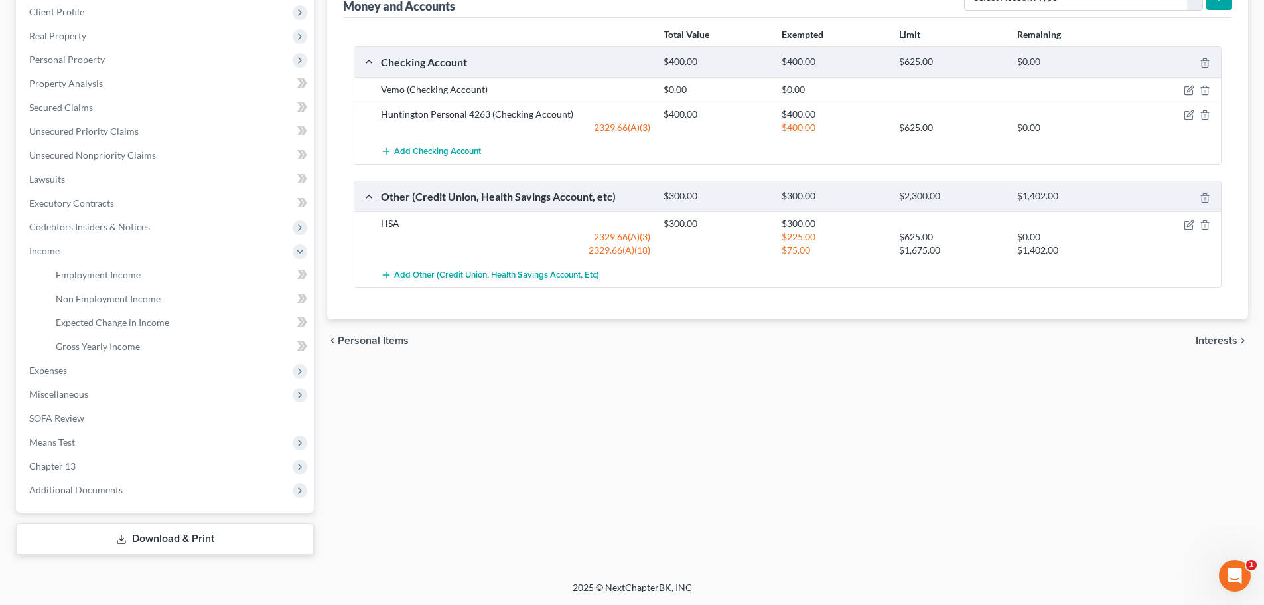
scroll to position [119, 0]
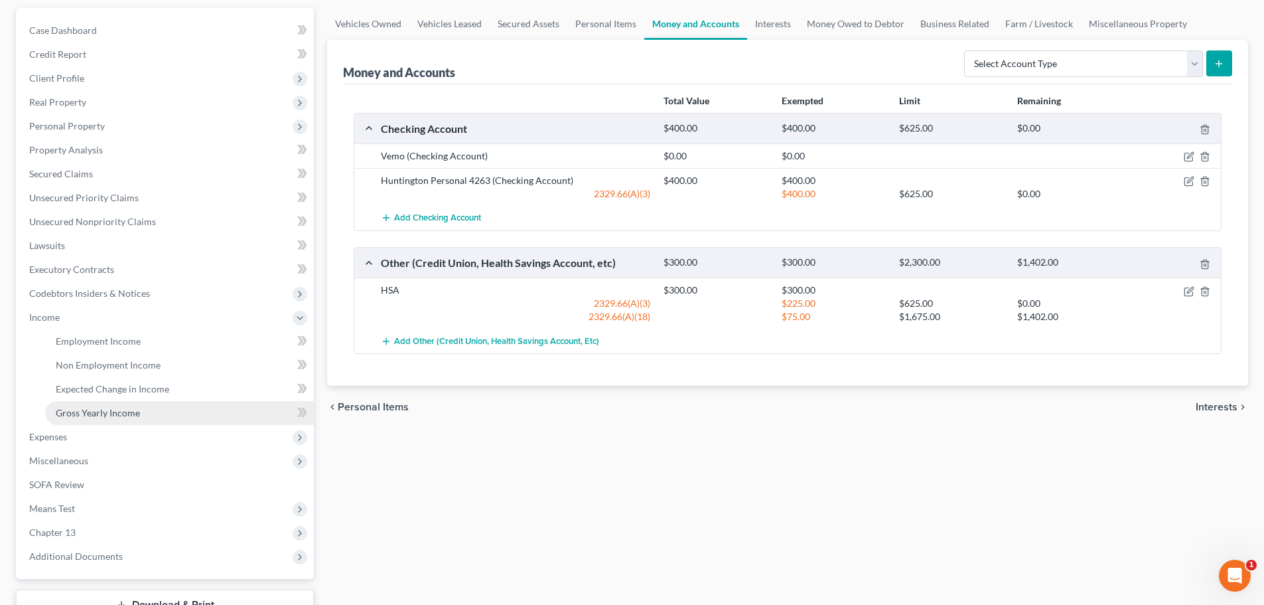
click at [153, 415] on link "Gross Yearly Income" at bounding box center [179, 413] width 269 height 24
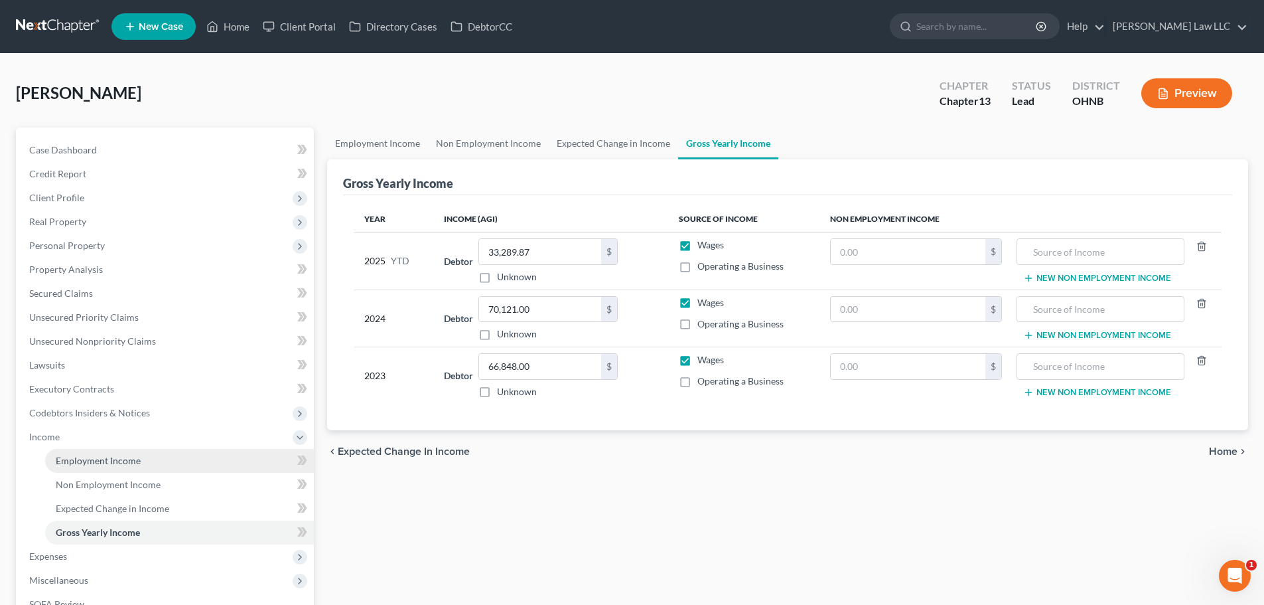
click at [133, 458] on span "Employment Income" at bounding box center [98, 460] width 85 height 11
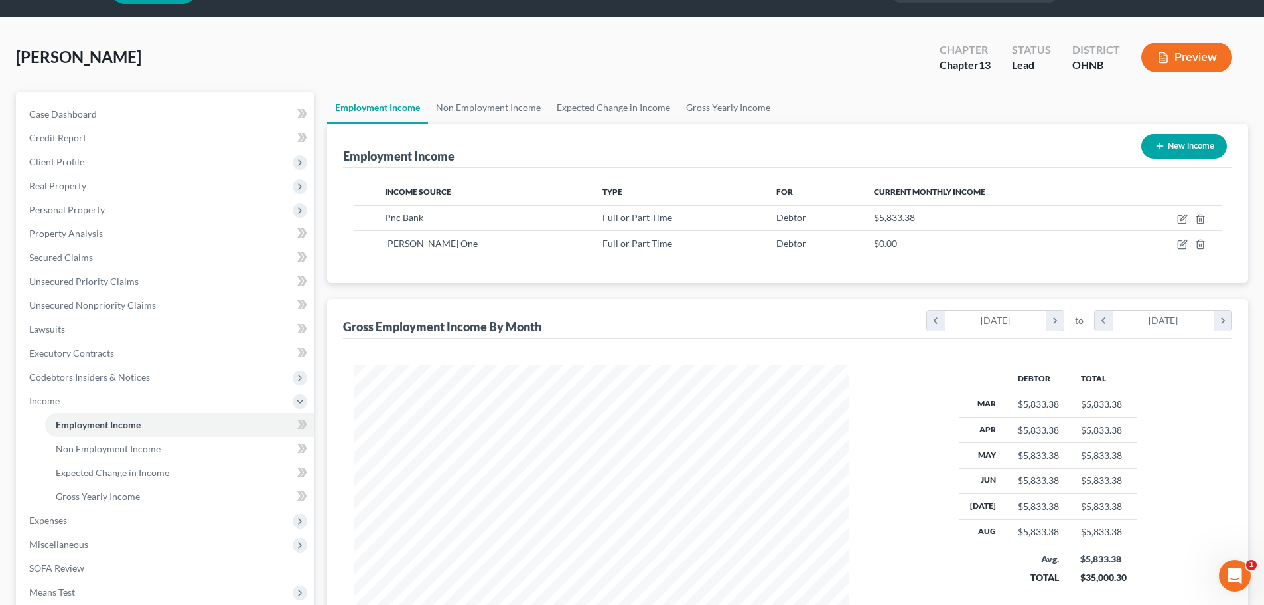
scroll to position [66, 0]
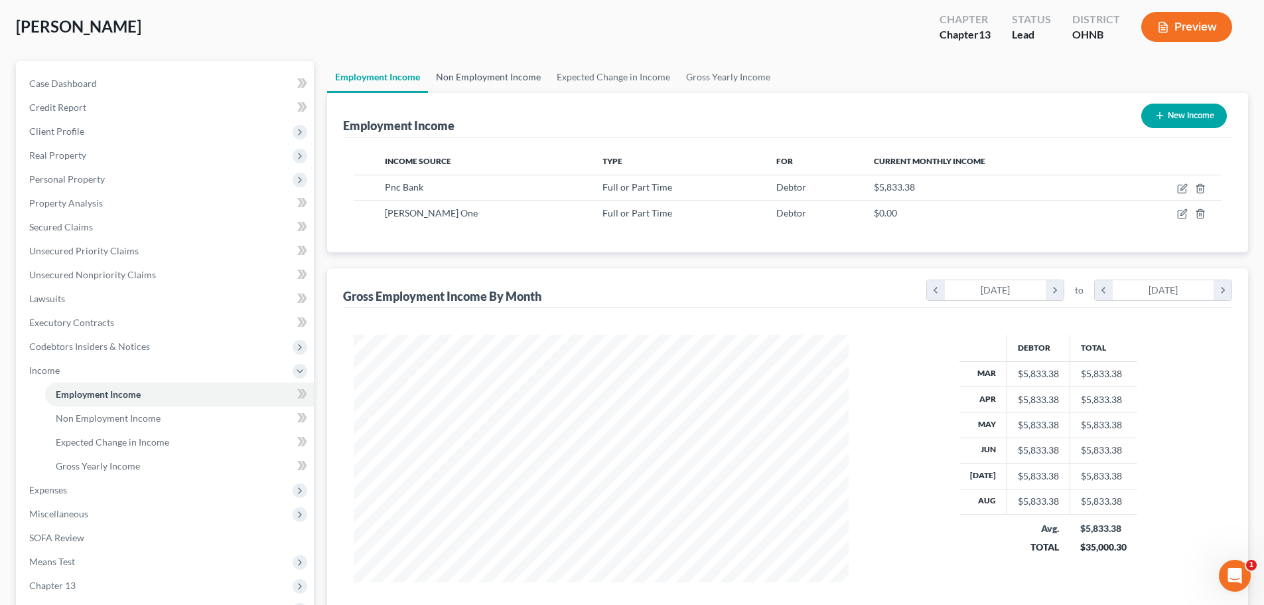
click at [506, 75] on link "Non Employment Income" at bounding box center [488, 77] width 121 height 32
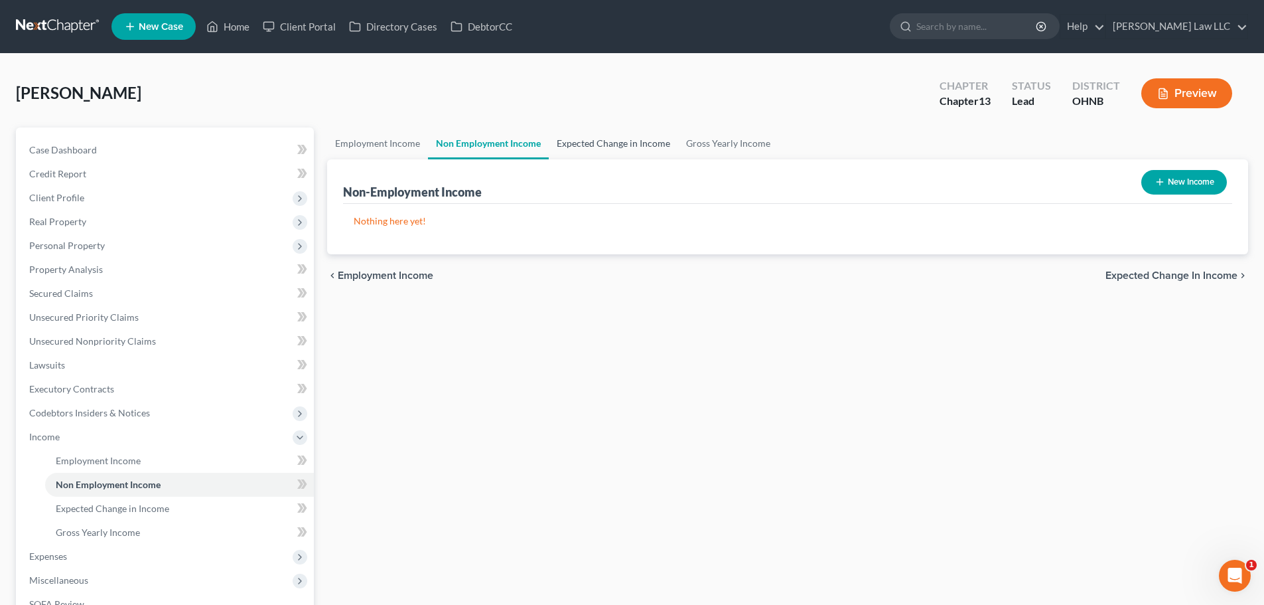
click at [600, 149] on link "Expected Change in Income" at bounding box center [613, 143] width 129 height 32
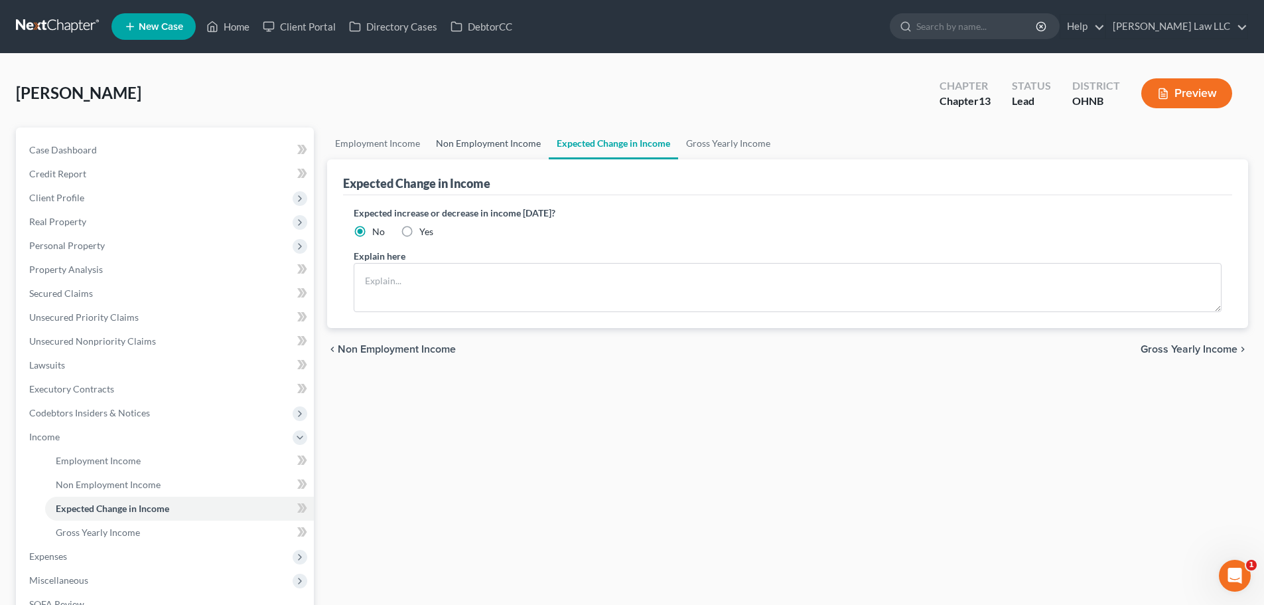
click at [514, 144] on link "Non Employment Income" at bounding box center [488, 143] width 121 height 32
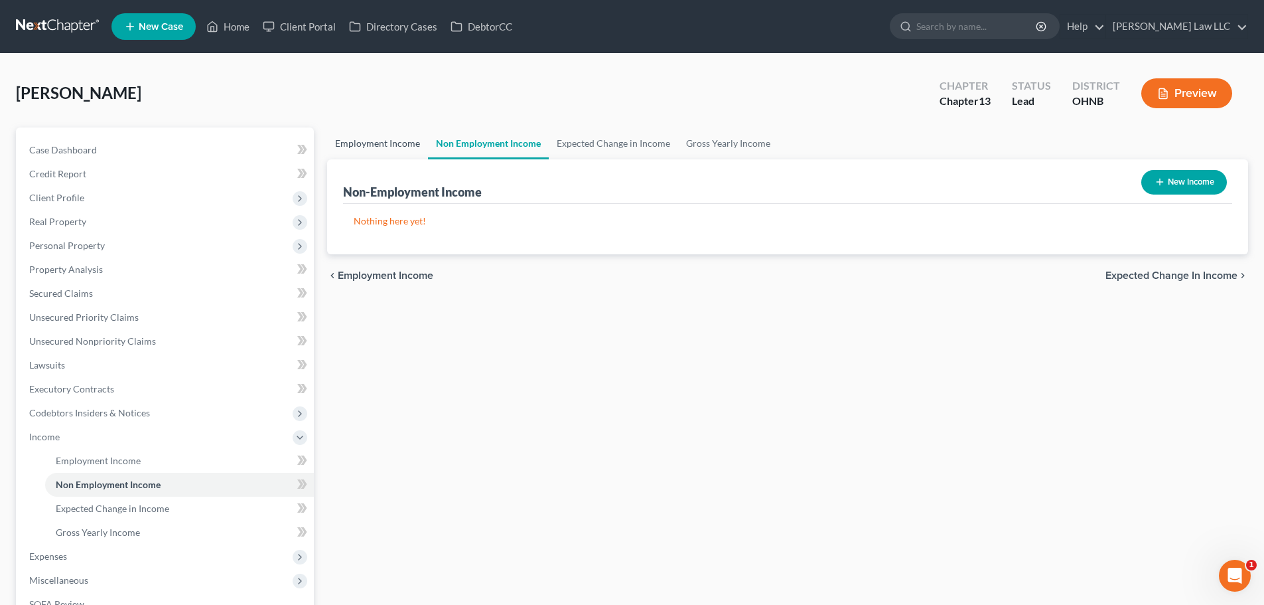
click at [363, 145] on link "Employment Income" at bounding box center [377, 143] width 101 height 32
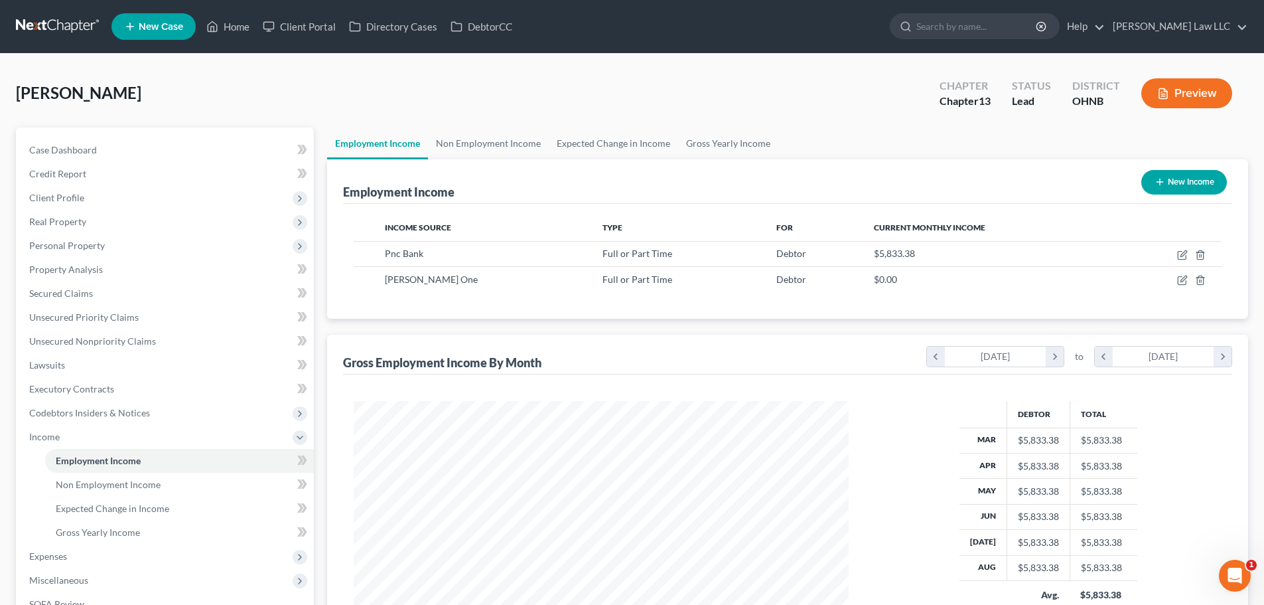
scroll to position [248, 522]
click at [501, 137] on link "Non Employment Income" at bounding box center [488, 143] width 121 height 32
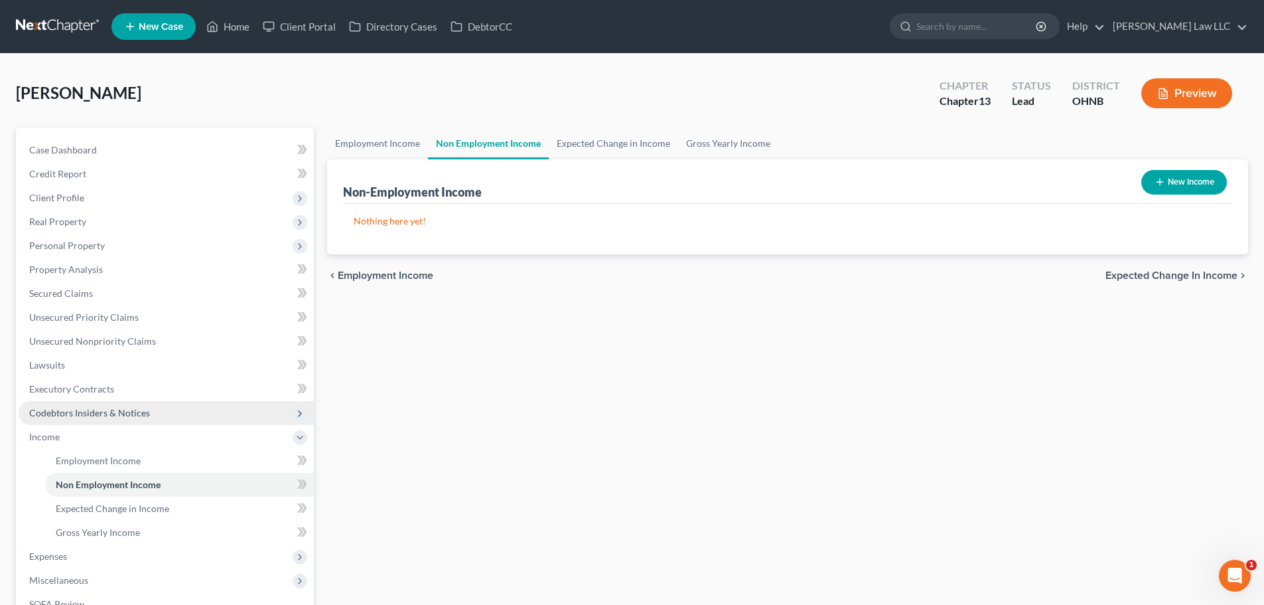
click at [96, 422] on span "Codebtors Insiders & Notices" at bounding box center [166, 413] width 295 height 24
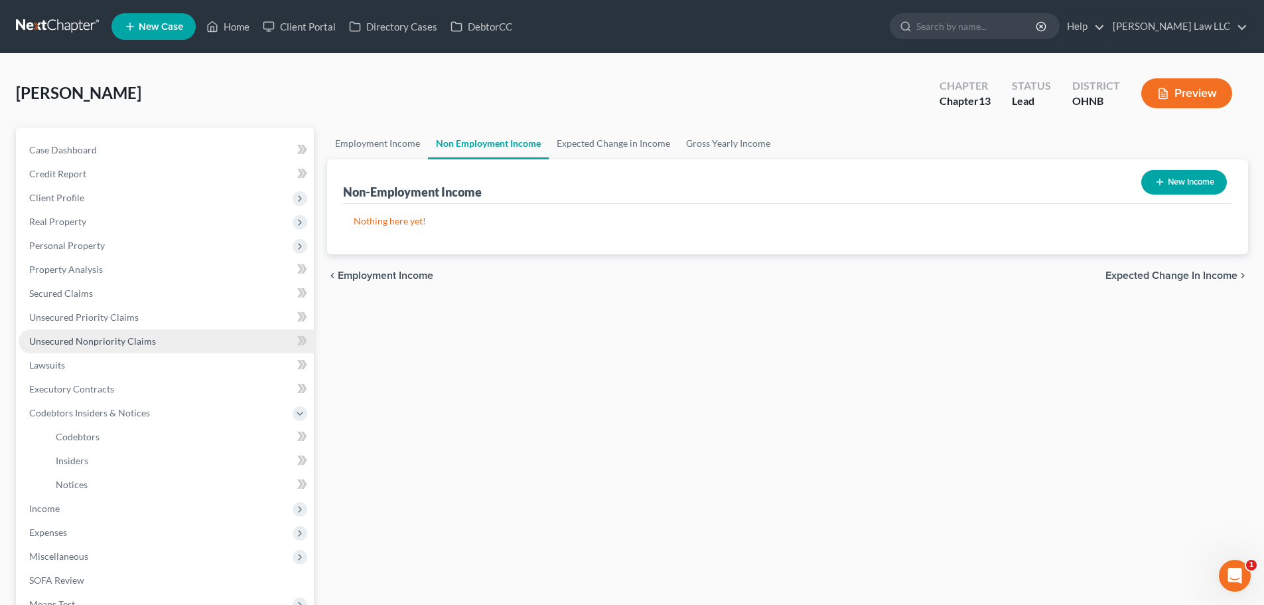
click at [88, 336] on span "Unsecured Nonpriority Claims" at bounding box center [92, 340] width 127 height 11
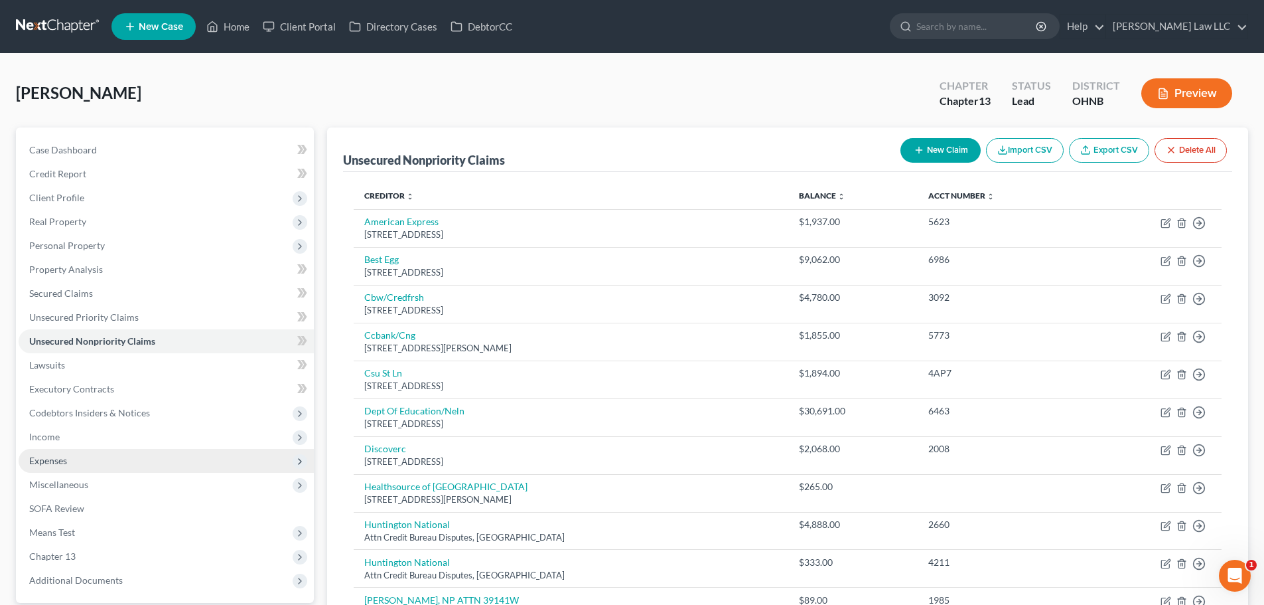
click at [74, 467] on span "Expenses" at bounding box center [166, 461] width 295 height 24
click at [82, 495] on link "Home" at bounding box center [179, 485] width 269 height 24
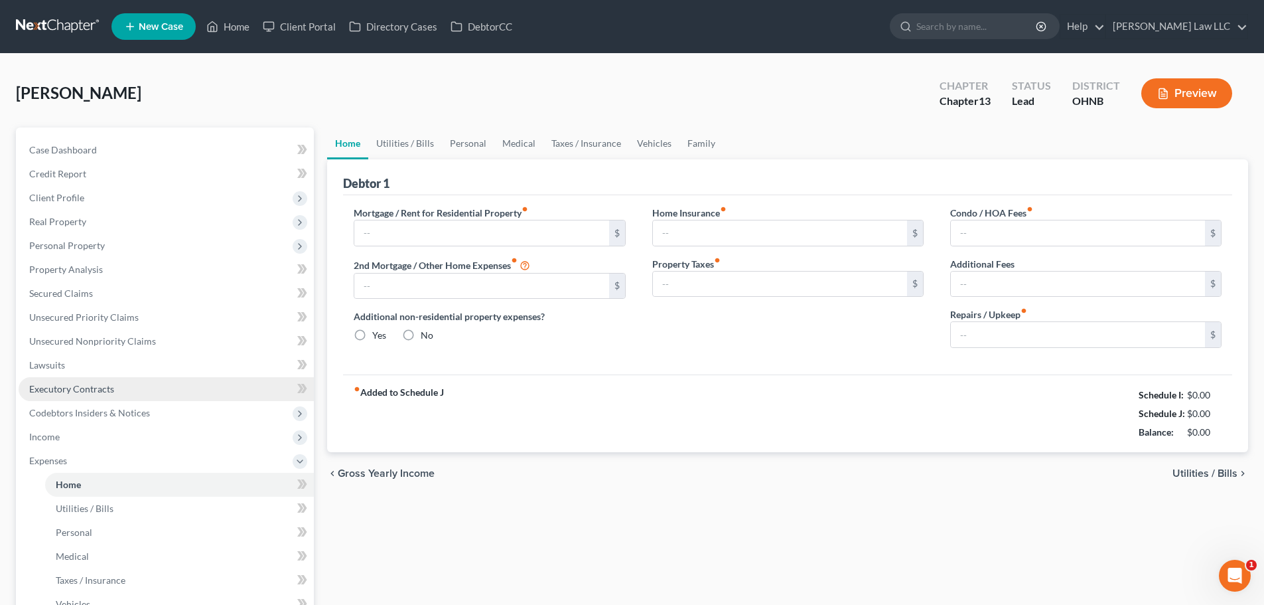
click at [102, 396] on link "Executory Contracts" at bounding box center [166, 389] width 295 height 24
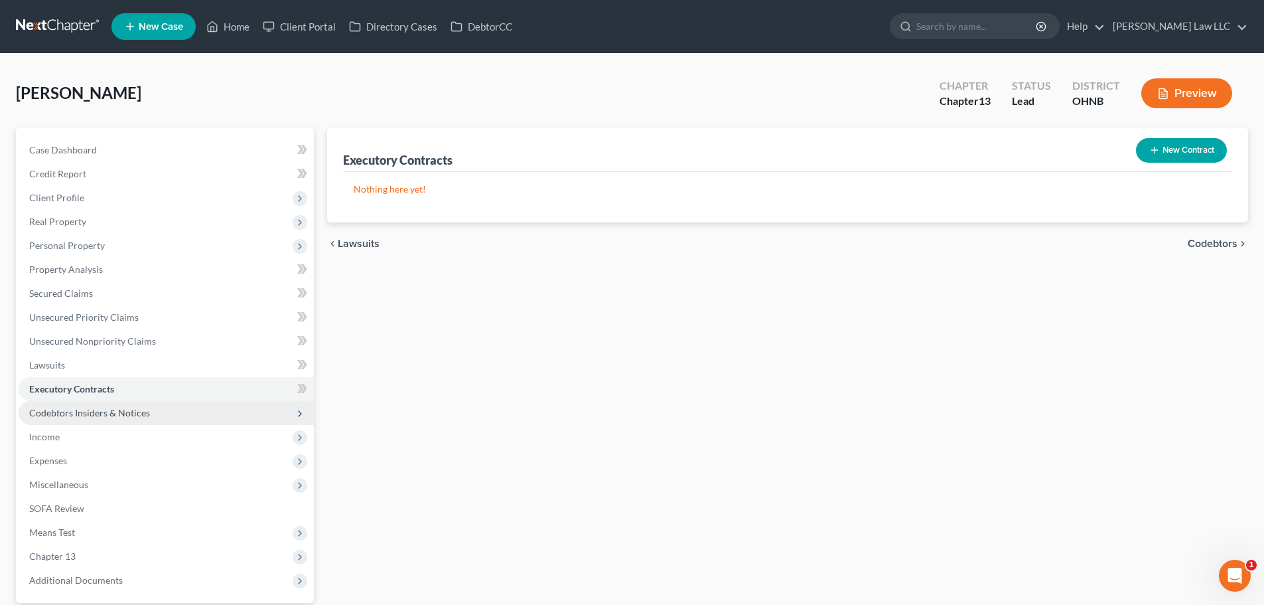
click at [95, 421] on span "Codebtors Insiders & Notices" at bounding box center [166, 413] width 295 height 24
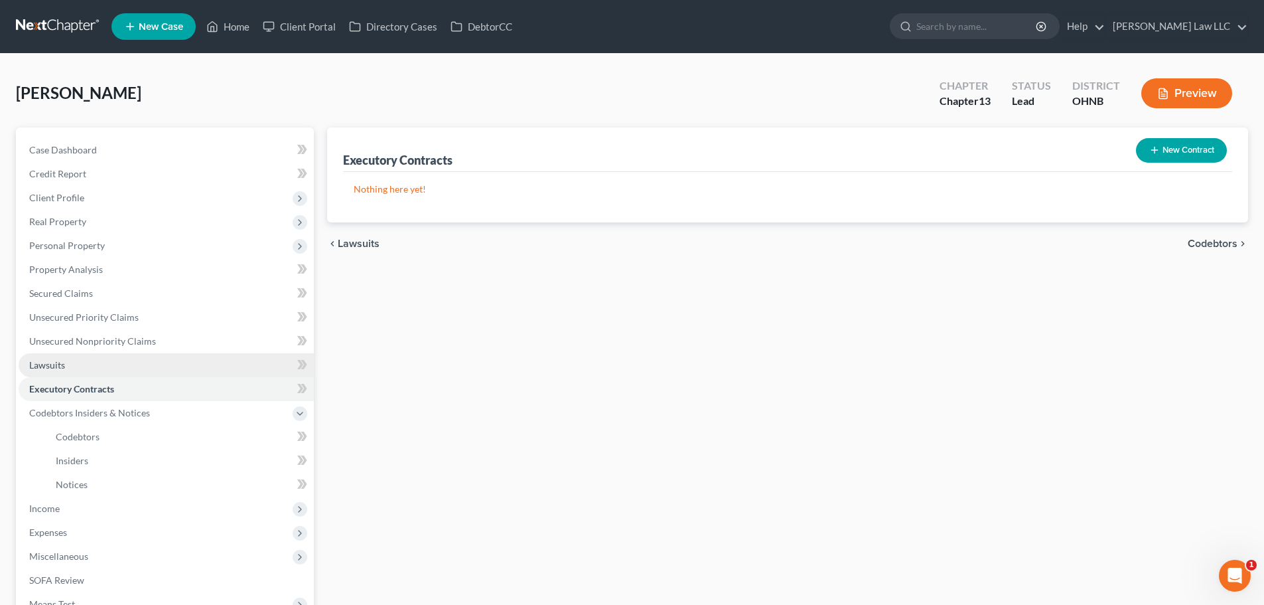
click at [90, 366] on link "Lawsuits" at bounding box center [166, 365] width 295 height 24
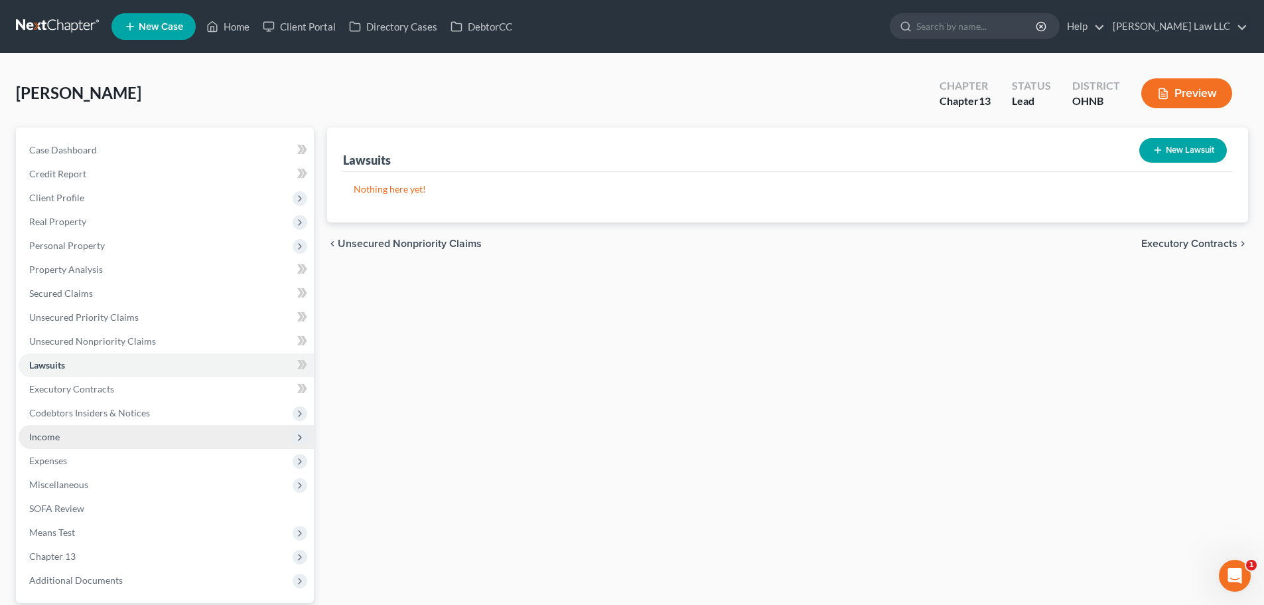
click at [55, 447] on span "Income" at bounding box center [166, 437] width 295 height 24
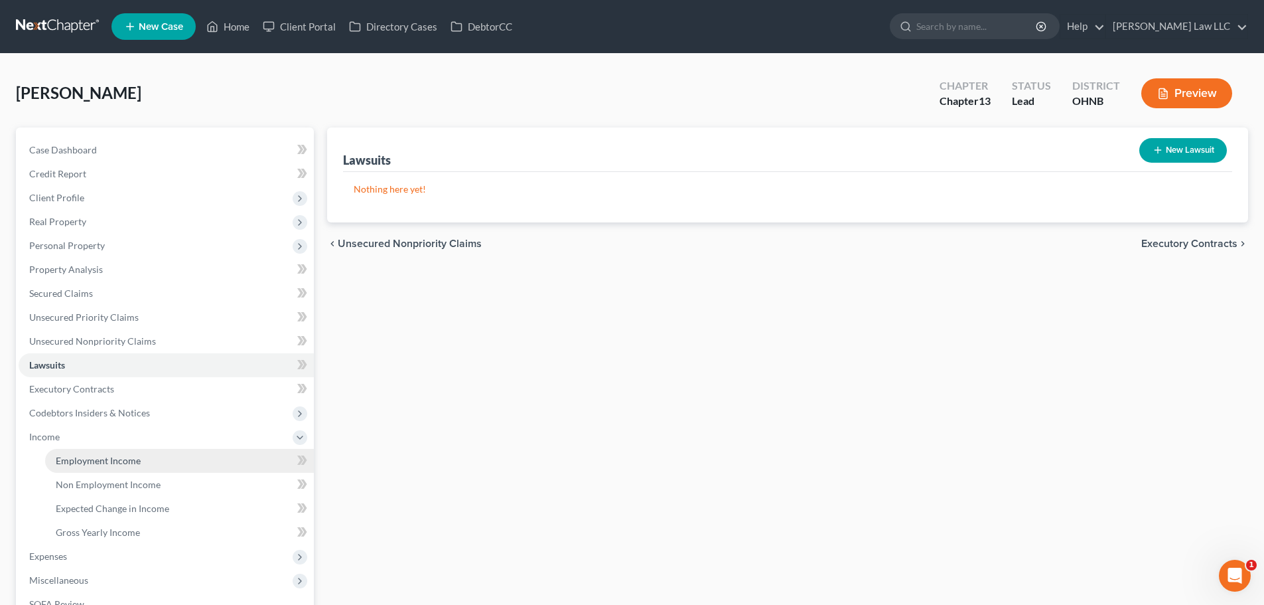
click at [139, 457] on link "Employment Income" at bounding box center [179, 461] width 269 height 24
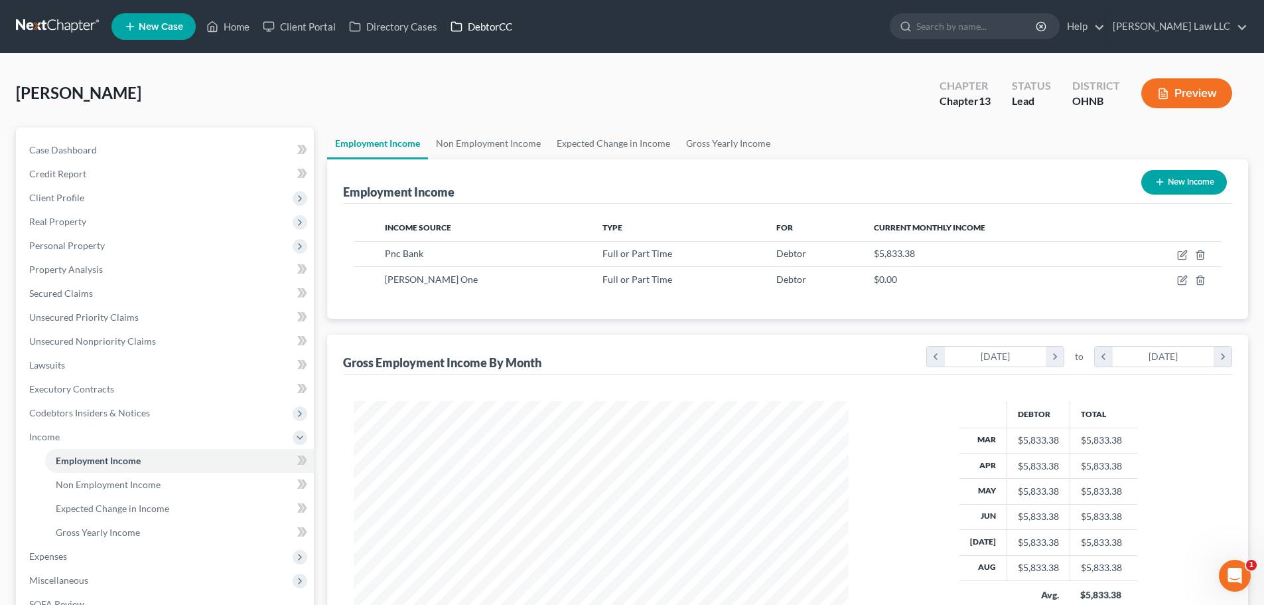
scroll to position [248, 522]
click at [466, 141] on link "Non Employment Income" at bounding box center [488, 143] width 121 height 32
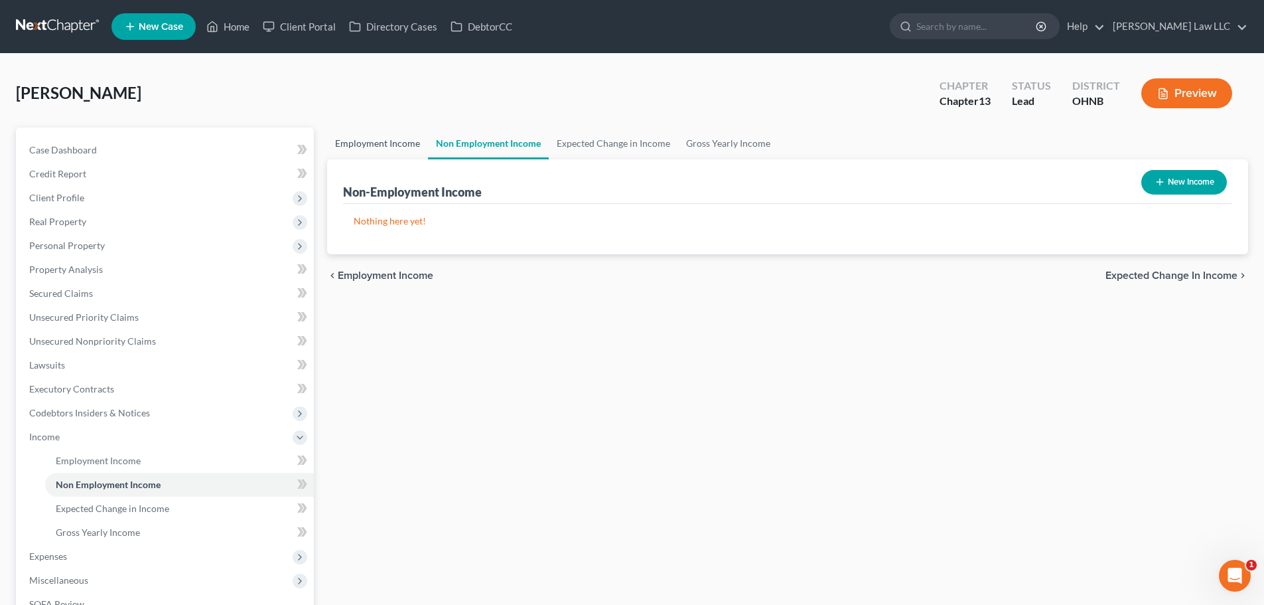
click at [400, 146] on link "Employment Income" at bounding box center [377, 143] width 101 height 32
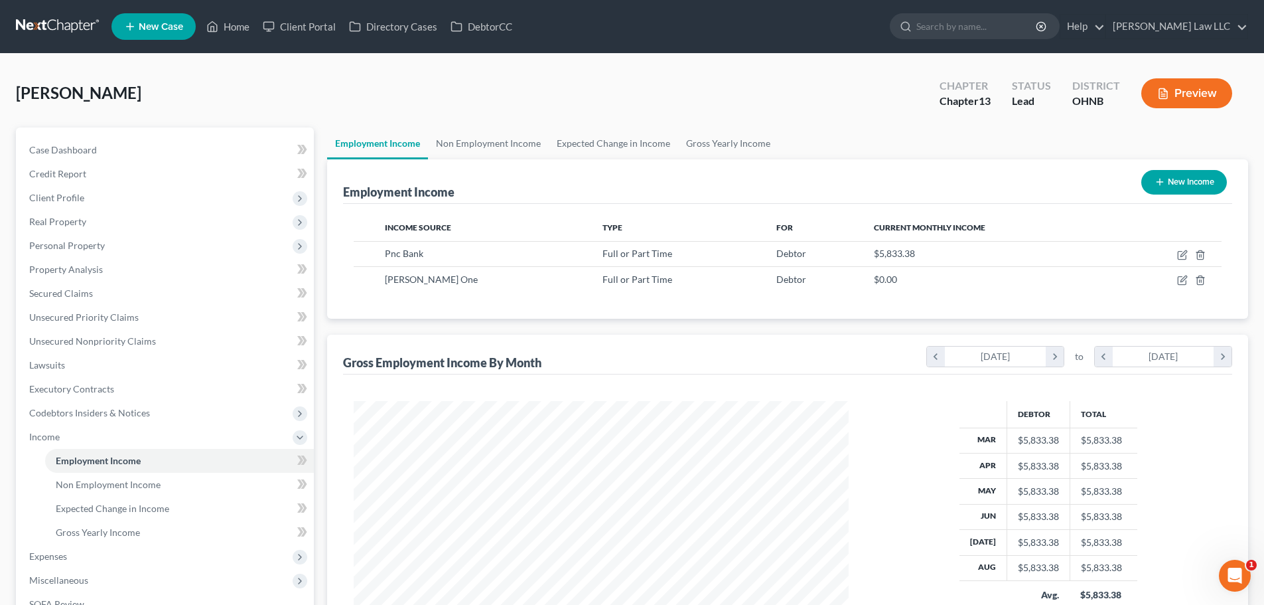
scroll to position [248, 522]
click at [49, 27] on link at bounding box center [58, 27] width 85 height 24
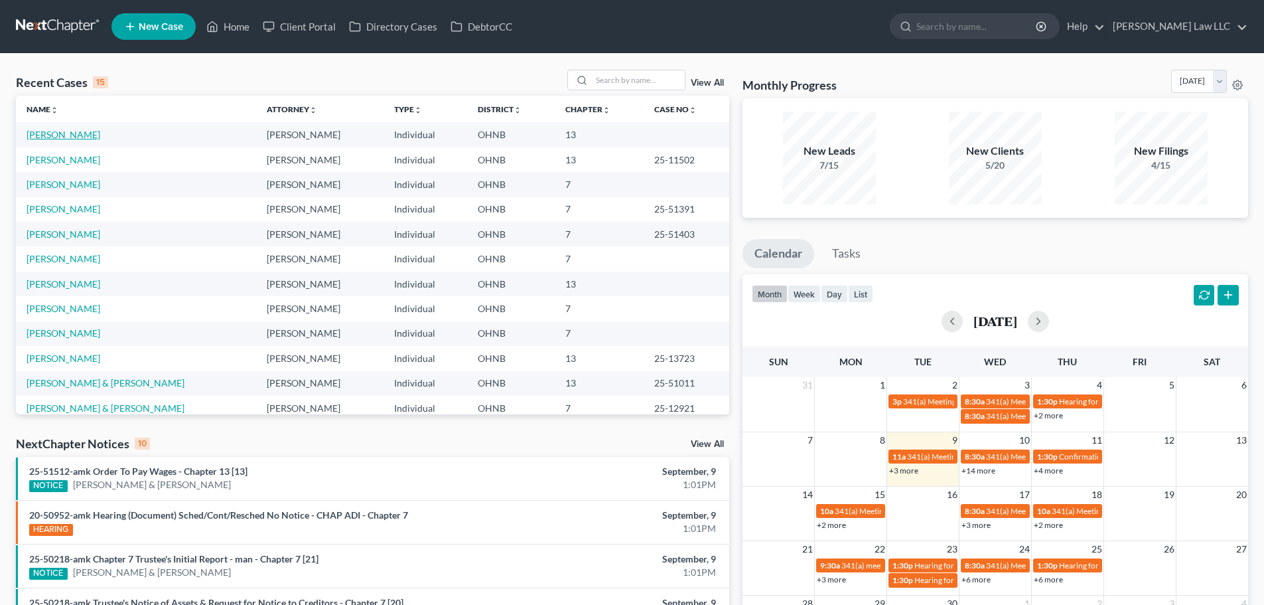
click at [66, 136] on link "[PERSON_NAME]" at bounding box center [64, 134] width 74 height 11
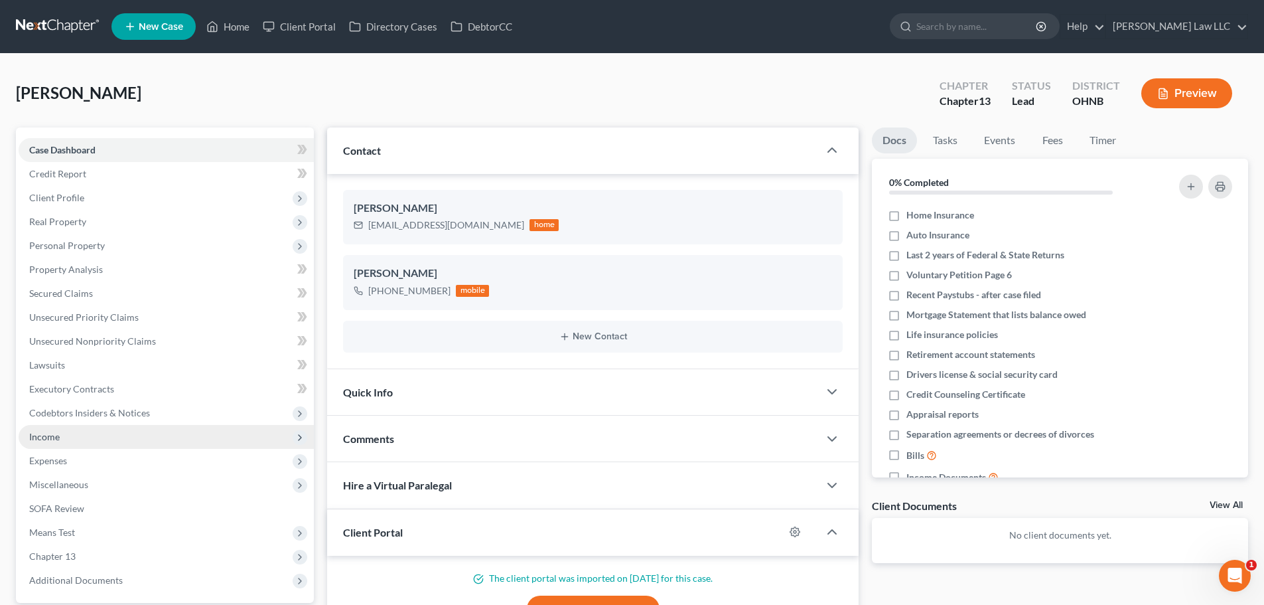
click at [60, 441] on span "Income" at bounding box center [166, 437] width 295 height 24
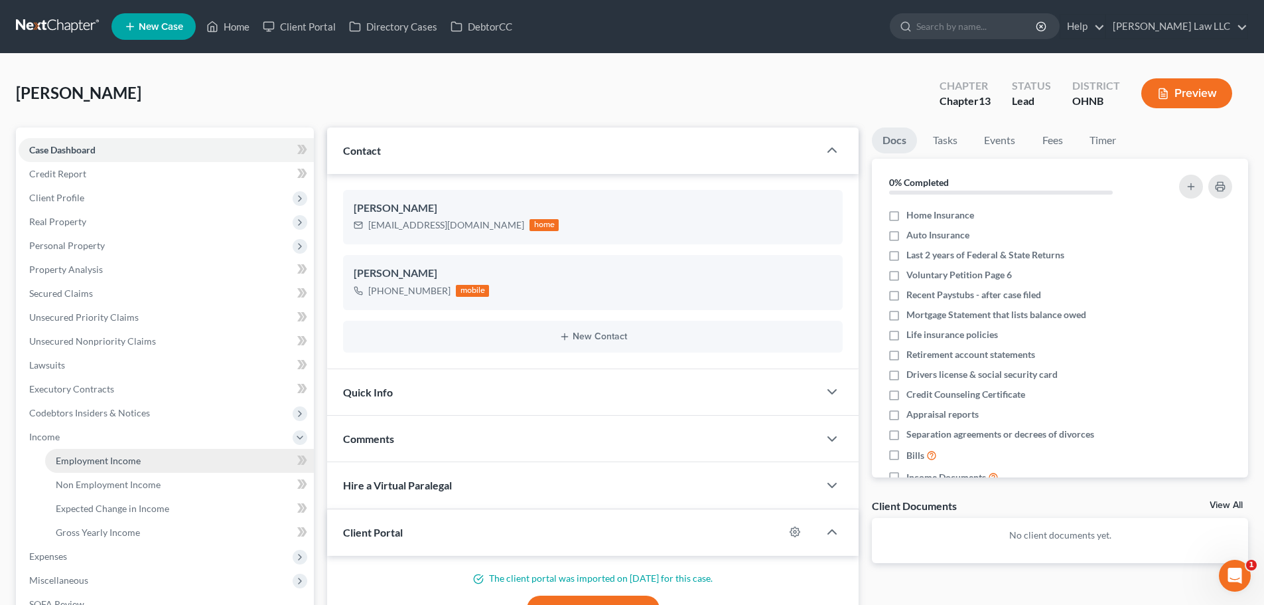
click at [124, 463] on span "Employment Income" at bounding box center [98, 460] width 85 height 11
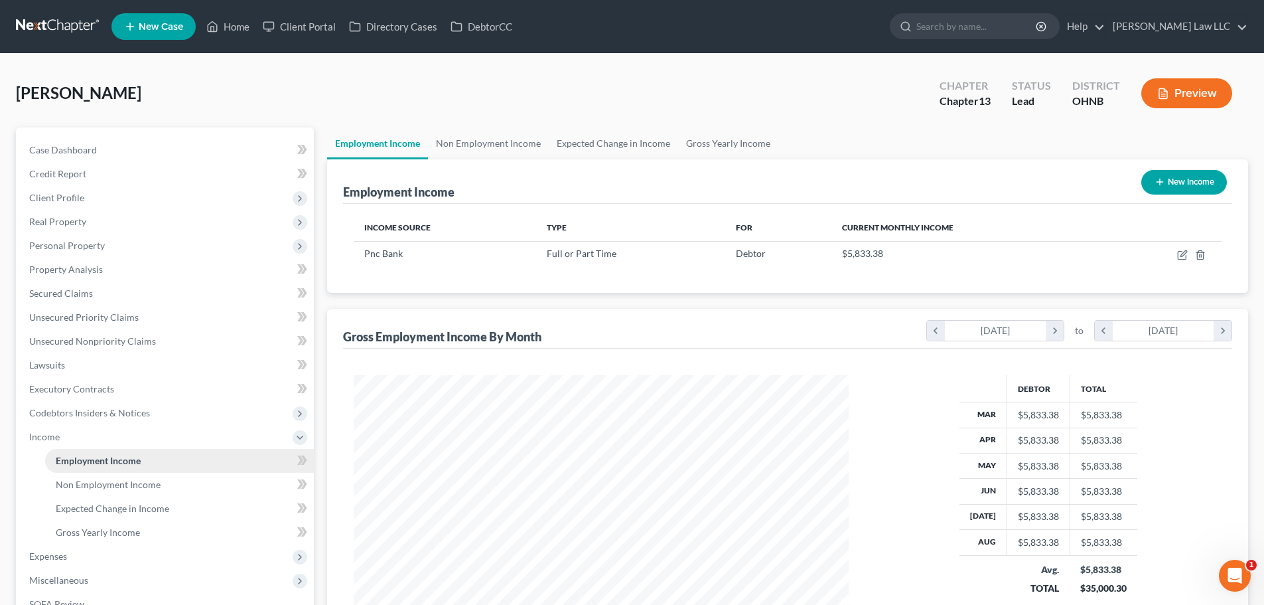
scroll to position [248, 522]
click at [480, 141] on link "Non Employment Income" at bounding box center [488, 143] width 121 height 32
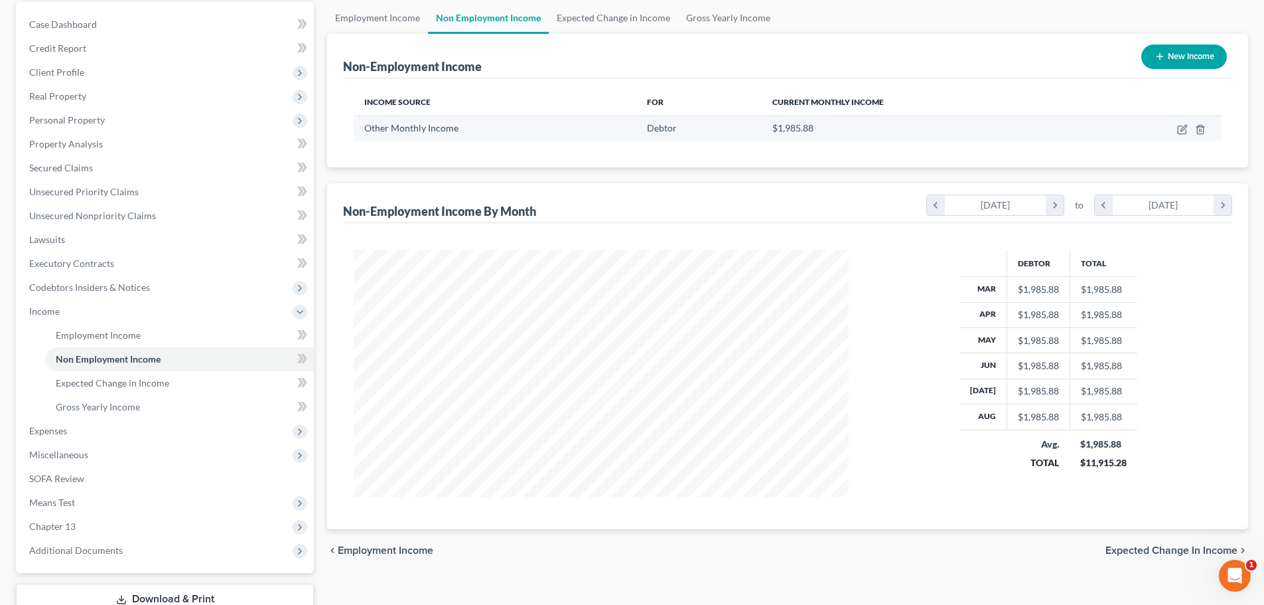
scroll to position [53, 0]
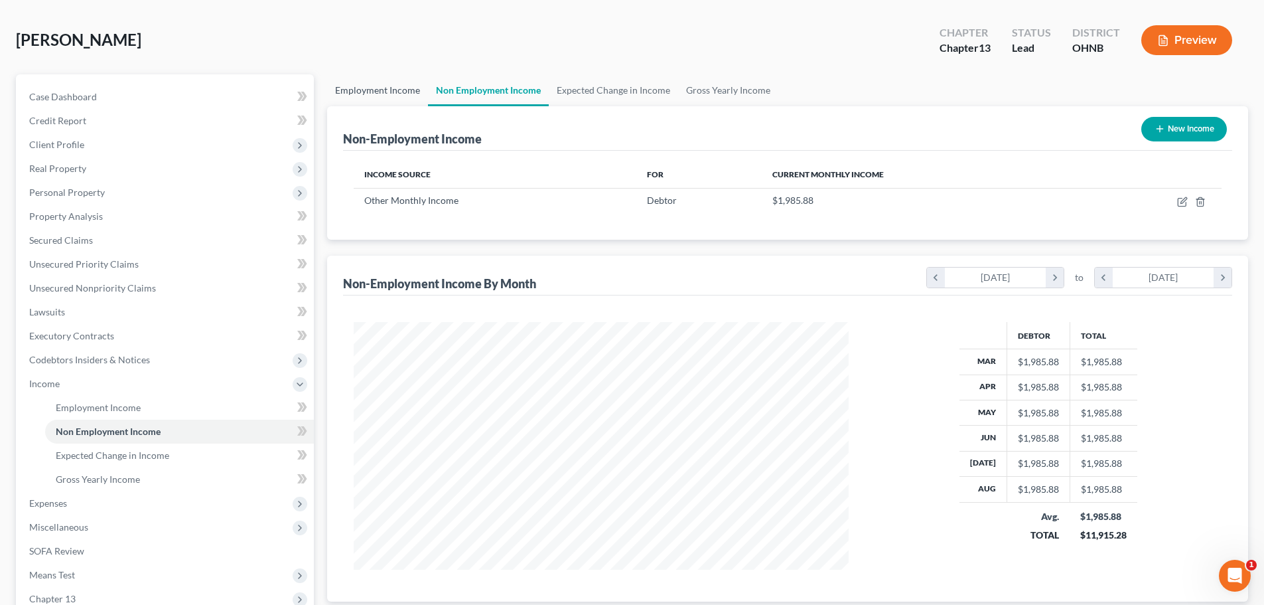
click at [376, 92] on link "Employment Income" at bounding box center [377, 90] width 101 height 32
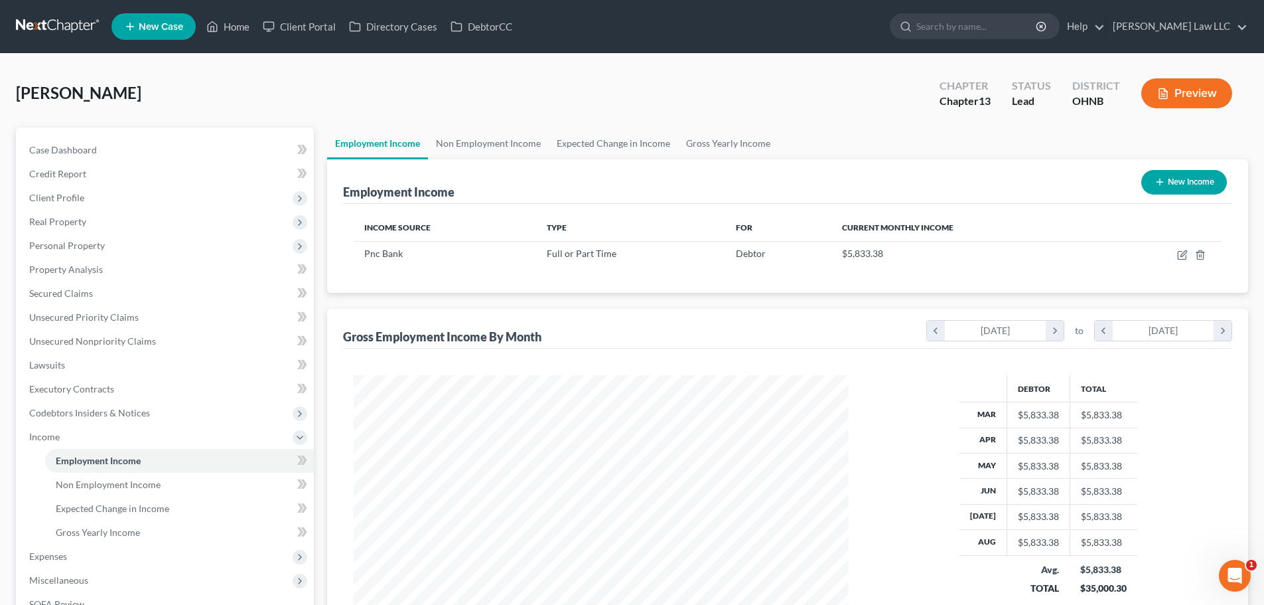
scroll to position [248, 522]
click at [985, 29] on input "search" at bounding box center [976, 26] width 121 height 25
click at [1036, 32] on input "search" at bounding box center [976, 26] width 121 height 25
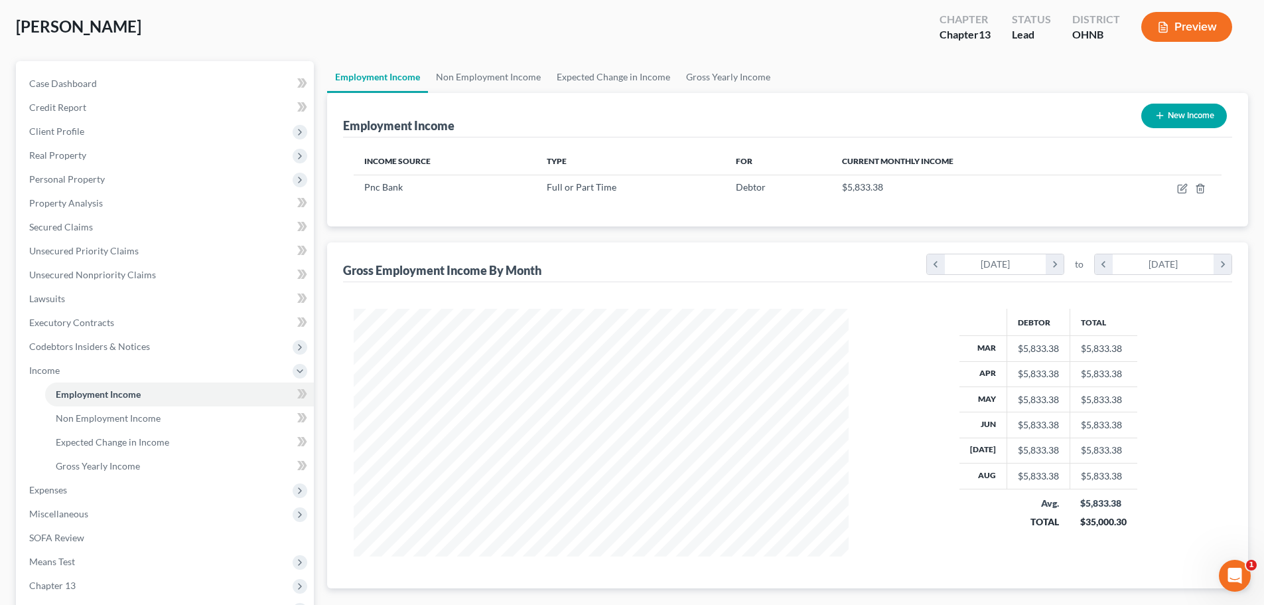
scroll to position [186, 0]
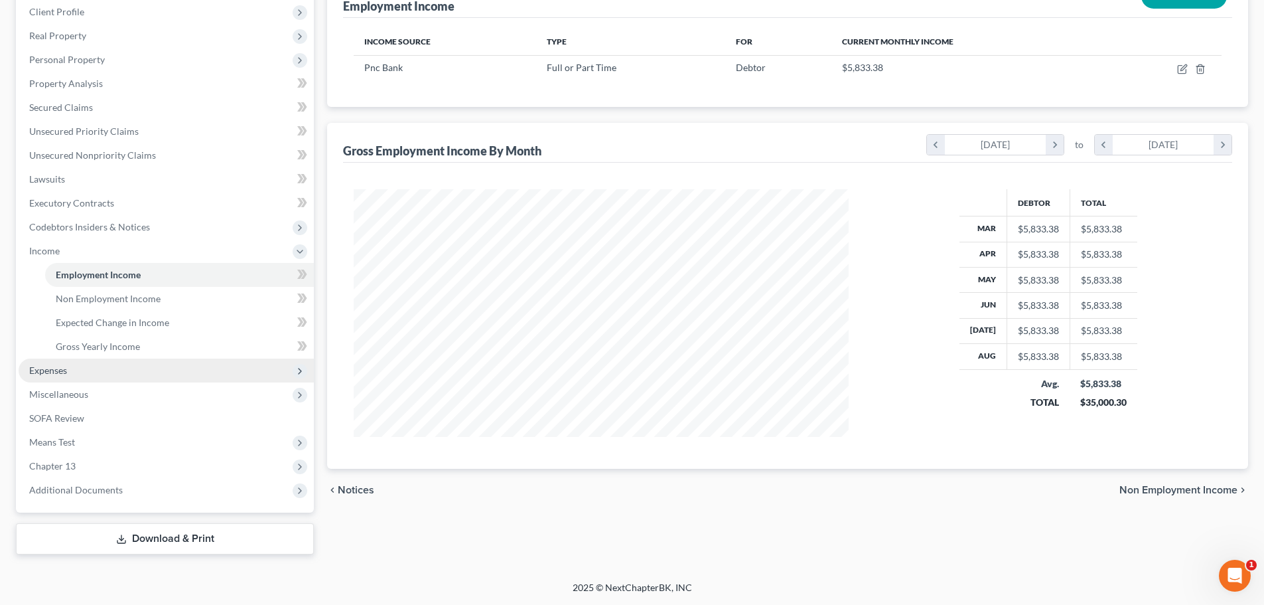
click at [62, 372] on span "Expenses" at bounding box center [48, 369] width 38 height 11
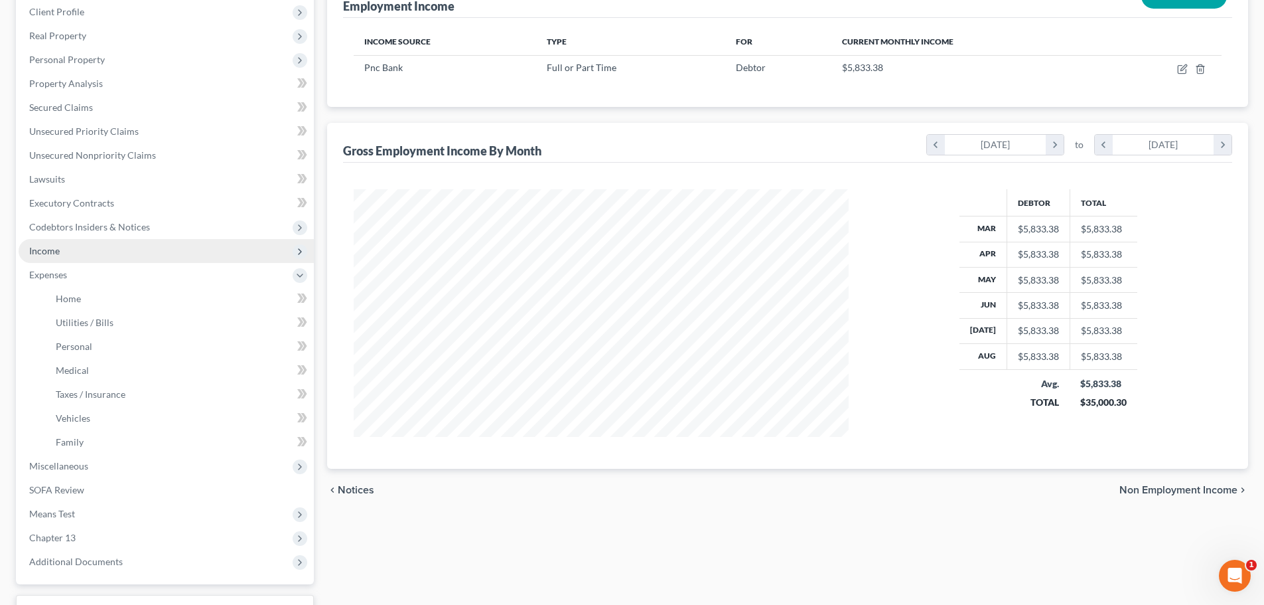
click at [67, 250] on span "Income" at bounding box center [166, 251] width 295 height 24
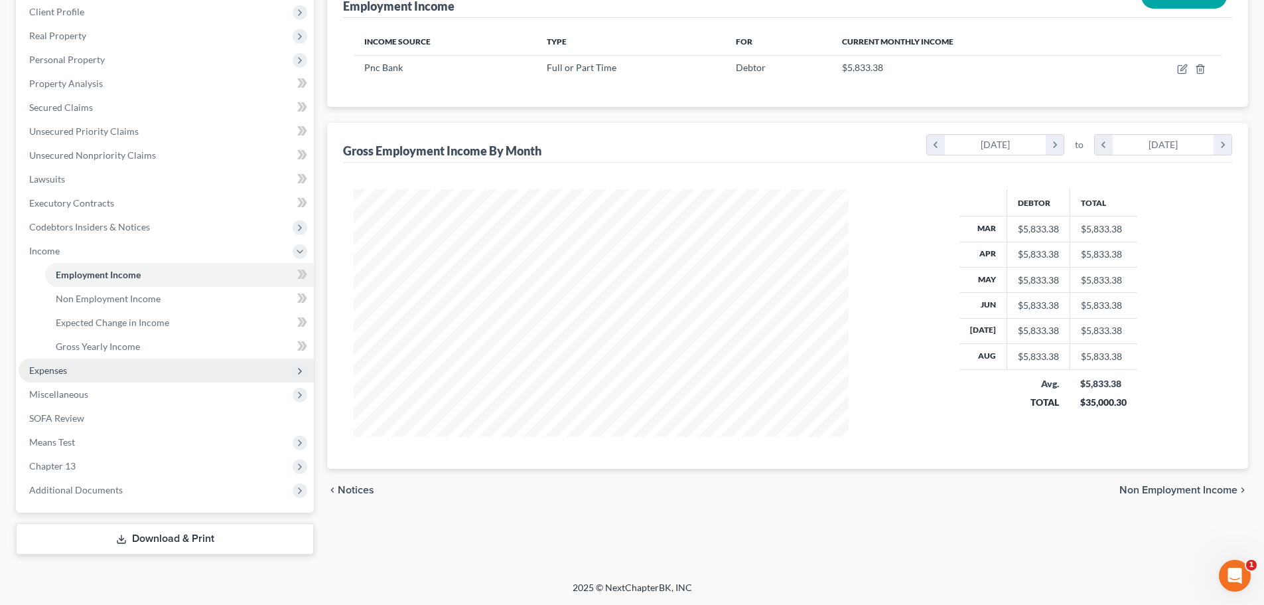
click at [64, 377] on span "Expenses" at bounding box center [166, 370] width 295 height 24
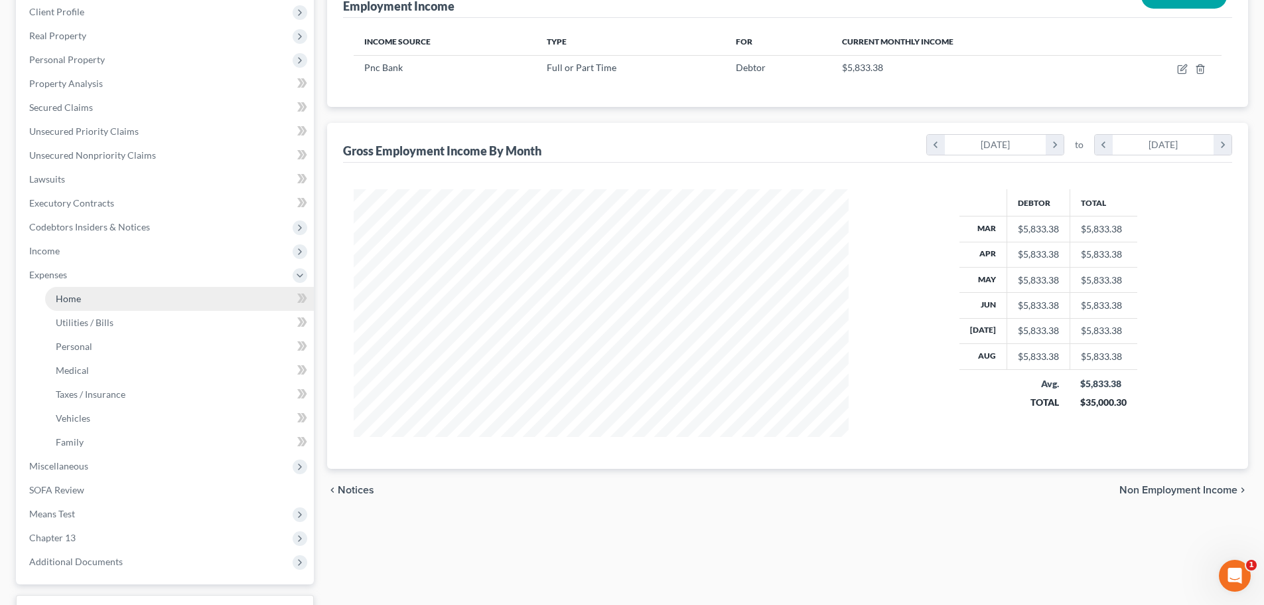
click at [80, 301] on span "Home" at bounding box center [68, 298] width 25 height 11
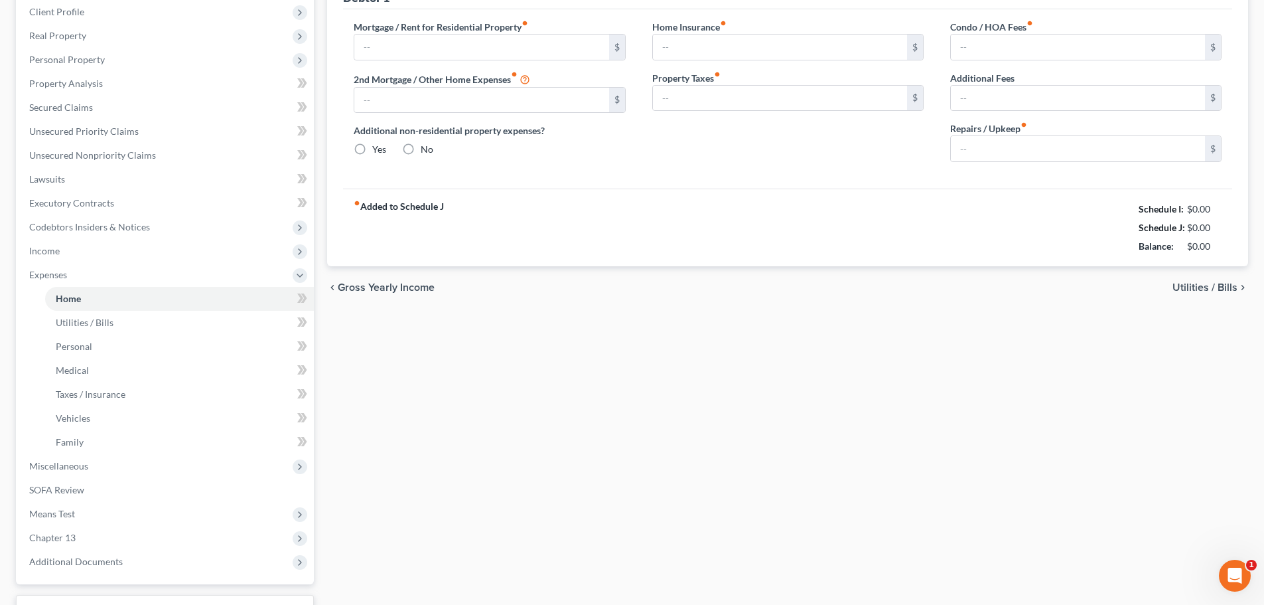
scroll to position [40, 0]
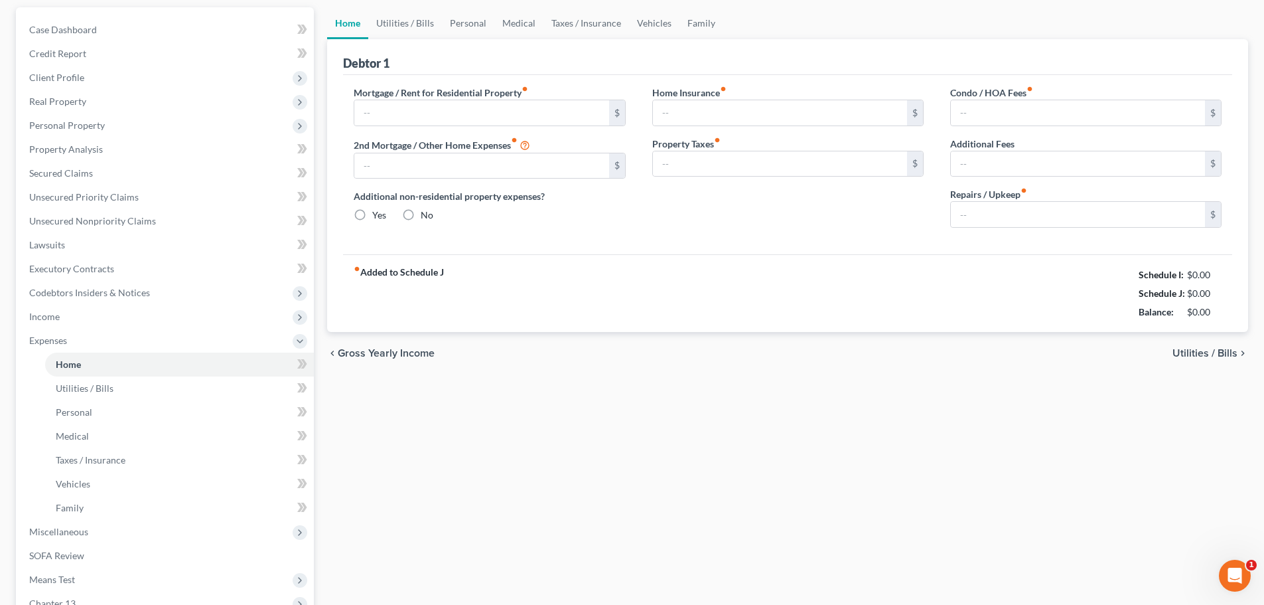
type input "1,375.00"
radio input "true"
type input "70.00"
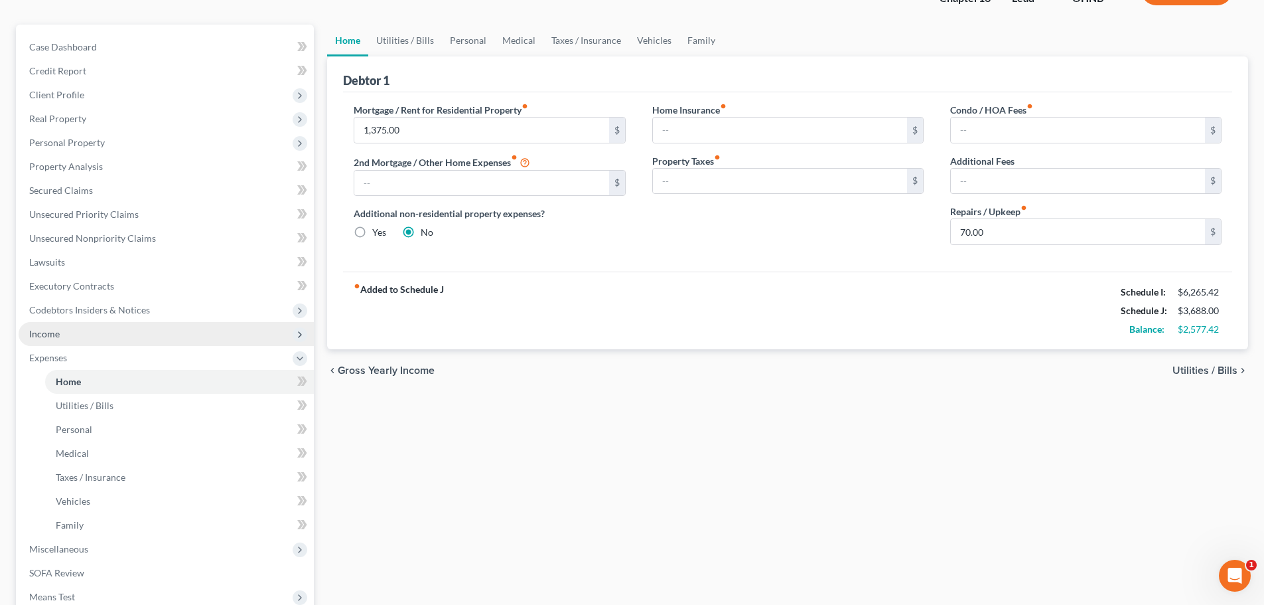
scroll to position [199, 0]
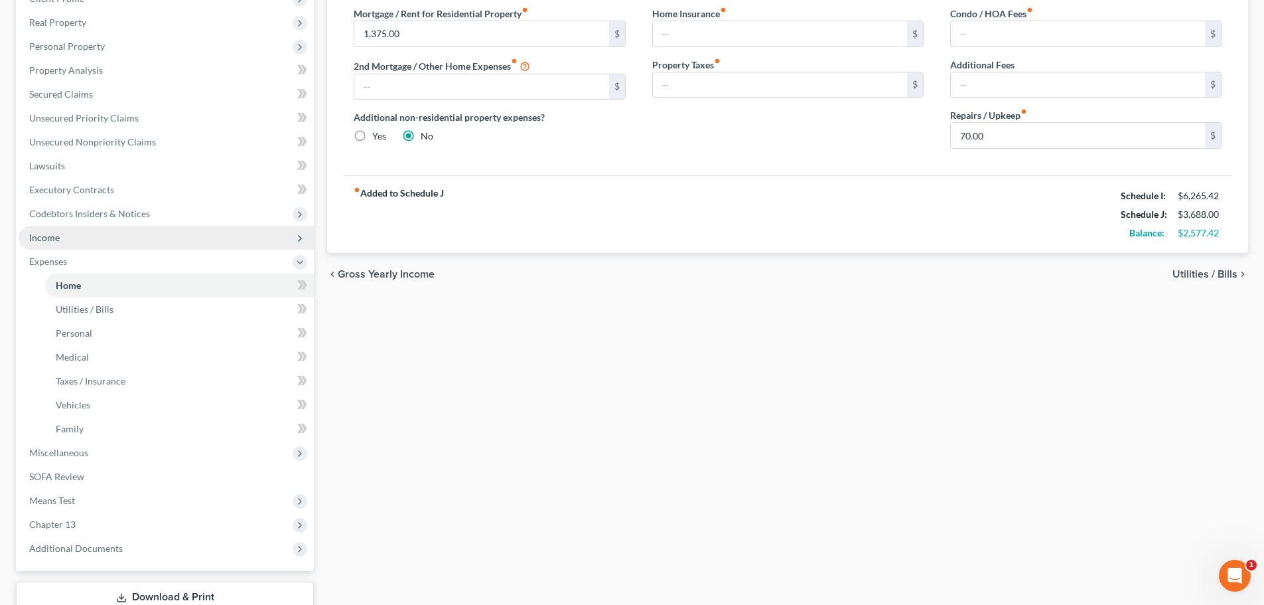
click at [88, 247] on span "Income" at bounding box center [166, 238] width 295 height 24
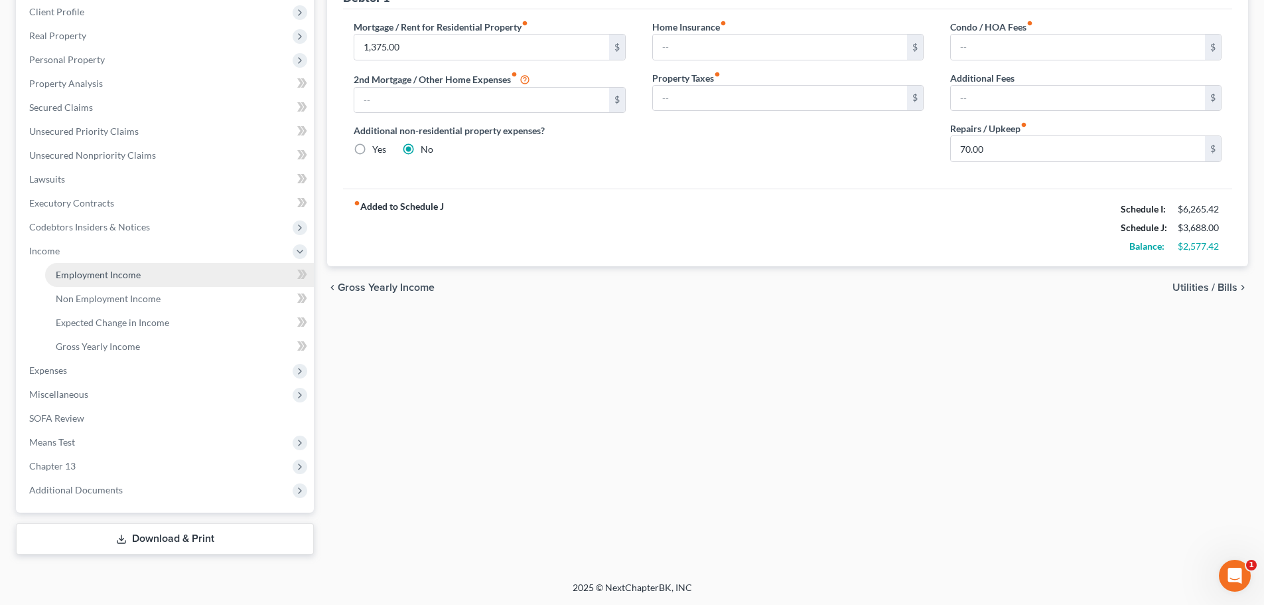
click at [101, 277] on span "Employment Income" at bounding box center [98, 274] width 85 height 11
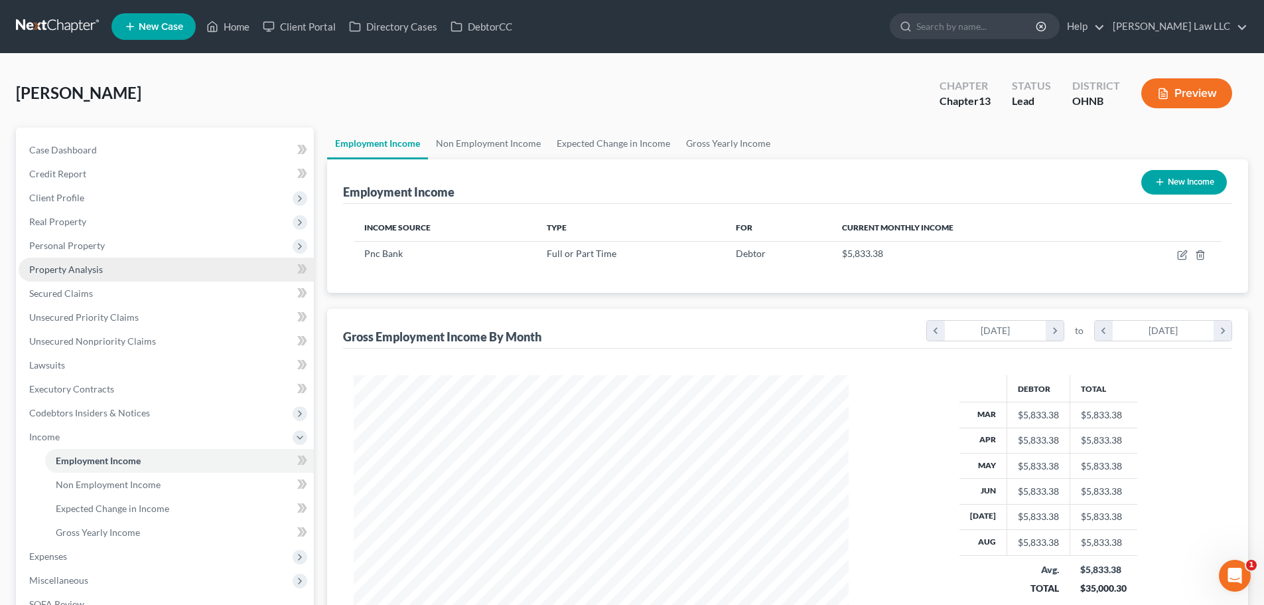
scroll to position [248, 522]
click at [498, 143] on link "Non Employment Income" at bounding box center [488, 143] width 121 height 32
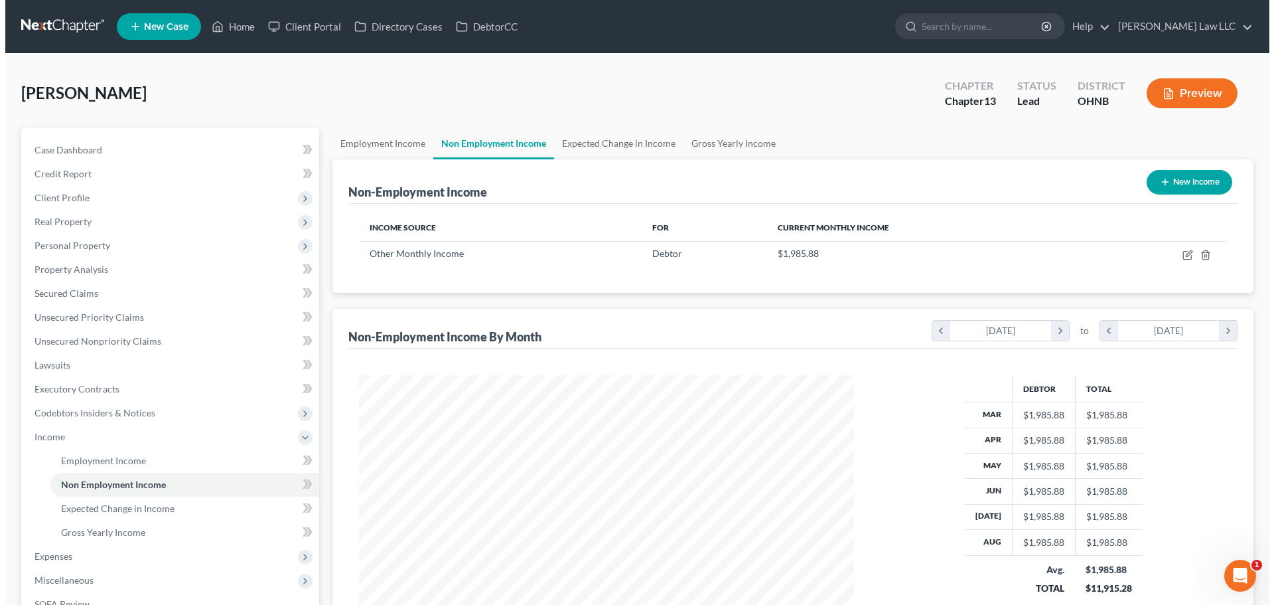
scroll to position [248, 522]
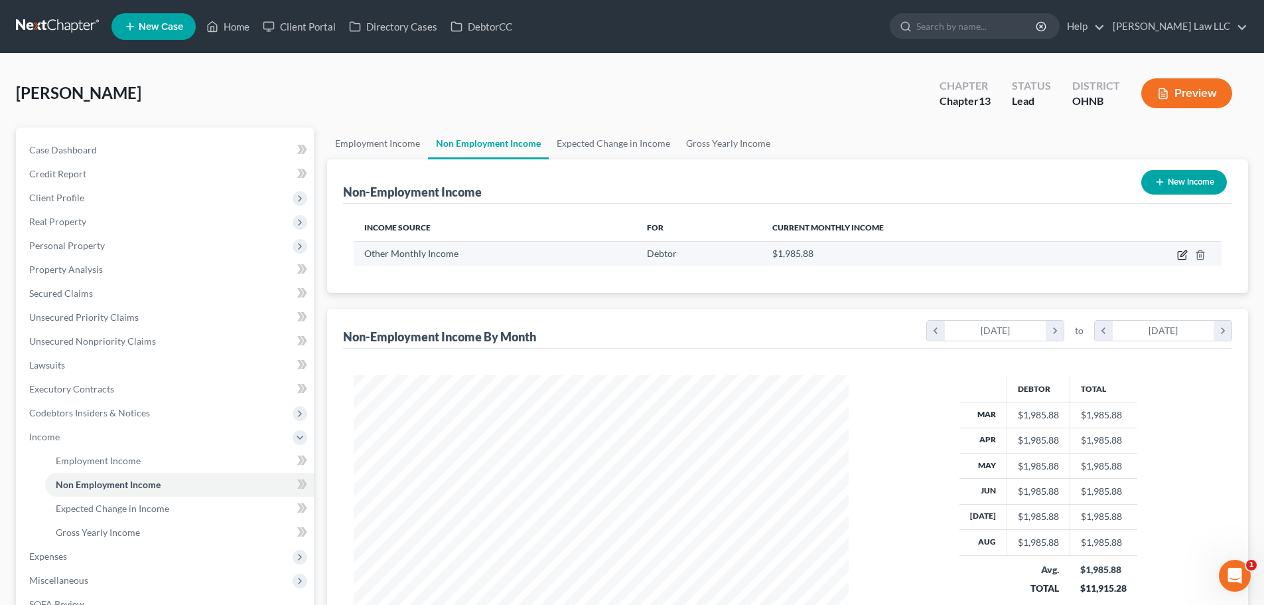
click at [1184, 255] on icon "button" at bounding box center [1184, 253] width 6 height 6
select select "13"
select select "2"
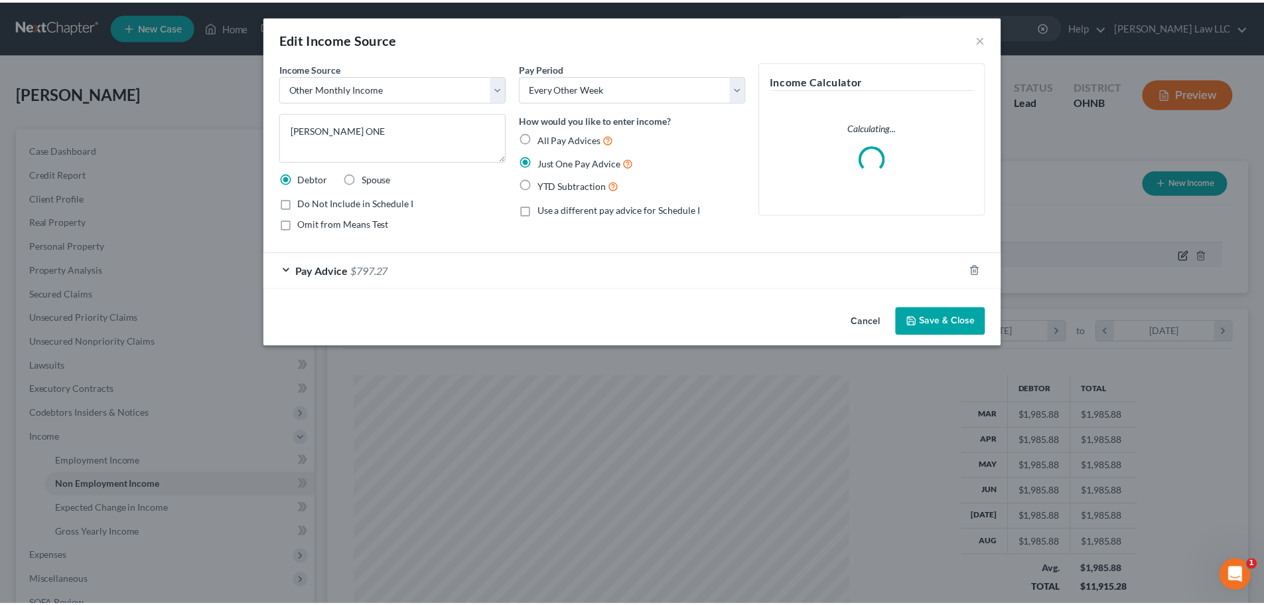
scroll to position [250, 526]
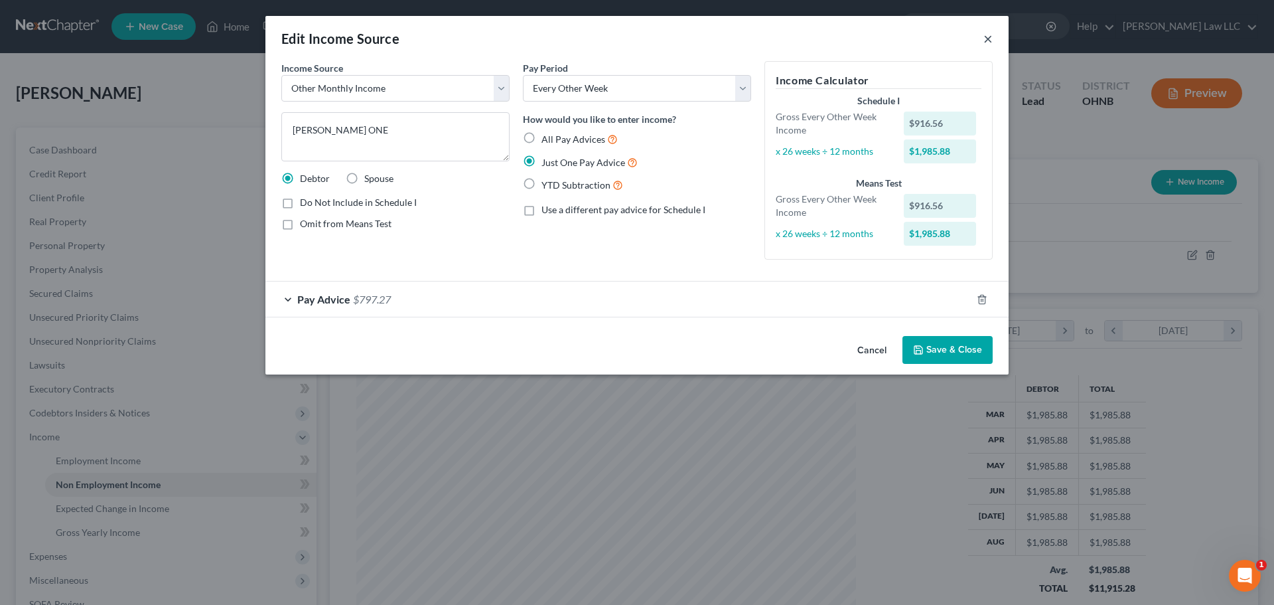
click at [985, 38] on button "×" at bounding box center [988, 39] width 9 height 16
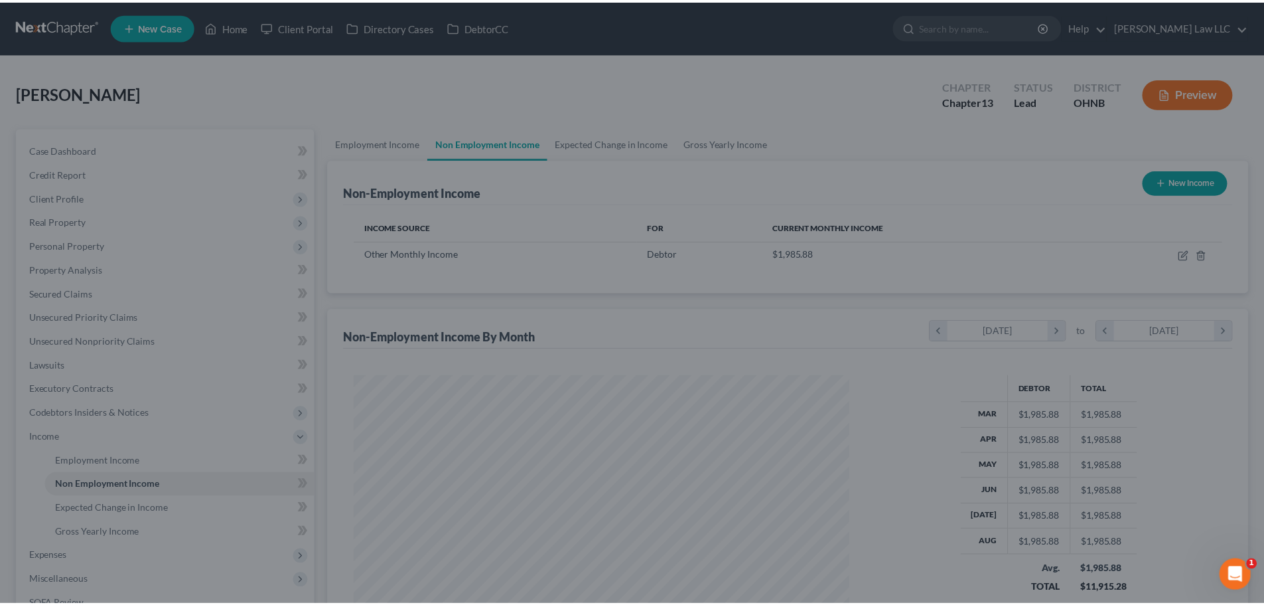
scroll to position [663385, 663111]
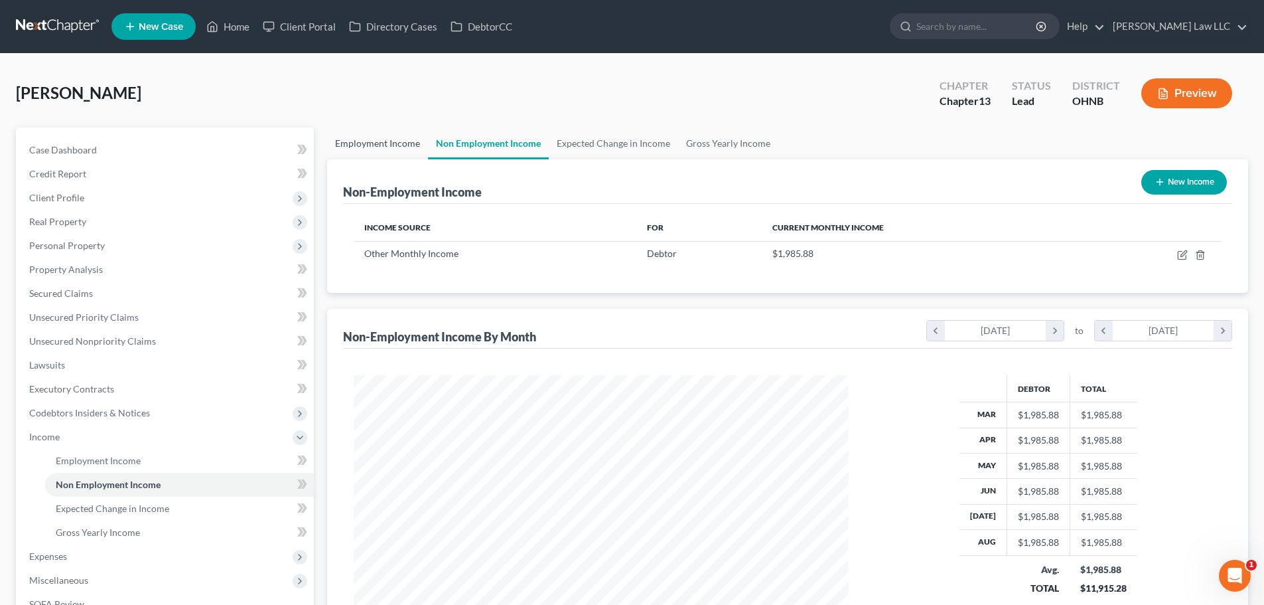
click at [361, 145] on link "Employment Income" at bounding box center [377, 143] width 101 height 32
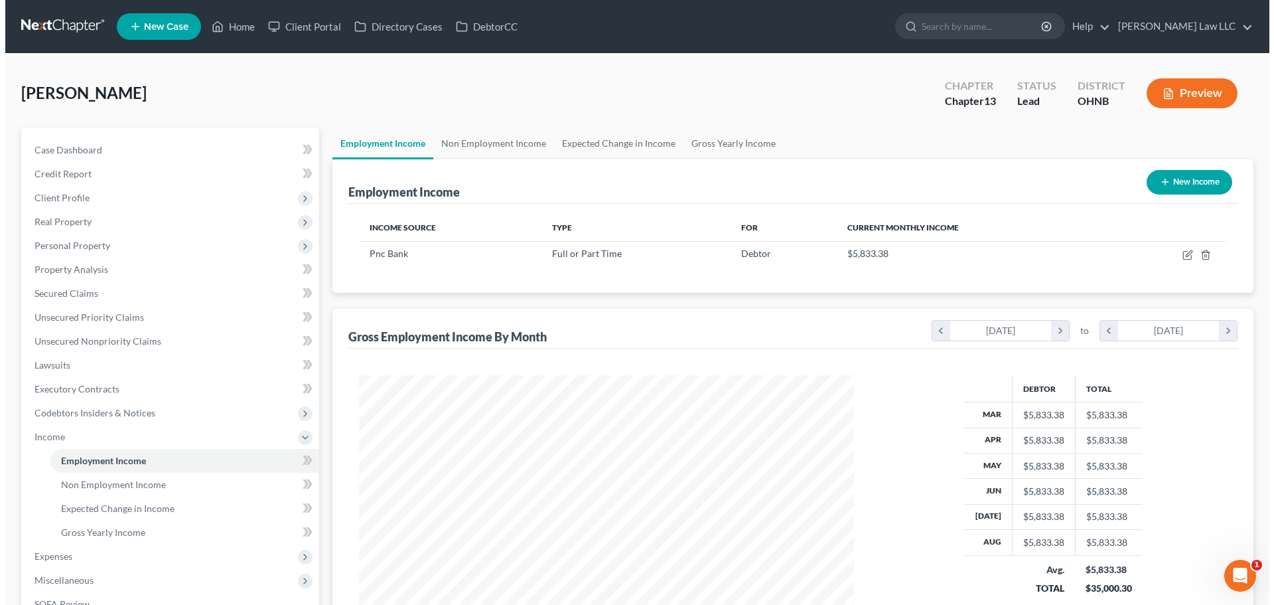
scroll to position [248, 522]
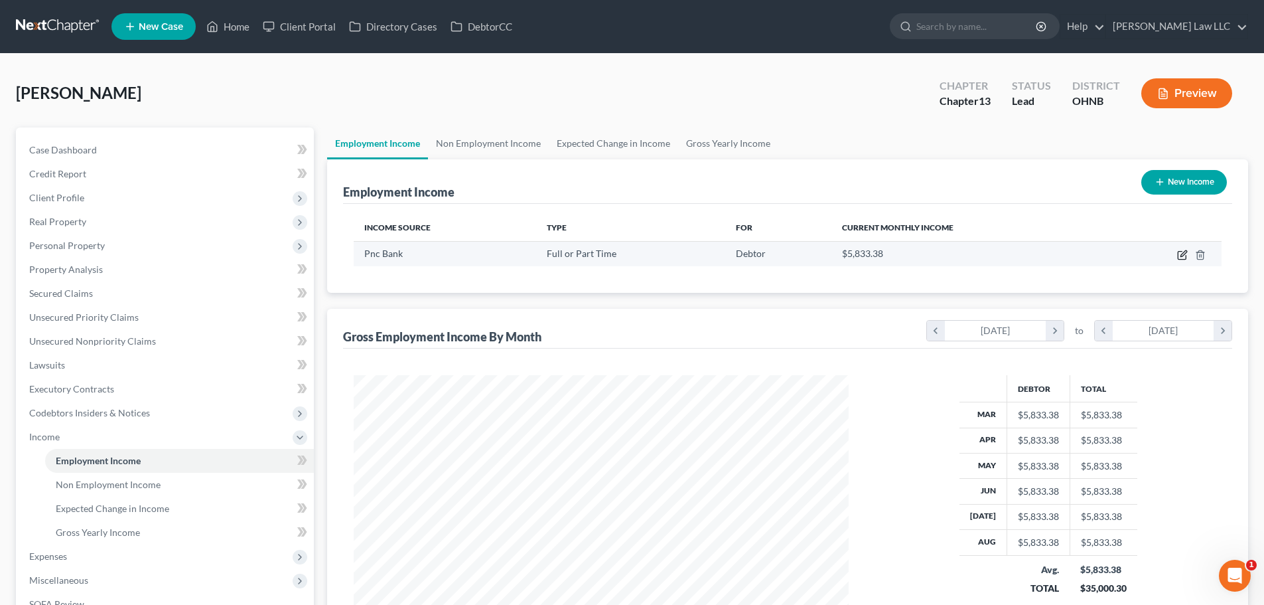
click at [1183, 256] on icon "button" at bounding box center [1184, 253] width 6 height 6
select select "0"
select select "36"
select select "2"
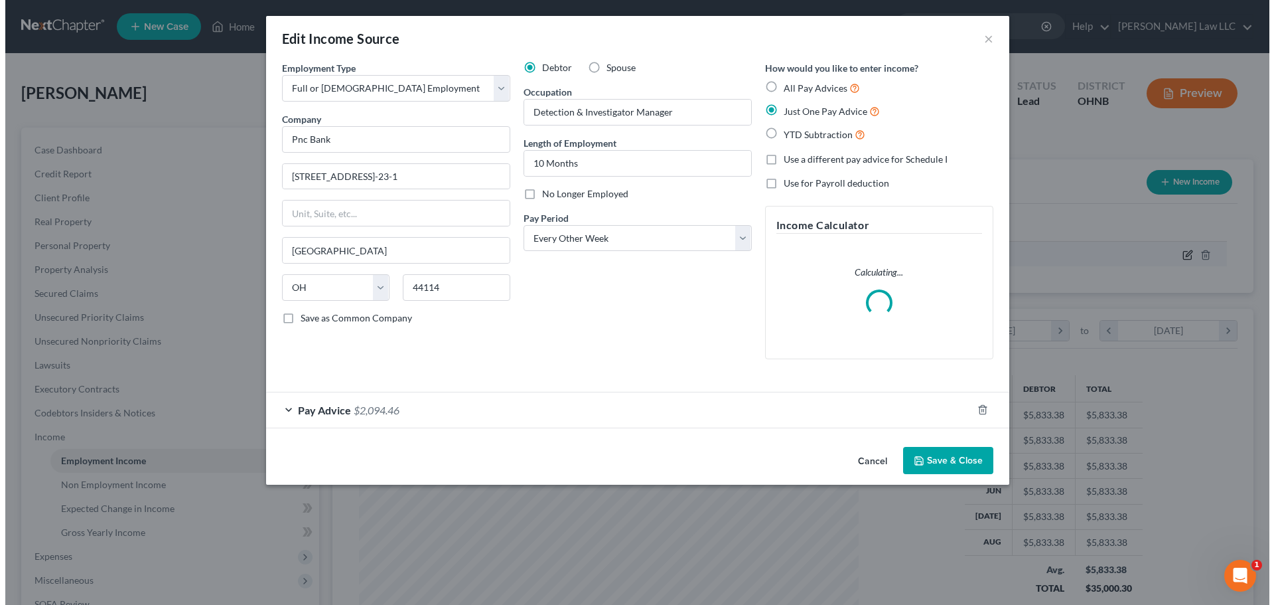
scroll to position [250, 526]
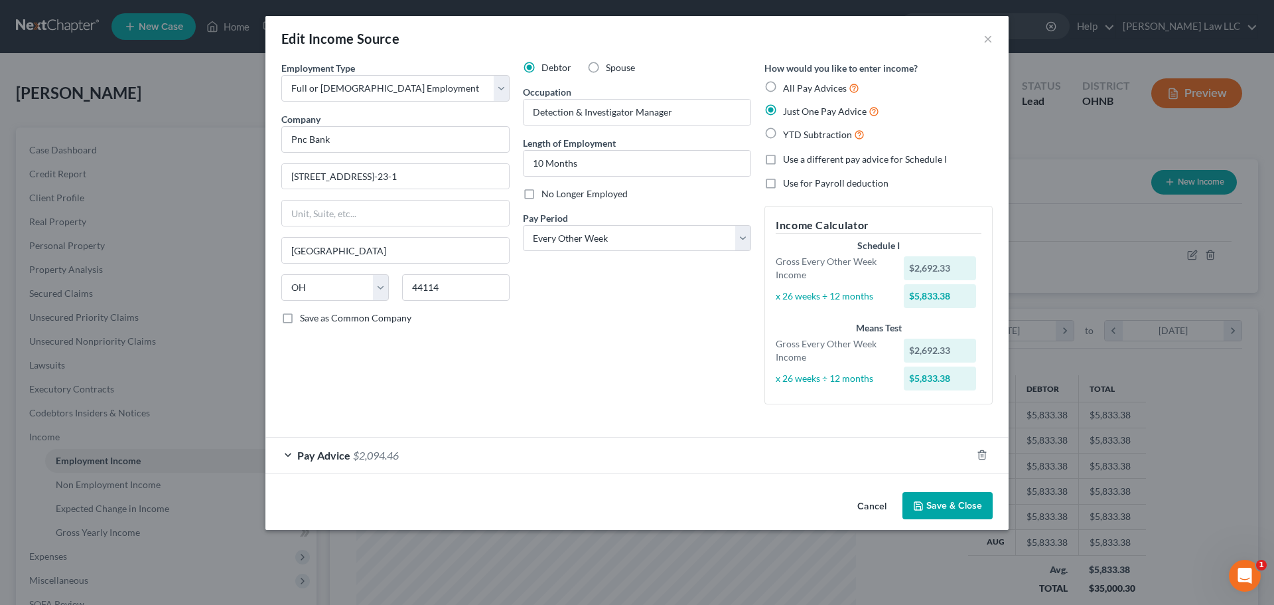
click at [396, 457] on span "$2,094.46" at bounding box center [376, 455] width 46 height 13
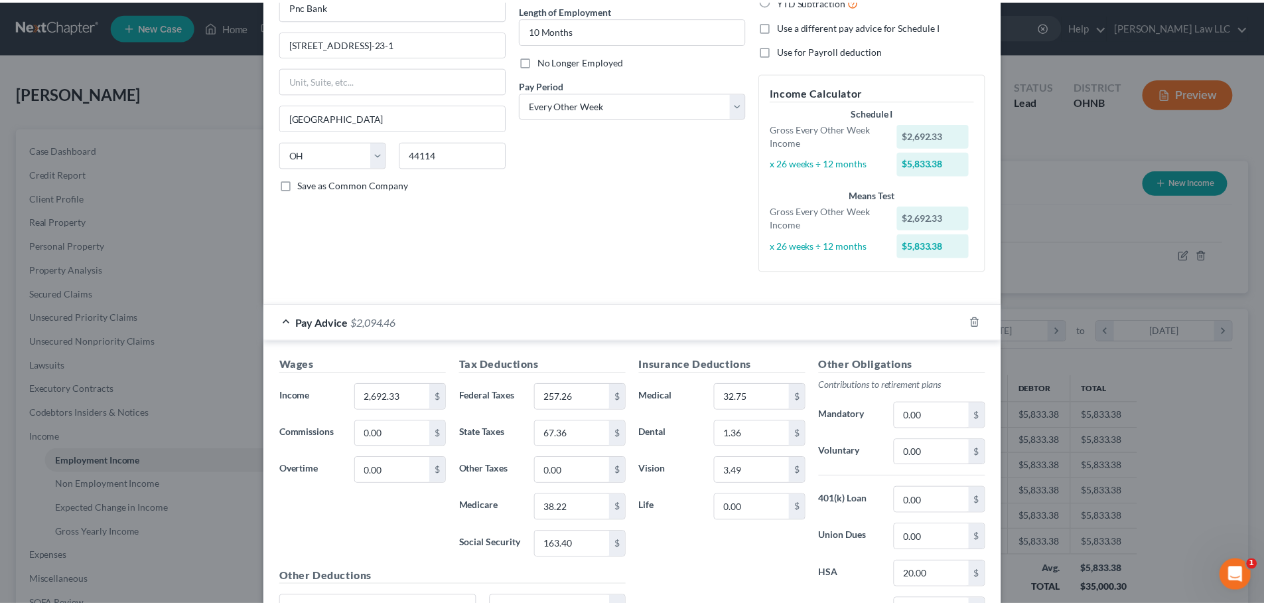
scroll to position [265, 0]
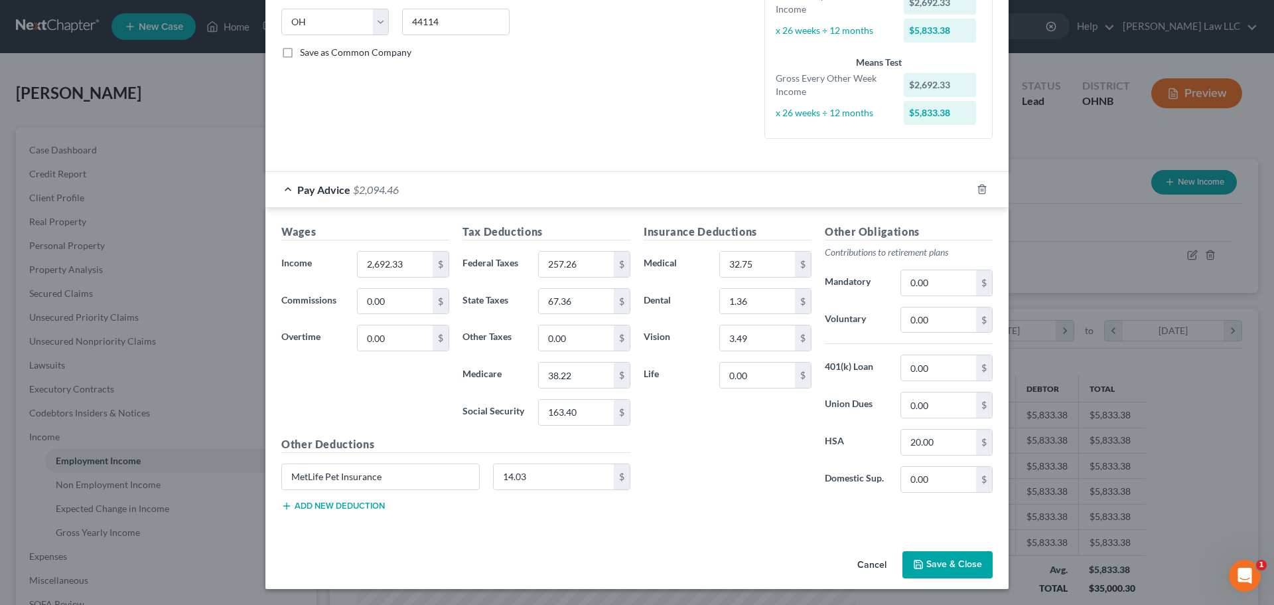
click at [929, 570] on button "Save & Close" at bounding box center [948, 565] width 90 height 28
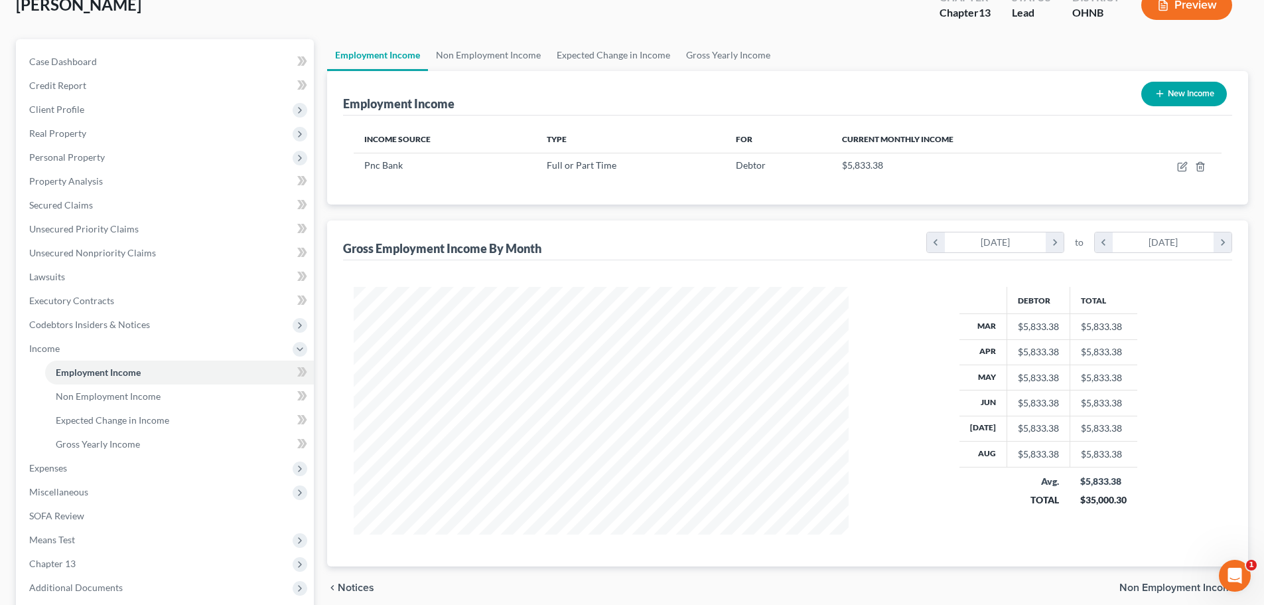
scroll to position [0, 0]
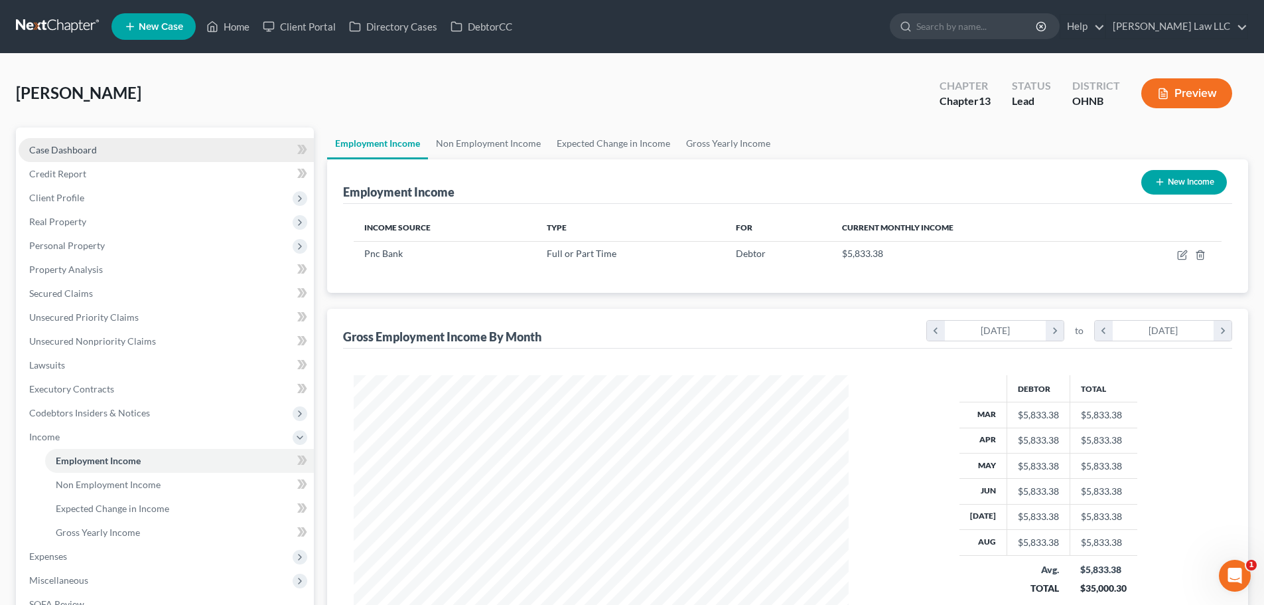
click at [117, 144] on link "Case Dashboard" at bounding box center [166, 150] width 295 height 24
